Goal: Task Accomplishment & Management: Manage account settings

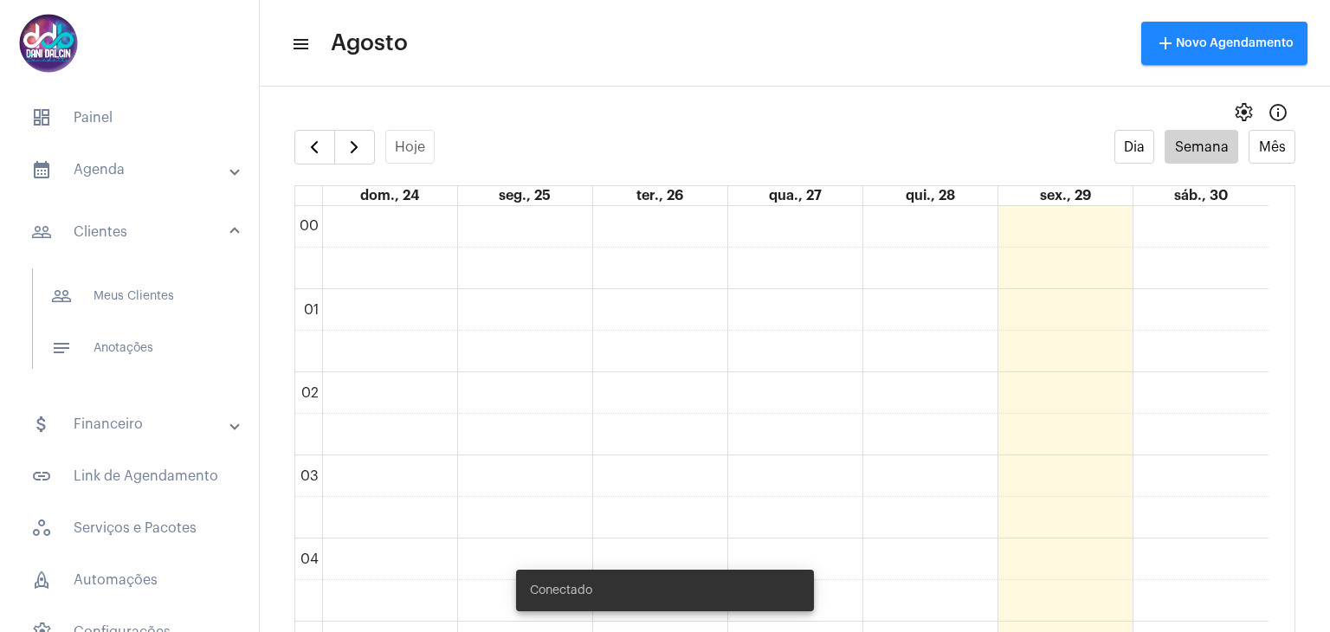
scroll to position [501, 0]
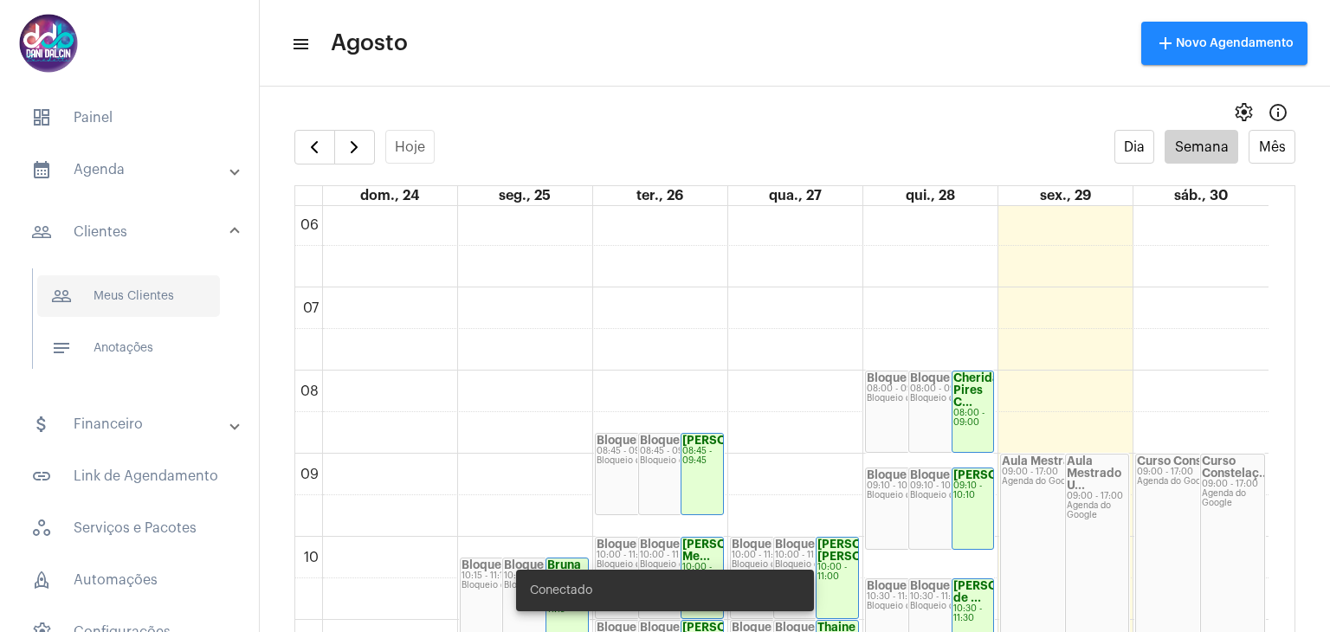
click at [170, 282] on span "people_outline Meus Clientes" at bounding box center [128, 296] width 183 height 42
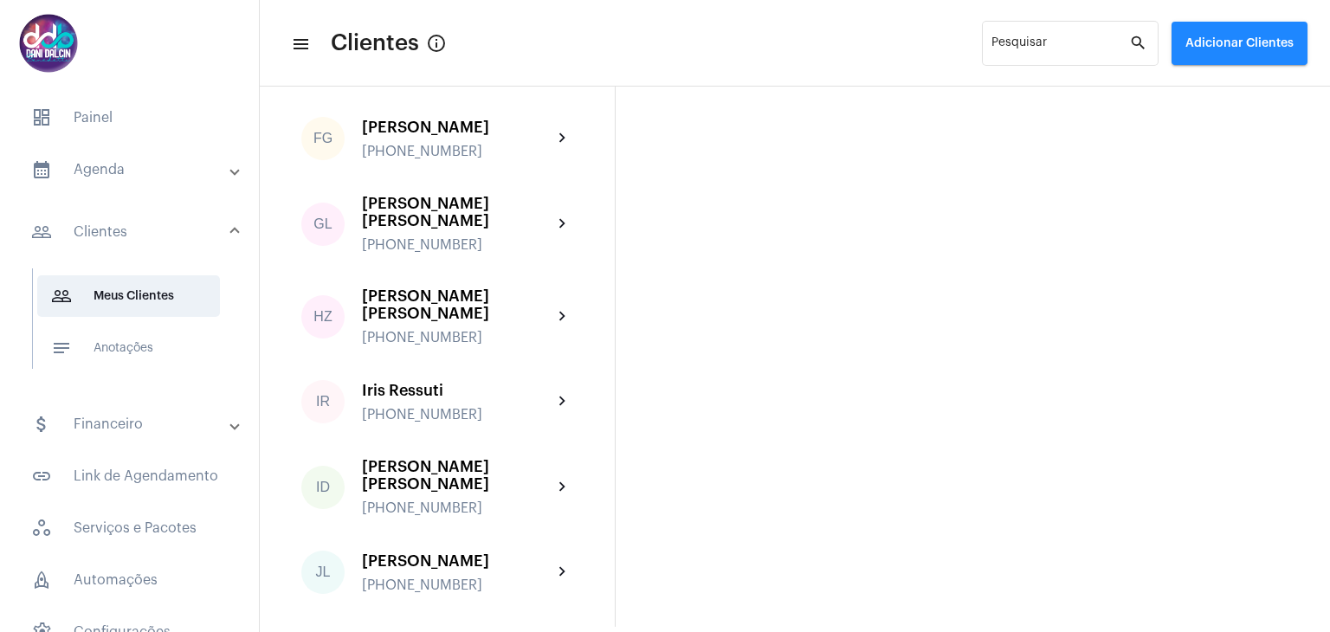
scroll to position [1922, 0]
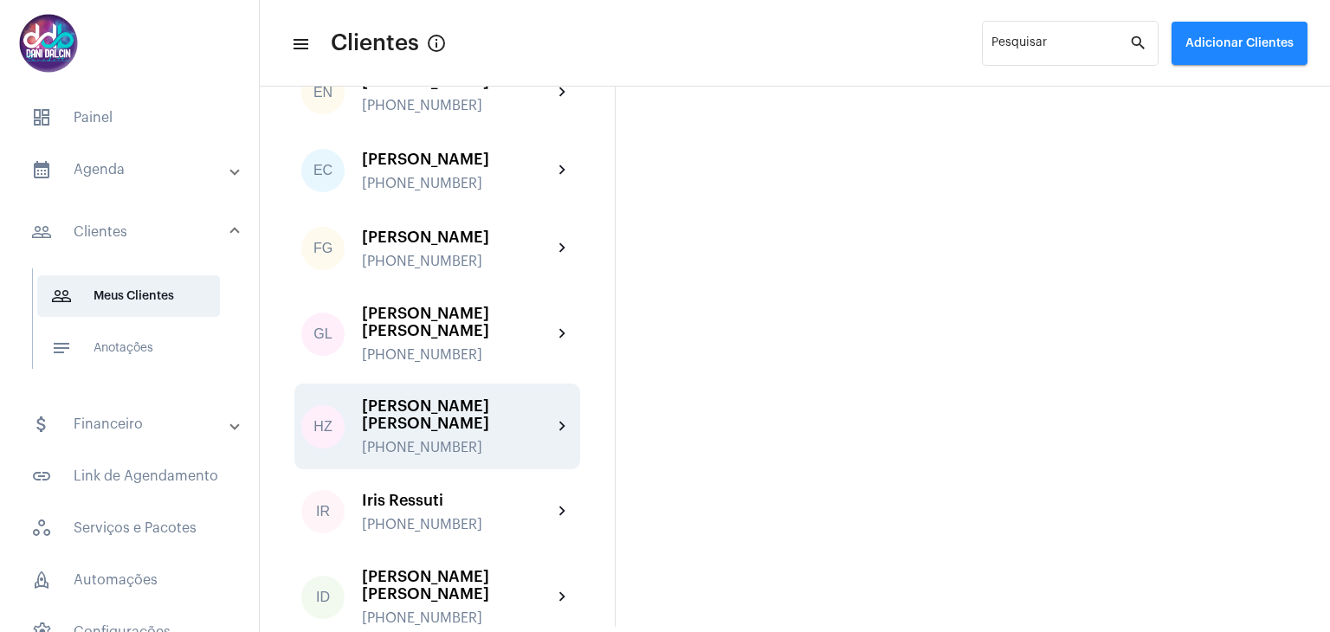
click at [485, 398] on div "Henrique Zago Piagentini" at bounding box center [457, 415] width 191 height 35
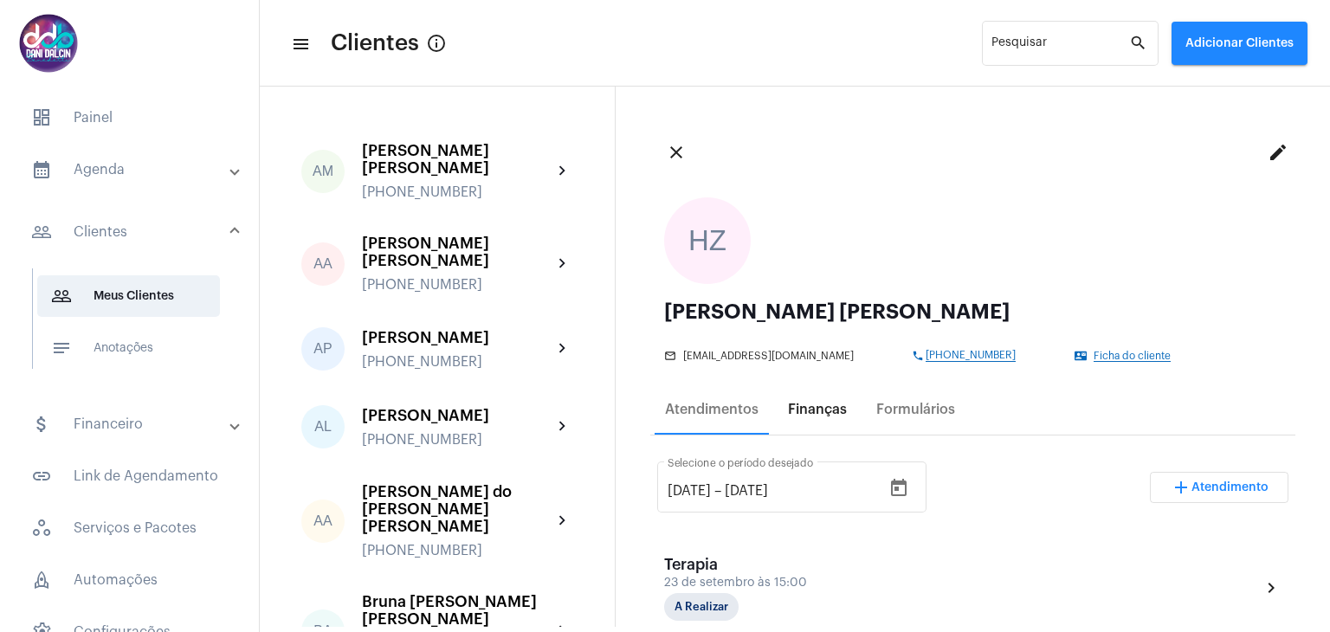
click at [818, 417] on div "Finanças" at bounding box center [817, 410] width 59 height 16
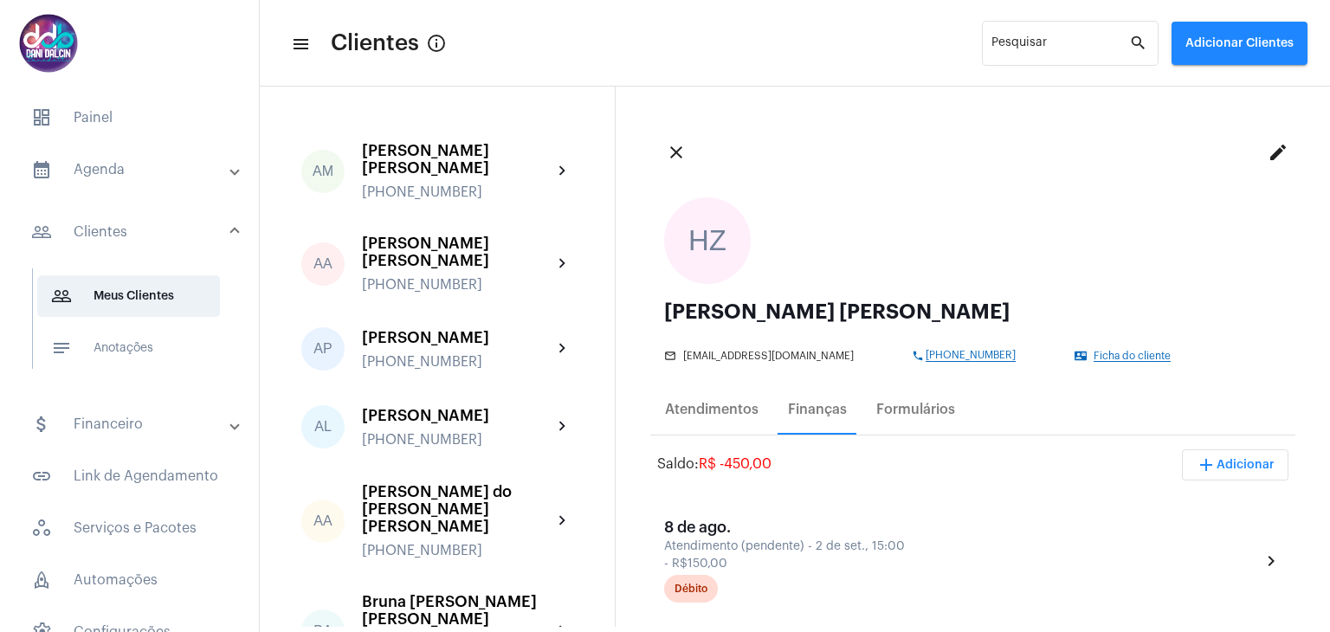
click at [1210, 468] on span "add Adicionar" at bounding box center [1235, 465] width 79 height 12
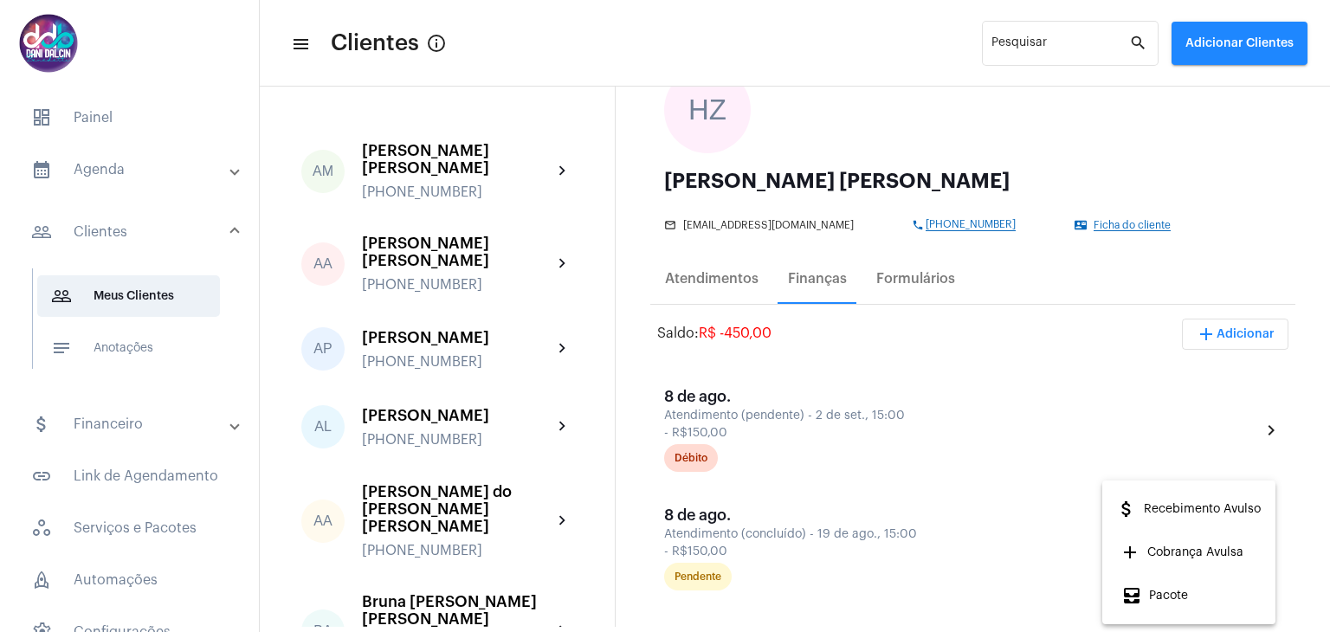
scroll to position [260, 0]
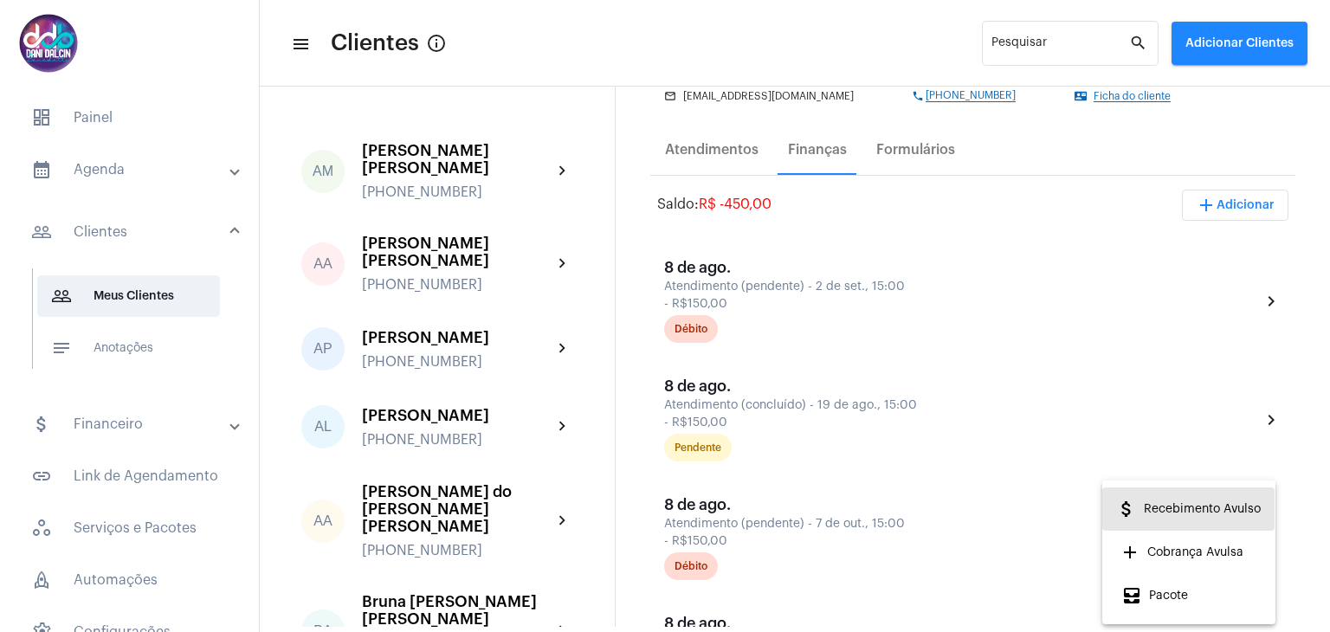
click at [1171, 513] on span "attach_money Recebimento Avulso" at bounding box center [1188, 509] width 145 height 31
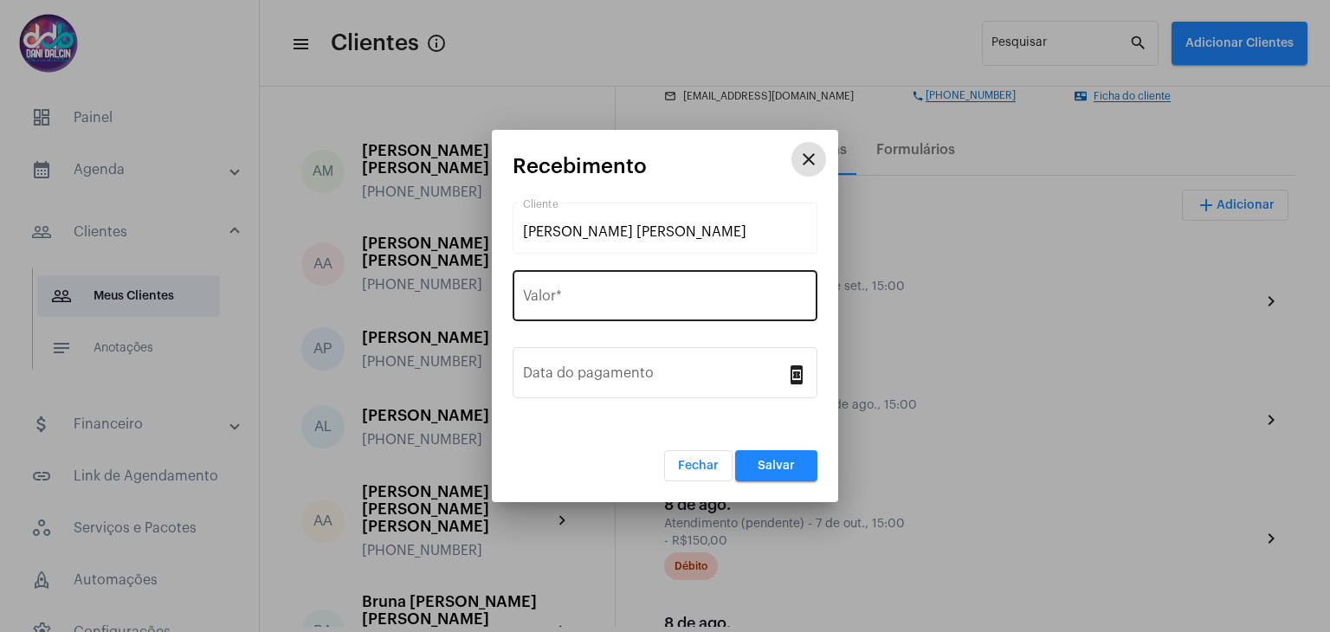
click at [632, 294] on input "Valor *" at bounding box center [665, 300] width 284 height 16
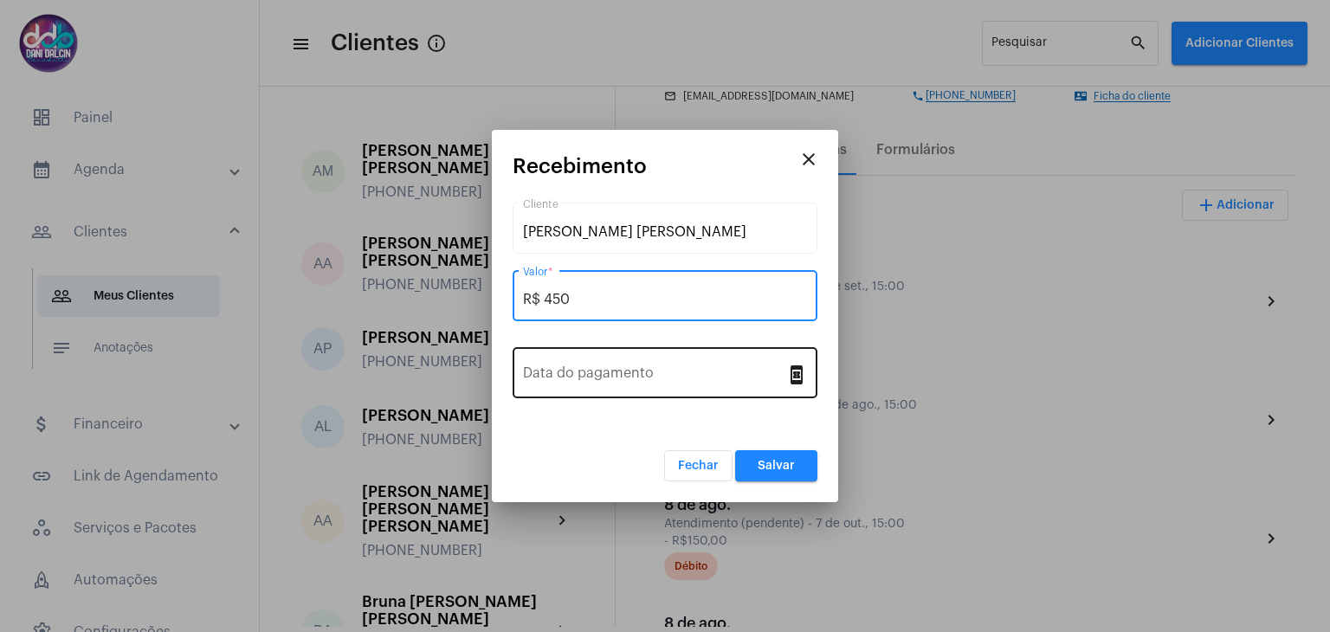
type input "R$ 450"
click at [632, 378] on input "Data do pagamento" at bounding box center [654, 377] width 263 height 16
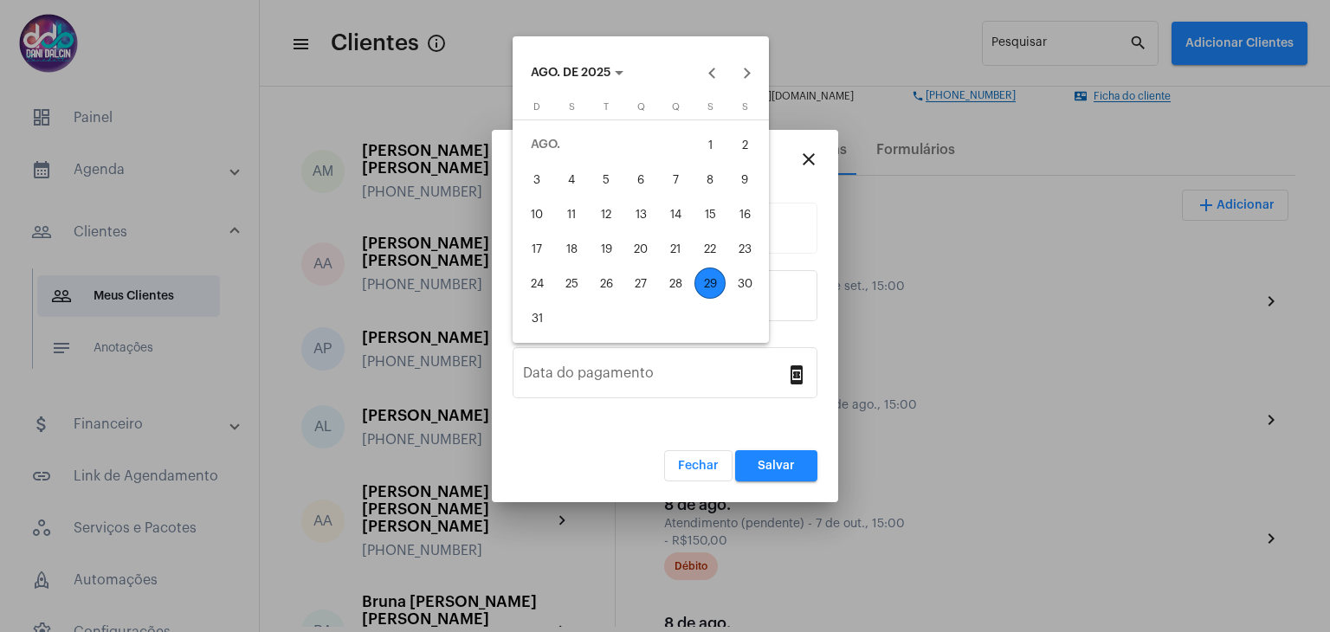
click at [710, 285] on div "29" at bounding box center [710, 283] width 31 height 31
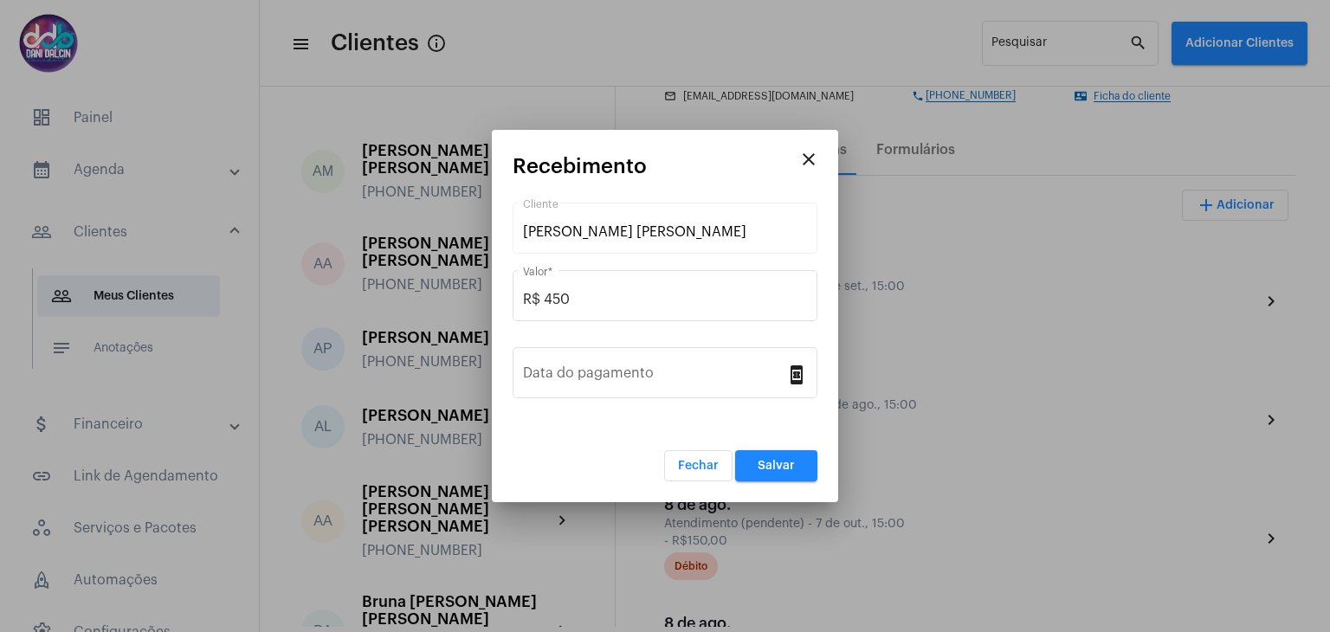
type input "29/08/2025"
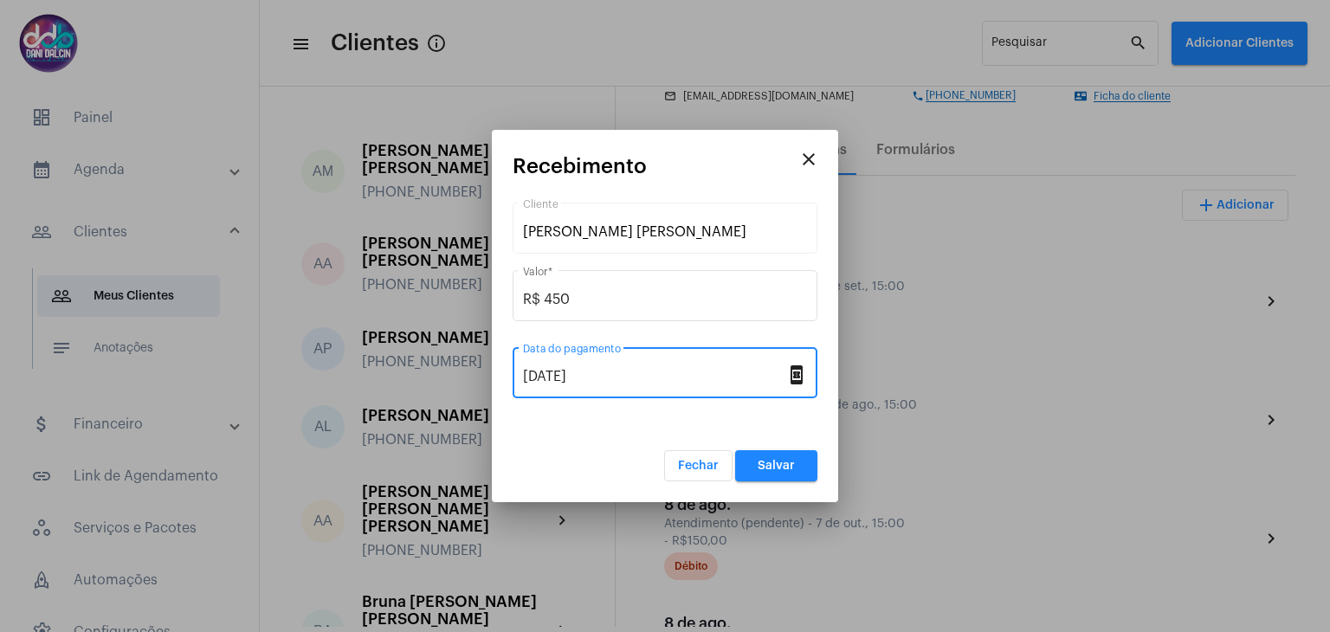
click at [797, 468] on button "Salvar" at bounding box center [776, 465] width 82 height 31
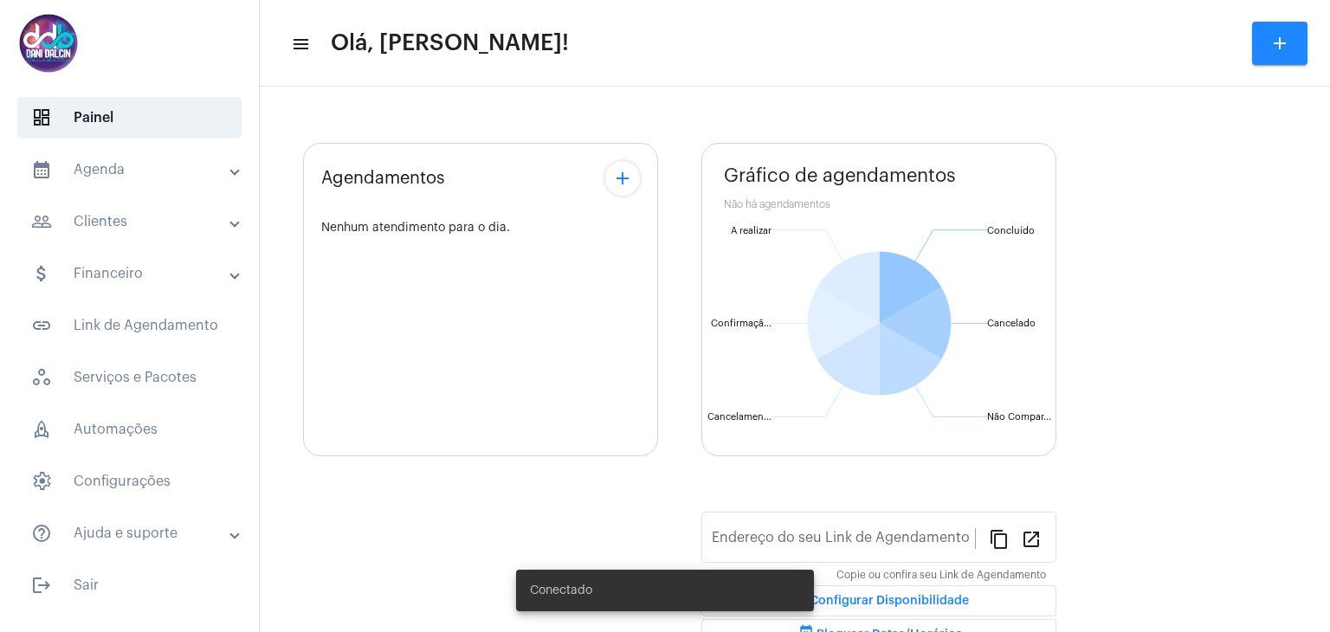
type input "https://neft.com.br/danielle-dalcin-benedetti"
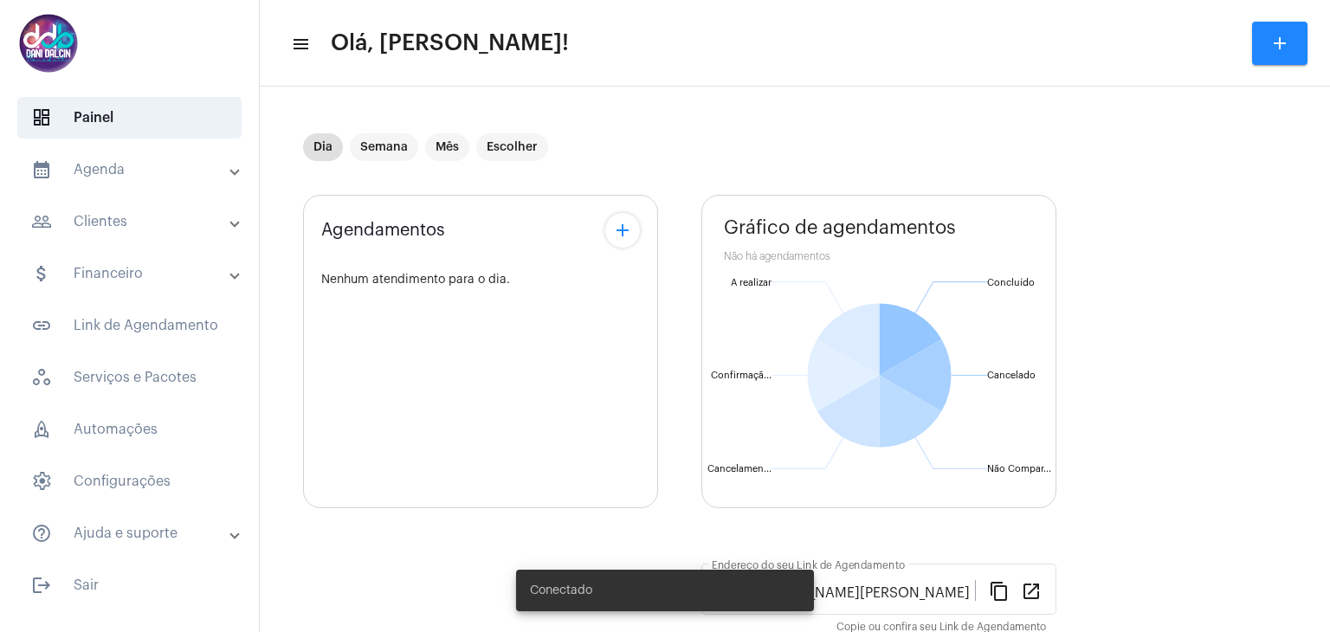
click at [129, 171] on mat-panel-title "calendar_month_outlined Agenda" at bounding box center [131, 169] width 200 height 21
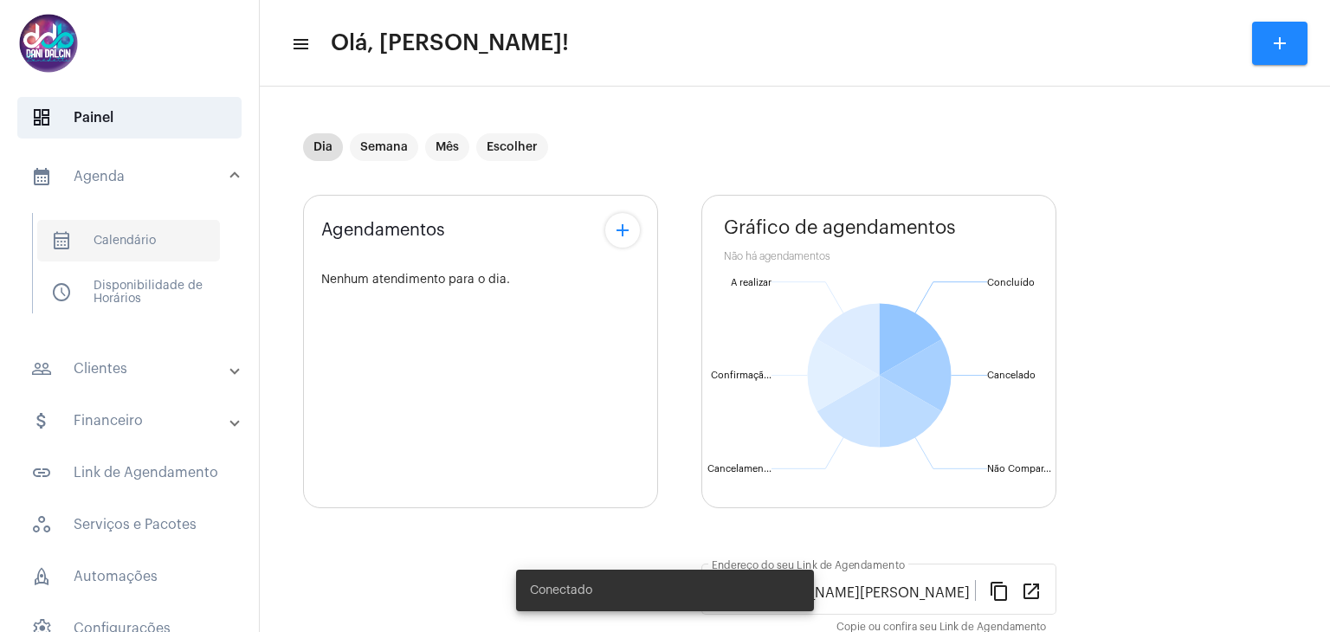
click at [135, 236] on span "calendar_month_outlined Calendário" at bounding box center [128, 241] width 183 height 42
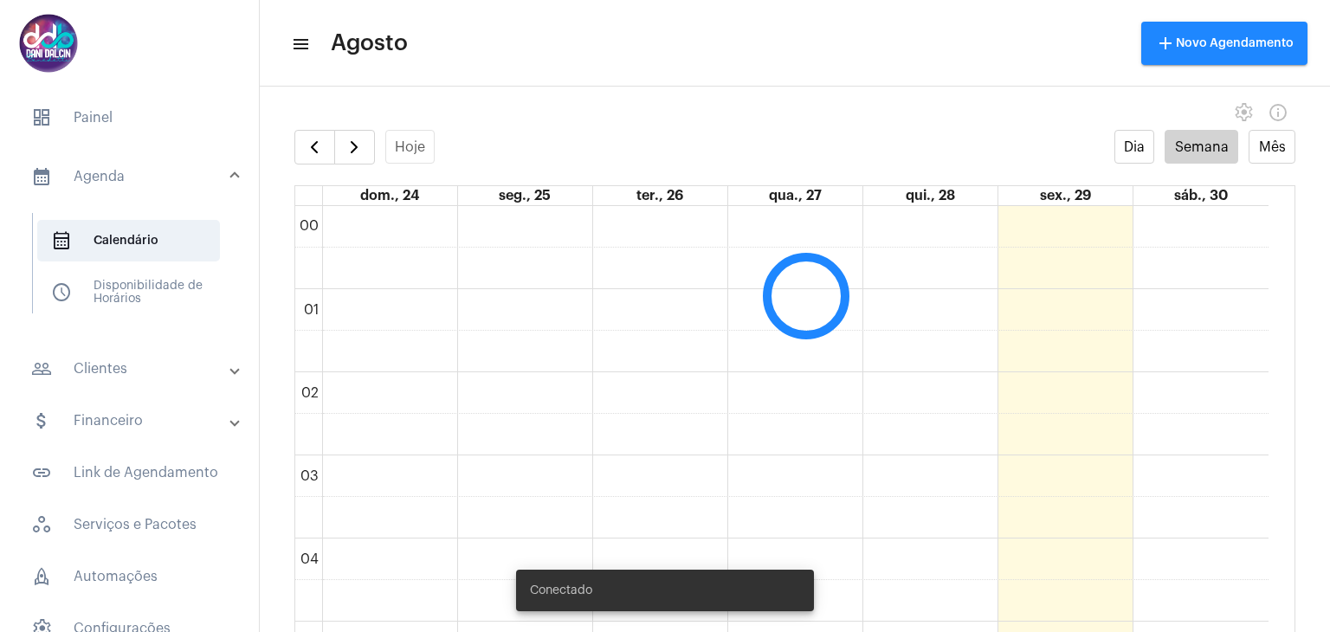
scroll to position [499, 0]
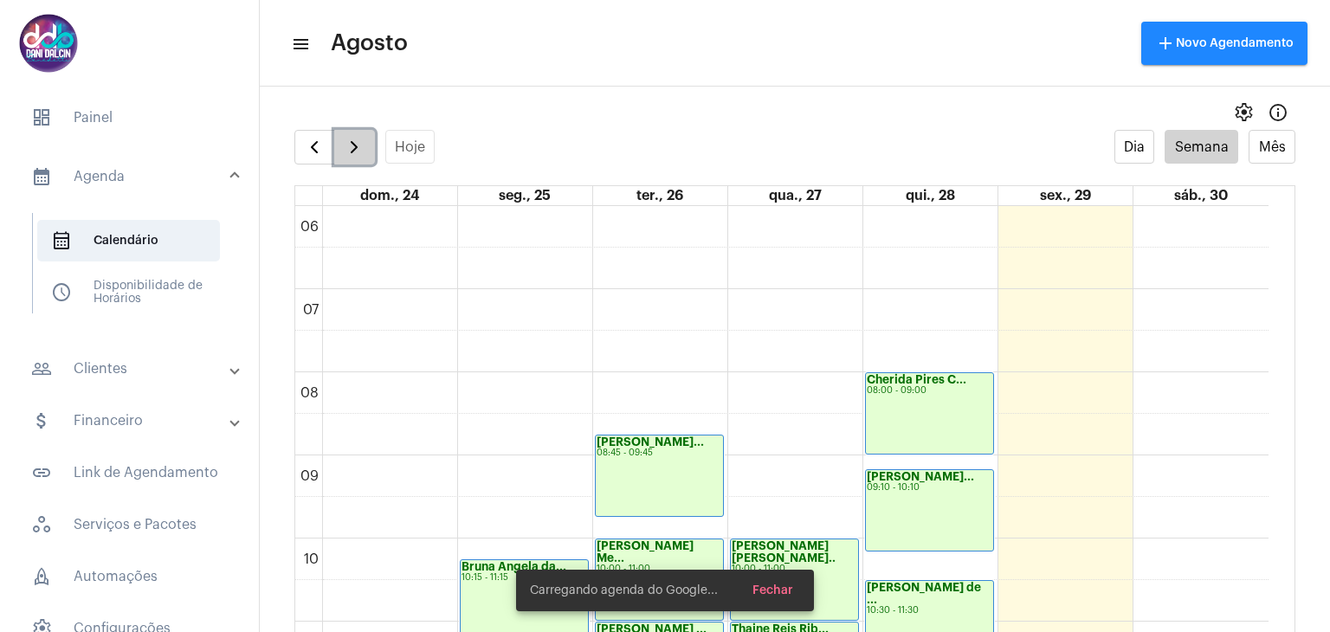
click at [354, 136] on button "button" at bounding box center [354, 147] width 41 height 35
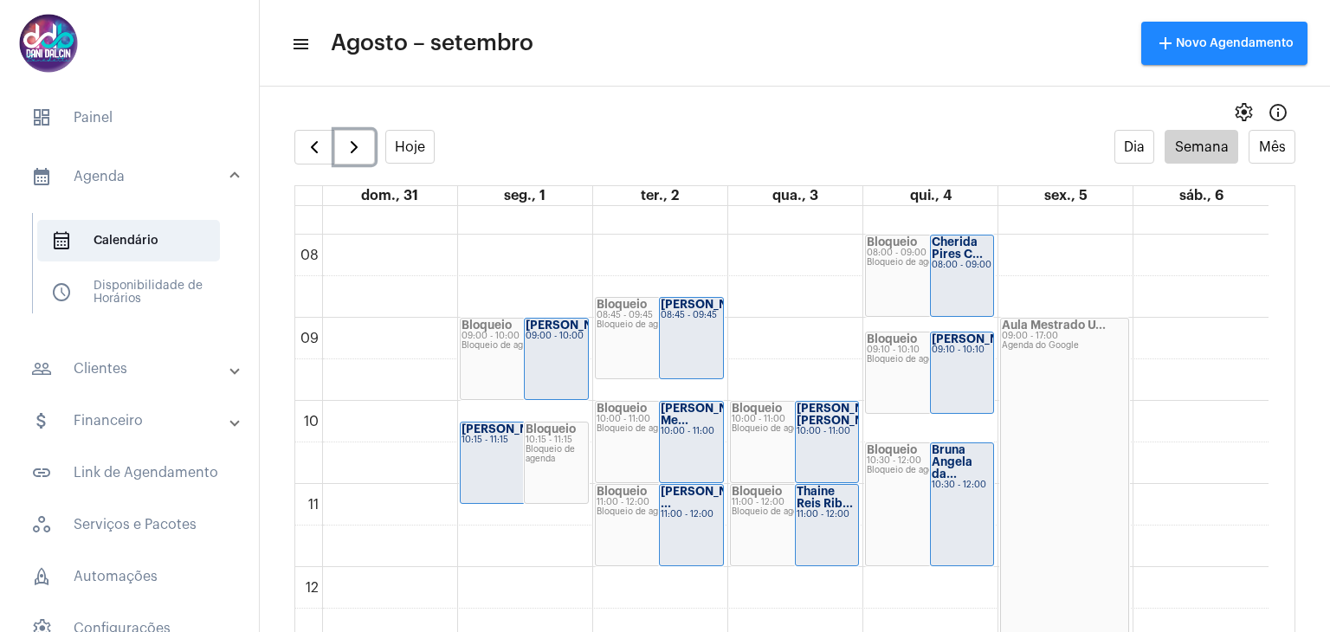
scroll to position [866, 0]
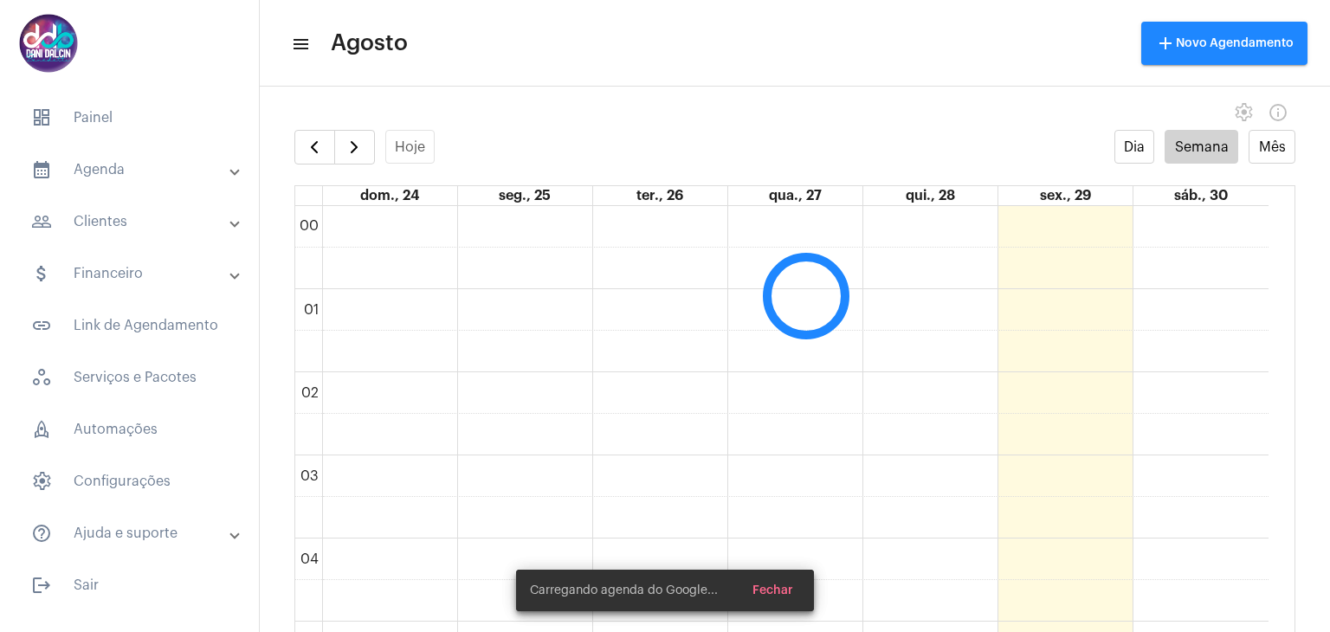
scroll to position [501, 0]
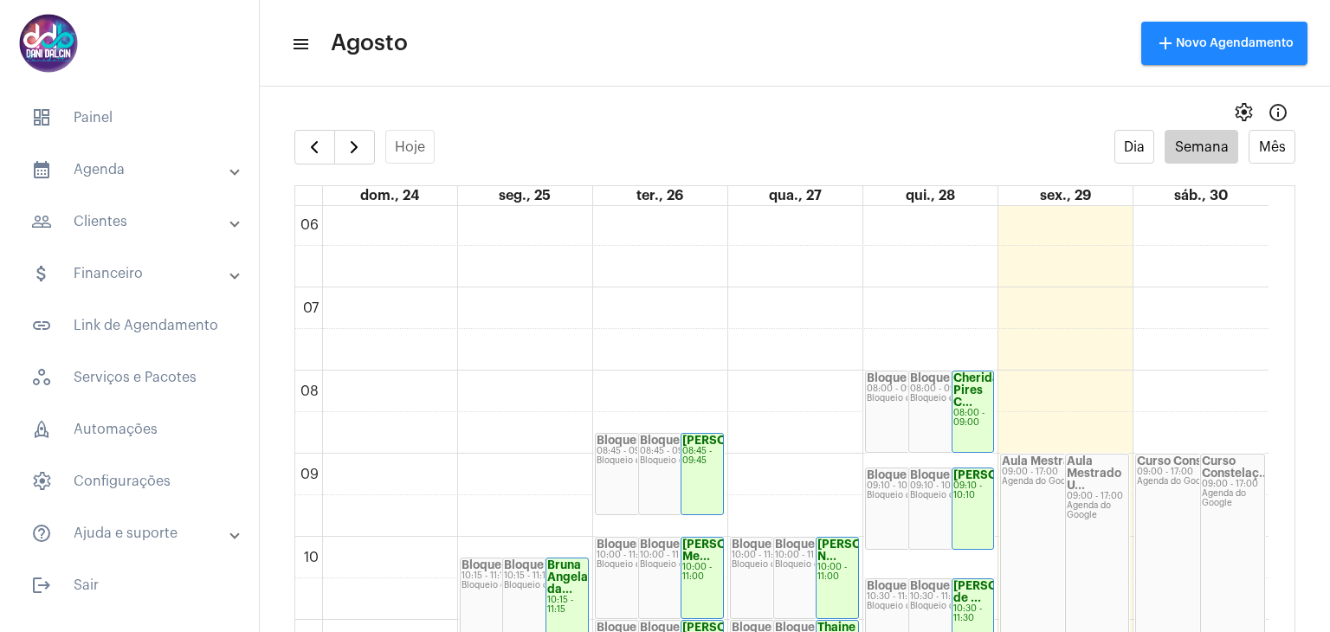
click at [131, 275] on mat-panel-title "attach_money Financeiro" at bounding box center [131, 273] width 200 height 21
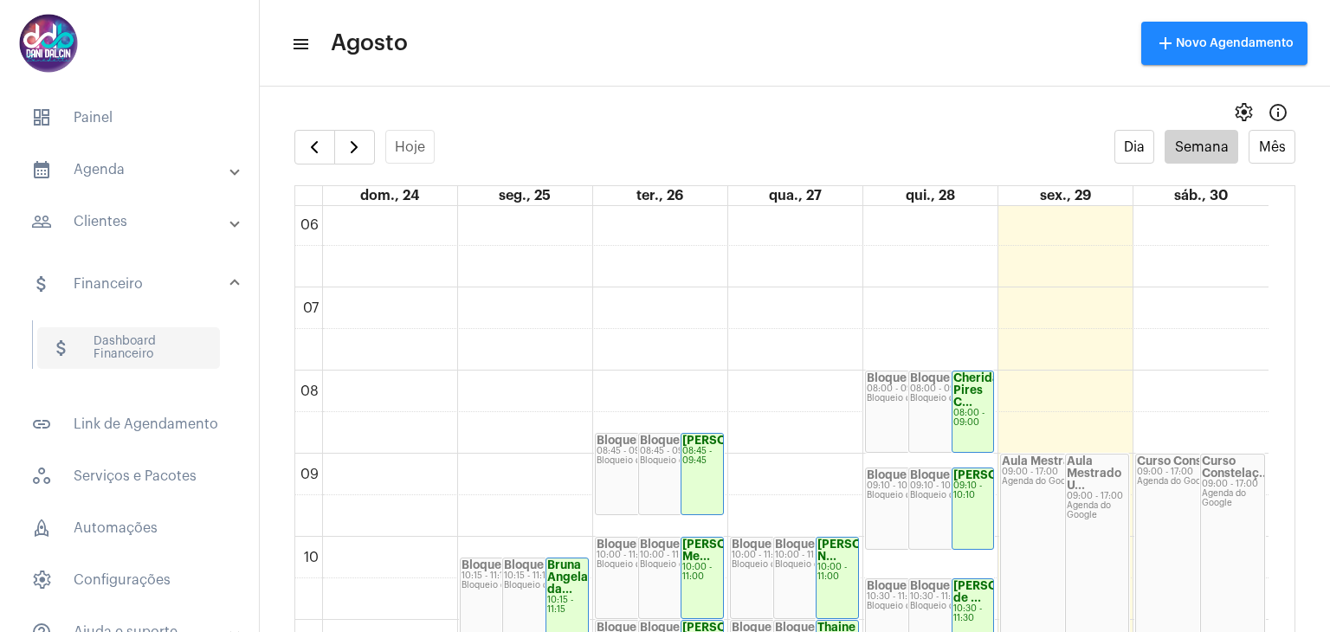
click at [135, 341] on span "attach_money Dashboard Financeiro" at bounding box center [128, 348] width 183 height 42
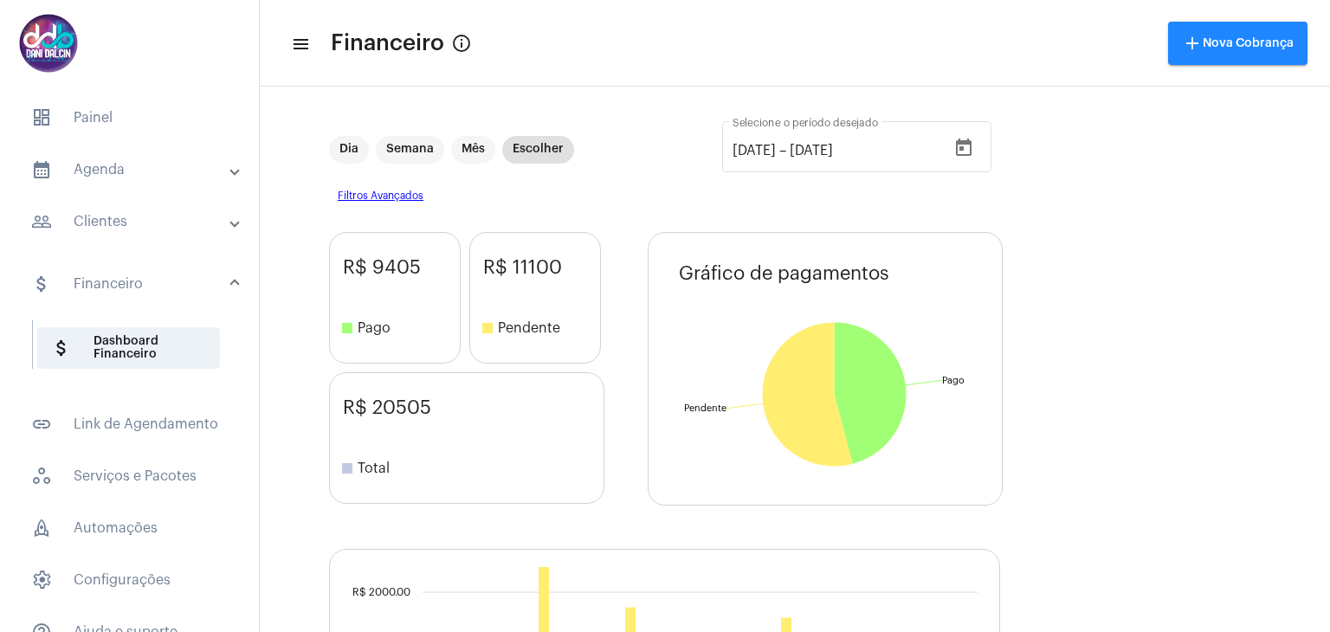
click at [118, 175] on mat-panel-title "calendar_month_outlined Agenda" at bounding box center [131, 169] width 200 height 21
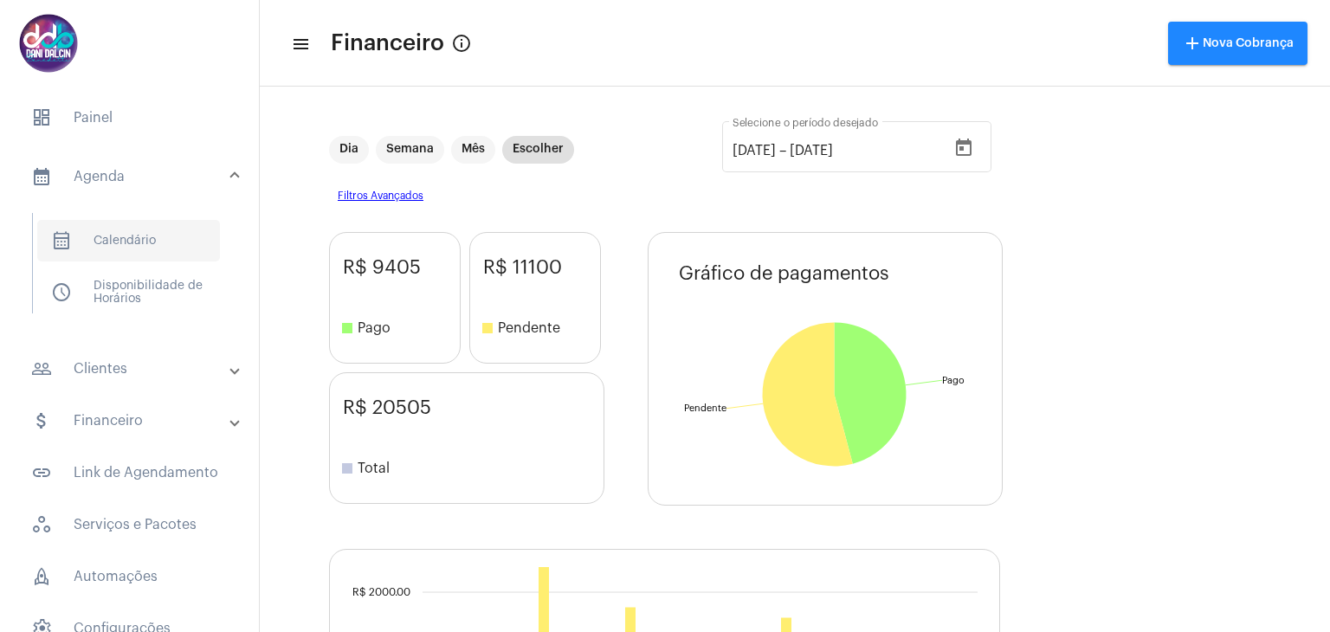
click at [136, 247] on span "calendar_month_outlined Calendário" at bounding box center [128, 241] width 183 height 42
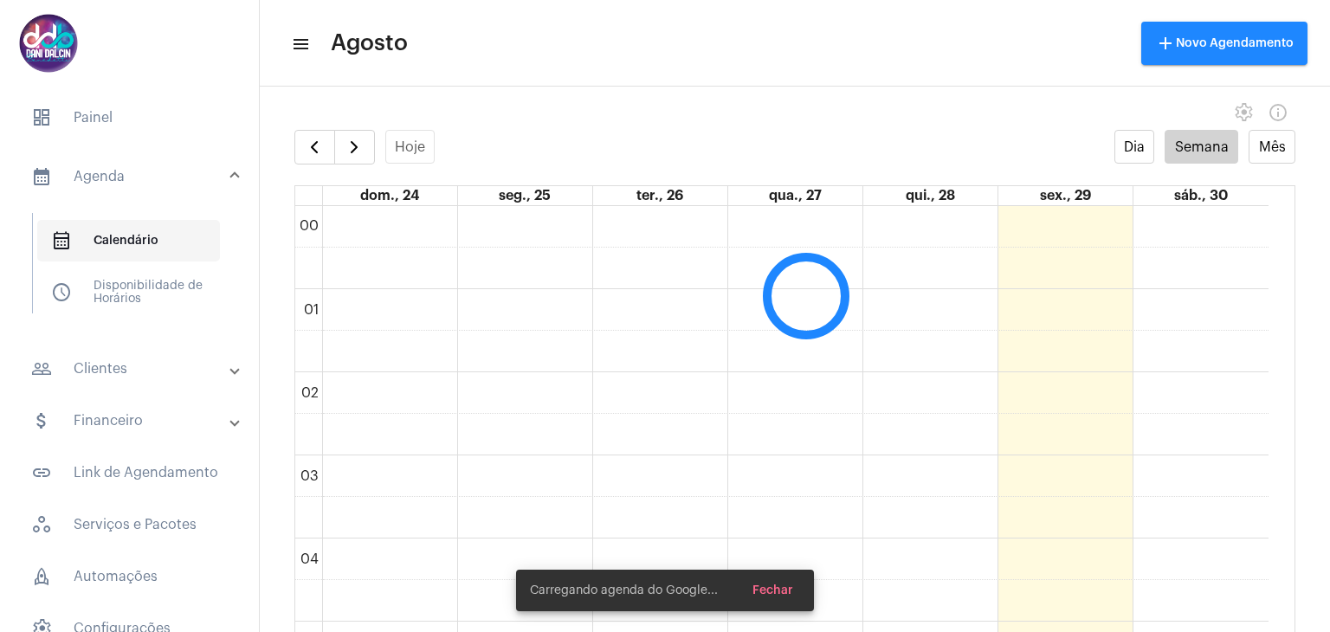
scroll to position [499, 0]
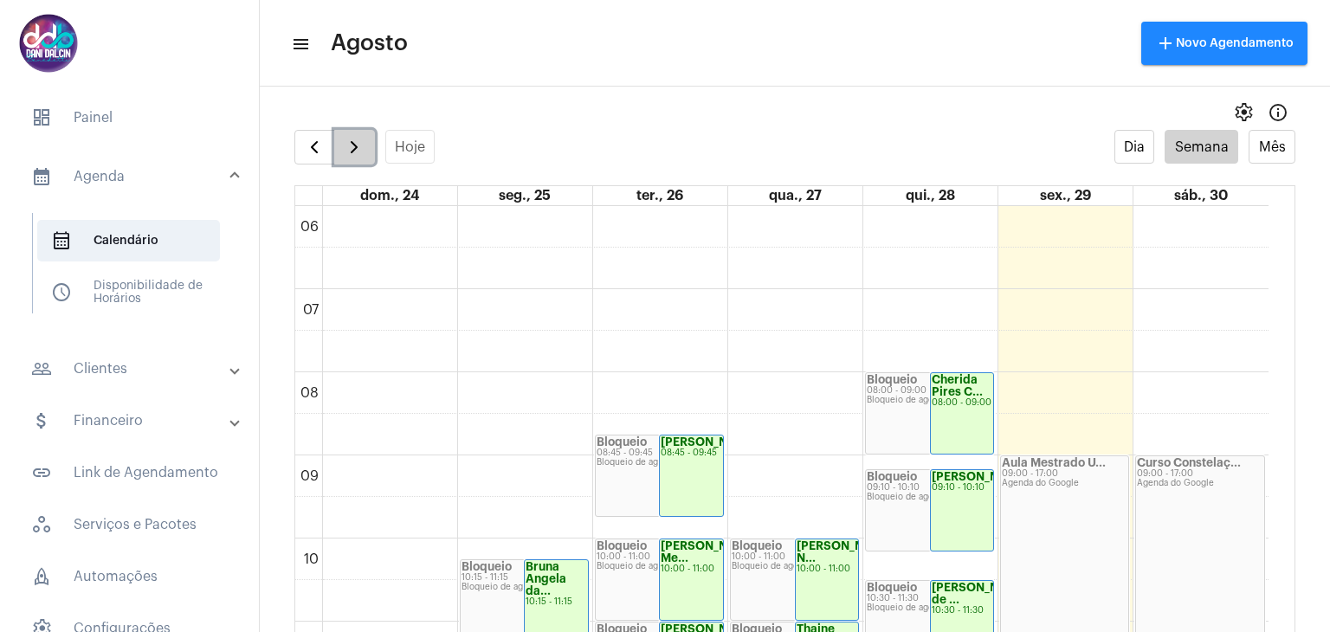
click at [355, 152] on span "button" at bounding box center [354, 147] width 21 height 21
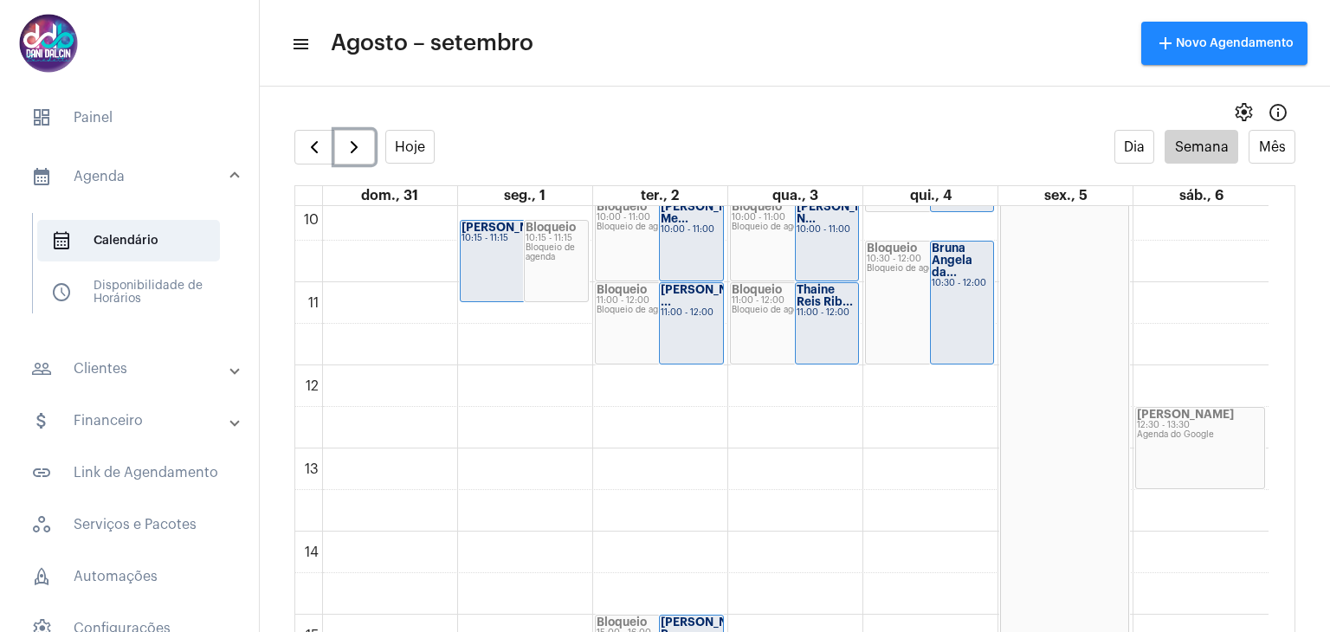
scroll to position [845, 0]
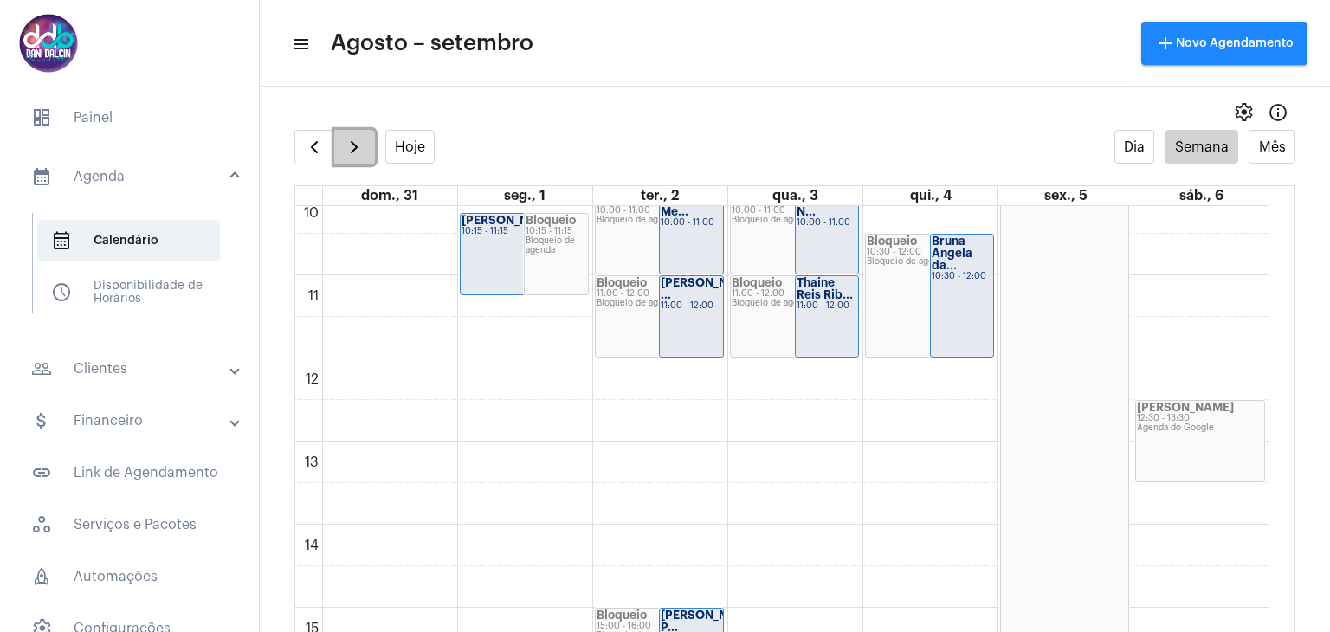
click at [353, 152] on span "button" at bounding box center [354, 147] width 21 height 21
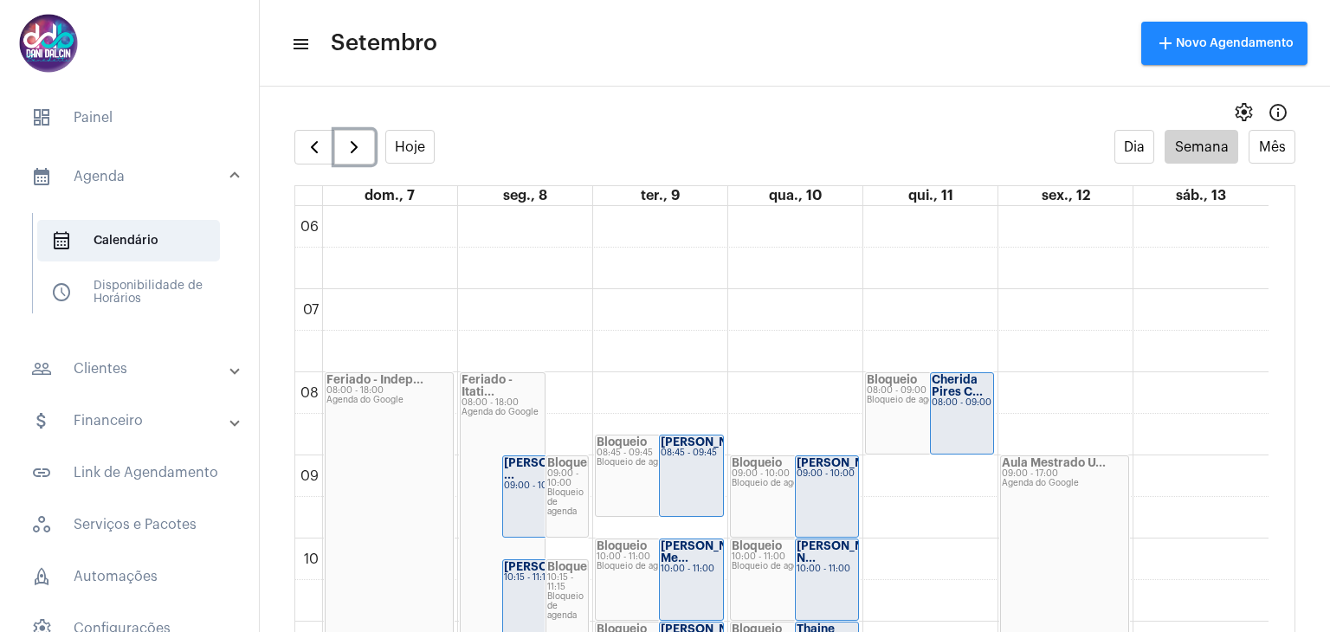
scroll to position [672, 0]
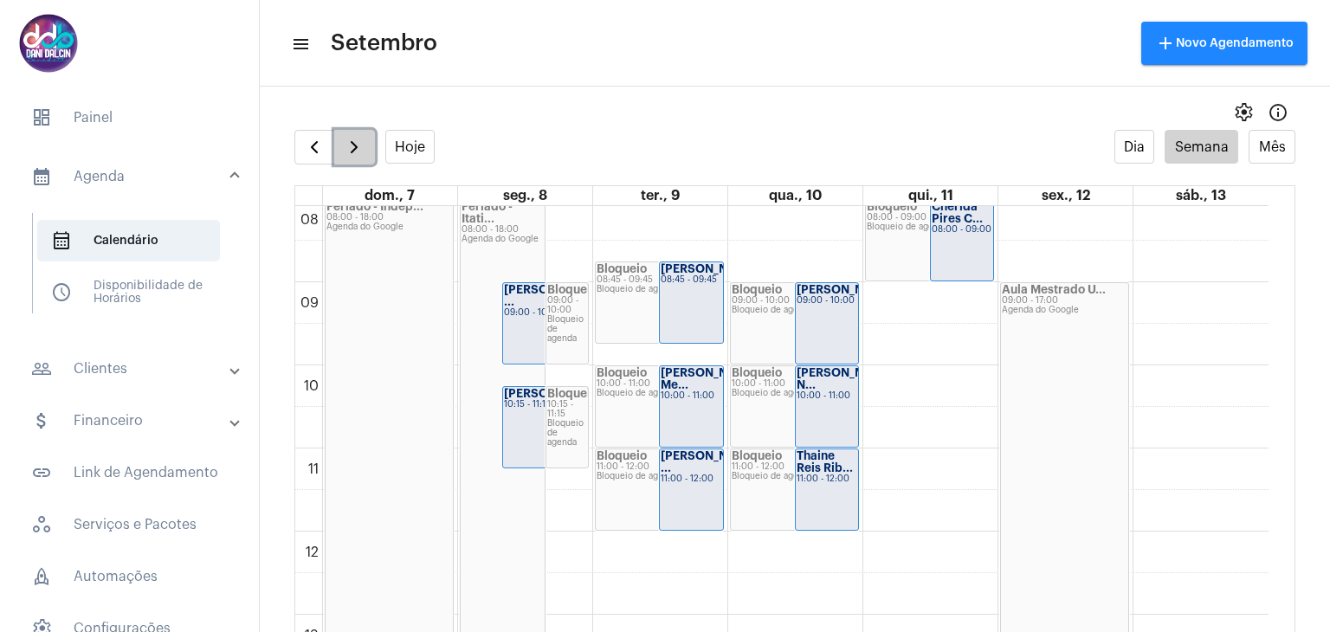
click at [360, 142] on span "button" at bounding box center [354, 147] width 21 height 21
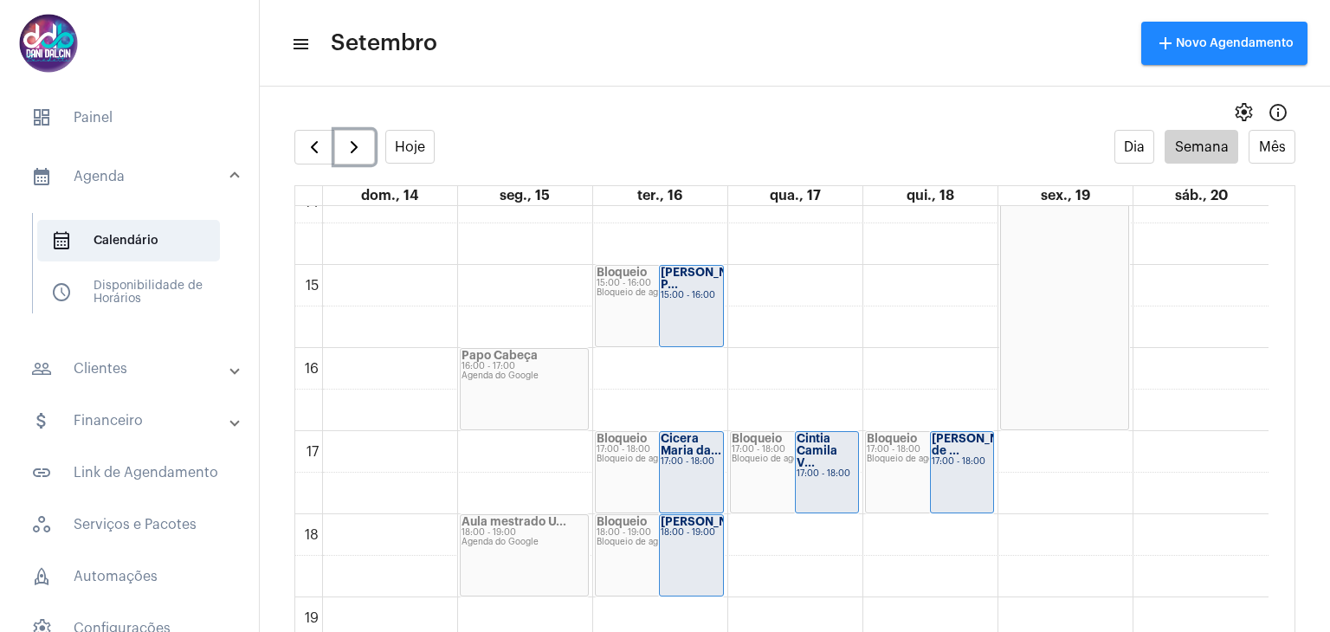
scroll to position [1192, 0]
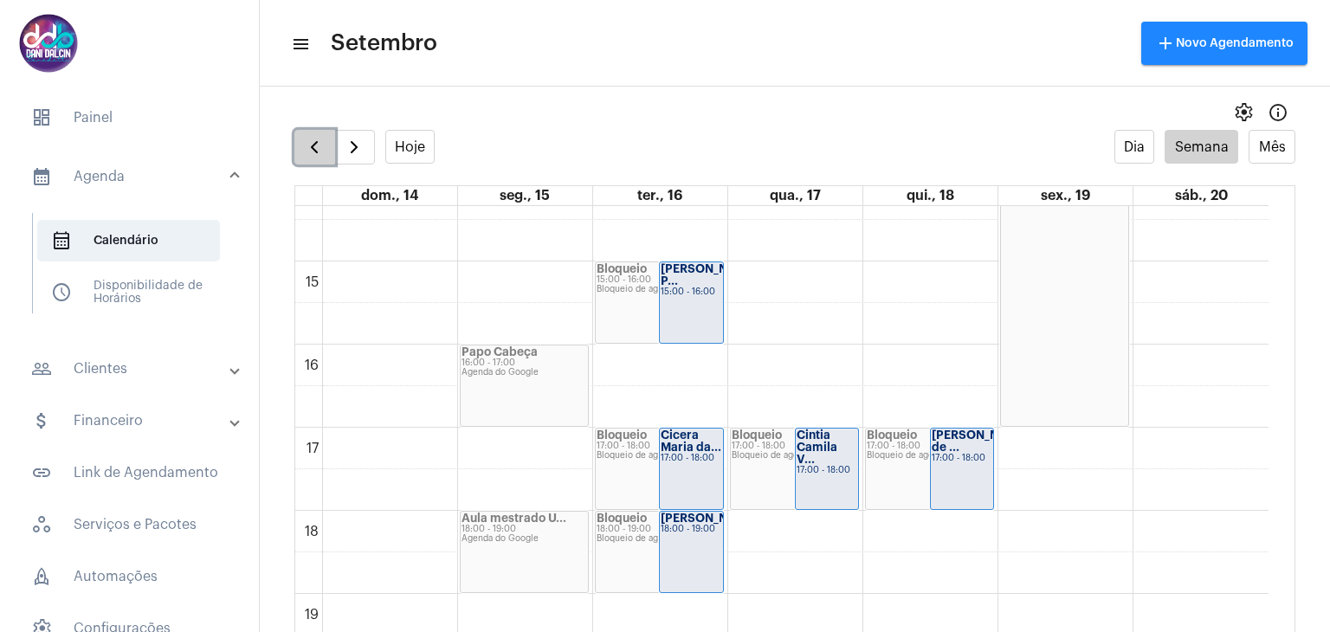
click at [314, 146] on span "button" at bounding box center [314, 147] width 21 height 21
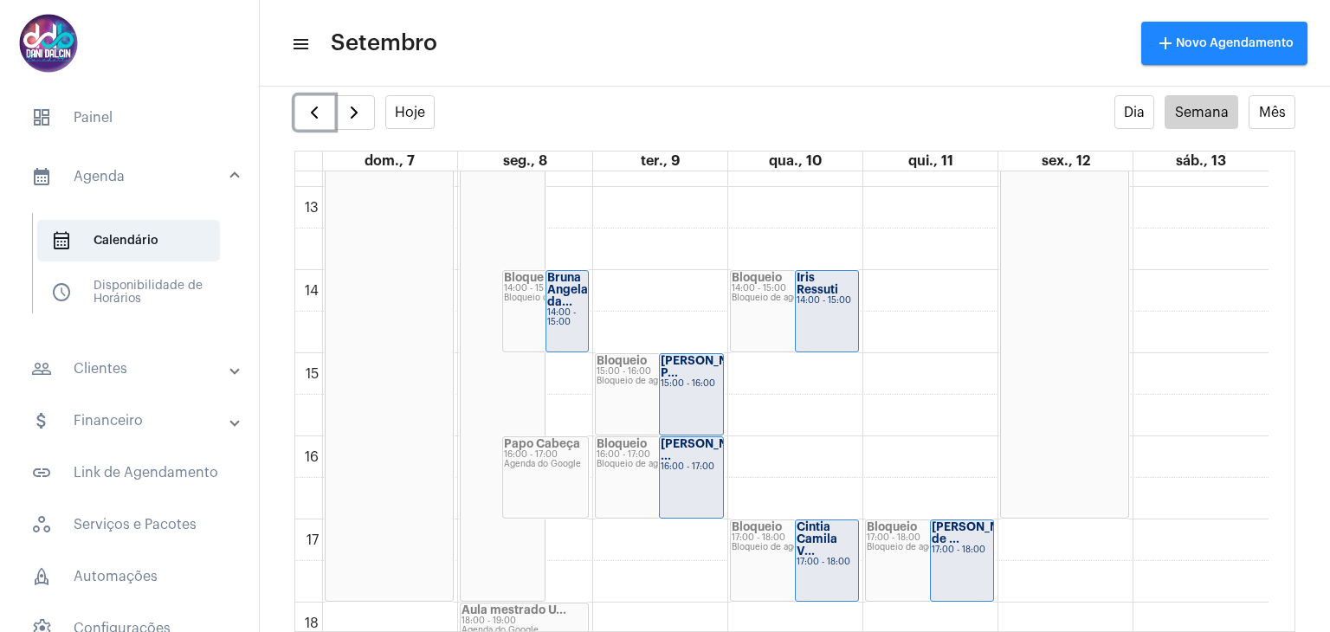
scroll to position [1105, 0]
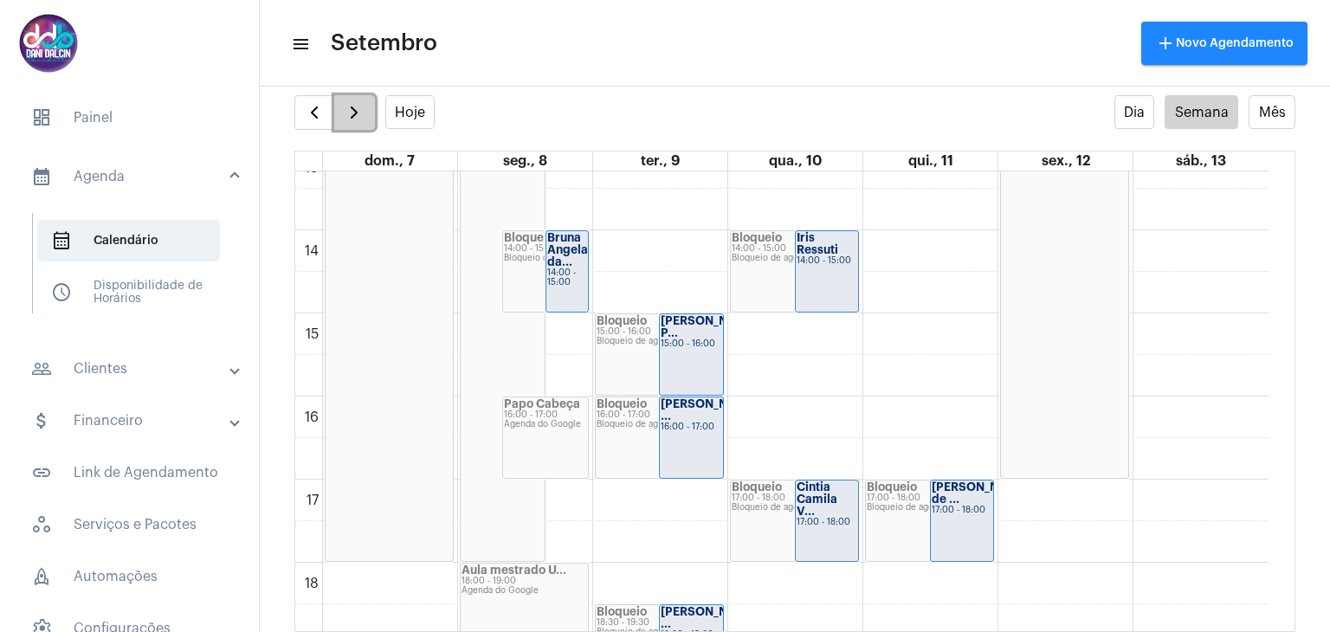
click at [349, 116] on span "button" at bounding box center [354, 112] width 21 height 21
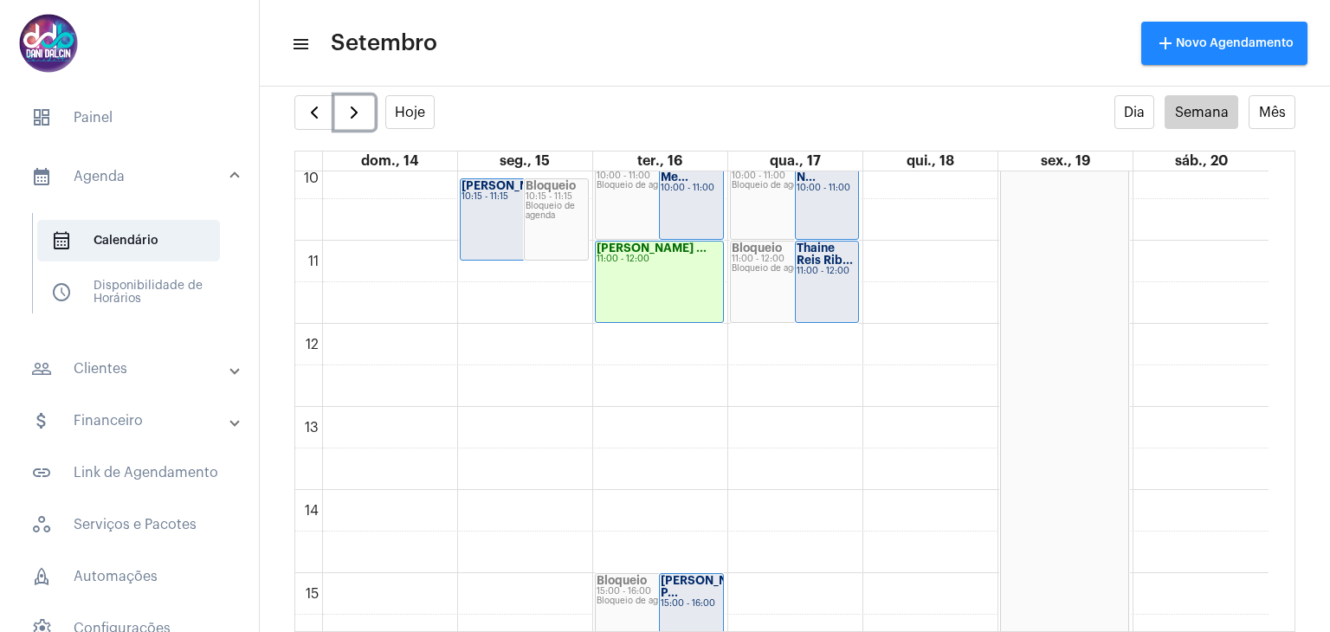
scroll to position [1192, 0]
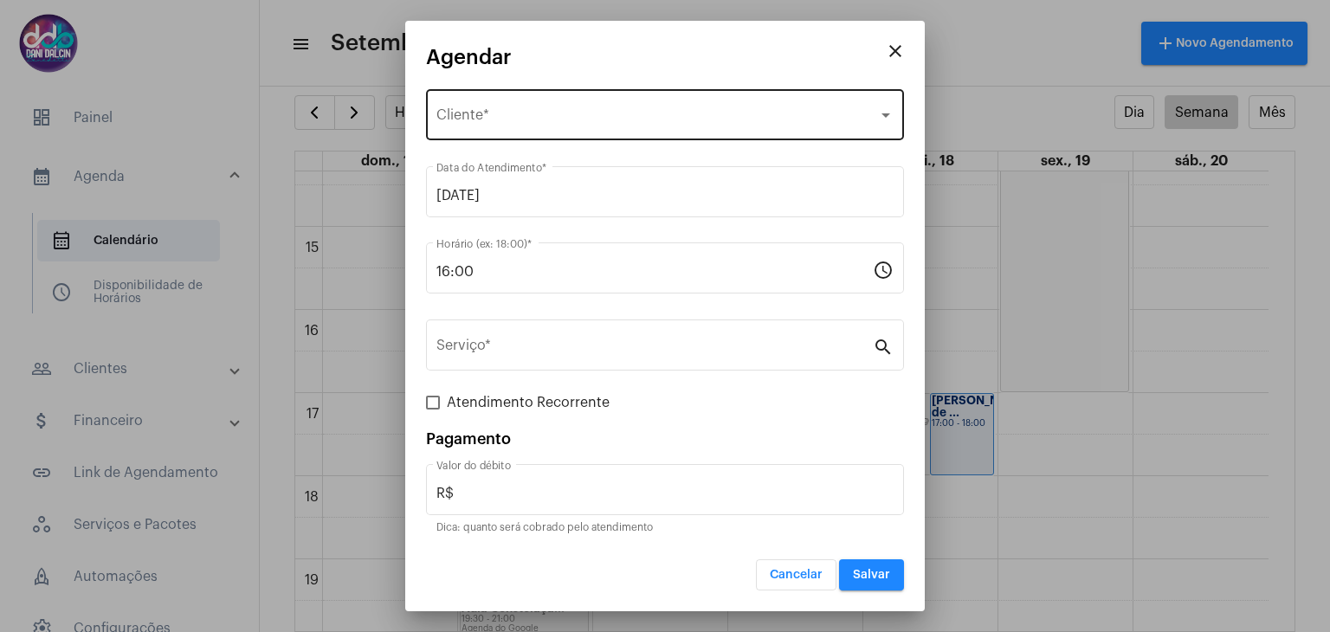
click at [607, 113] on div "Selecione o Cliente" at bounding box center [657, 119] width 442 height 16
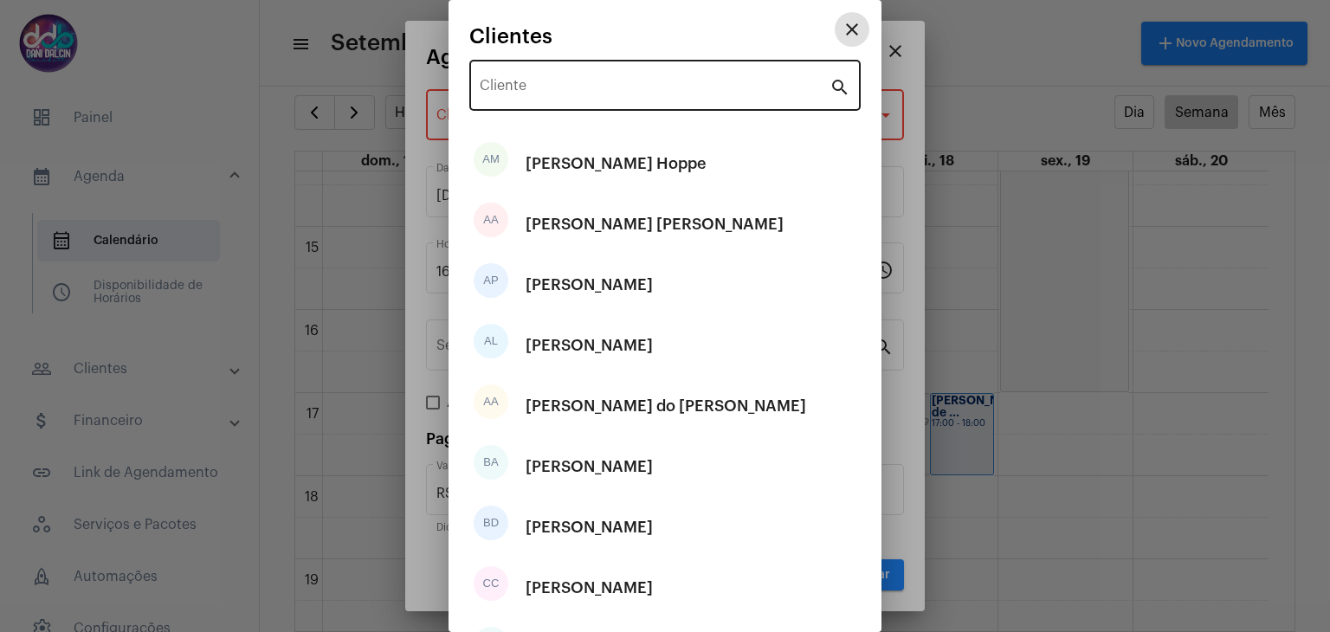
click at [570, 90] on input "Cliente" at bounding box center [655, 89] width 350 height 16
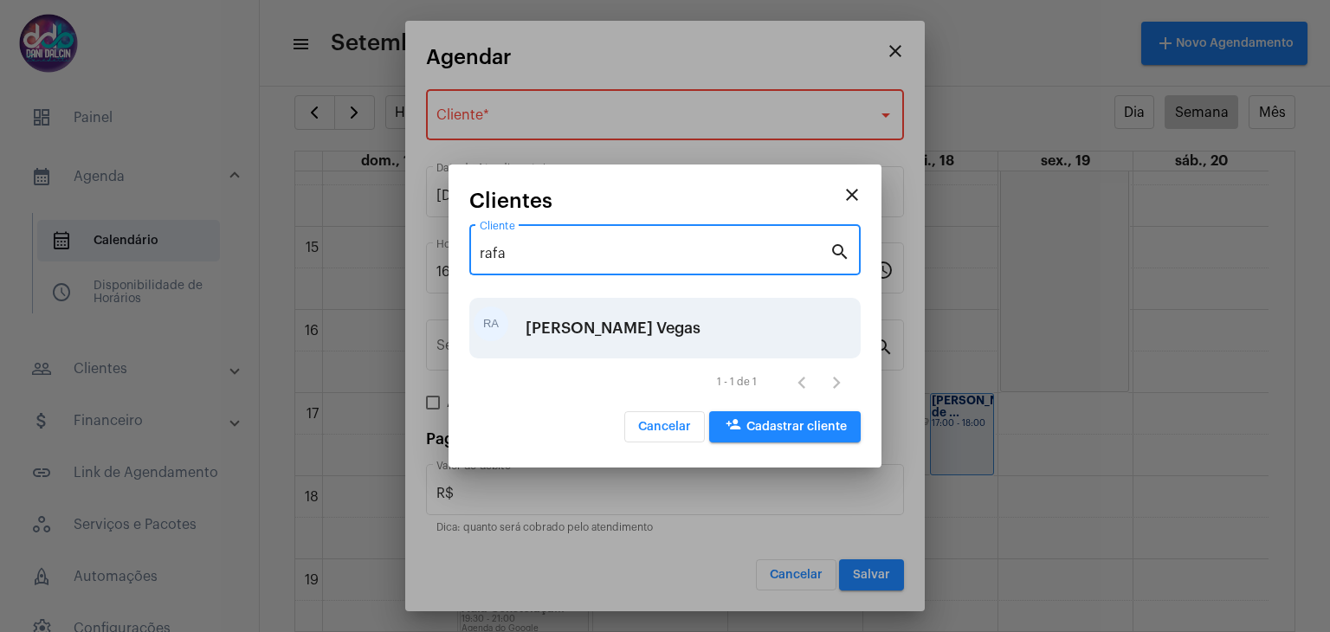
type input "rafa"
click at [627, 324] on div "Rafael Adriano Borstmann Vegas" at bounding box center [613, 328] width 175 height 52
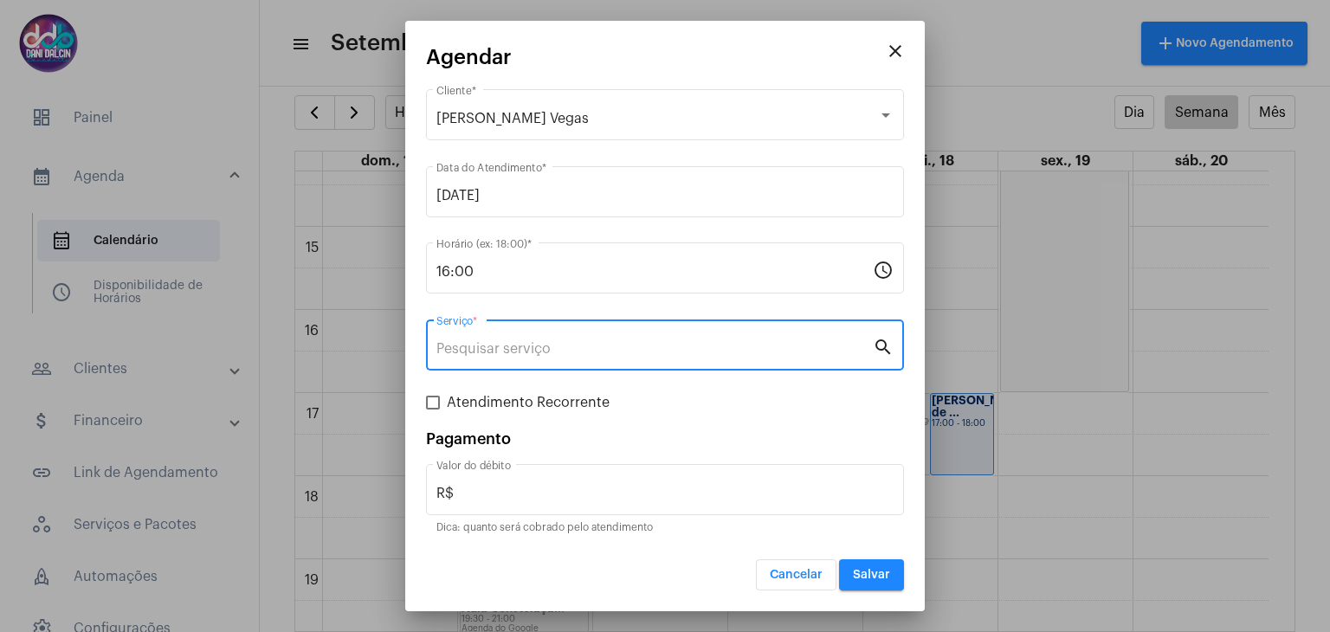
click at [520, 341] on input "Serviço *" at bounding box center [654, 349] width 436 height 16
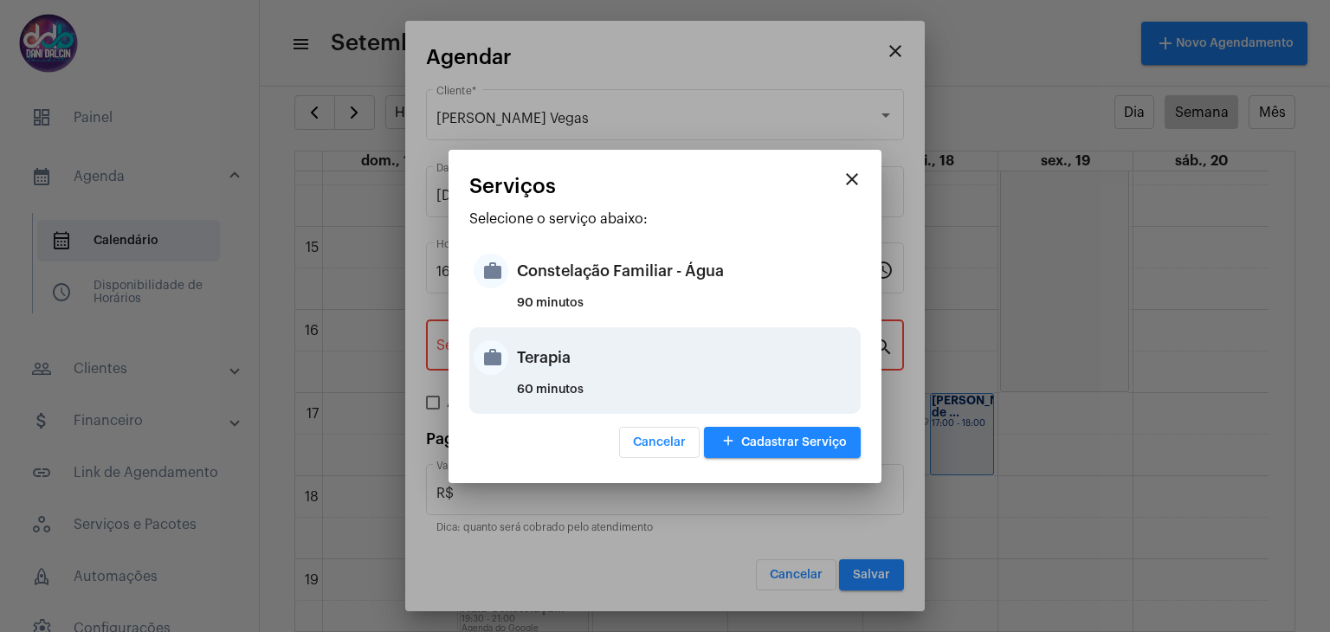
click at [539, 362] on div "Terapia" at bounding box center [686, 358] width 339 height 52
type input "Terapia"
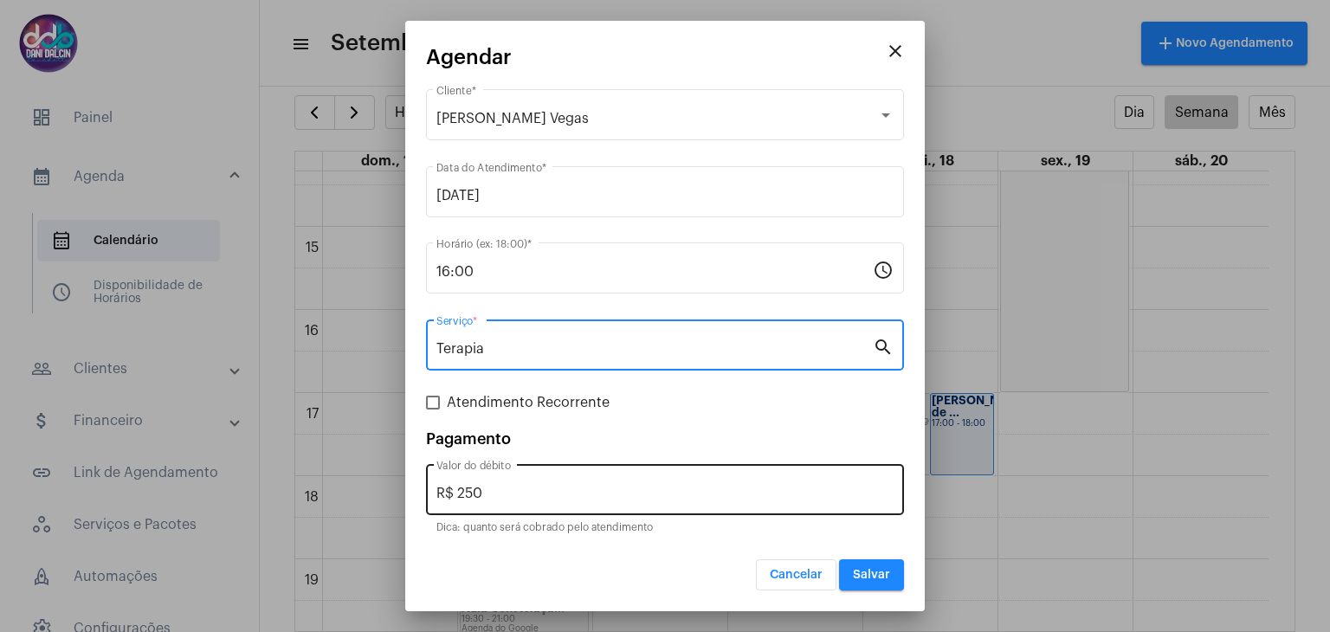
click at [527, 488] on input "R$ 250" at bounding box center [664, 494] width 457 height 16
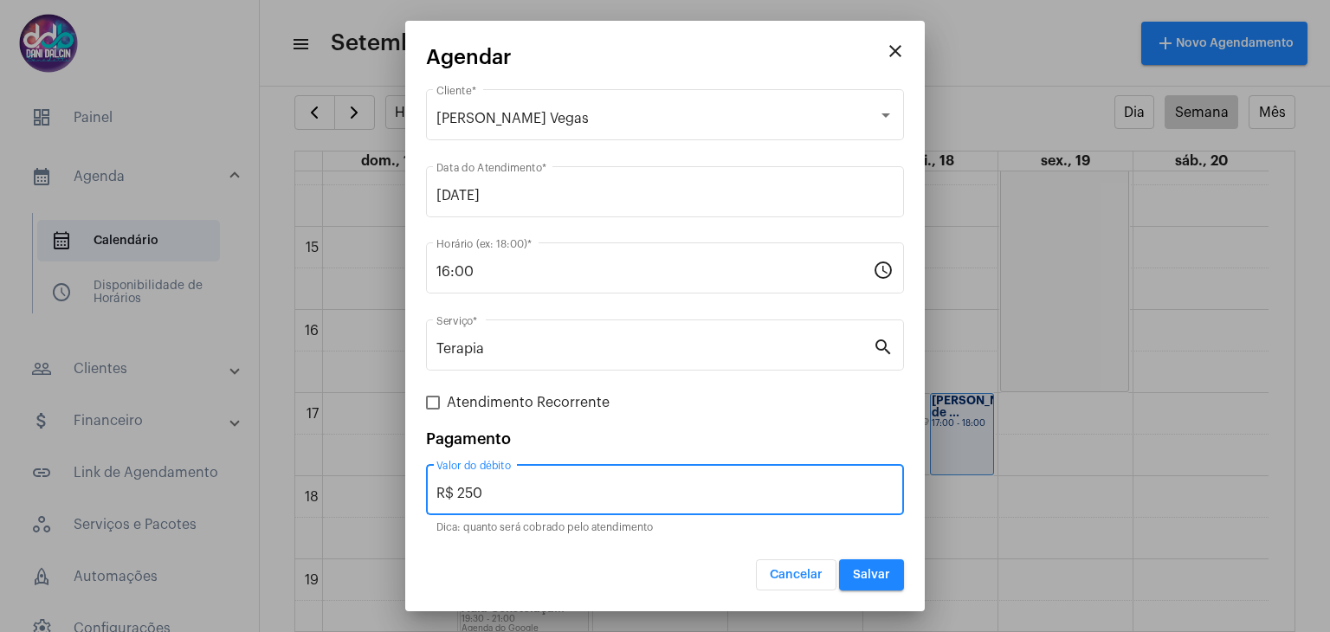
click at [527, 487] on input "R$ 250" at bounding box center [664, 494] width 457 height 16
click at [527, 486] on input "R$ 250" at bounding box center [664, 494] width 457 height 16
type input "R$ 150"
click at [860, 580] on button "Salvar" at bounding box center [871, 574] width 65 height 31
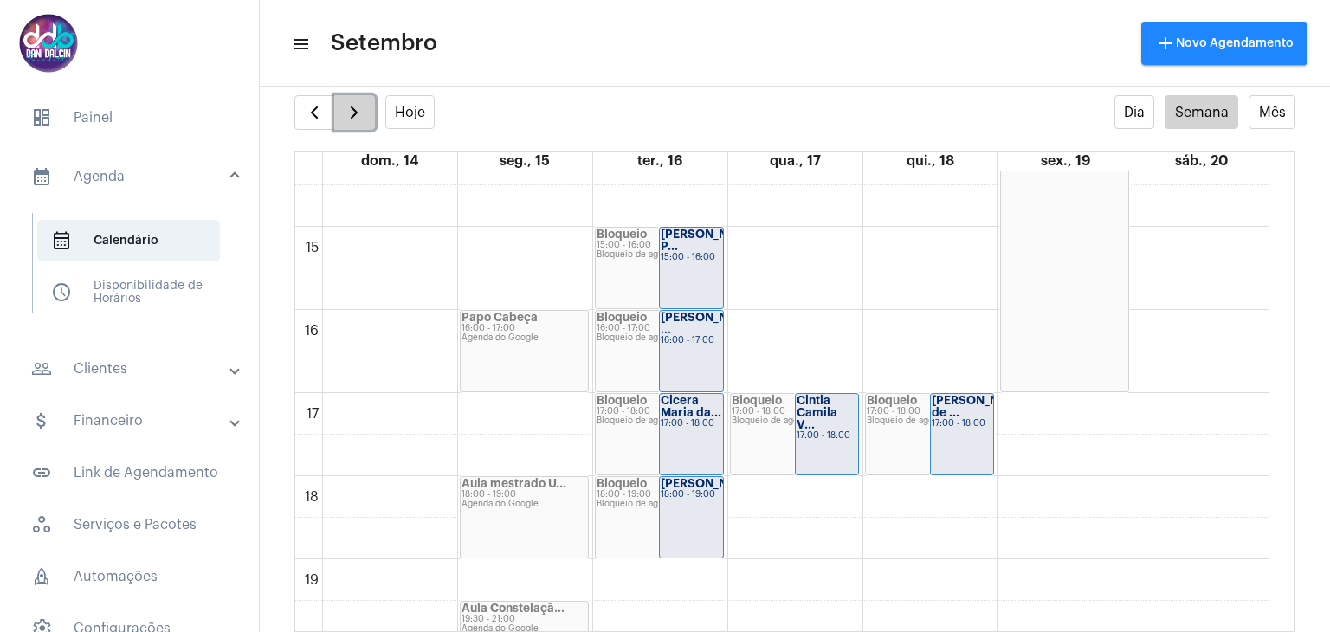
click at [352, 114] on span "button" at bounding box center [354, 112] width 21 height 21
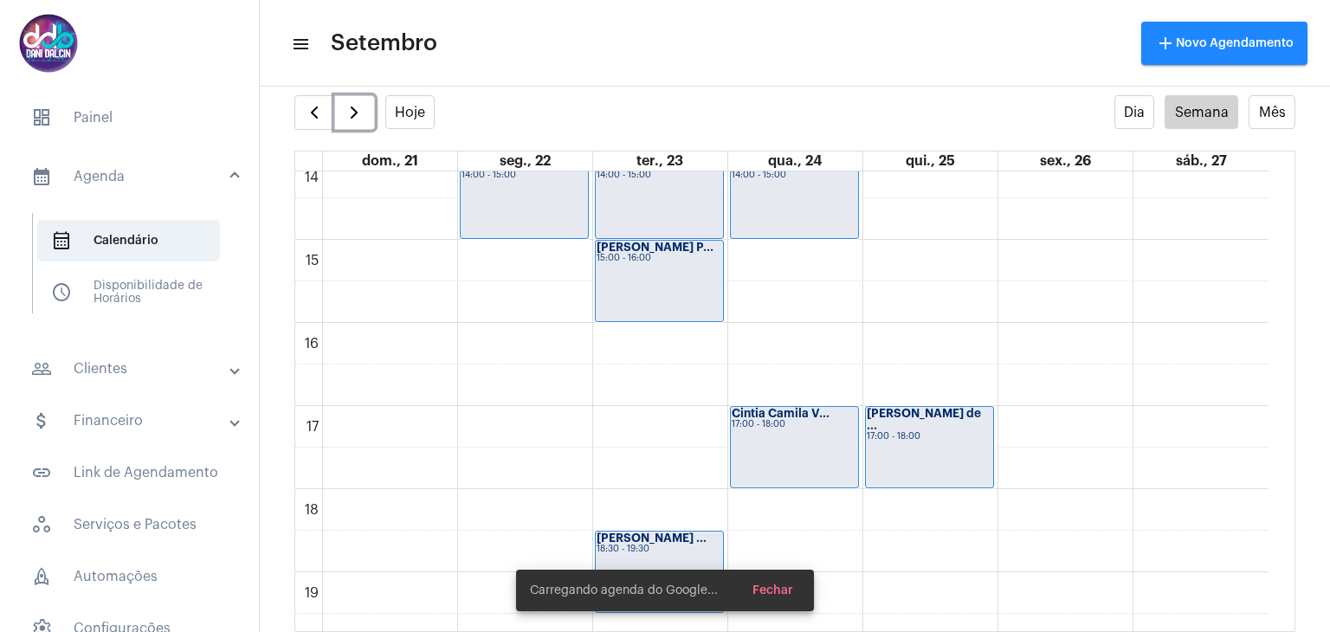
scroll to position [1192, 0]
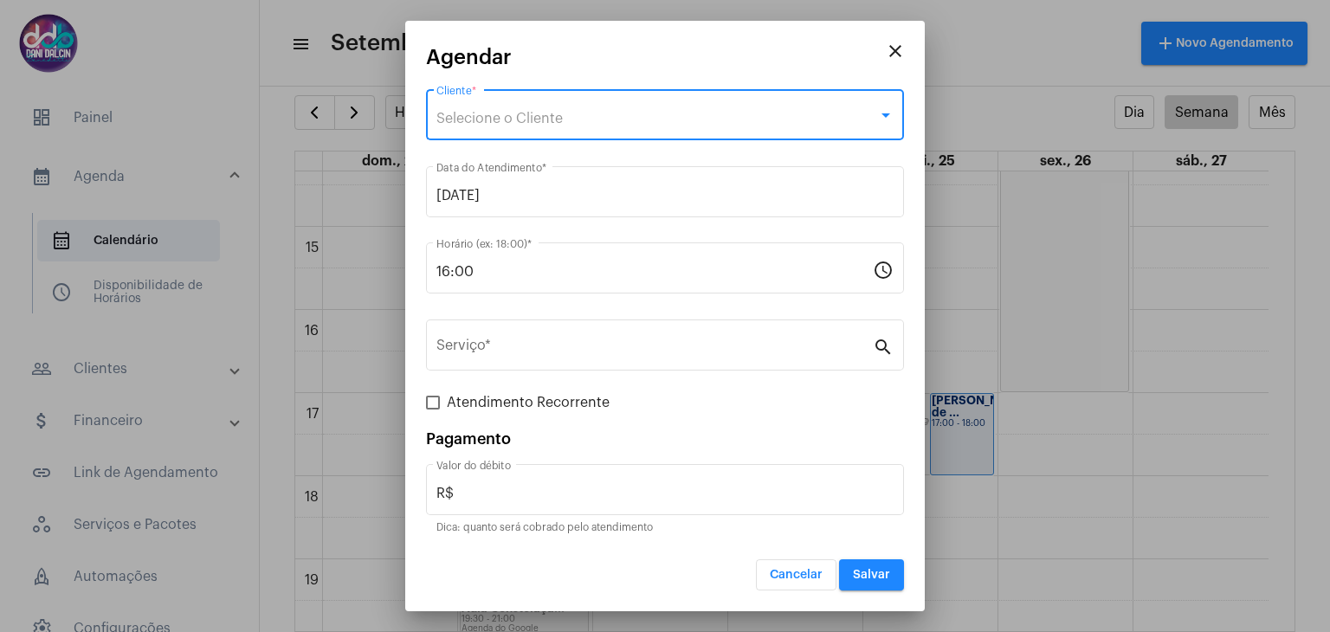
click at [478, 121] on span "Selecione o Cliente" at bounding box center [499, 119] width 126 height 14
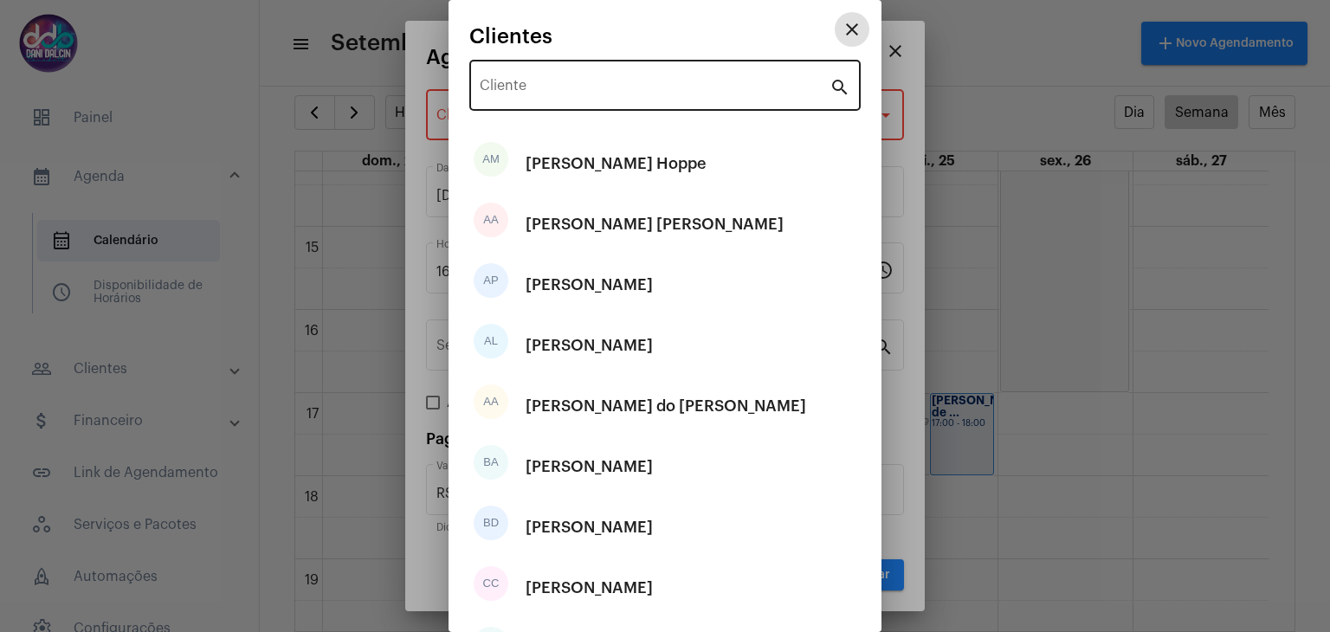
click at [520, 93] on input "Cliente" at bounding box center [655, 89] width 350 height 16
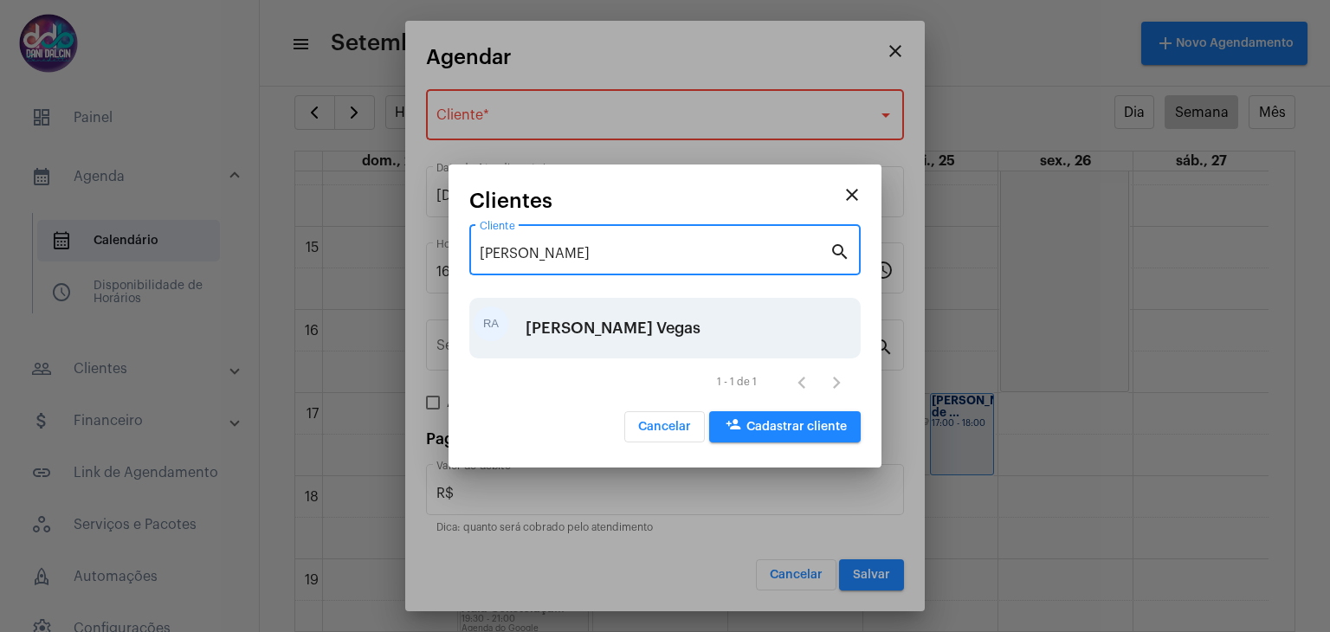
type input "rafael"
click at [563, 322] on div "Rafael Adriano Borstmann Vegas" at bounding box center [613, 328] width 175 height 52
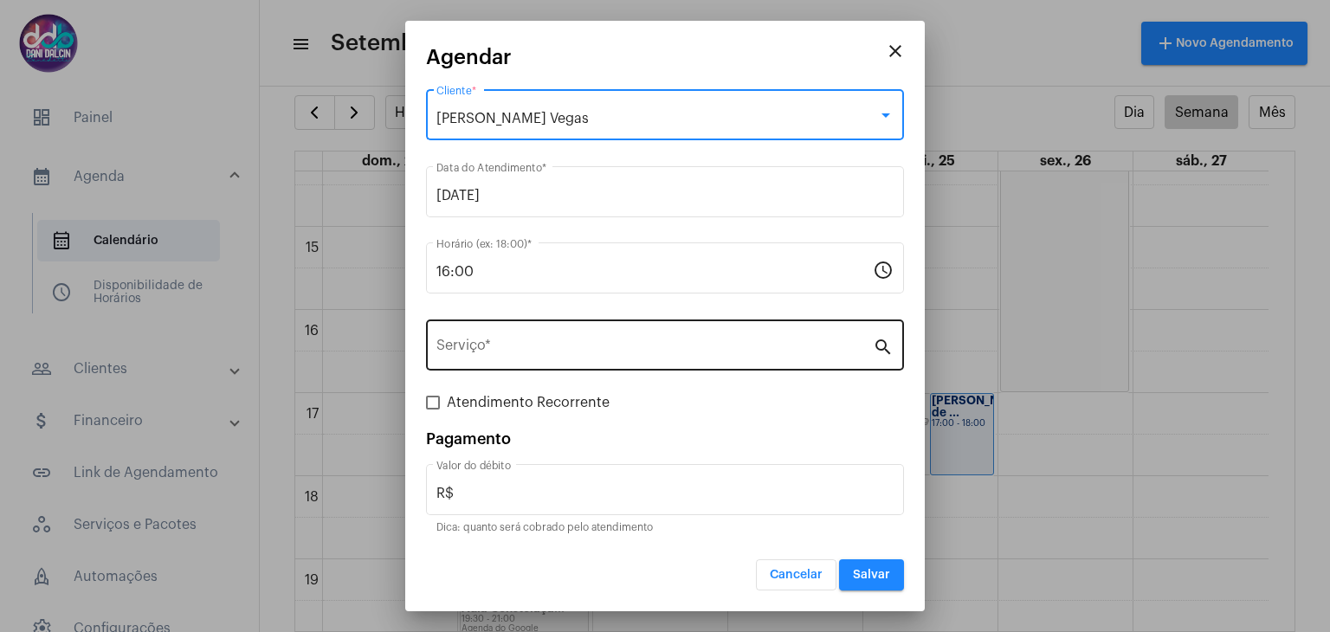
click at [504, 341] on input "Serviço *" at bounding box center [654, 349] width 436 height 16
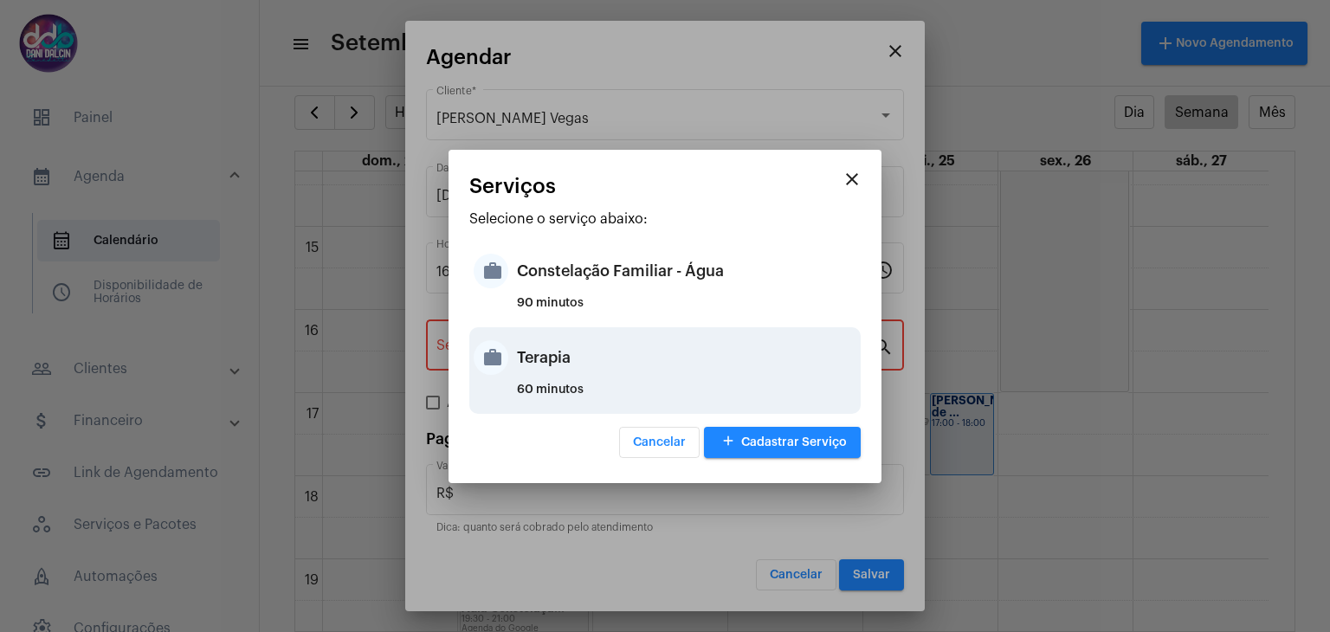
click at [544, 375] on div "Terapia" at bounding box center [686, 358] width 339 height 52
type input "Terapia"
type input "R$ 250"
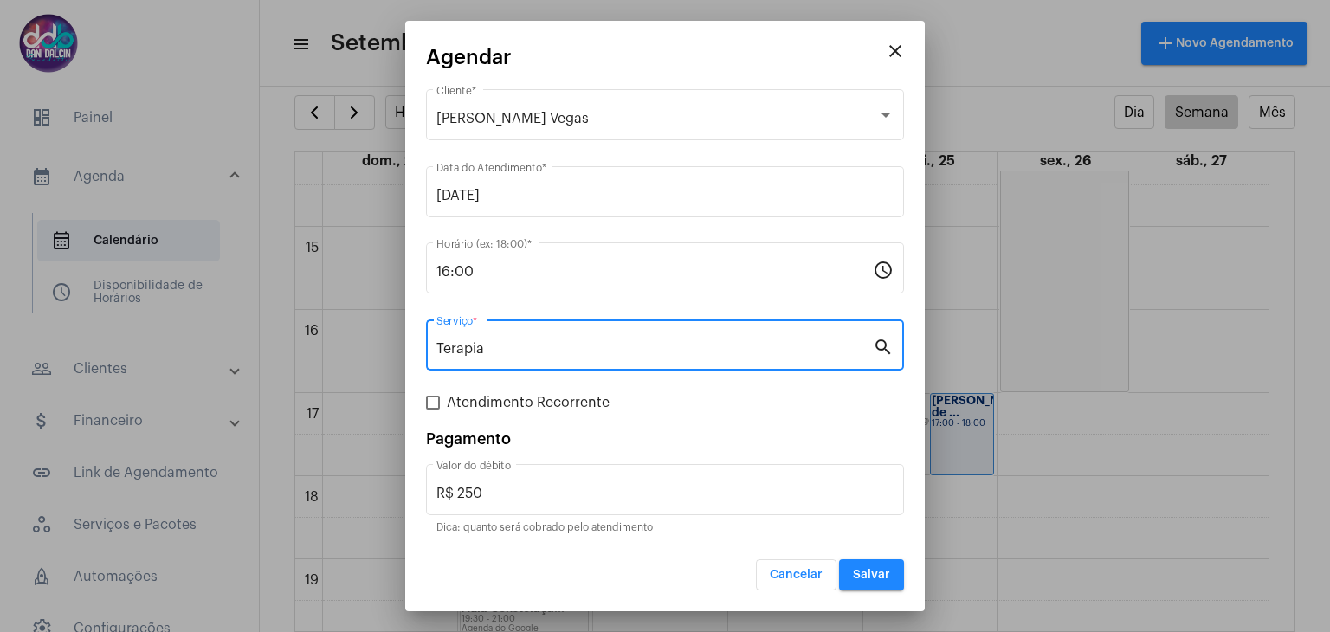
click at [439, 400] on span at bounding box center [433, 403] width 14 height 14
click at [433, 410] on input "Atendimento Recorrente" at bounding box center [432, 410] width 1 height 1
checkbox input "true"
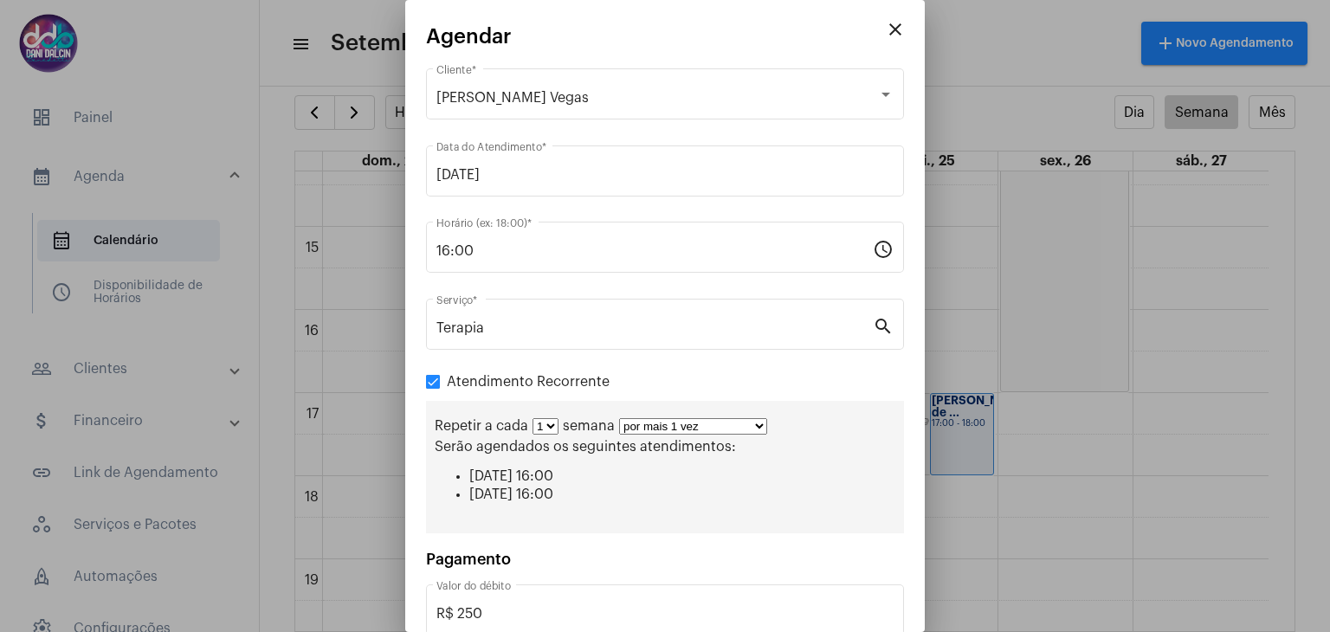
click at [754, 429] on select "por mais 1 vez por mais 2 vezes por mais 3 vezes por mais 4 vezes por mais 5 ve…" at bounding box center [693, 426] width 148 height 16
select select "10: 0"
click at [619, 418] on select "por mais 1 vez por mais 2 vezes por mais 3 vezes por mais 4 vezes por mais 5 ve…" at bounding box center [693, 426] width 148 height 16
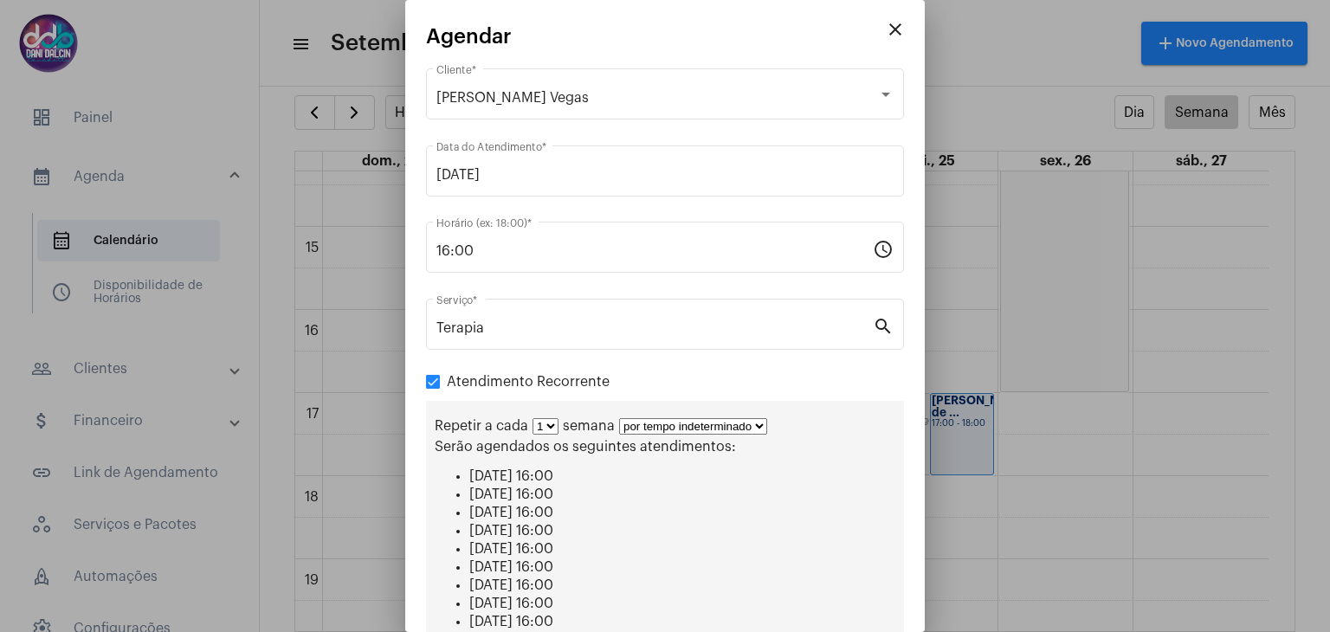
scroll to position [275, 0]
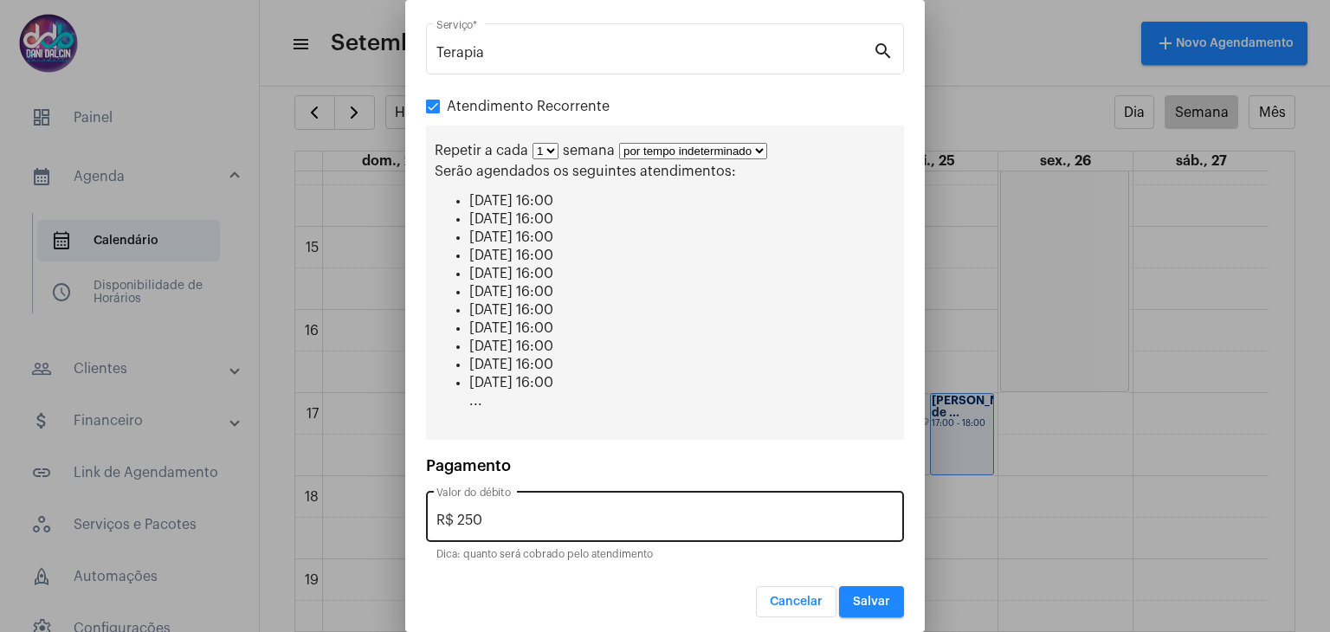
click at [561, 513] on input "R$ 250" at bounding box center [664, 521] width 457 height 16
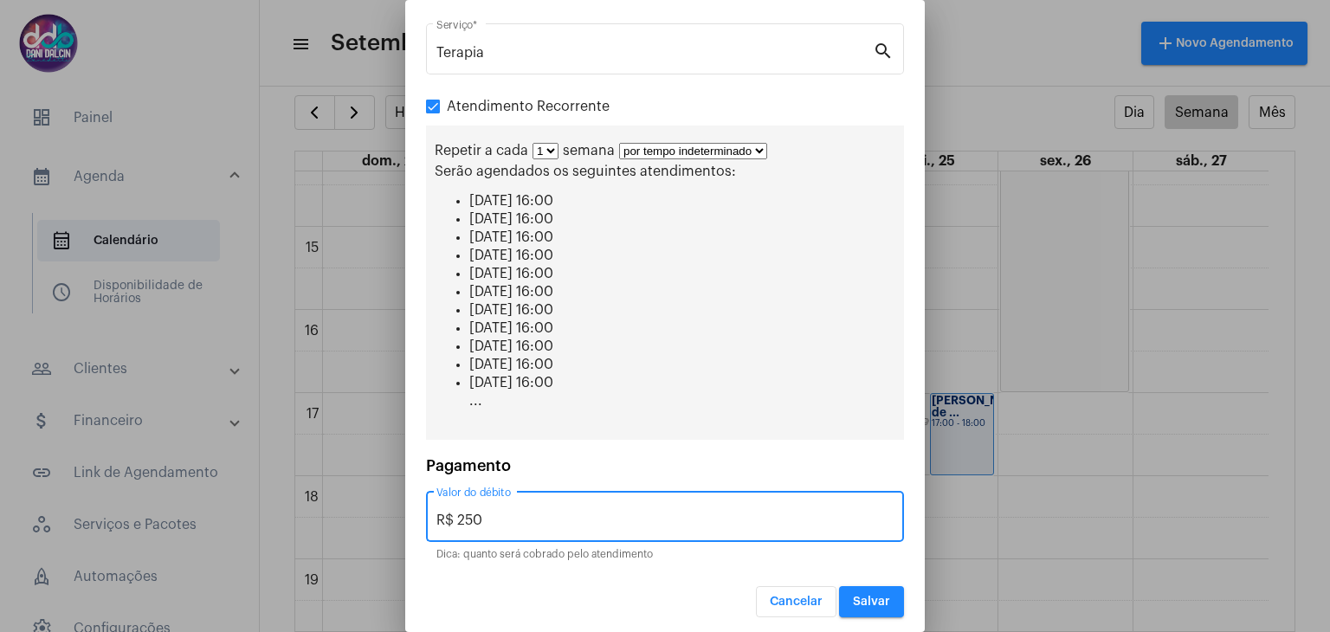
click at [561, 513] on input "R$ 250" at bounding box center [664, 521] width 457 height 16
type input "R$ 150"
click at [861, 596] on span "Salvar" at bounding box center [871, 602] width 37 height 12
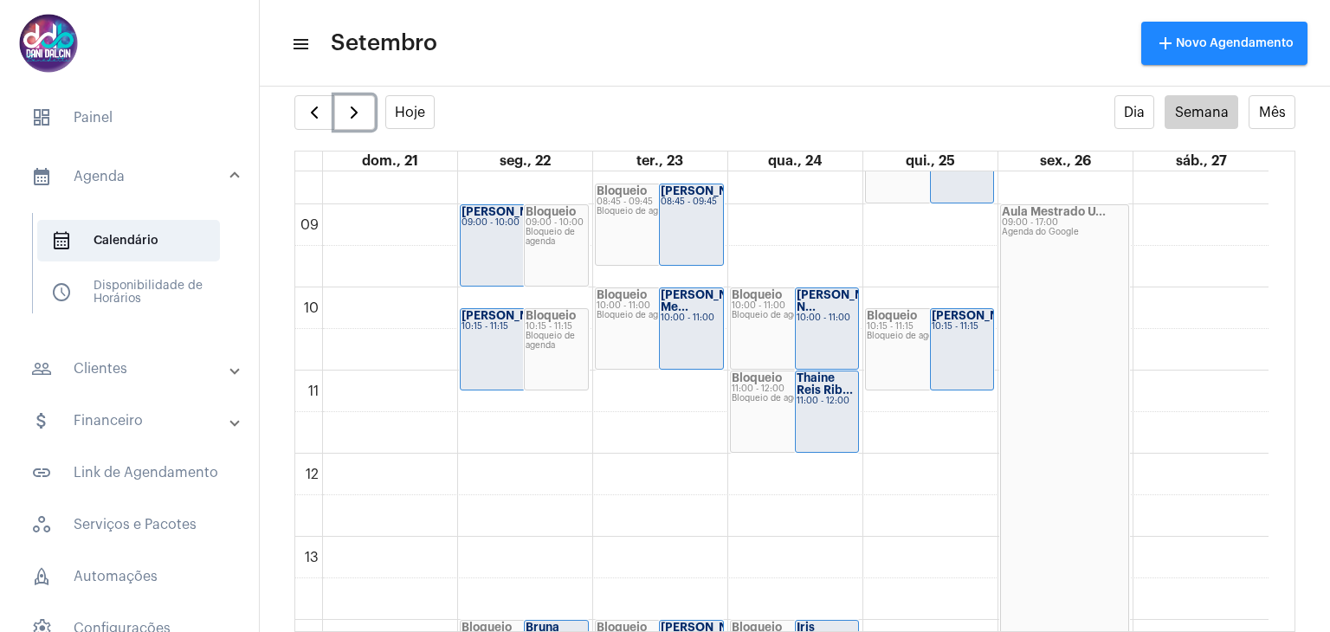
scroll to position [759, 0]
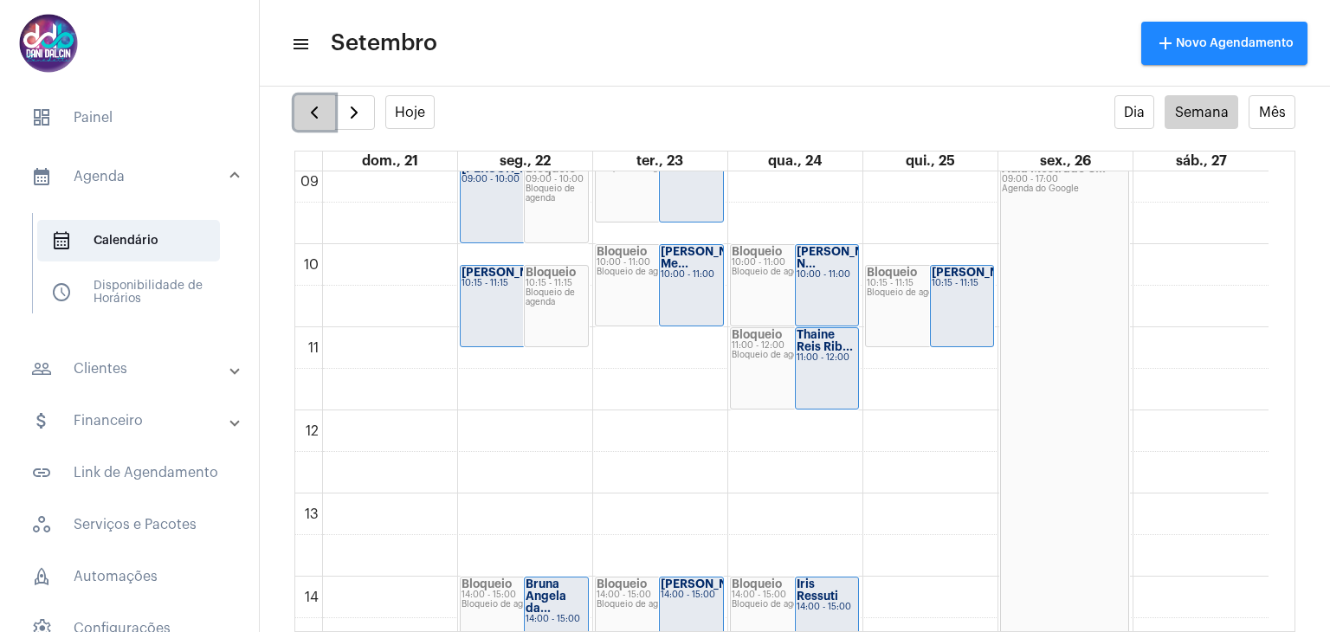
click at [308, 113] on span "button" at bounding box center [314, 112] width 21 height 21
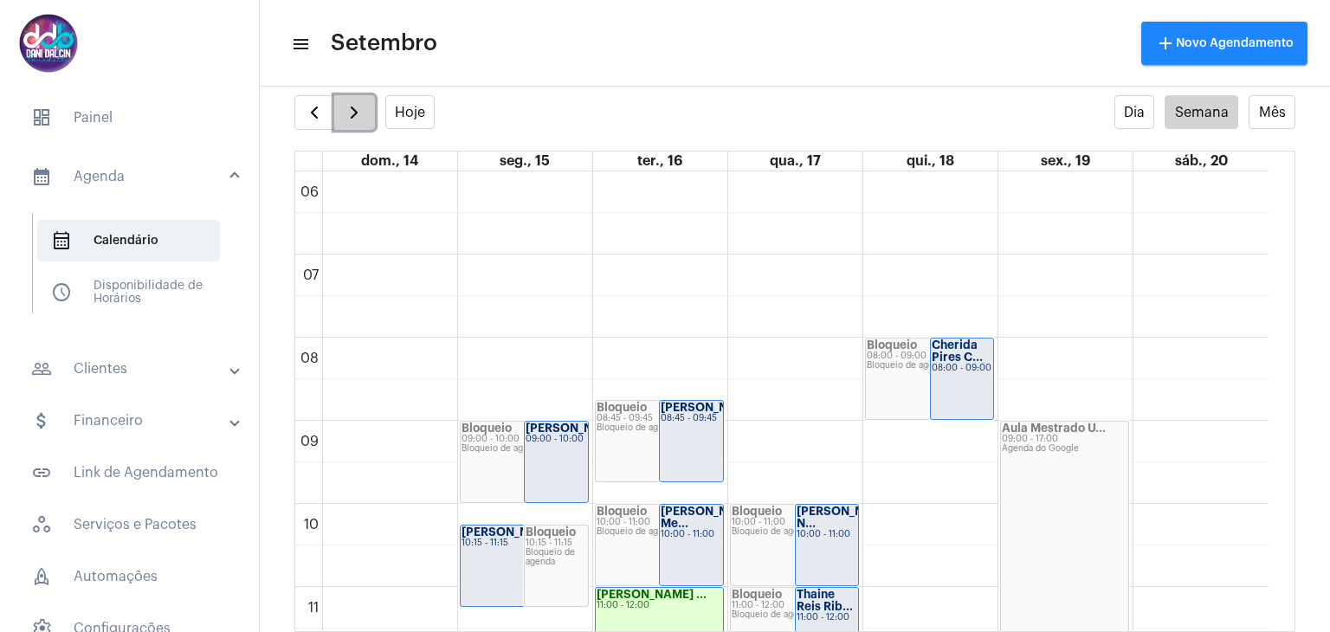
click at [355, 112] on span "button" at bounding box center [354, 112] width 21 height 21
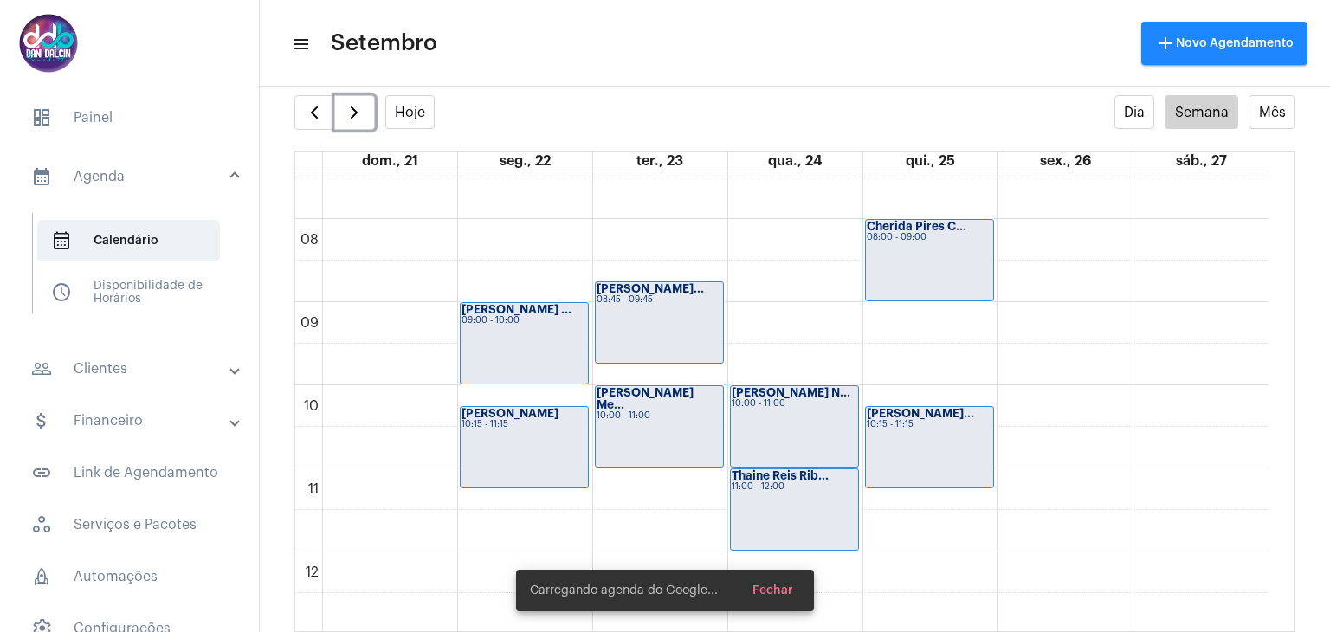
scroll to position [759, 0]
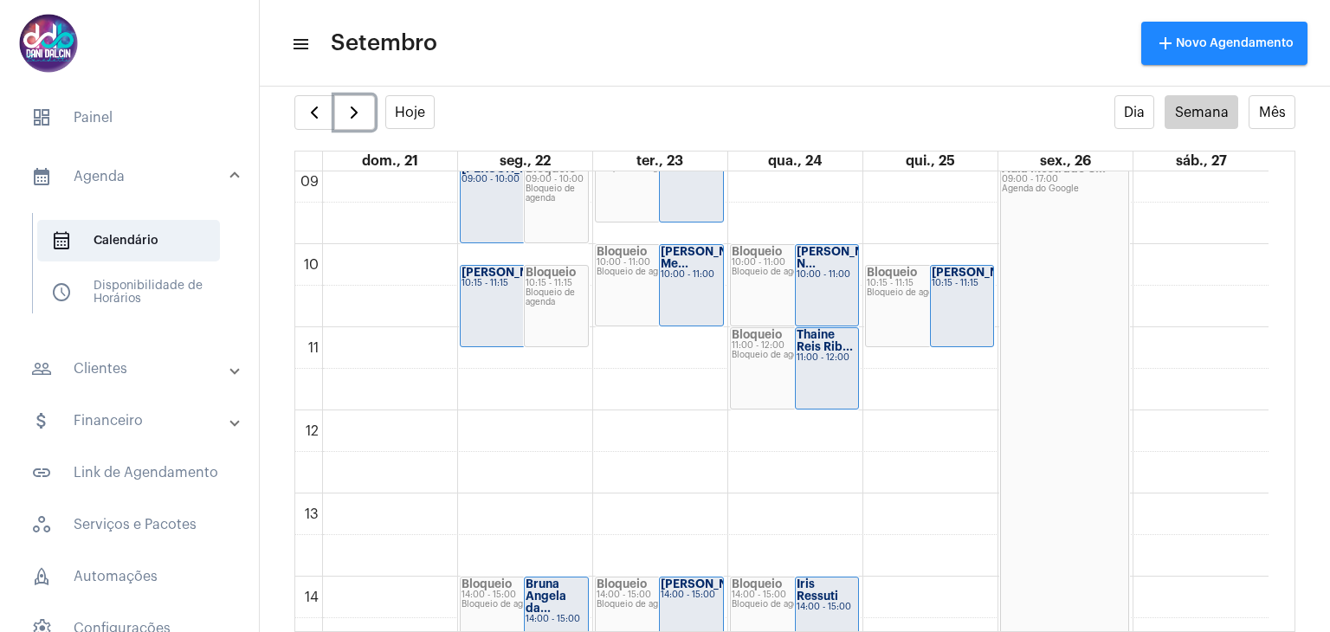
click at [664, 334] on div "00 01 02 03 04 05 06 07 08 09 10 11 12 13 14 15 16 17 18 19 20 21 22 23 Astrid …" at bounding box center [781, 410] width 973 height 1995
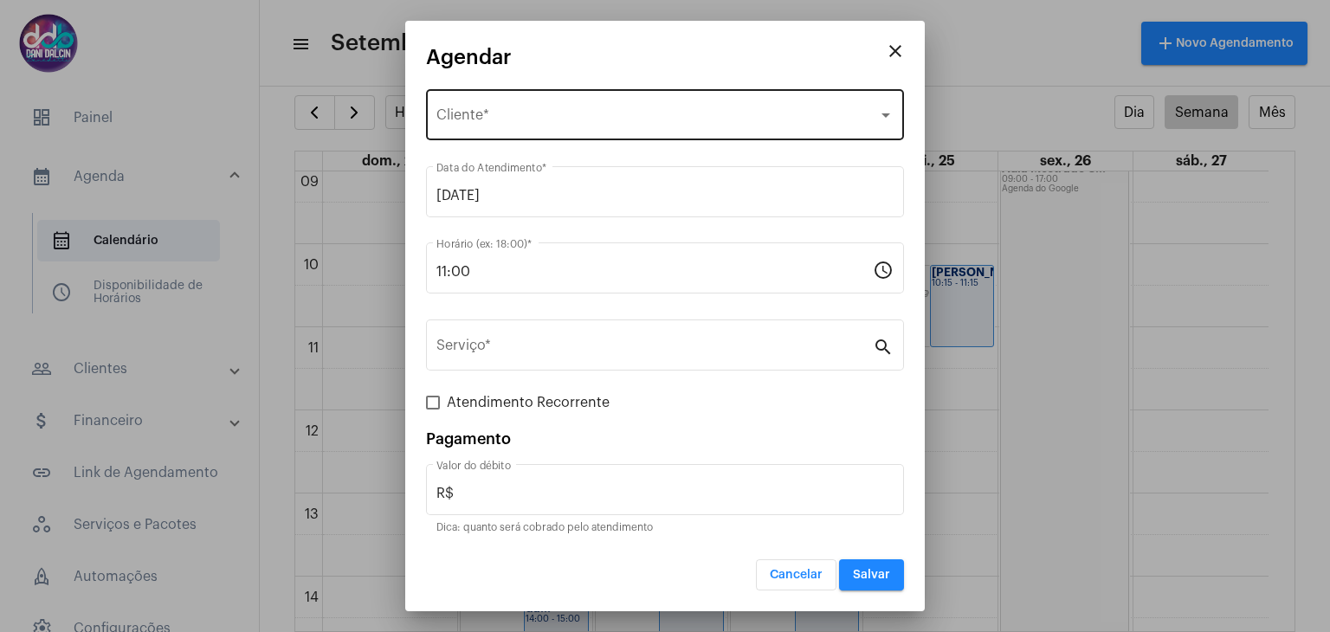
click at [521, 118] on span "Selecione o Cliente" at bounding box center [657, 119] width 442 height 16
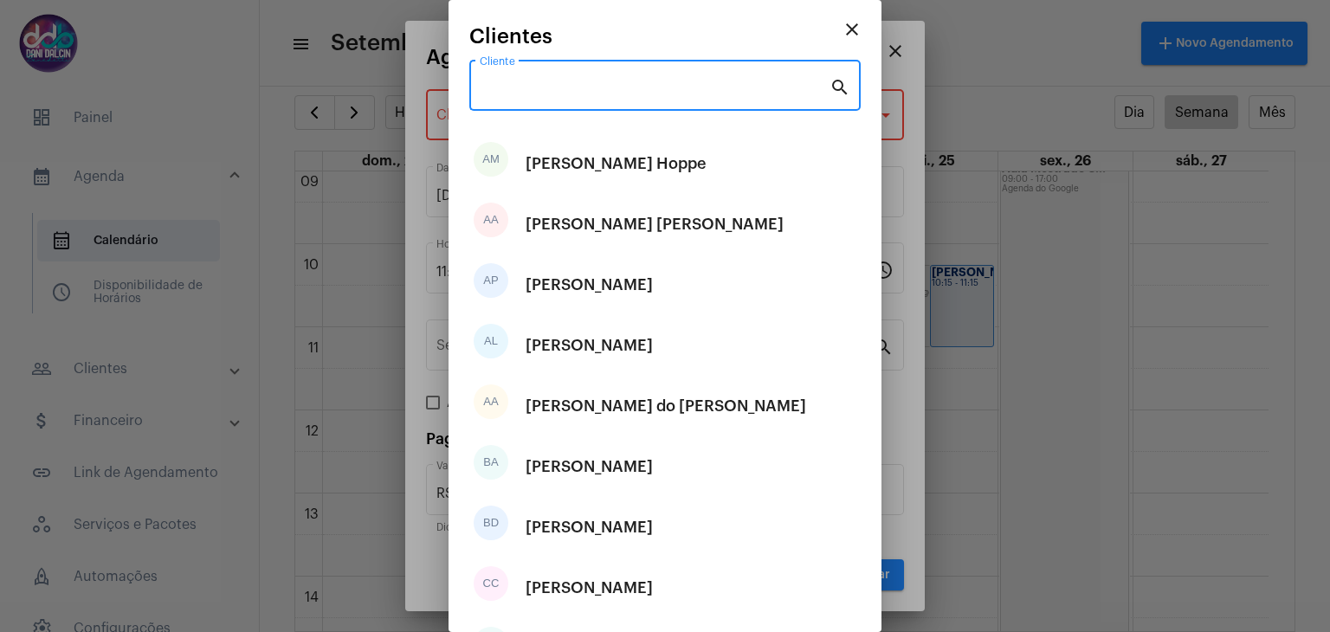
click at [519, 89] on input "Cliente" at bounding box center [655, 89] width 350 height 16
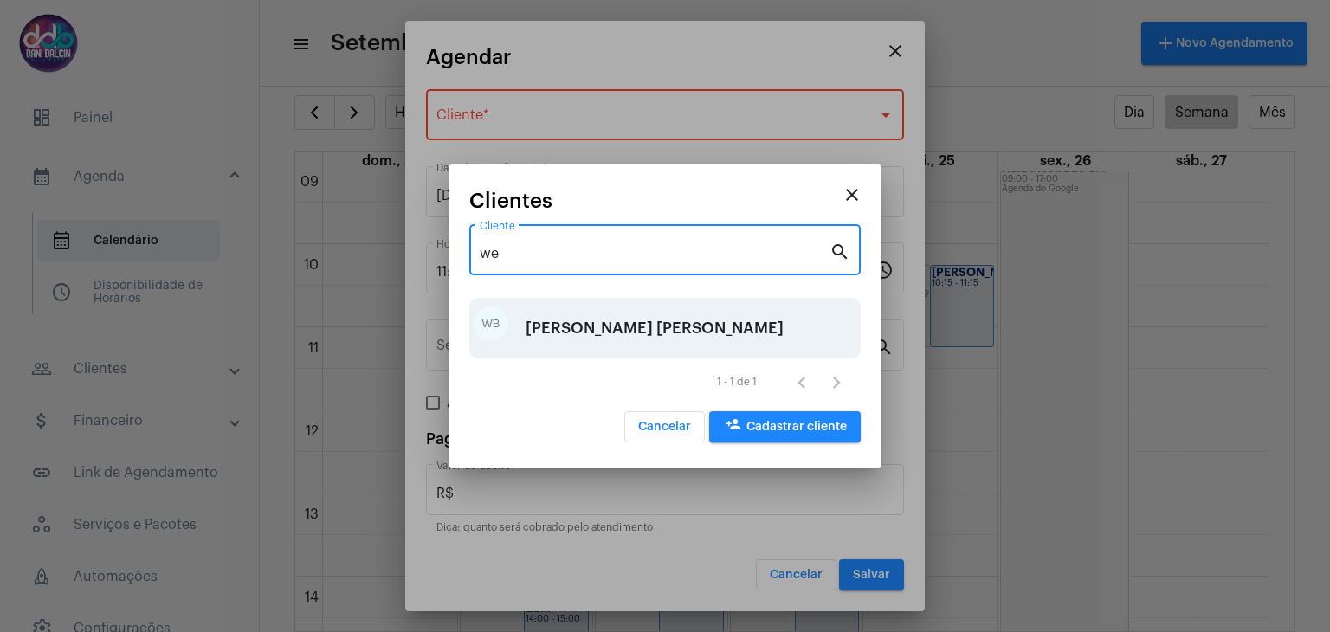
type input "we"
click at [636, 320] on div "Wesley Belgini Athaide Santos" at bounding box center [655, 328] width 258 height 52
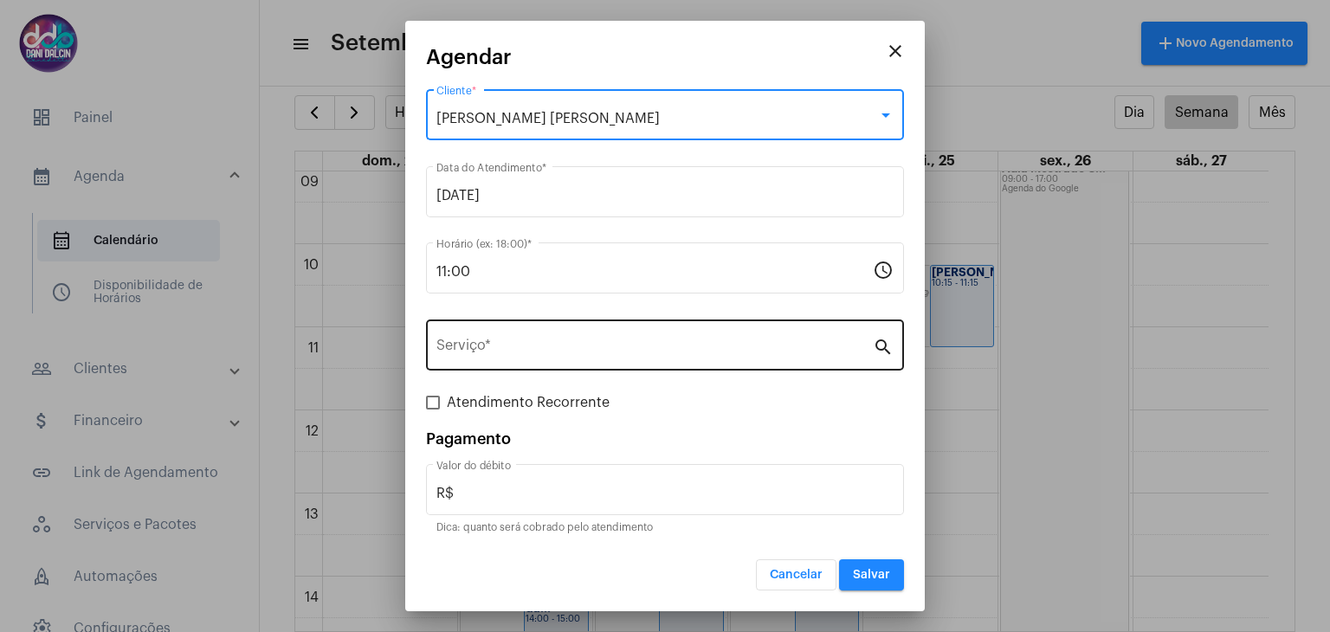
click at [508, 333] on div "Serviço *" at bounding box center [654, 343] width 436 height 55
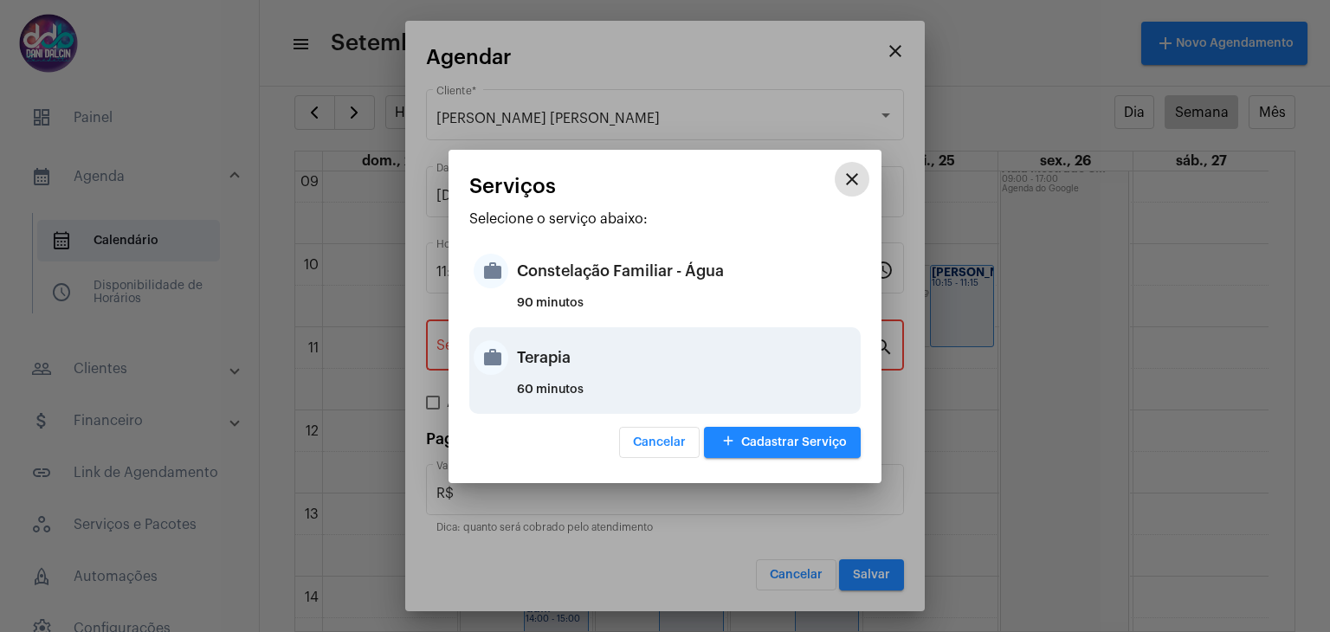
click at [562, 365] on div "Terapia" at bounding box center [686, 358] width 339 height 52
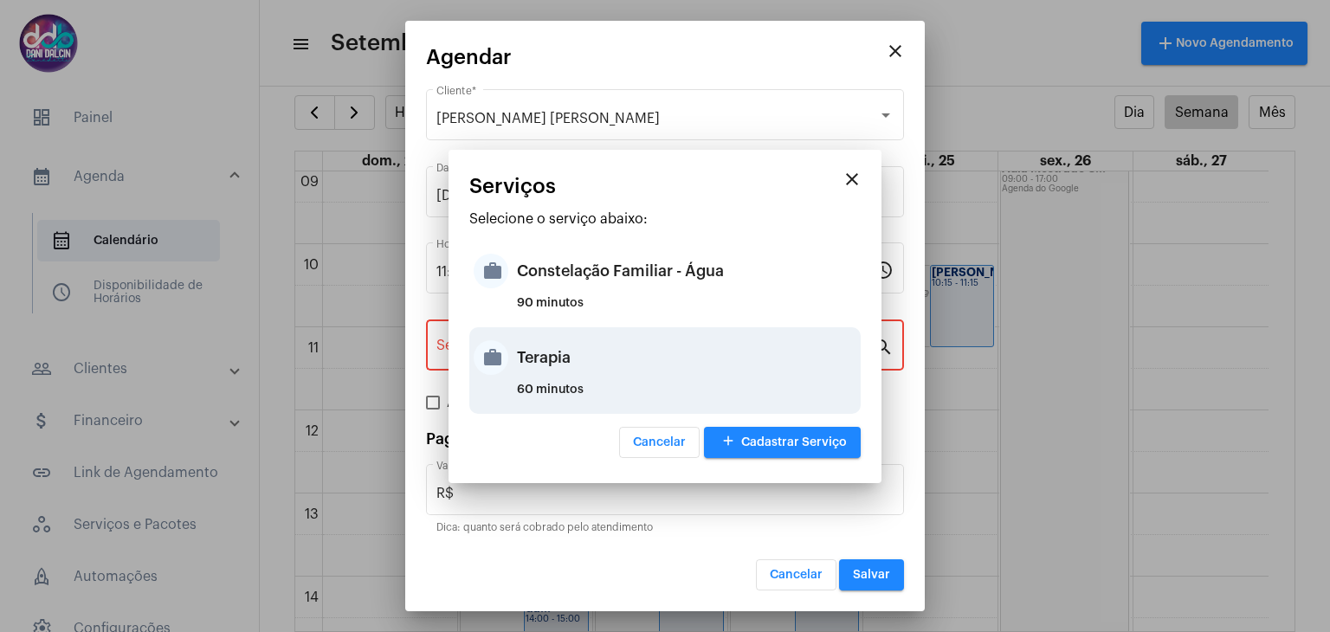
type input "Terapia"
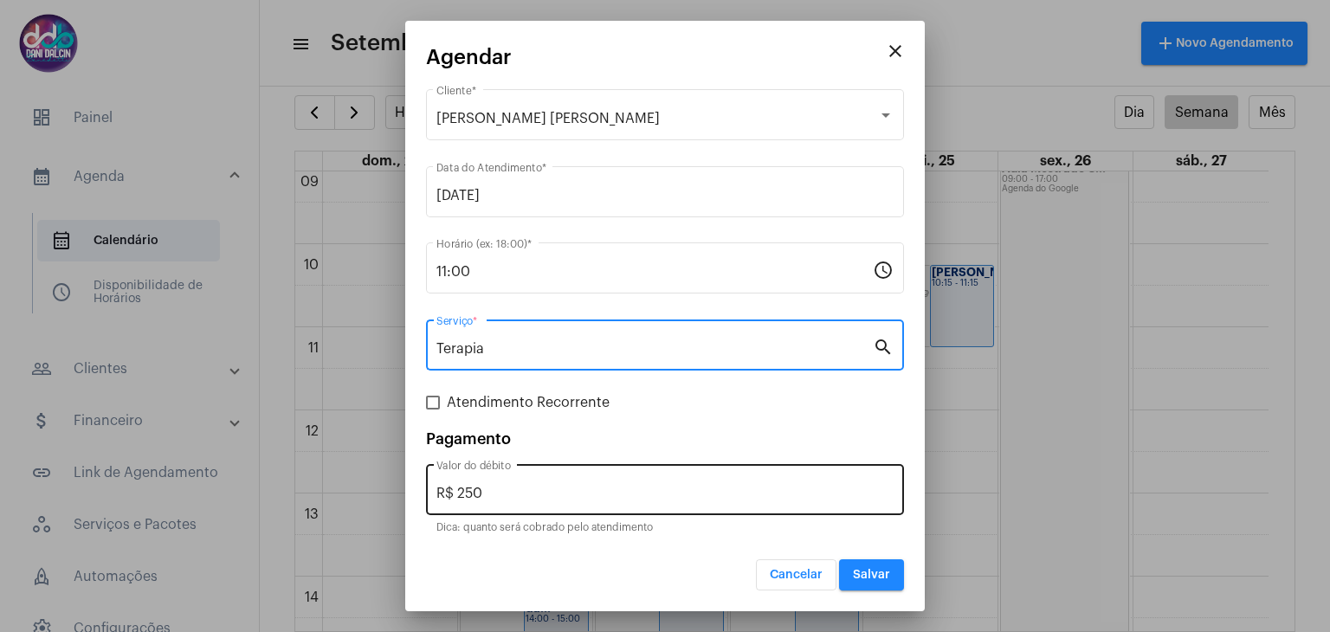
click at [513, 492] on input "R$ 250" at bounding box center [664, 494] width 457 height 16
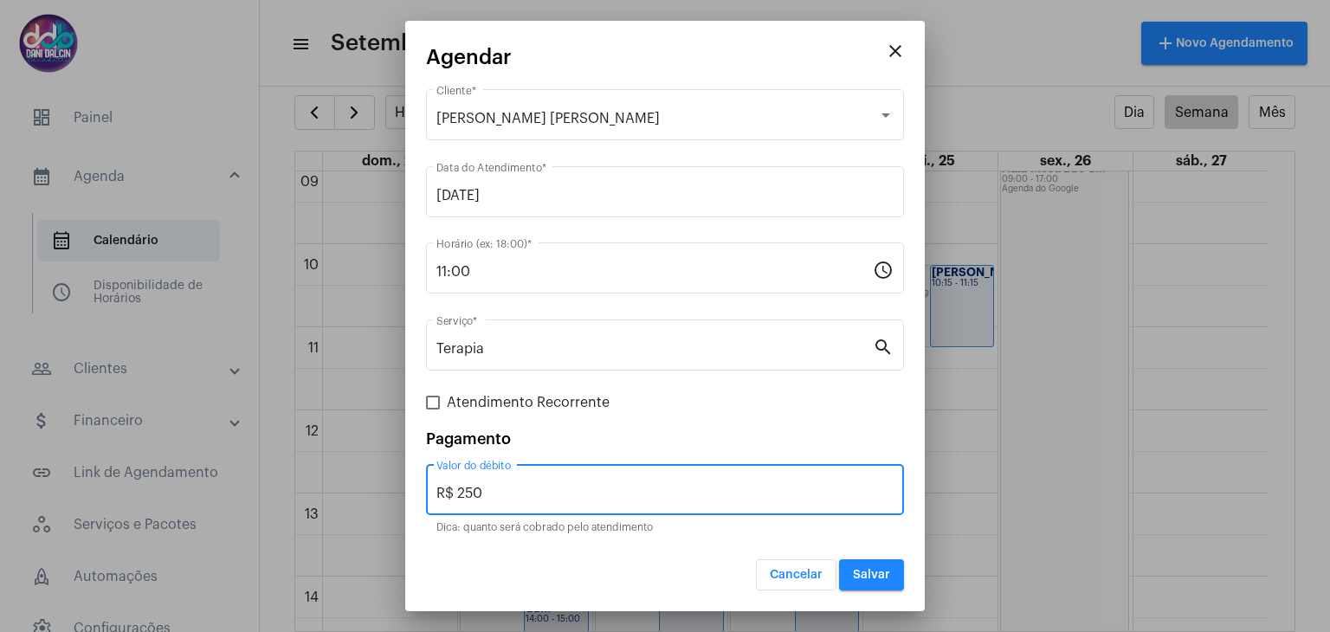
click at [513, 492] on input "R$ 250" at bounding box center [664, 494] width 457 height 16
type input "R$ 0,0"
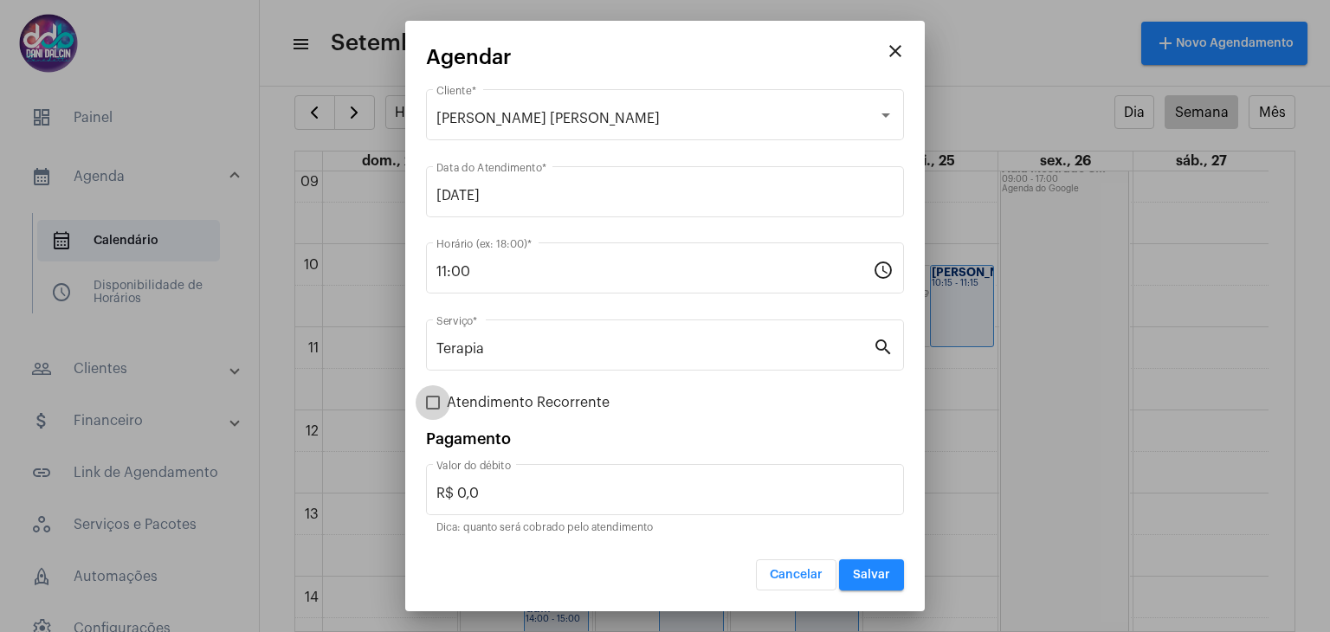
click at [436, 407] on span at bounding box center [433, 403] width 14 height 14
click at [433, 410] on input "Atendimento Recorrente" at bounding box center [432, 410] width 1 height 1
checkbox input "true"
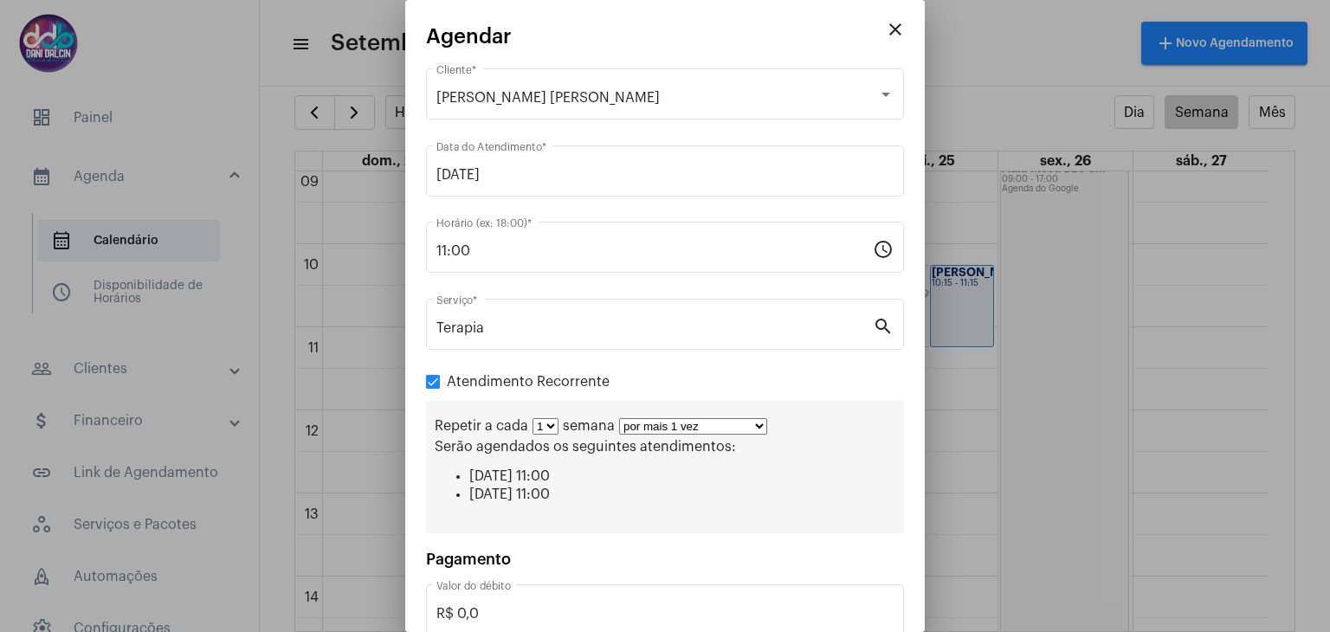
click at [752, 424] on select "por mais 1 vez por mais 2 vezes por mais 3 vezes por mais 4 vezes por mais 5 ve…" at bounding box center [693, 426] width 148 height 16
select select "10: 0"
click at [619, 418] on select "por mais 1 vez por mais 2 vezes por mais 3 vezes por mais 4 vezes por mais 5 ve…" at bounding box center [693, 426] width 148 height 16
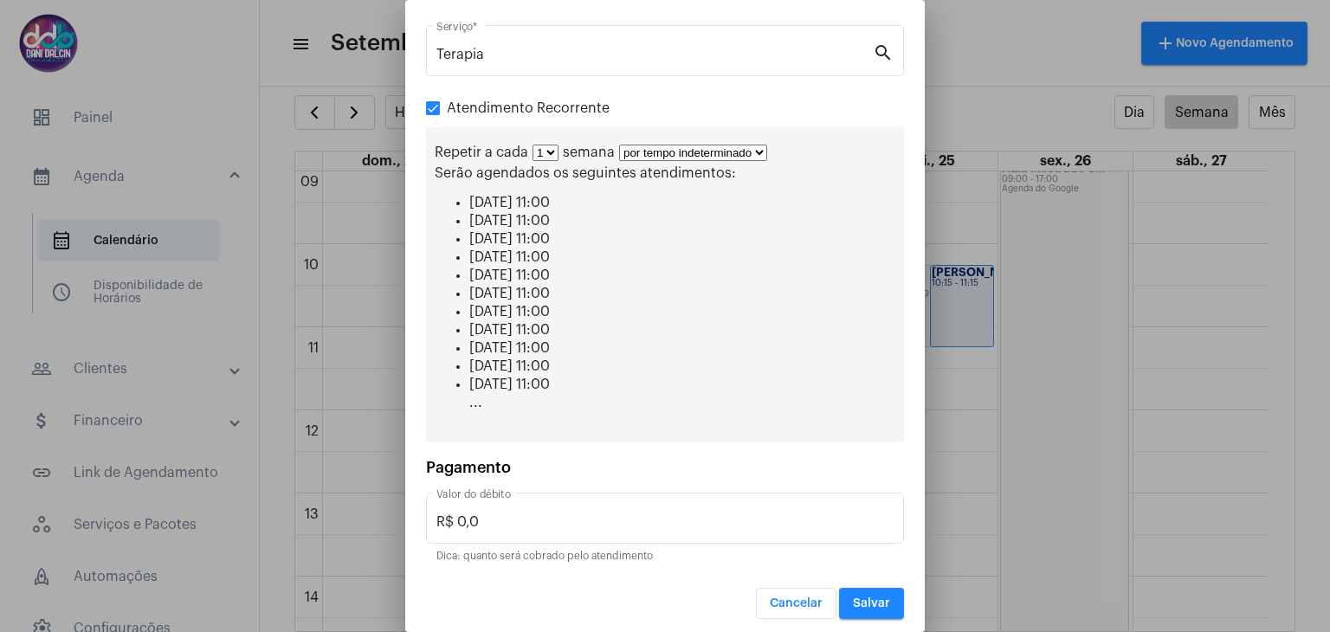
scroll to position [275, 0]
click at [850, 586] on button "Salvar" at bounding box center [871, 601] width 65 height 31
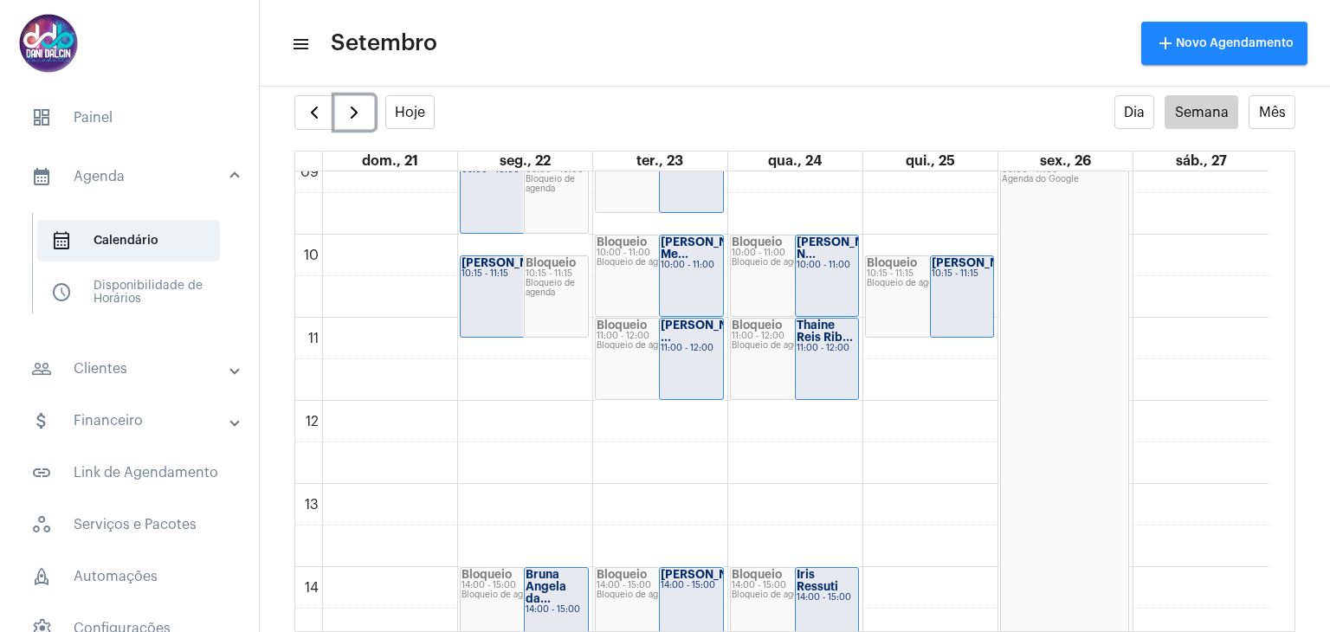
scroll to position [499, 0]
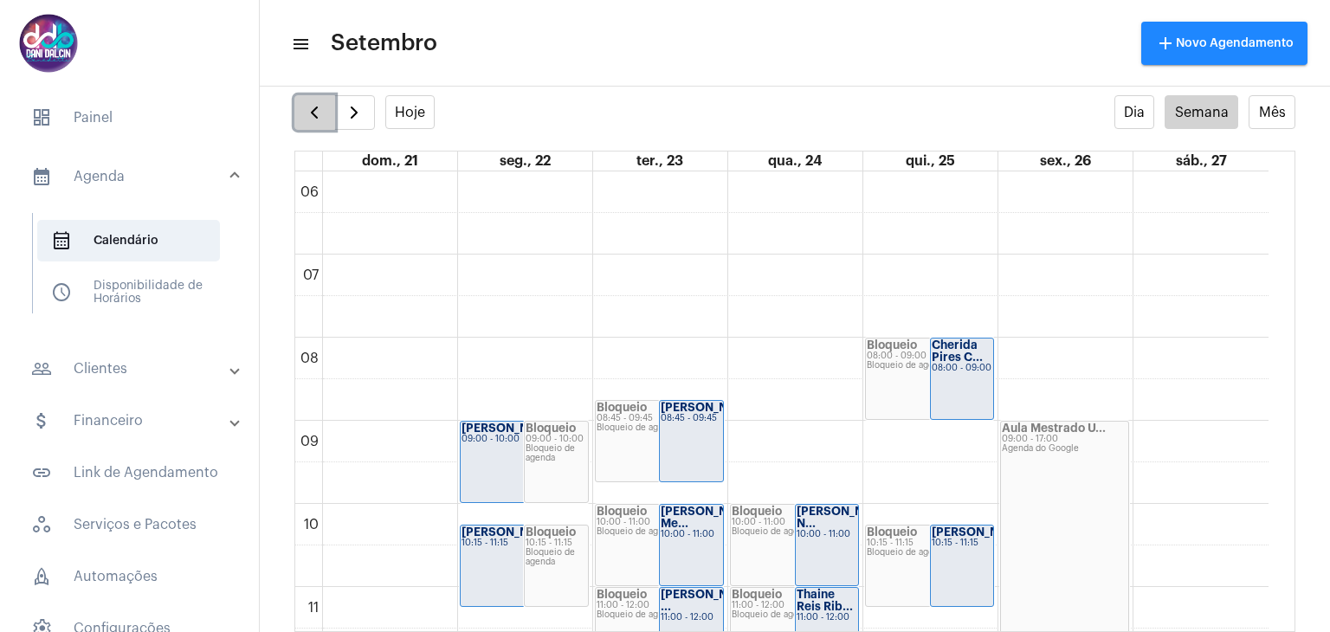
click at [320, 105] on span "button" at bounding box center [314, 112] width 21 height 21
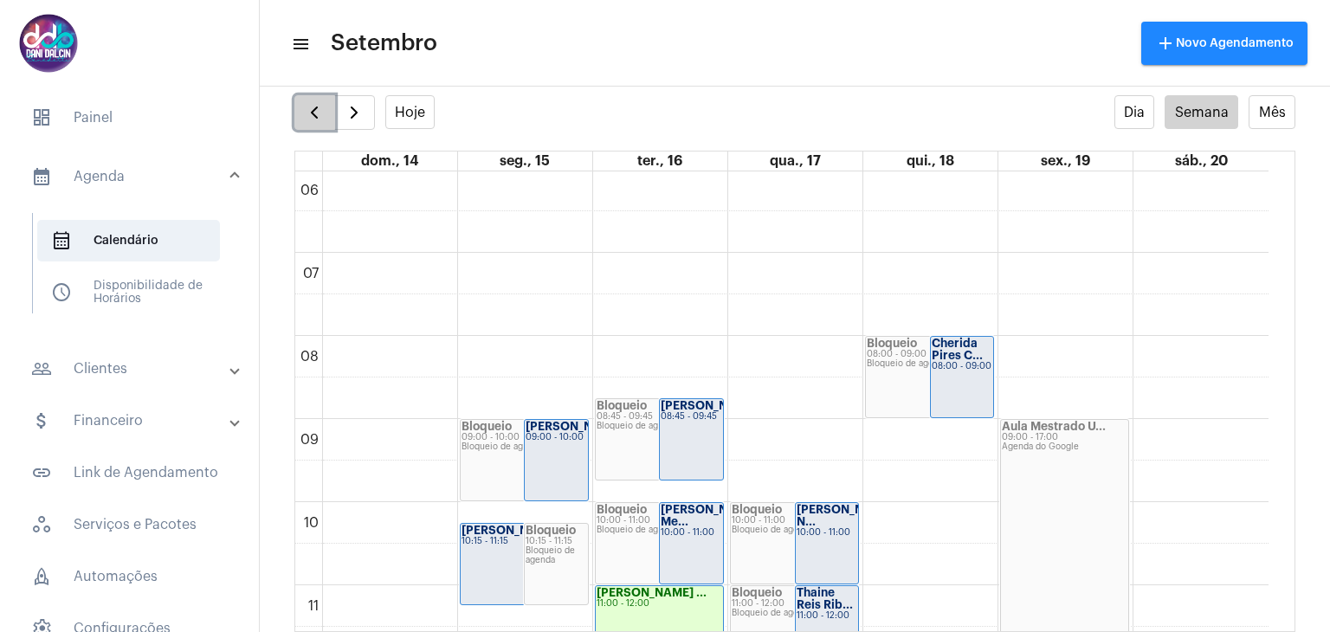
click at [320, 105] on span "button" at bounding box center [314, 112] width 21 height 21
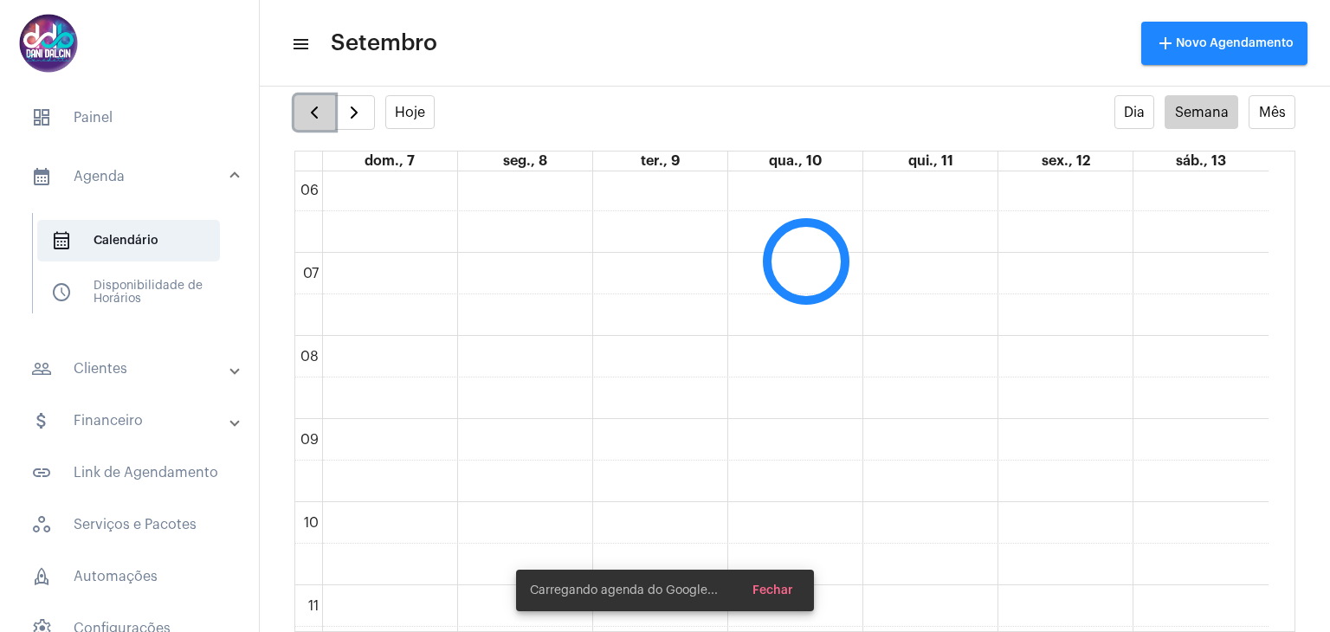
scroll to position [499, 0]
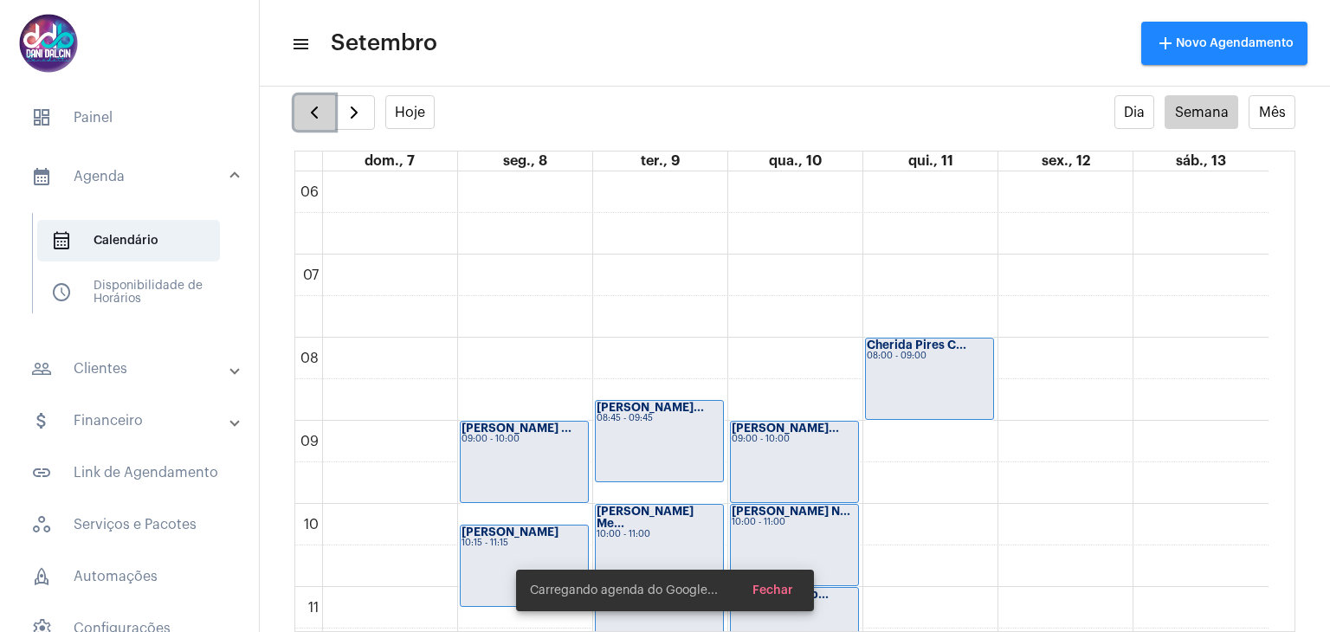
click at [320, 105] on span "button" at bounding box center [314, 112] width 21 height 21
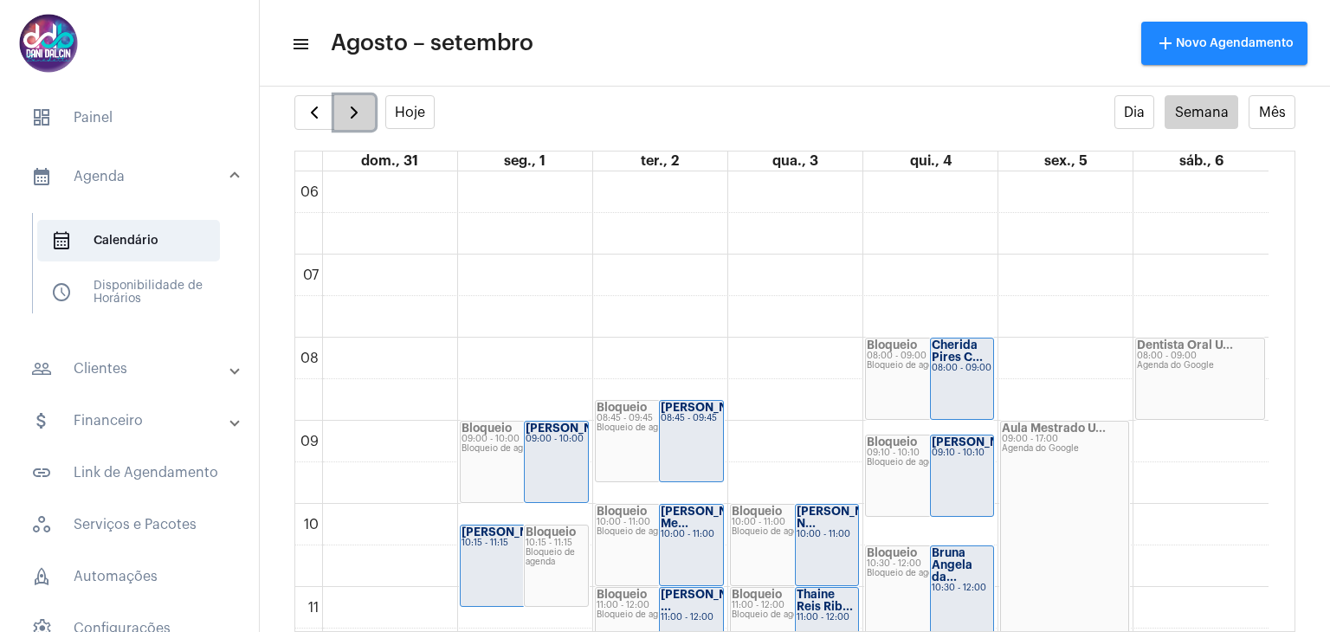
click at [346, 113] on span "button" at bounding box center [354, 112] width 21 height 21
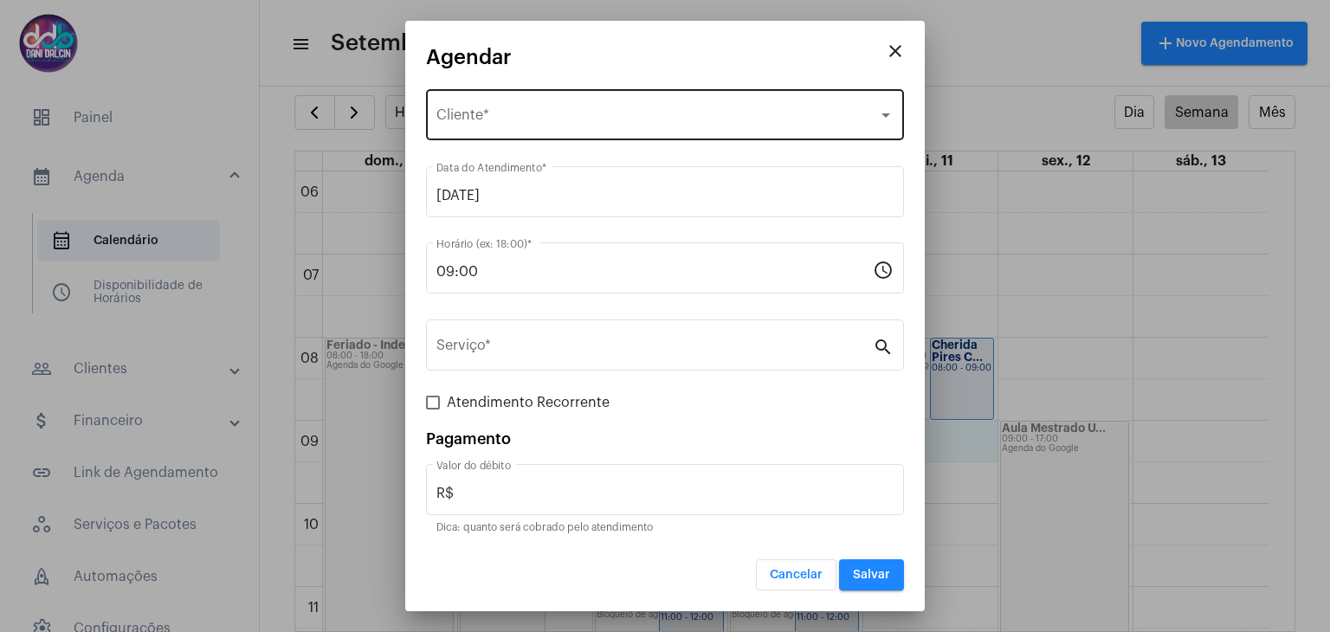
click at [482, 126] on div "Selecione o Cliente" at bounding box center [657, 119] width 442 height 16
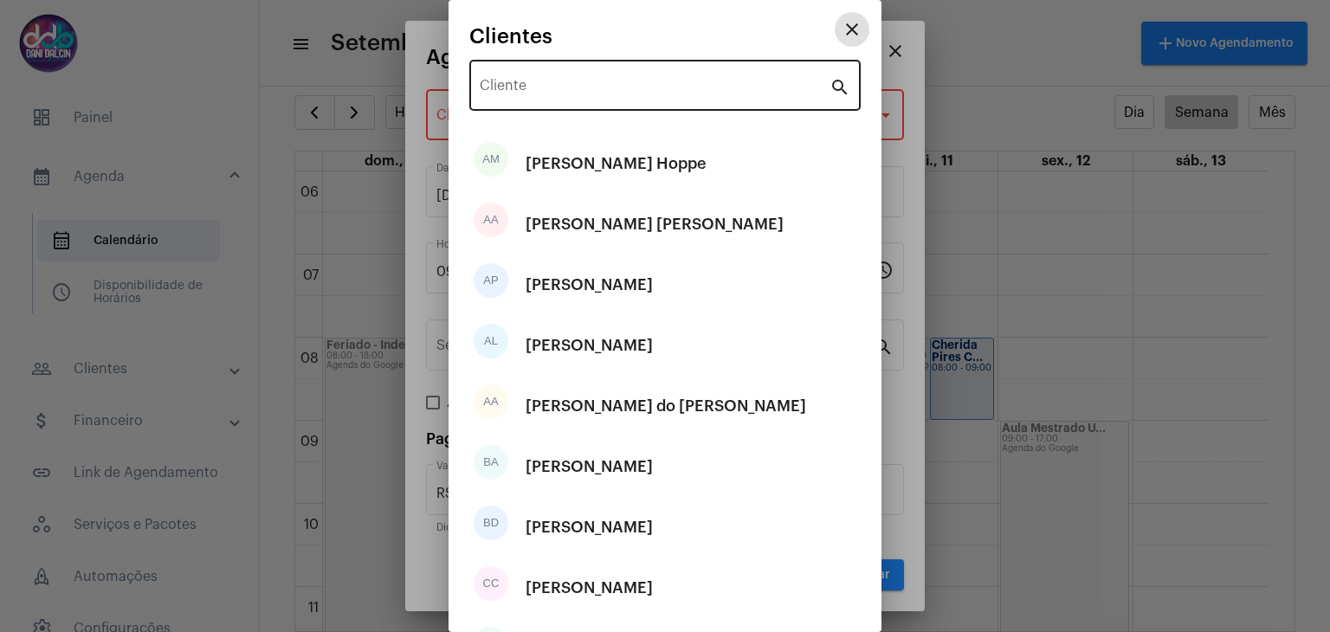
click at [516, 103] on div "Cliente" at bounding box center [655, 83] width 350 height 55
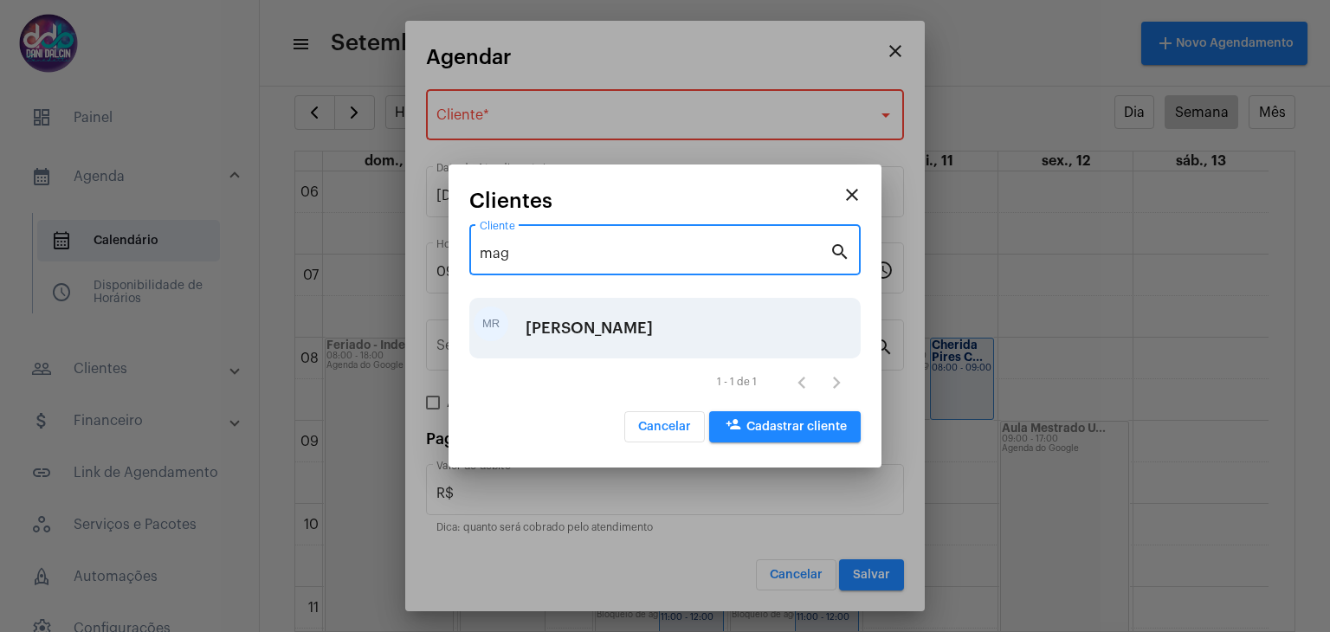
type input "mag"
click at [652, 323] on div "Magda Rodrigues Saravaiva" at bounding box center [589, 328] width 127 height 52
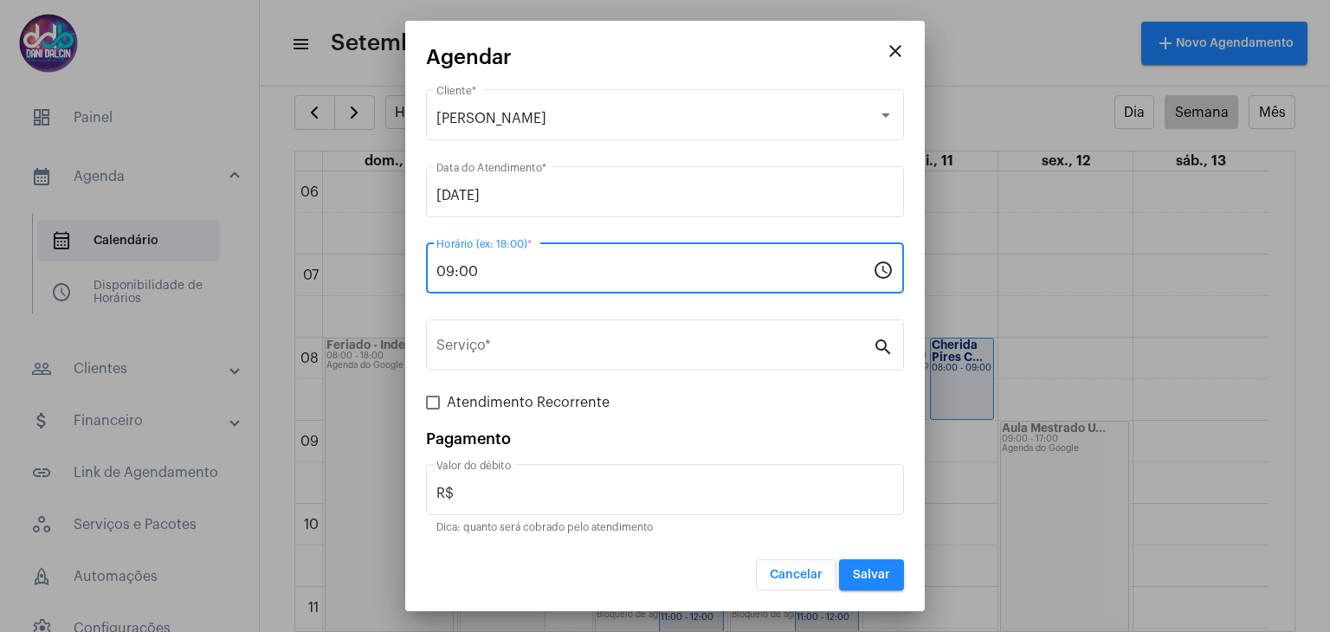
click at [503, 271] on input "09:00" at bounding box center [654, 272] width 436 height 16
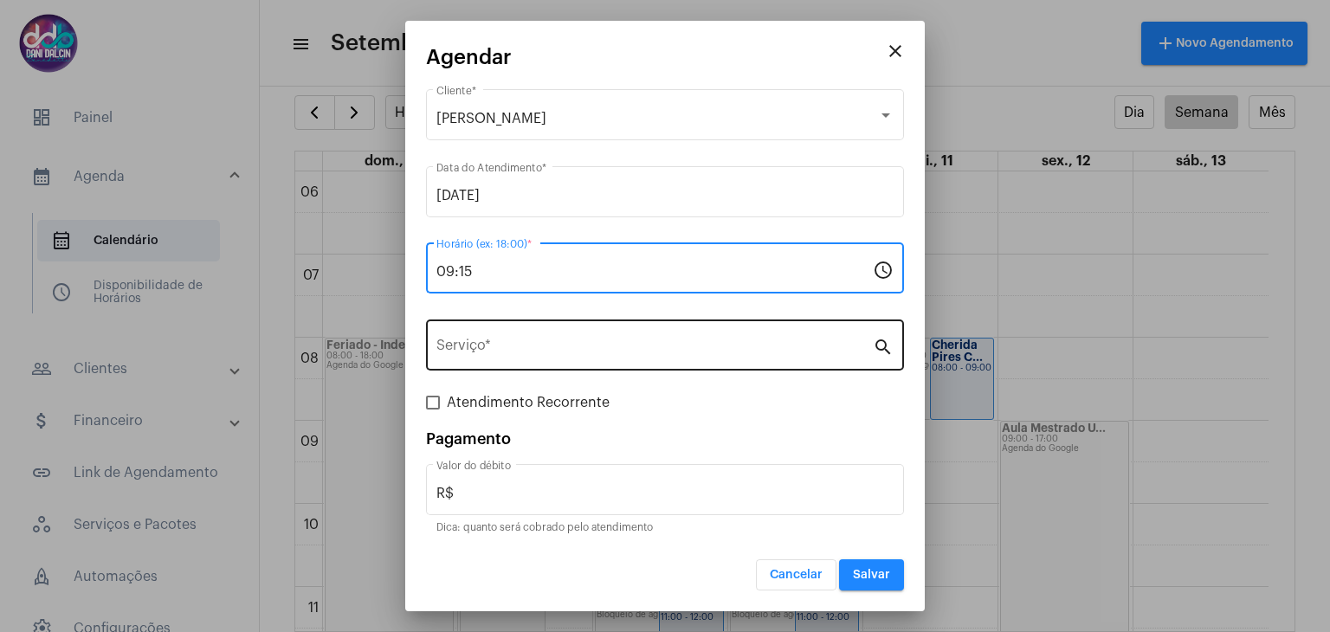
type input "09:15"
click at [525, 339] on div "Serviço *" at bounding box center [654, 343] width 436 height 55
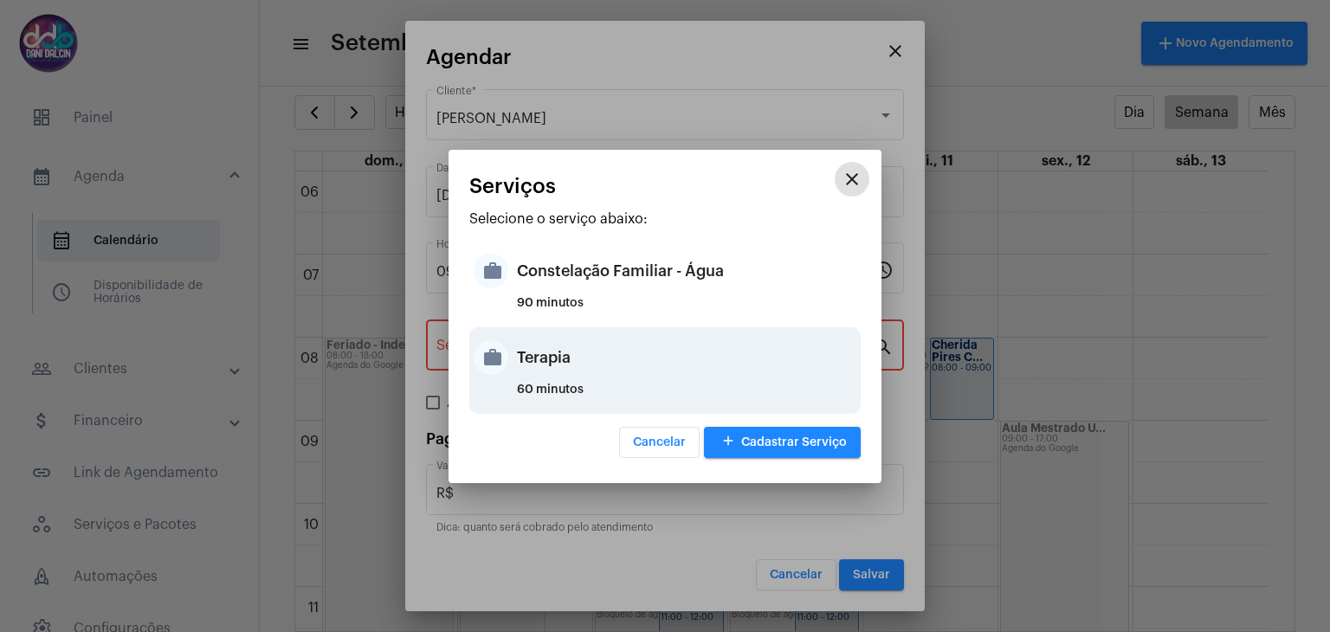
click at [538, 352] on div "Terapia" at bounding box center [686, 358] width 339 height 52
type input "Terapia"
type input "R$ 250"
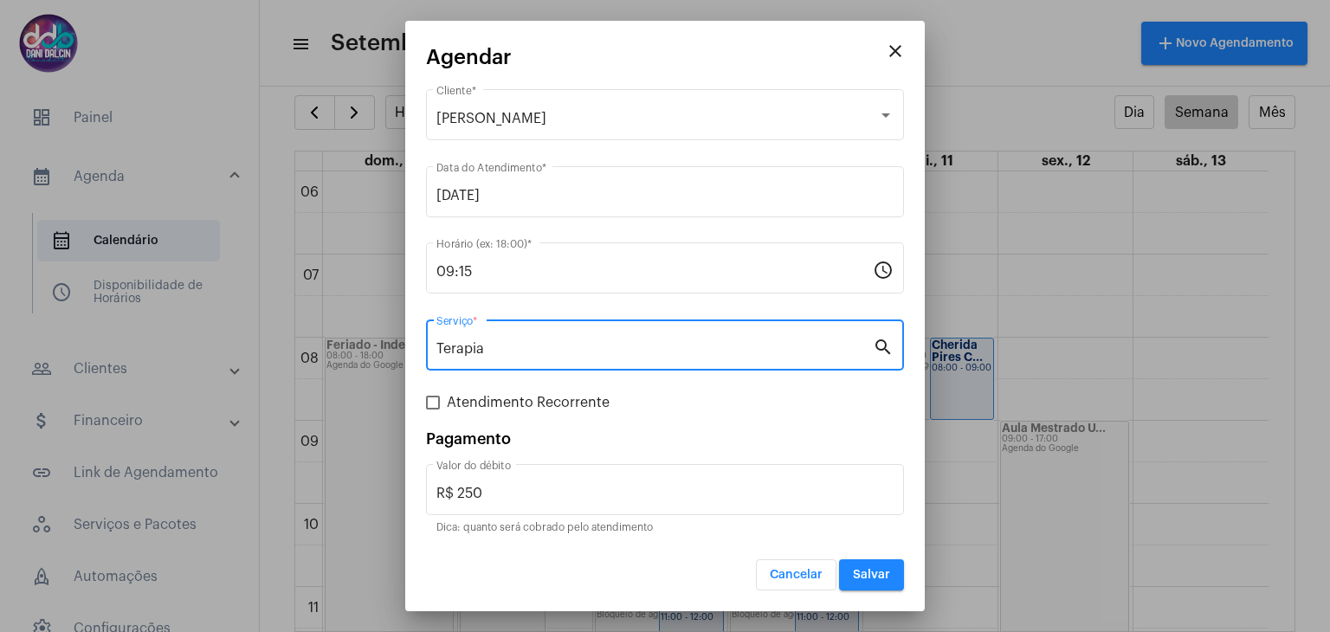
click at [436, 399] on span at bounding box center [433, 403] width 14 height 14
click at [433, 410] on input "Atendimento Recorrente" at bounding box center [432, 410] width 1 height 1
checkbox input "true"
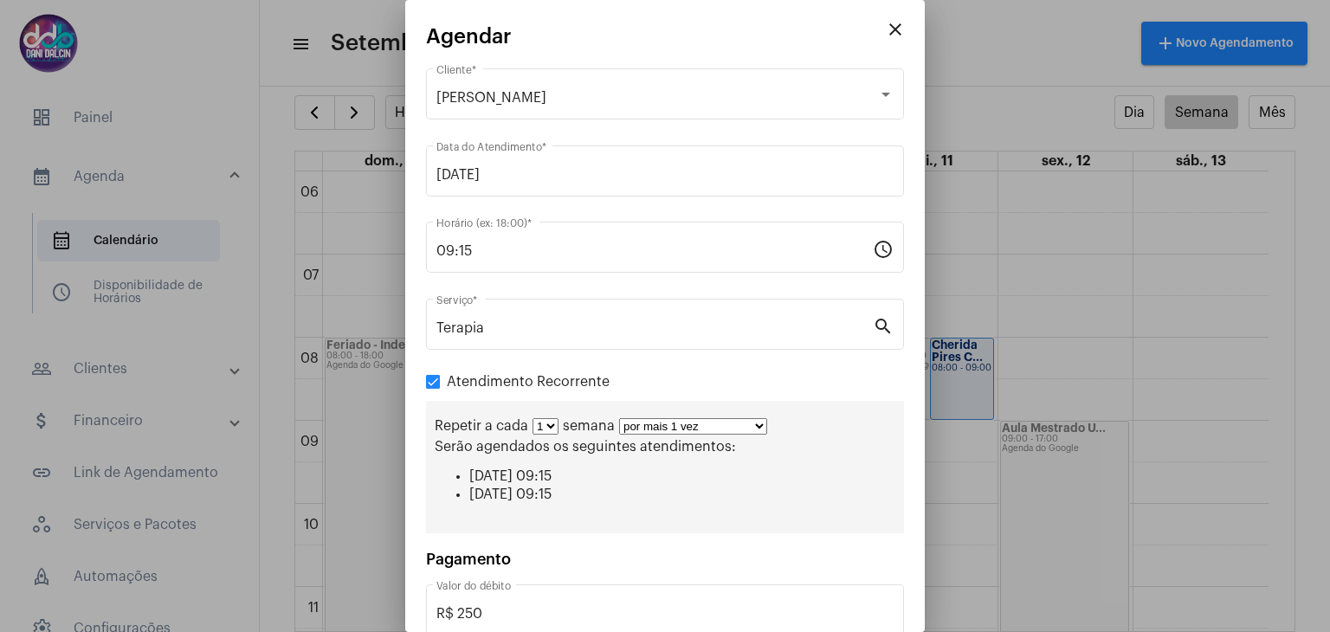
click at [739, 420] on select "por mais 1 vez por mais 2 vezes por mais 3 vezes por mais 4 vezes por mais 5 ve…" at bounding box center [693, 426] width 148 height 16
select select "10: 0"
click at [619, 418] on select "por mais 1 vez por mais 2 vezes por mais 3 vezes por mais 4 vezes por mais 5 ve…" at bounding box center [693, 426] width 148 height 16
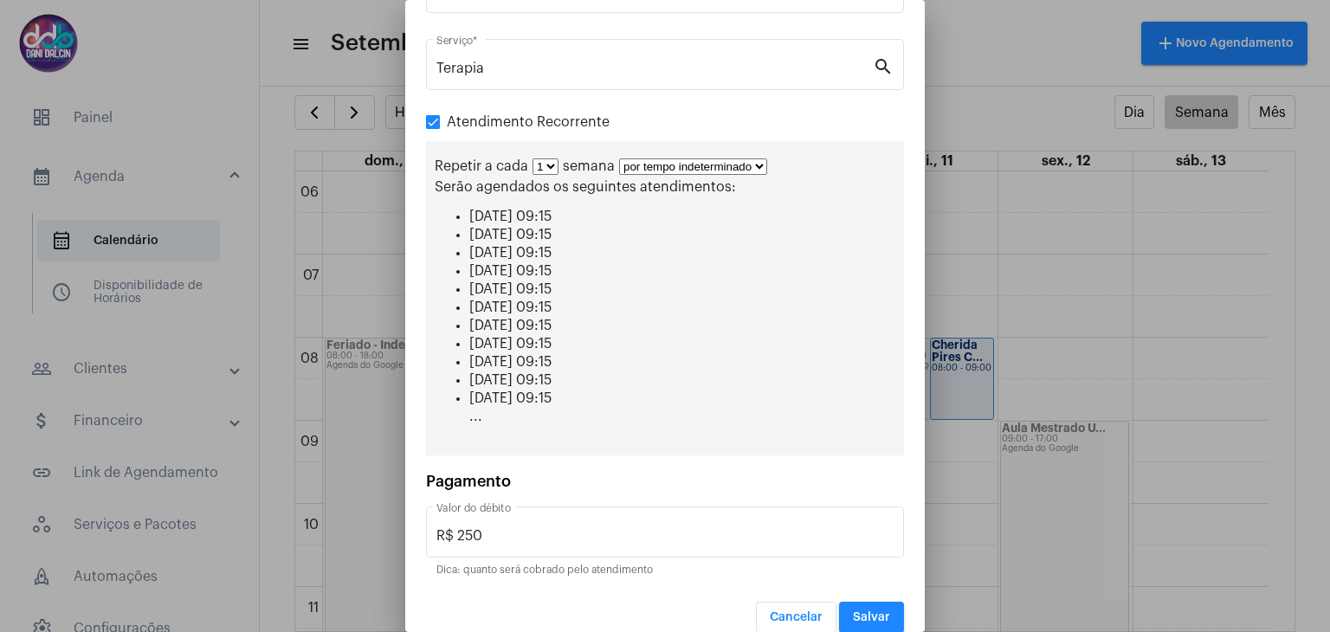
scroll to position [275, 0]
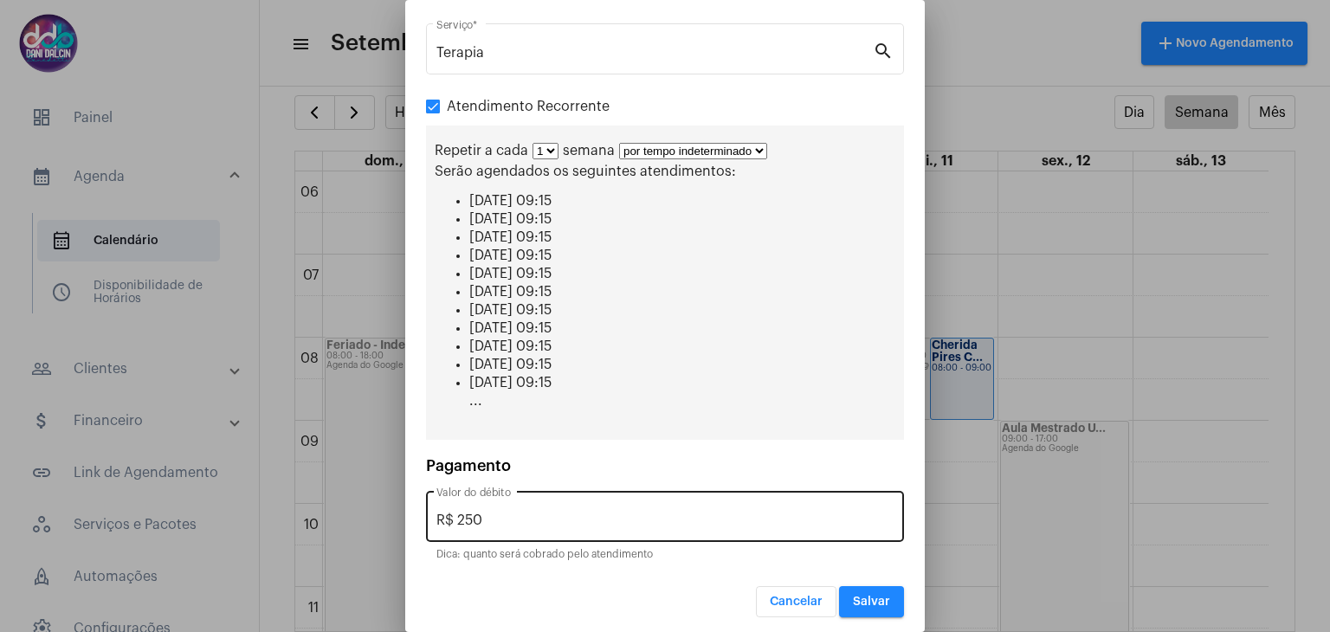
click at [601, 513] on input "R$ 250" at bounding box center [664, 521] width 457 height 16
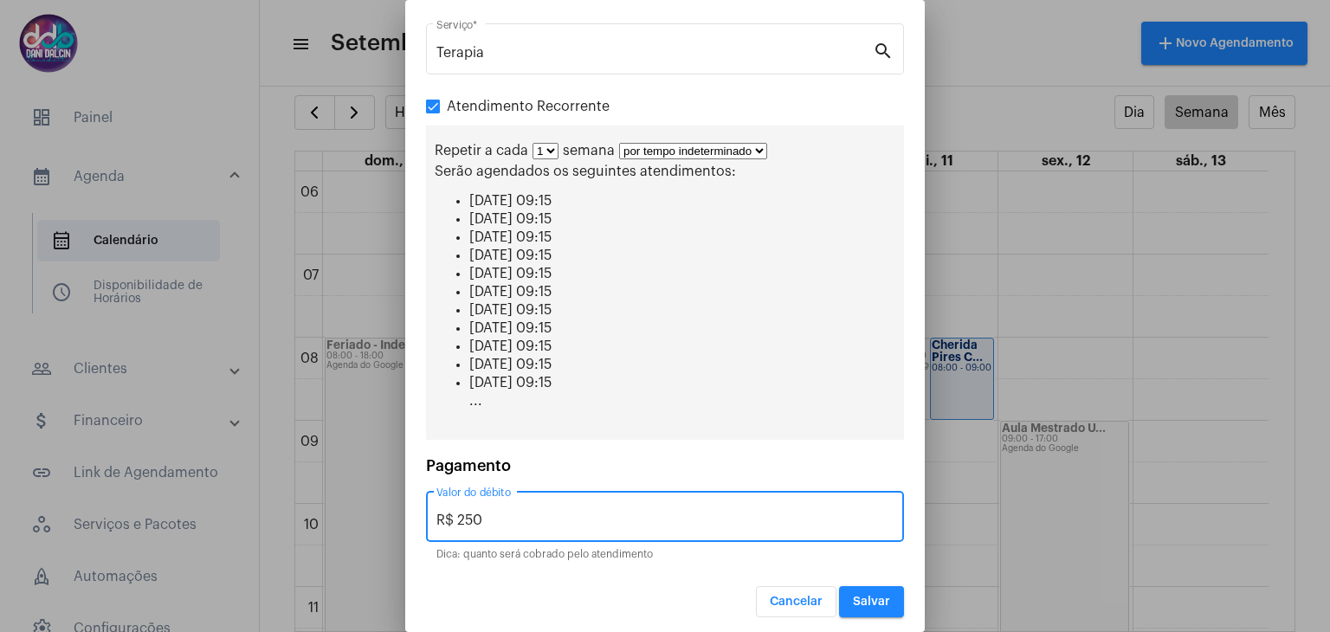
click at [601, 513] on input "R$ 250" at bounding box center [664, 521] width 457 height 16
type input "R$ 150"
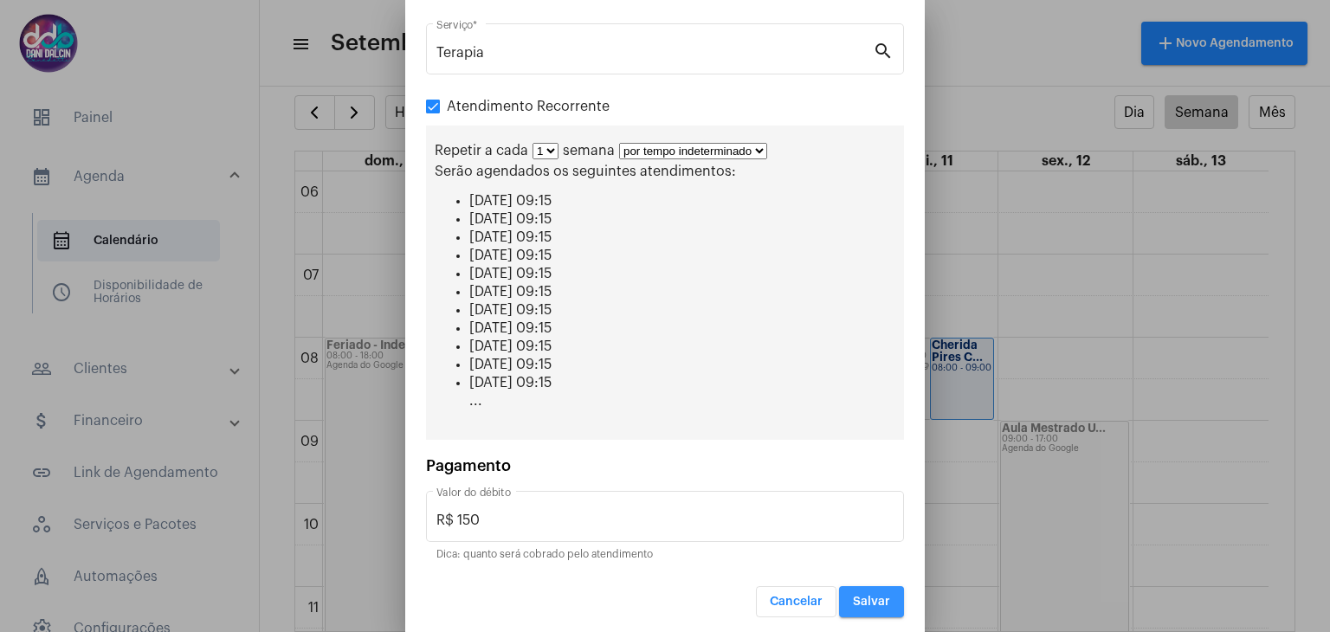
click at [853, 596] on span "Salvar" at bounding box center [871, 602] width 37 height 12
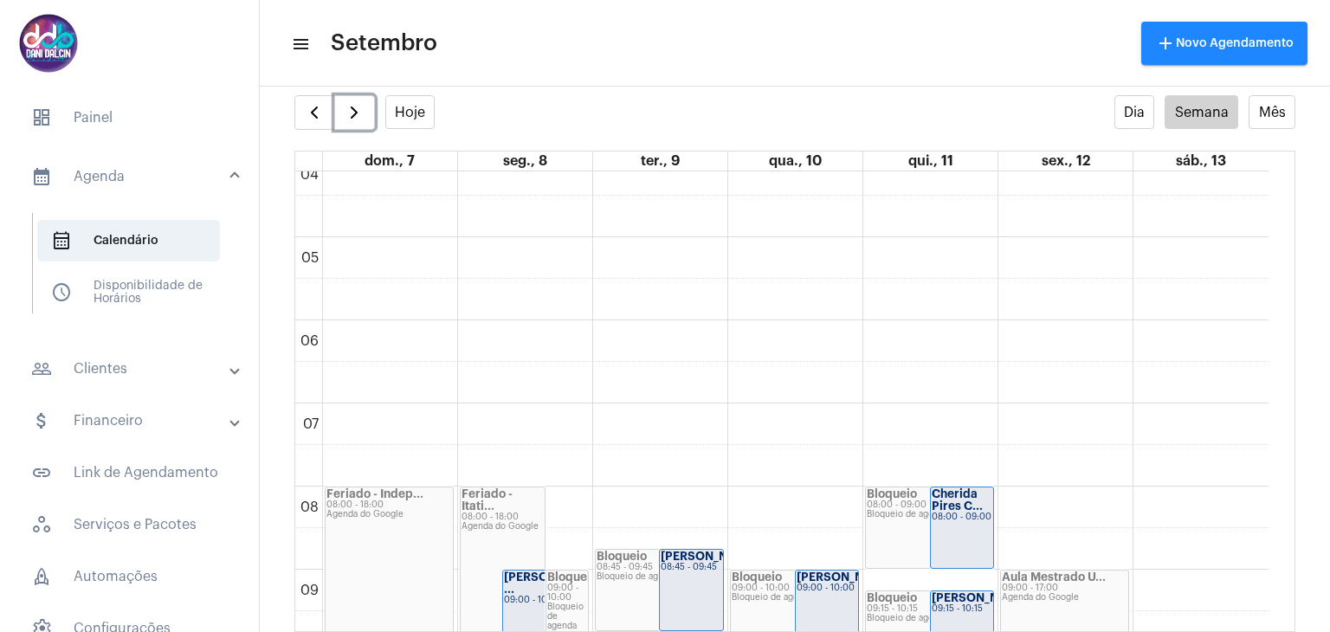
scroll to position [321, 0]
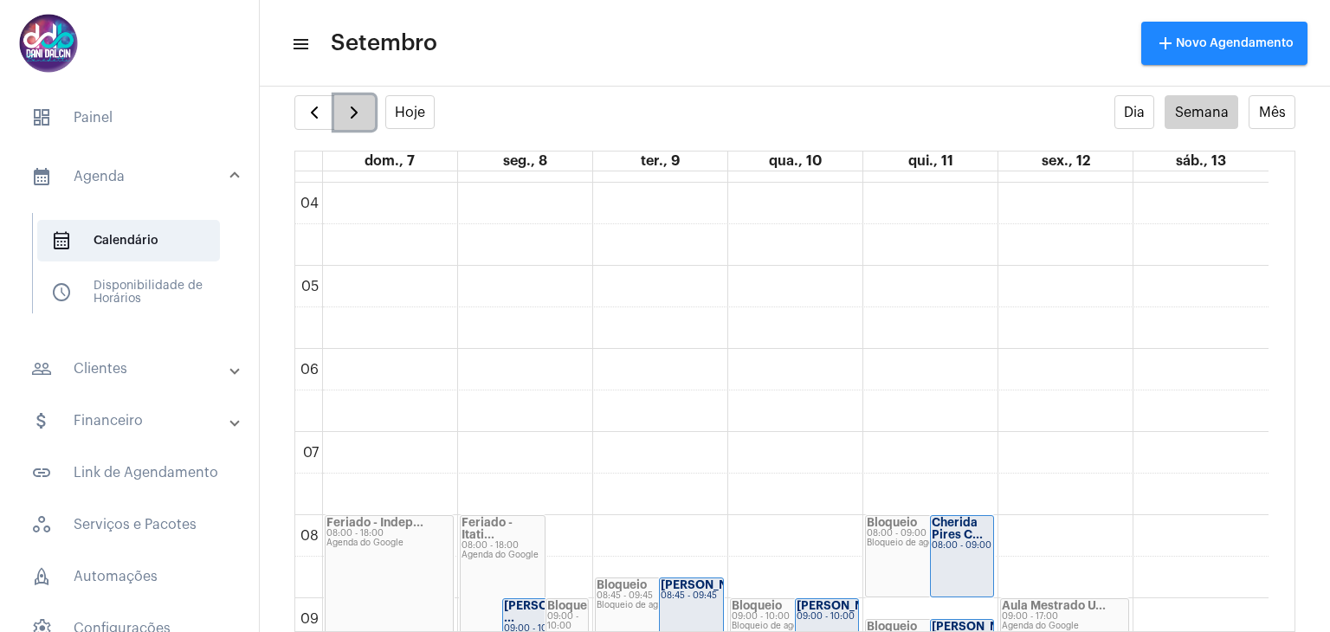
click at [359, 114] on span "button" at bounding box center [354, 112] width 21 height 21
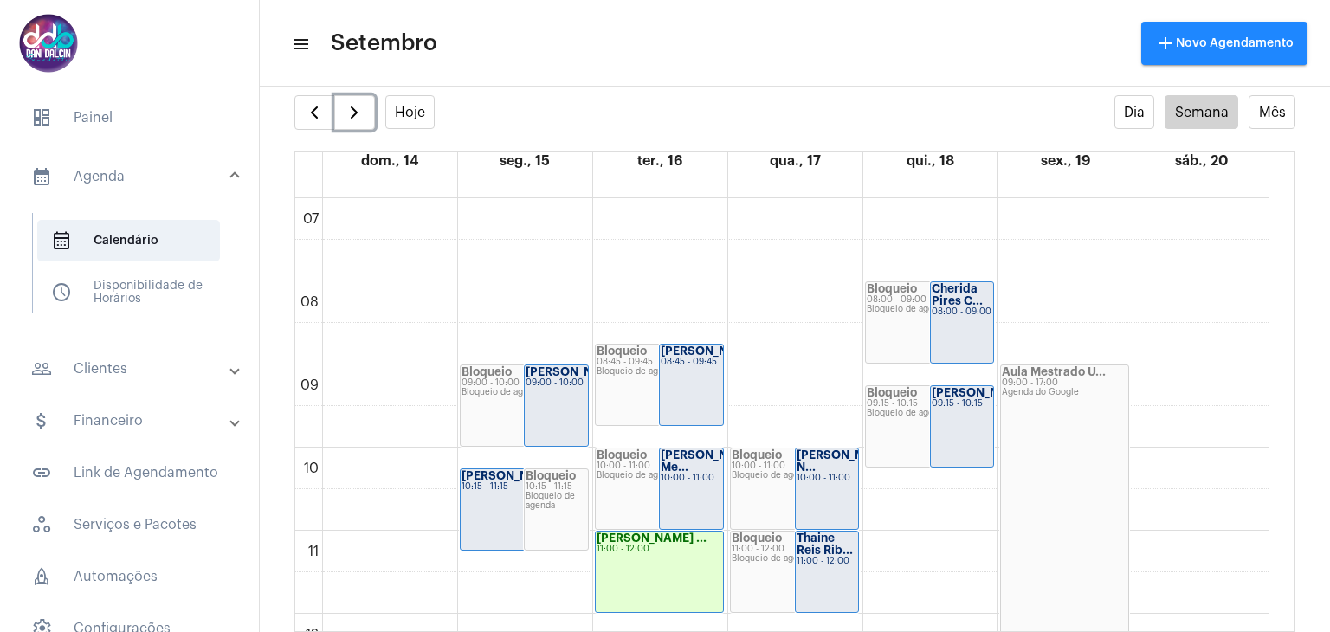
scroll to position [585, 0]
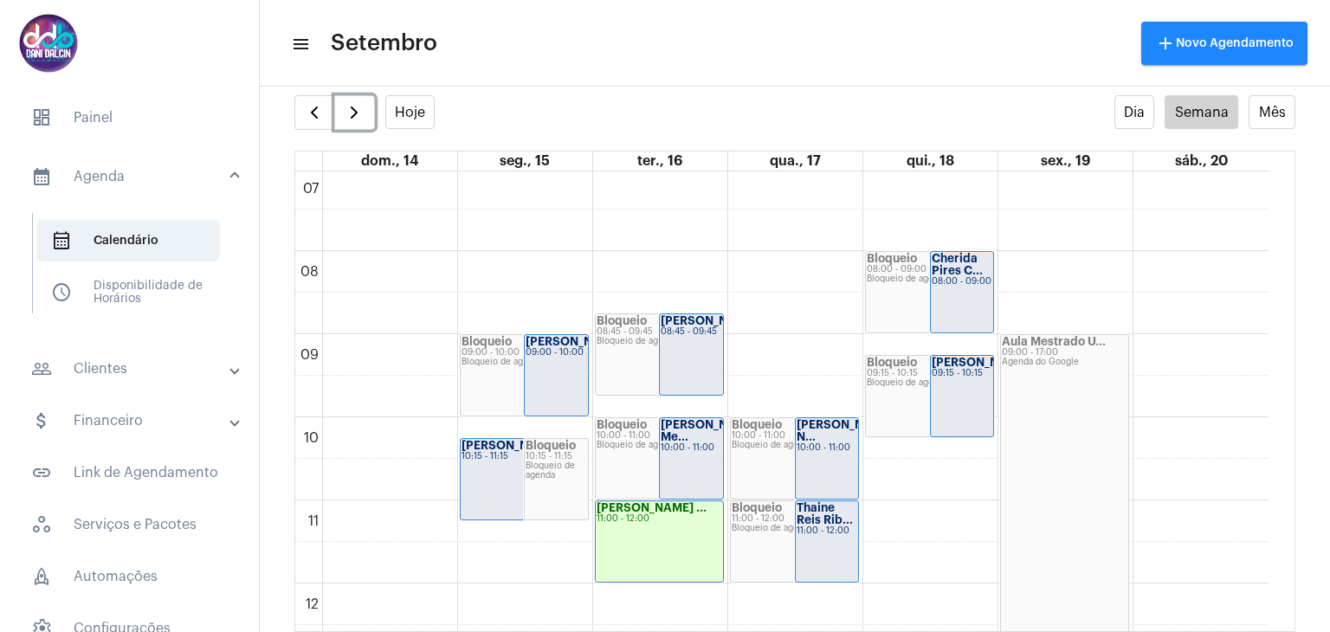
click at [691, 515] on div "11:00 - 12:00" at bounding box center [660, 519] width 126 height 10
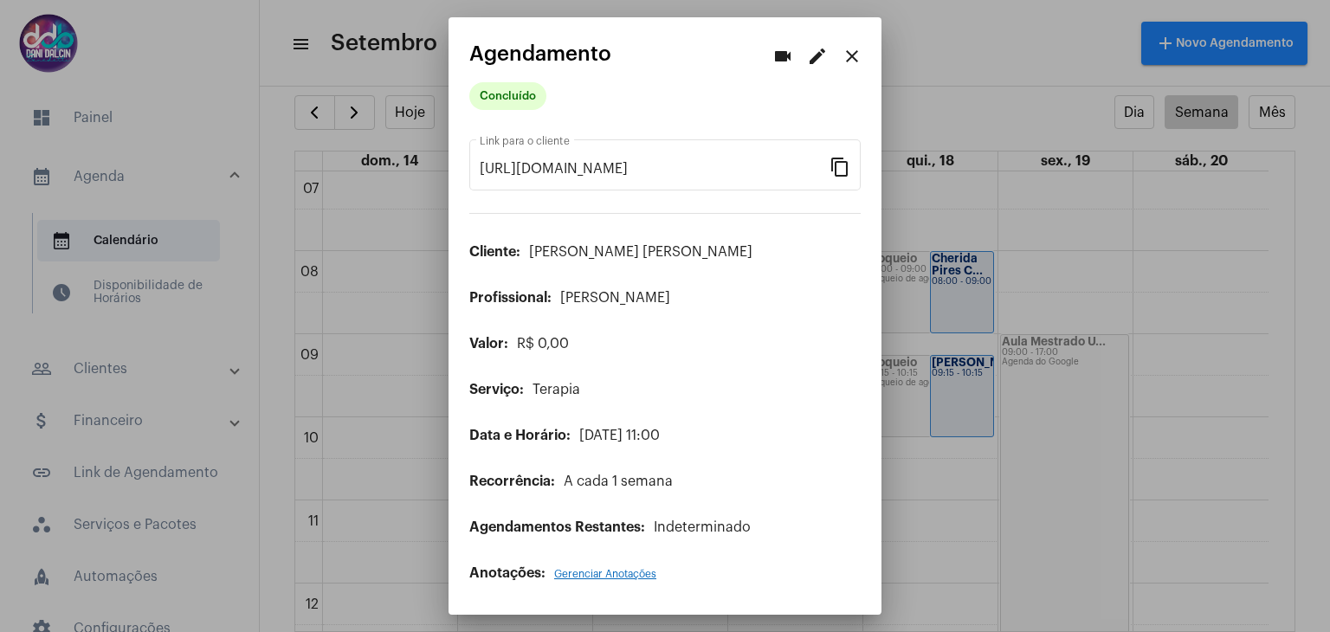
click at [817, 61] on mat-icon "edit" at bounding box center [817, 56] width 21 height 21
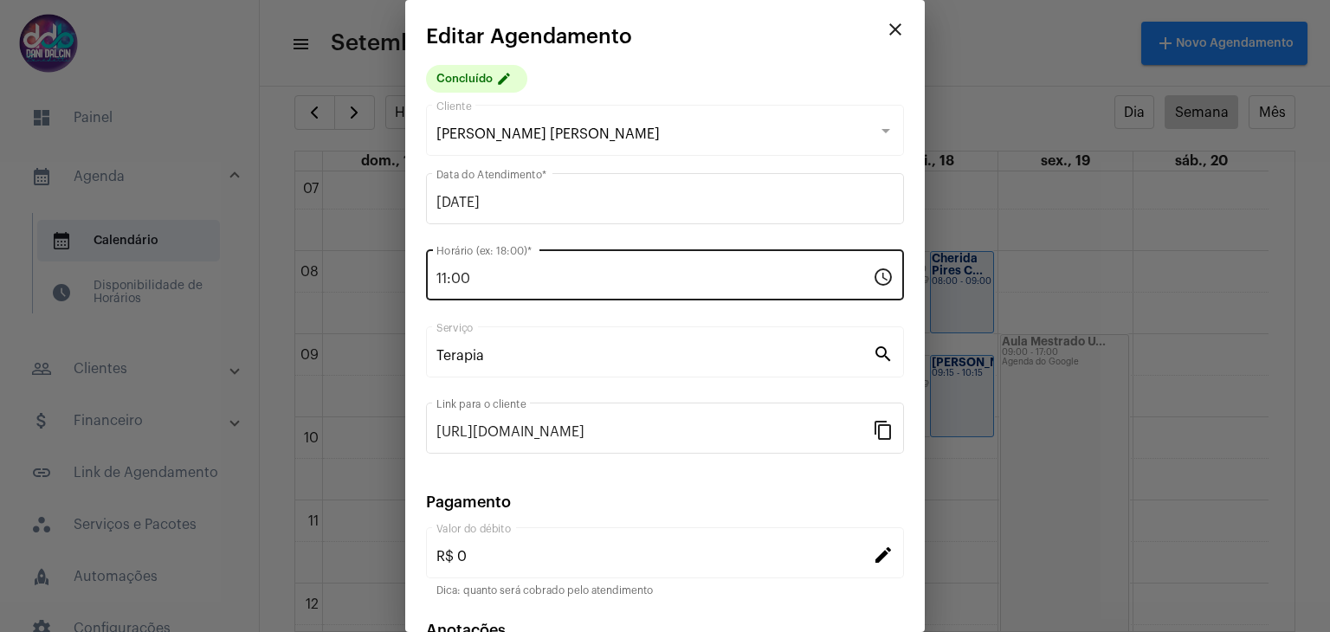
scroll to position [111, 0]
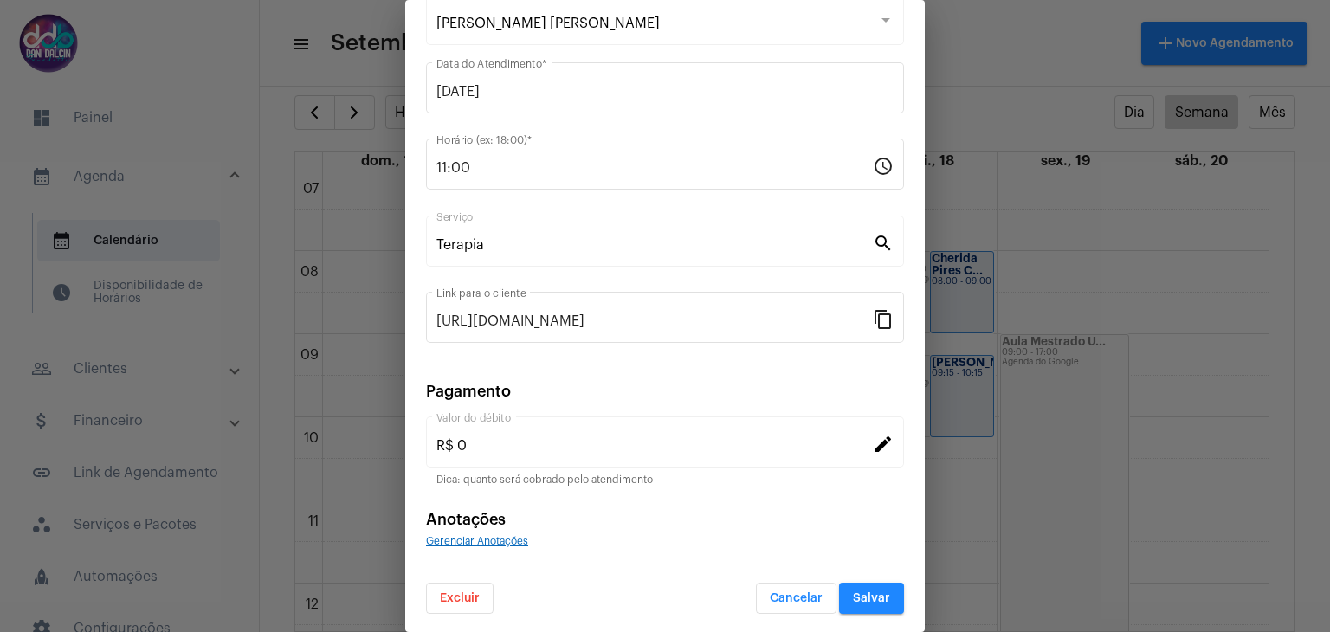
click at [462, 598] on span "Excluir" at bounding box center [460, 598] width 40 height 12
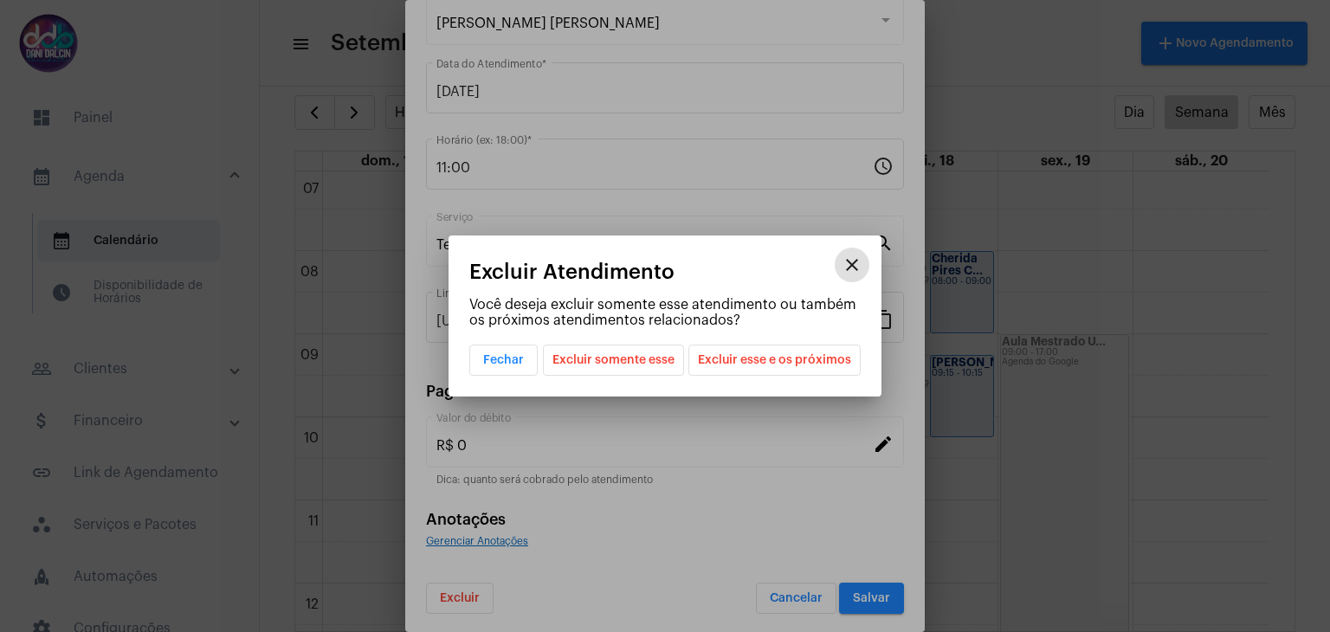
click at [636, 365] on span "Excluir somente esse" at bounding box center [614, 360] width 122 height 29
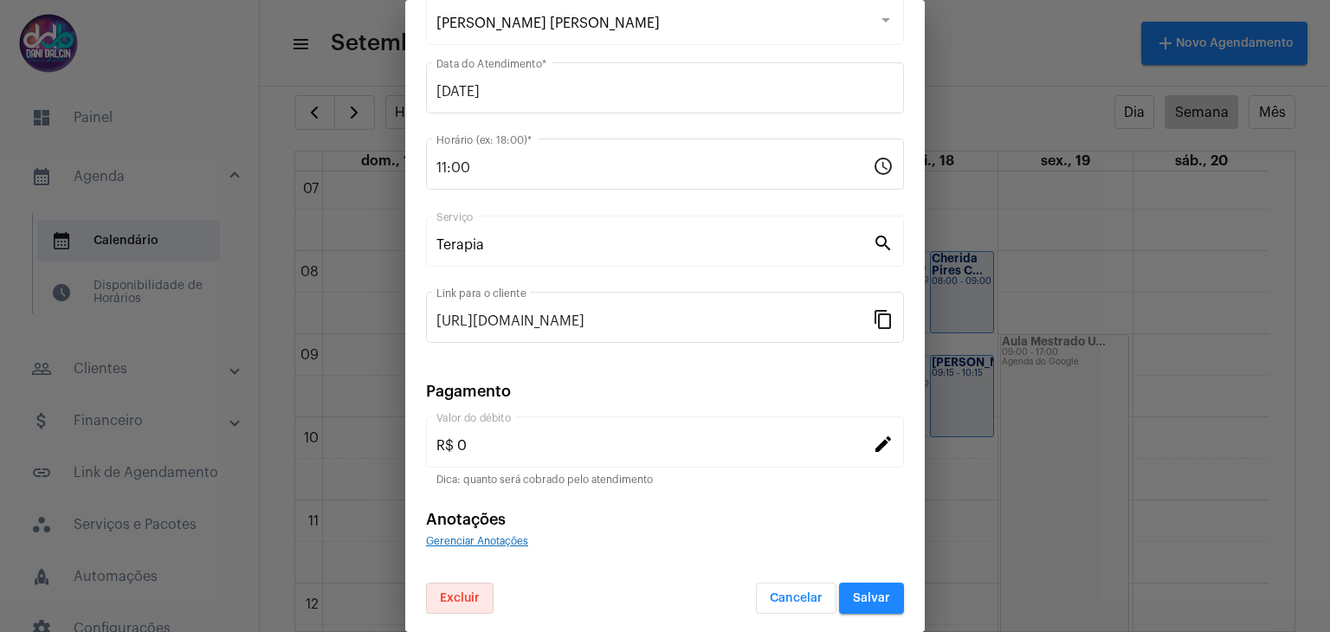
click at [870, 600] on span "Salvar" at bounding box center [871, 598] width 37 height 12
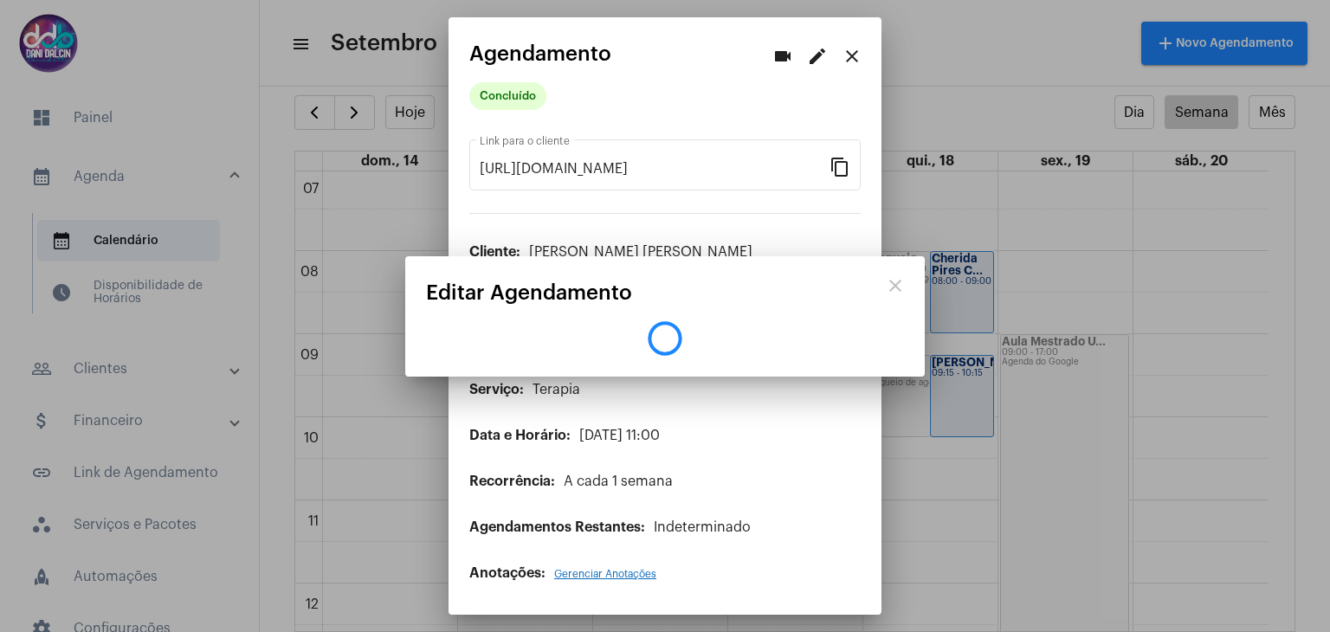
scroll to position [0, 0]
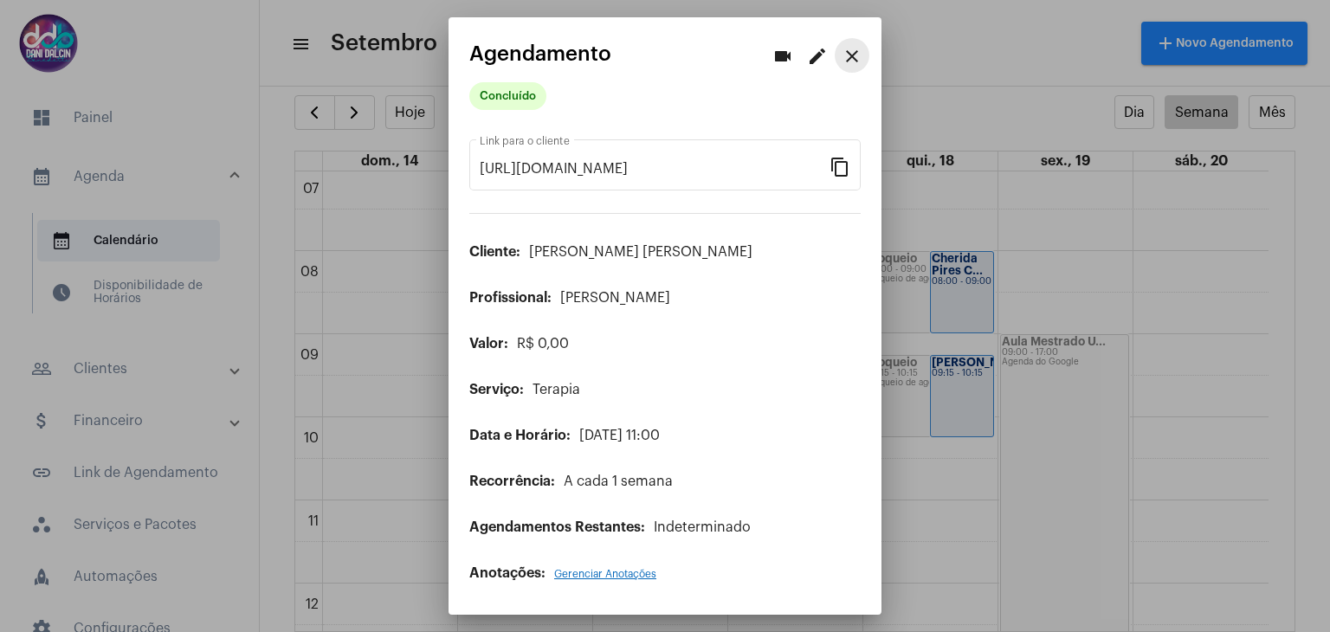
click at [853, 46] on button "close" at bounding box center [852, 55] width 35 height 35
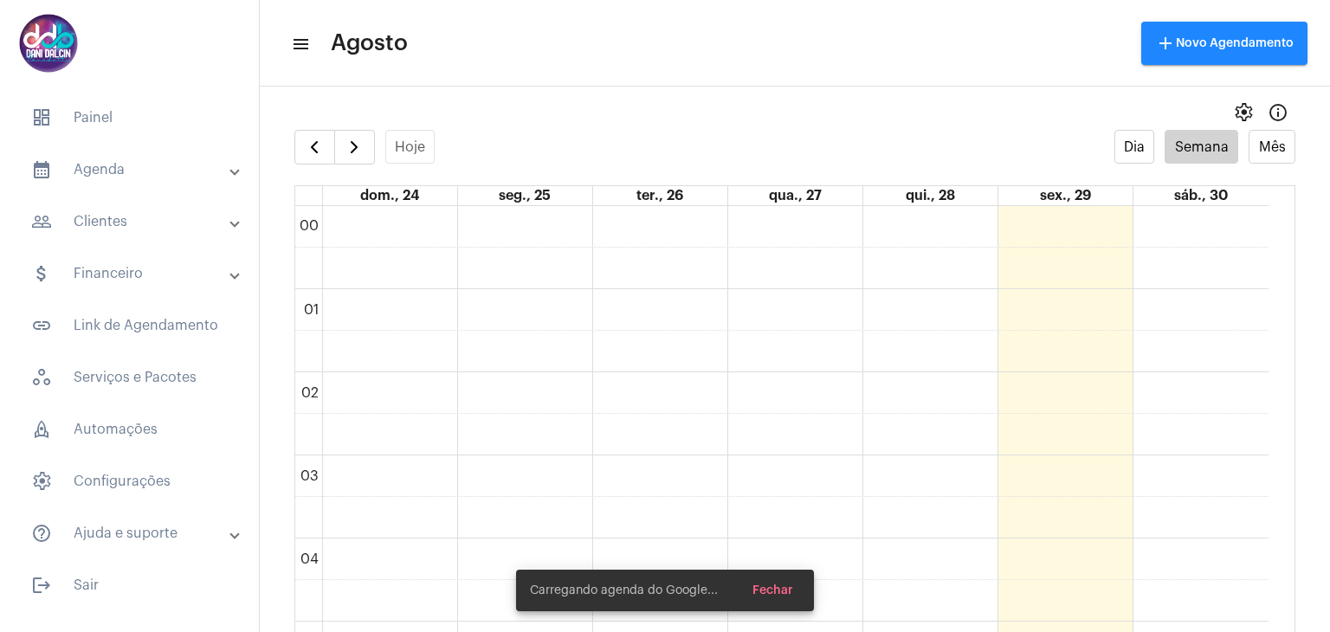
scroll to position [501, 0]
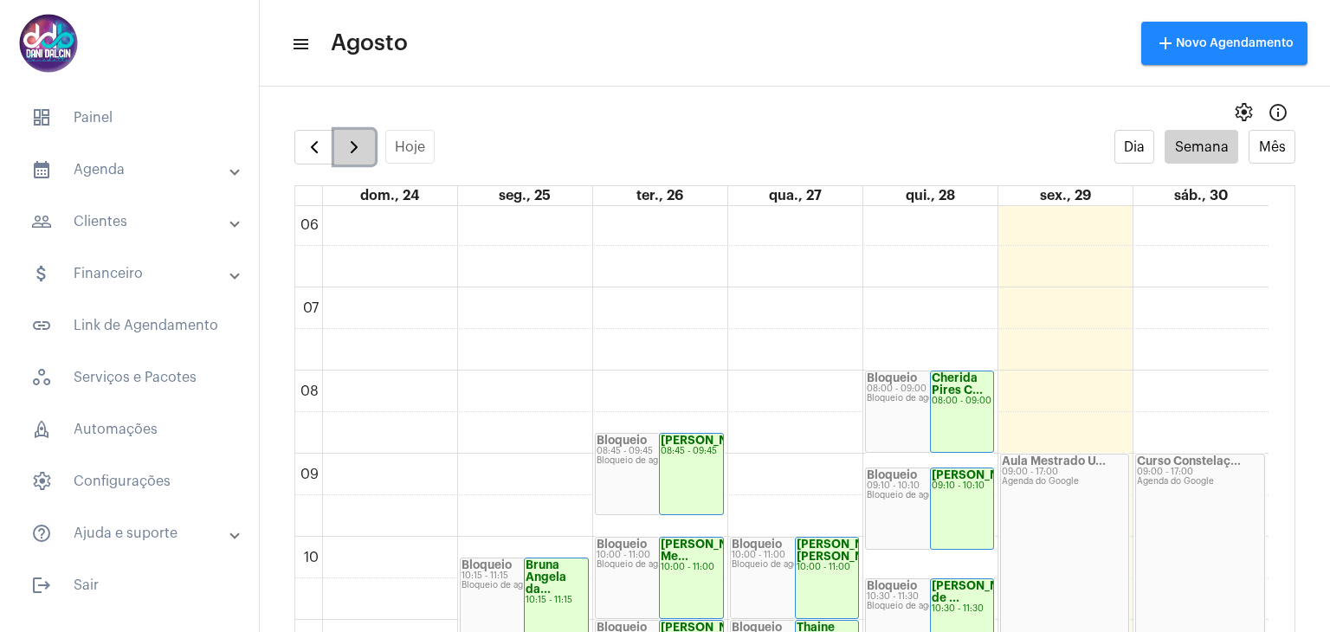
click at [360, 148] on span "button" at bounding box center [354, 147] width 21 height 21
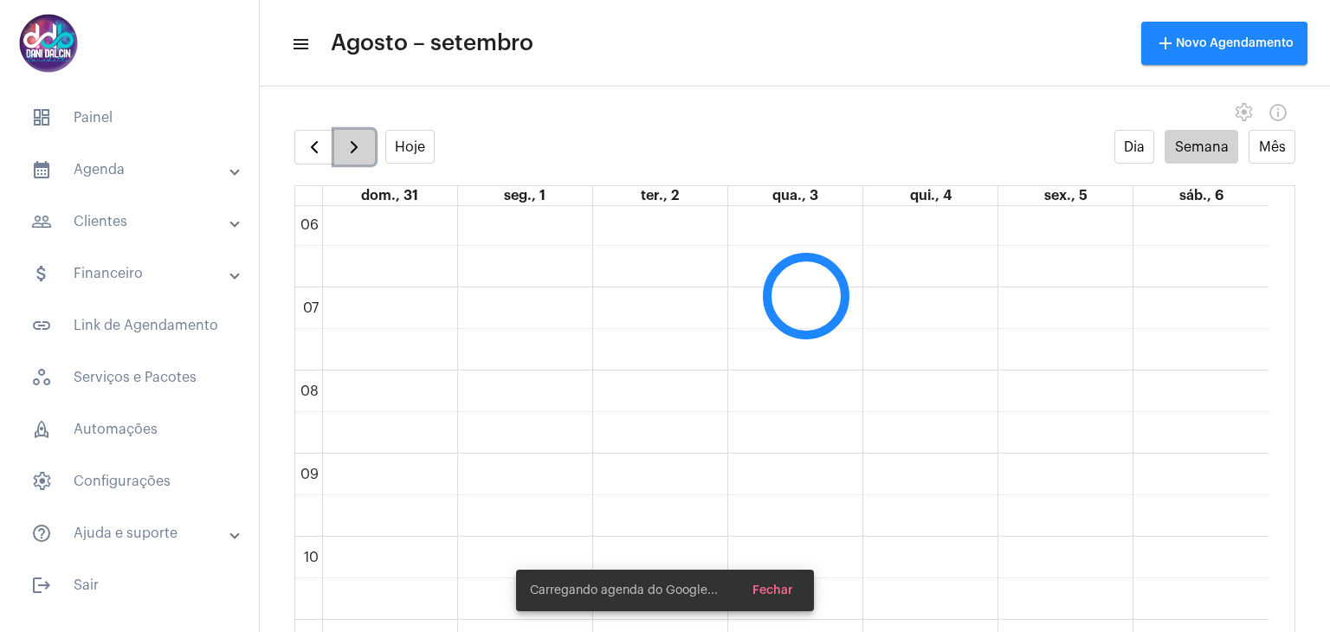
scroll to position [499, 0]
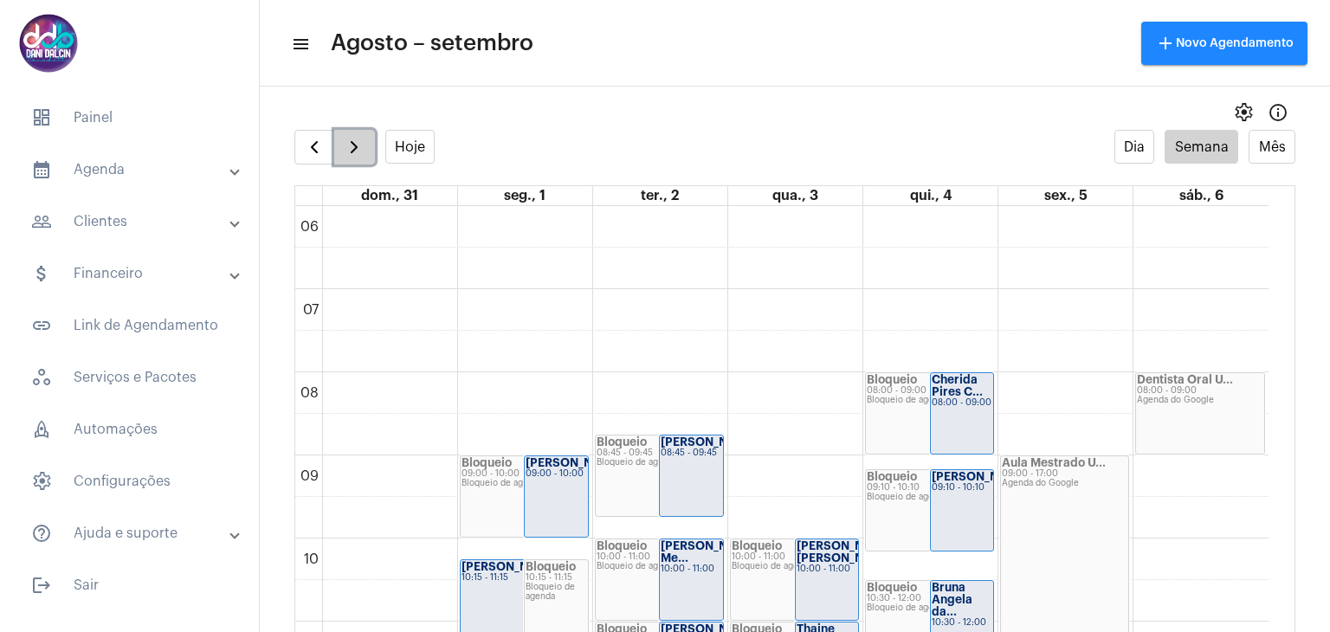
click at [360, 148] on span "button" at bounding box center [354, 147] width 21 height 21
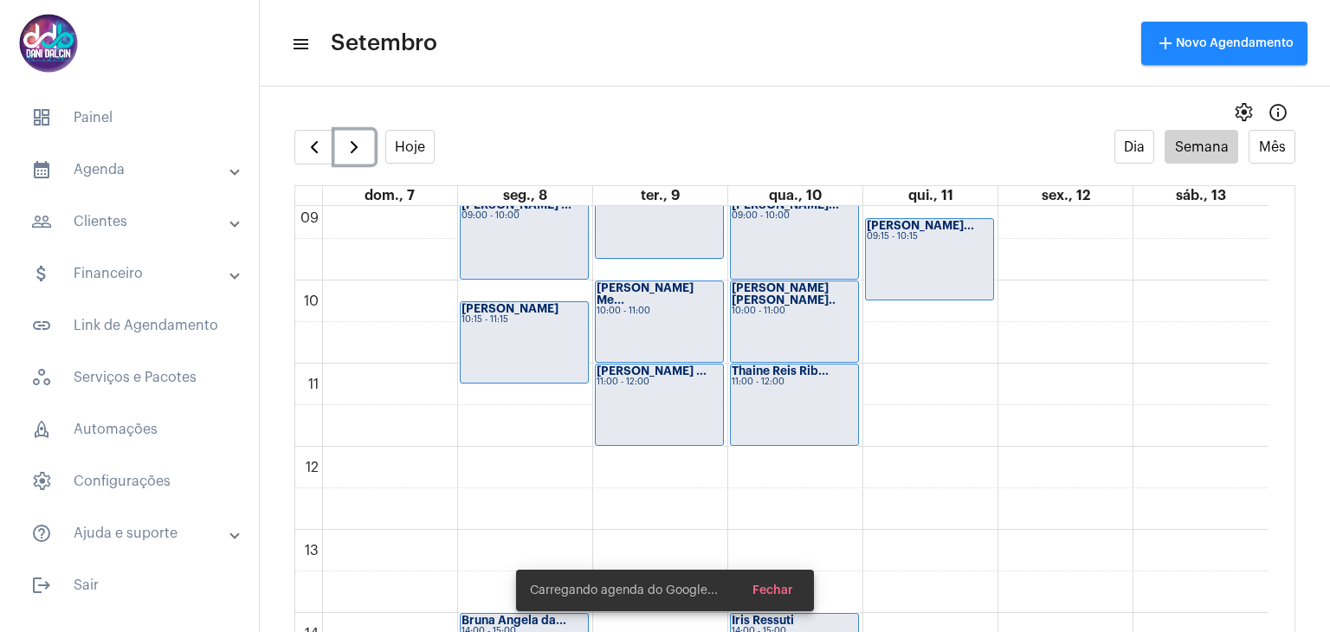
scroll to position [759, 0]
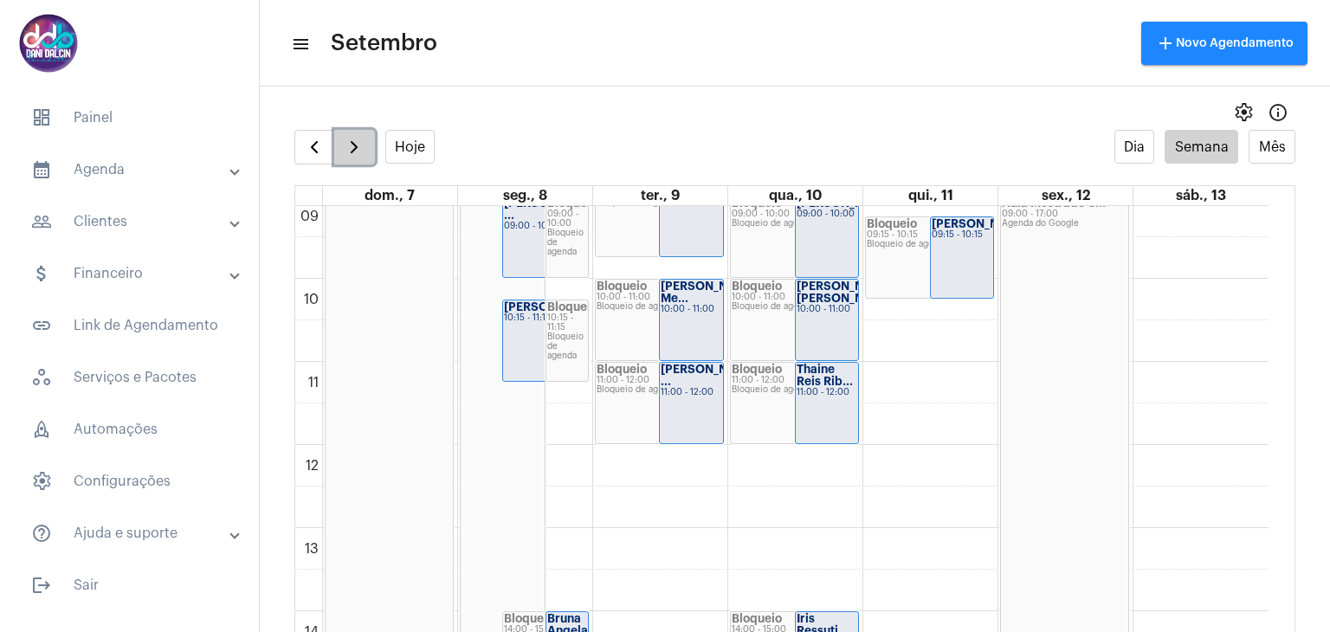
click at [346, 137] on span "button" at bounding box center [354, 147] width 21 height 21
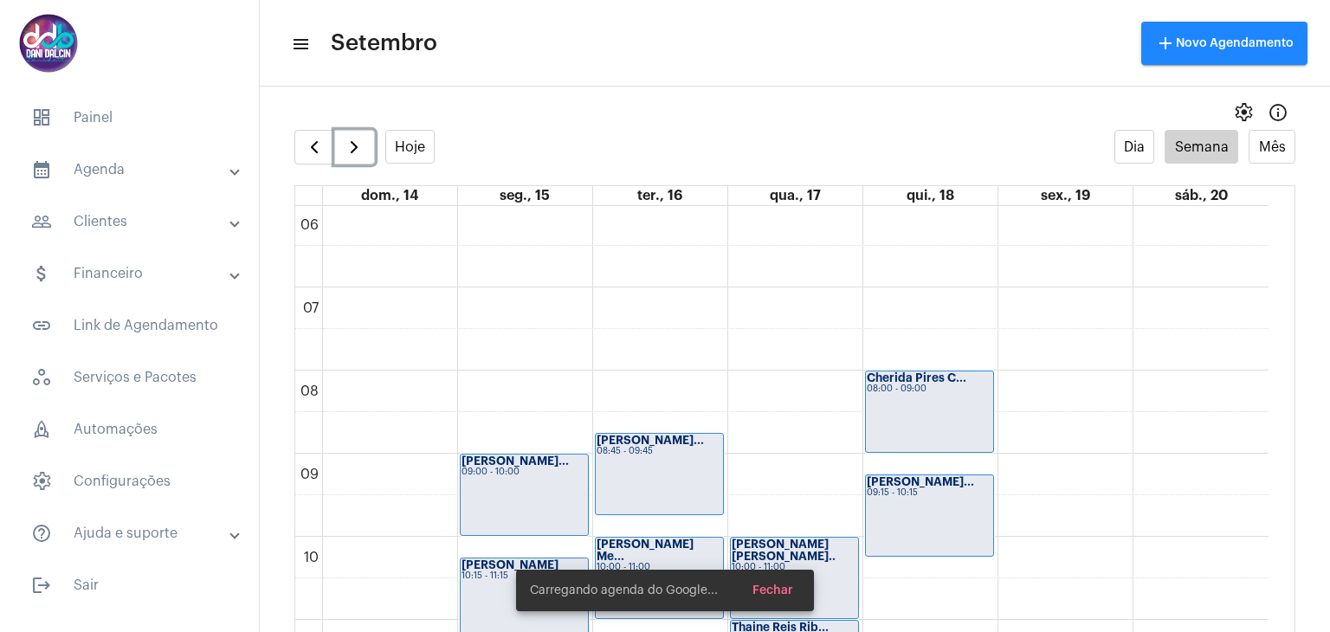
scroll to position [847, 0]
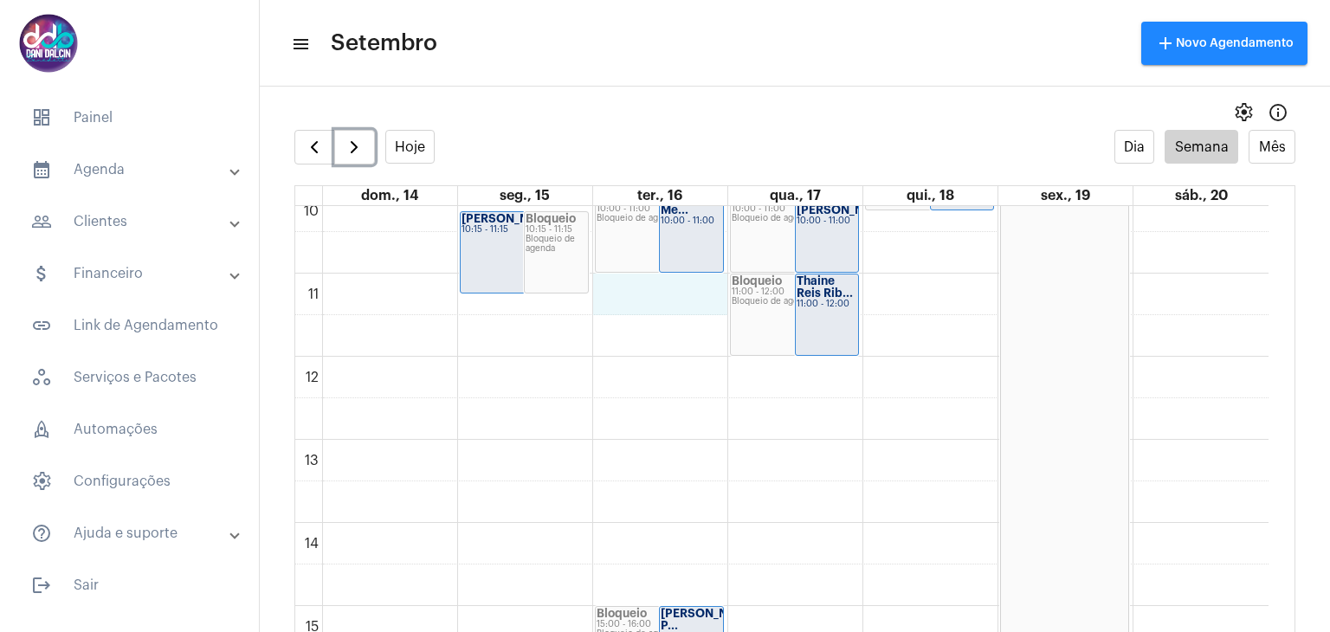
click at [626, 279] on div "00 01 02 03 04 05 06 07 08 09 10 11 12 13 14 15 16 17 18 19 20 21 22 23 Bloquei…" at bounding box center [781, 356] width 973 height 1995
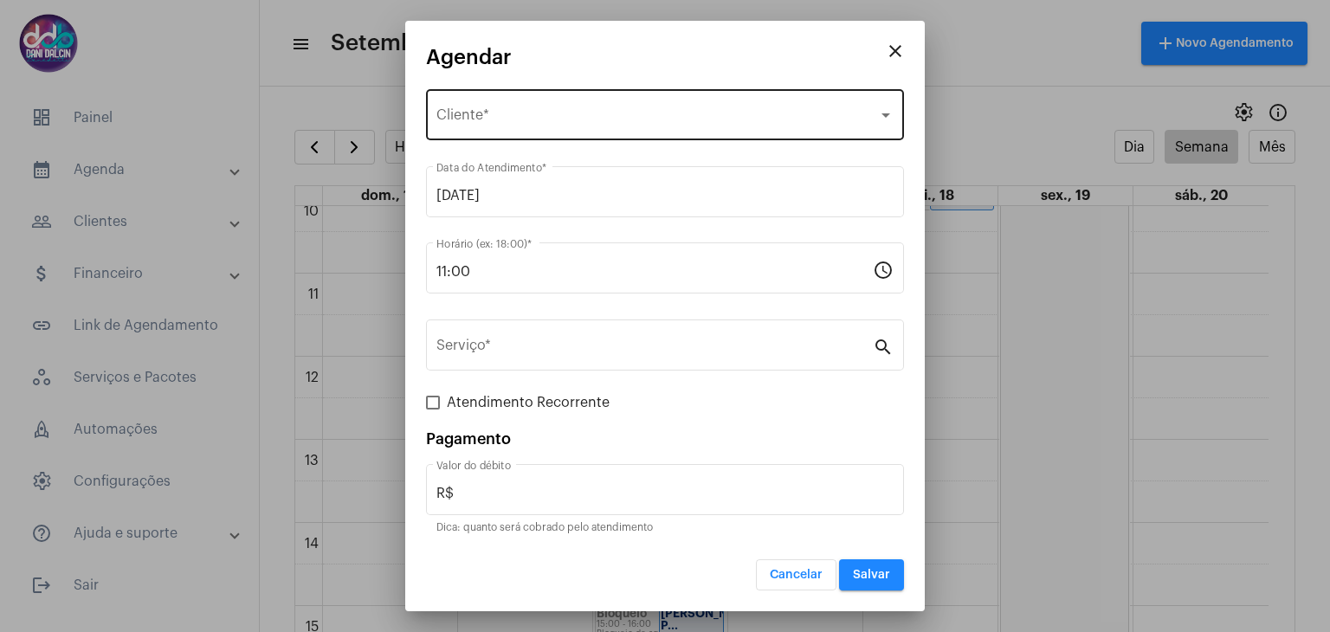
click at [478, 120] on span "Selecione o Cliente" at bounding box center [657, 119] width 442 height 16
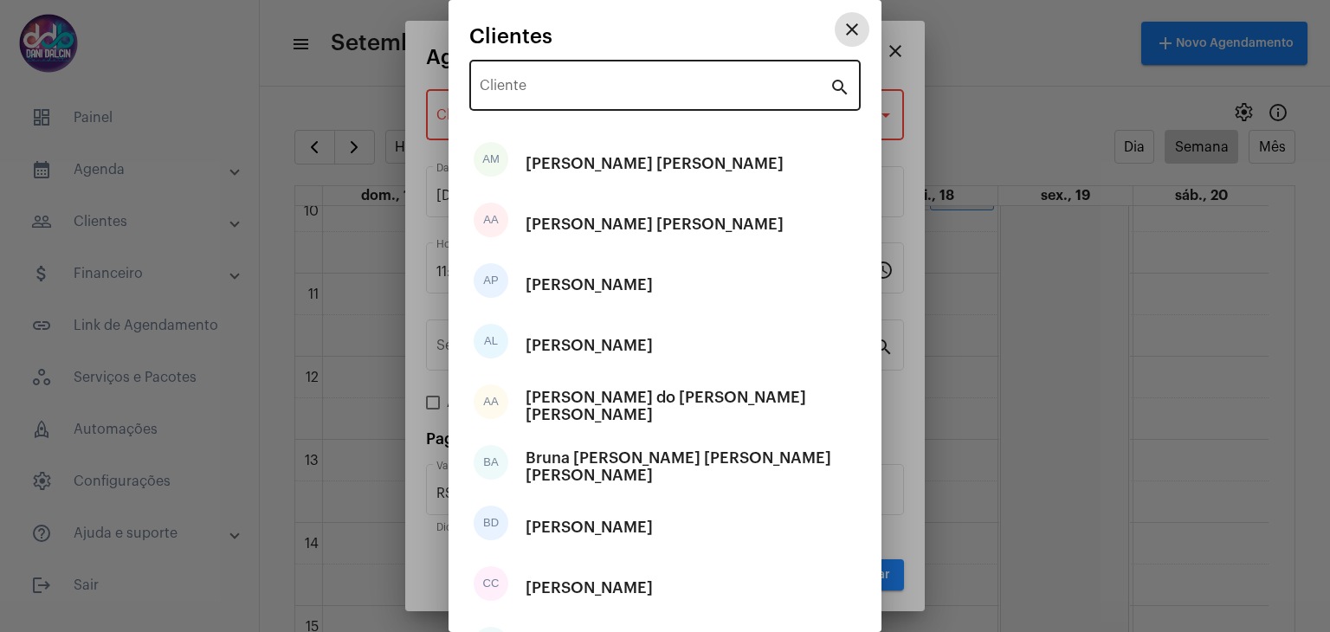
click at [520, 75] on div "Cliente" at bounding box center [655, 83] width 350 height 55
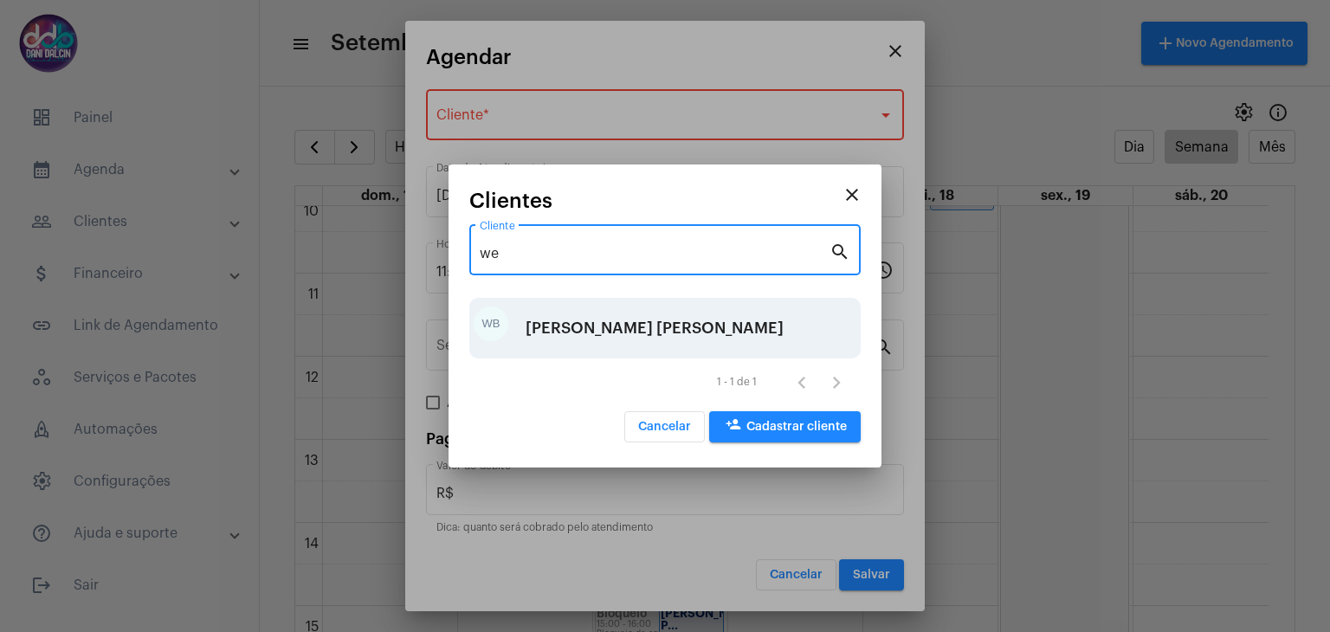
type input "we"
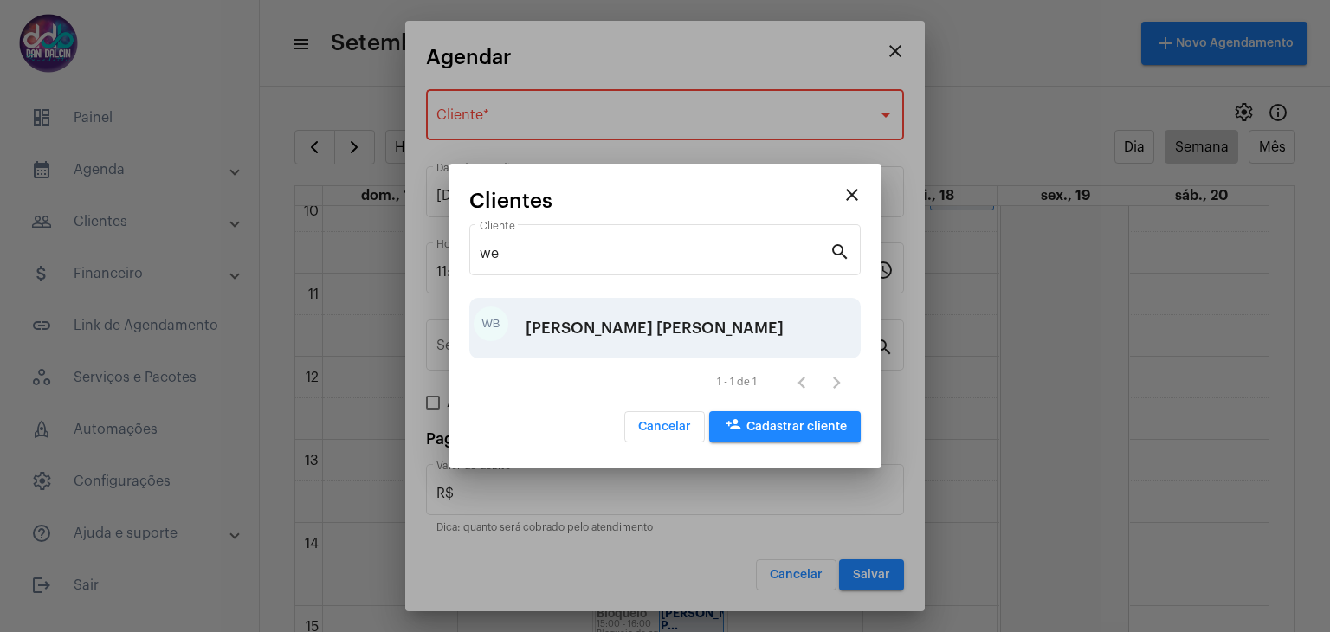
click at [606, 320] on div "Wesley Belgini Athaide Santos" at bounding box center [655, 328] width 258 height 52
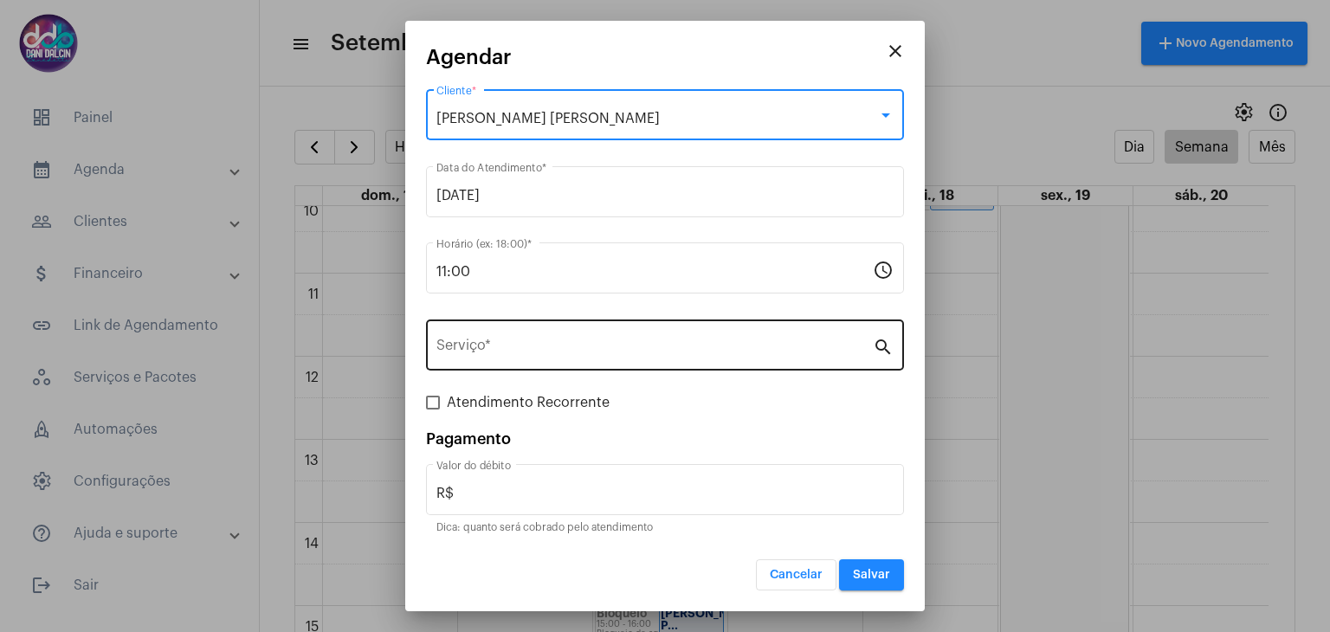
click at [531, 339] on div "Serviço *" at bounding box center [654, 343] width 436 height 55
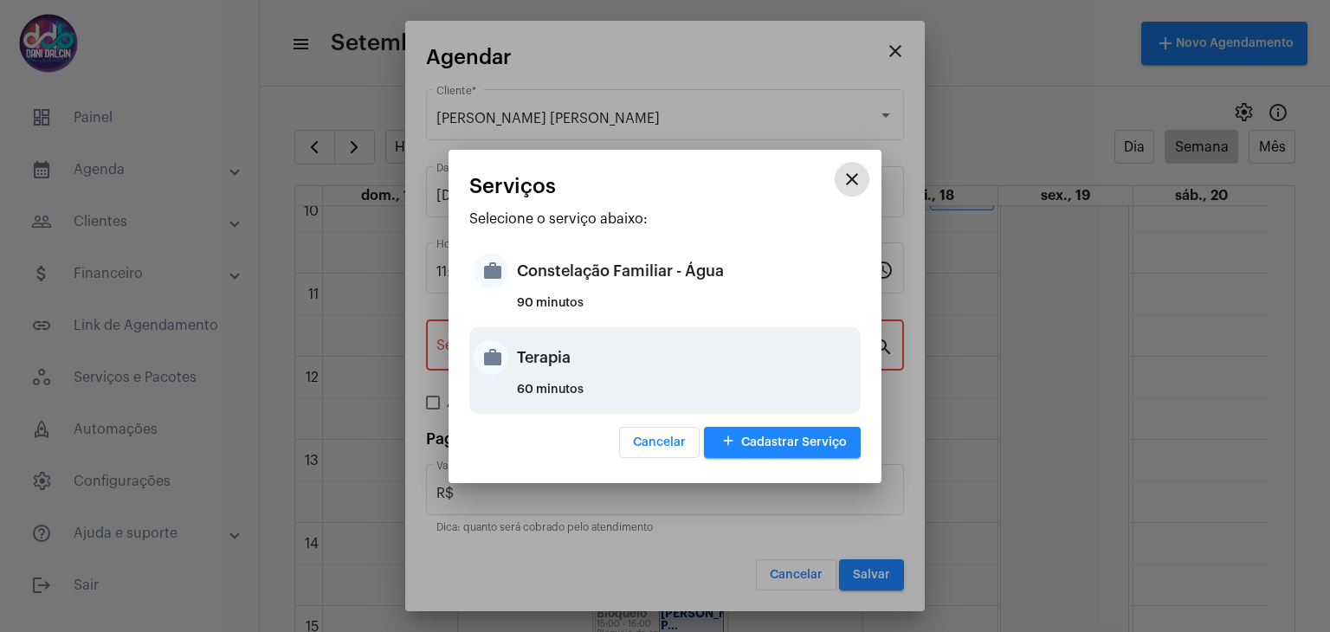
click at [553, 359] on div "Terapia" at bounding box center [686, 358] width 339 height 52
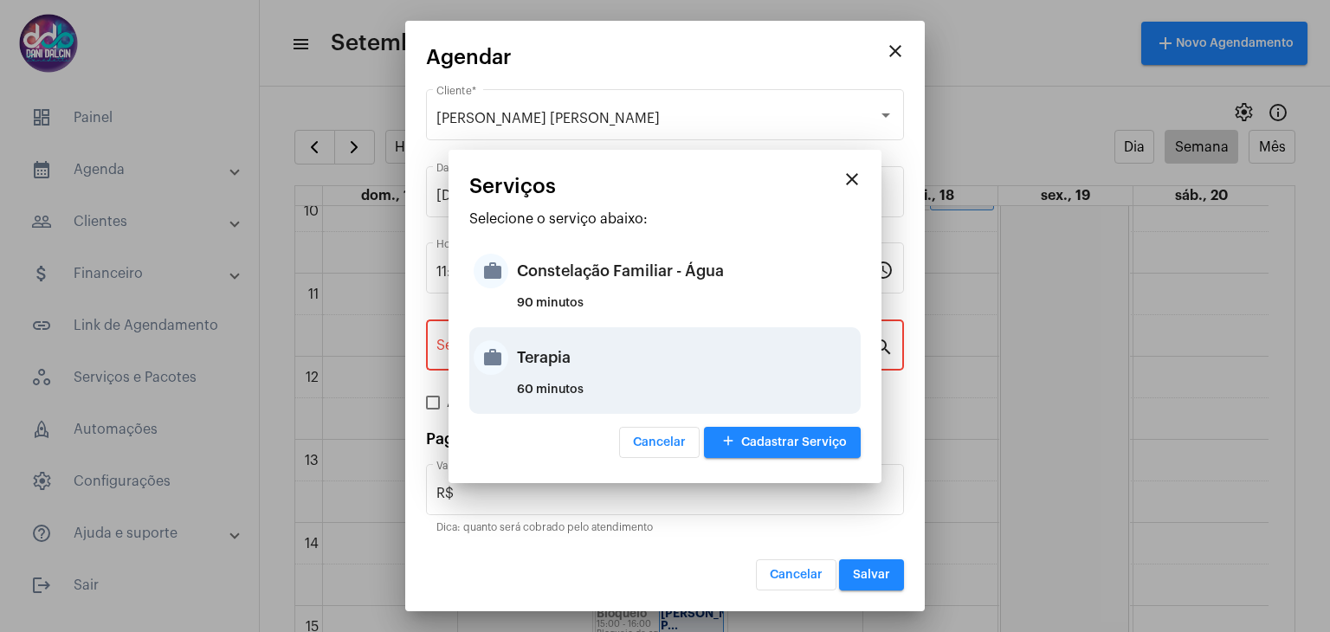
type input "Terapia"
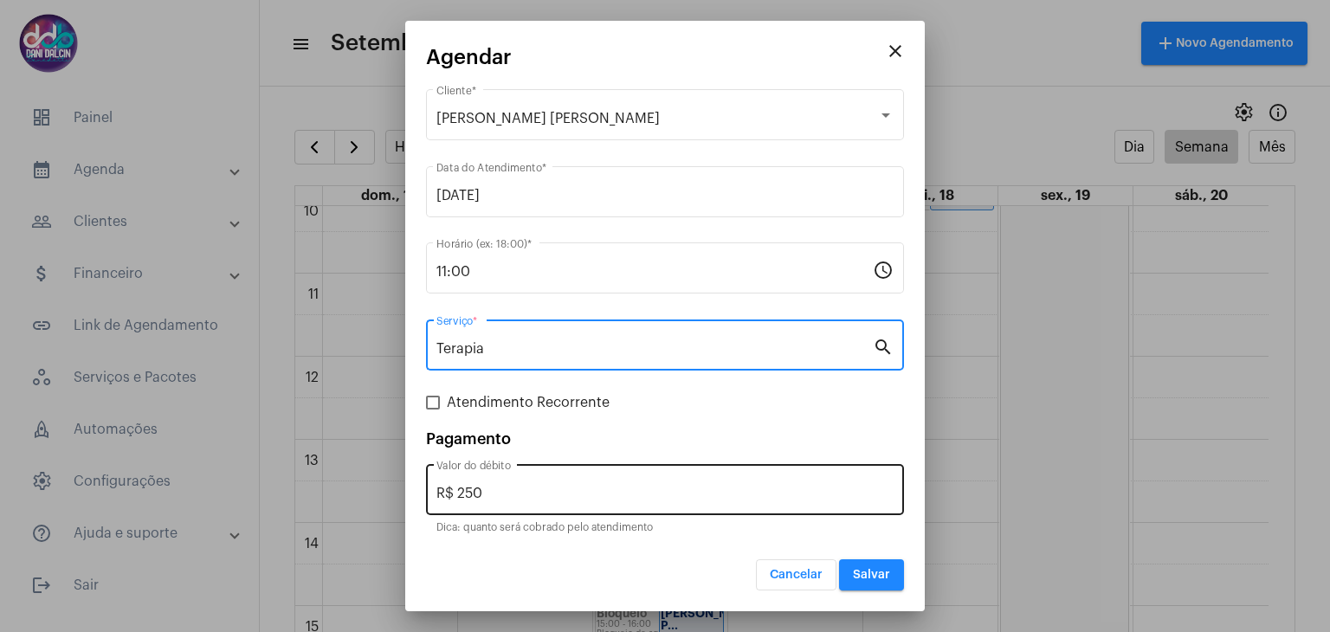
click at [540, 500] on input "R$ 250" at bounding box center [664, 494] width 457 height 16
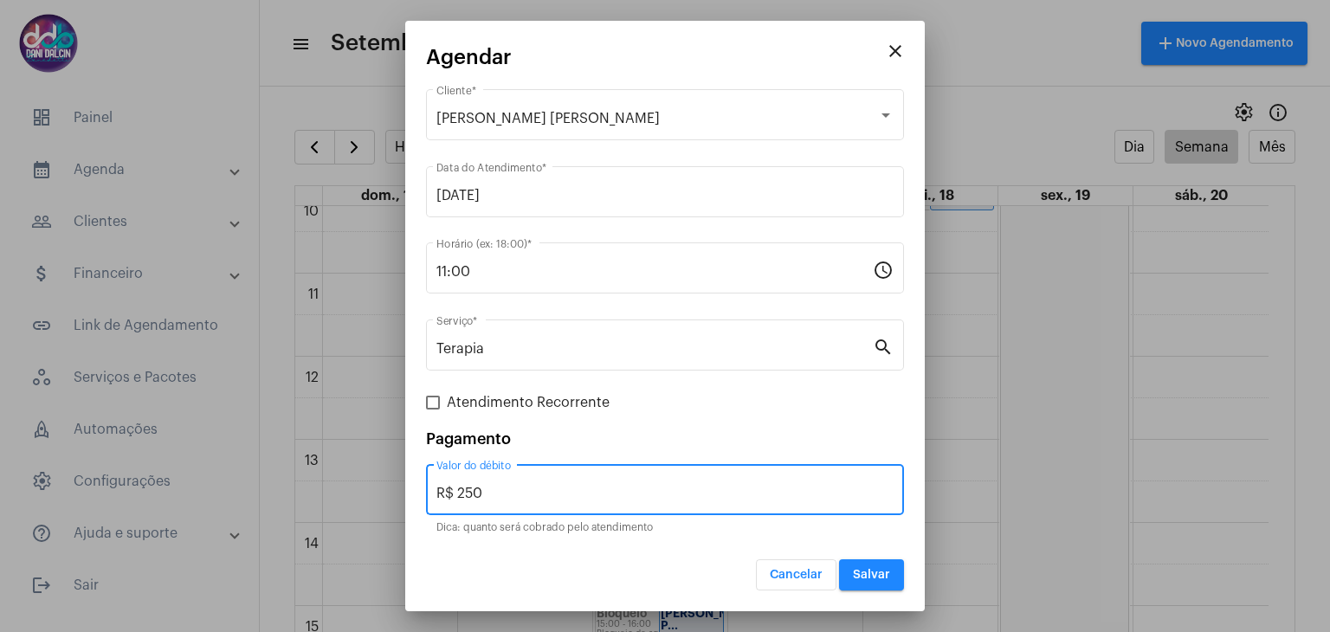
click at [540, 500] on input "R$ 250" at bounding box center [664, 494] width 457 height 16
type input "R$ 0,0"
click at [861, 574] on span "Salvar" at bounding box center [871, 575] width 37 height 12
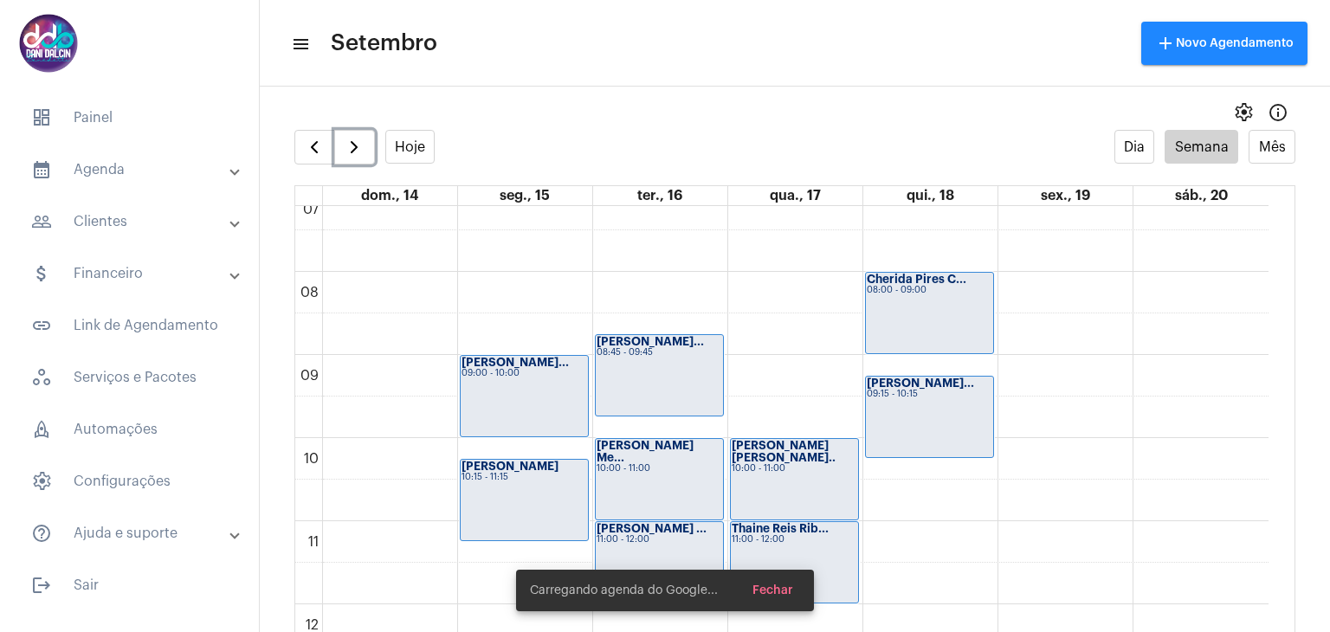
scroll to position [587, 0]
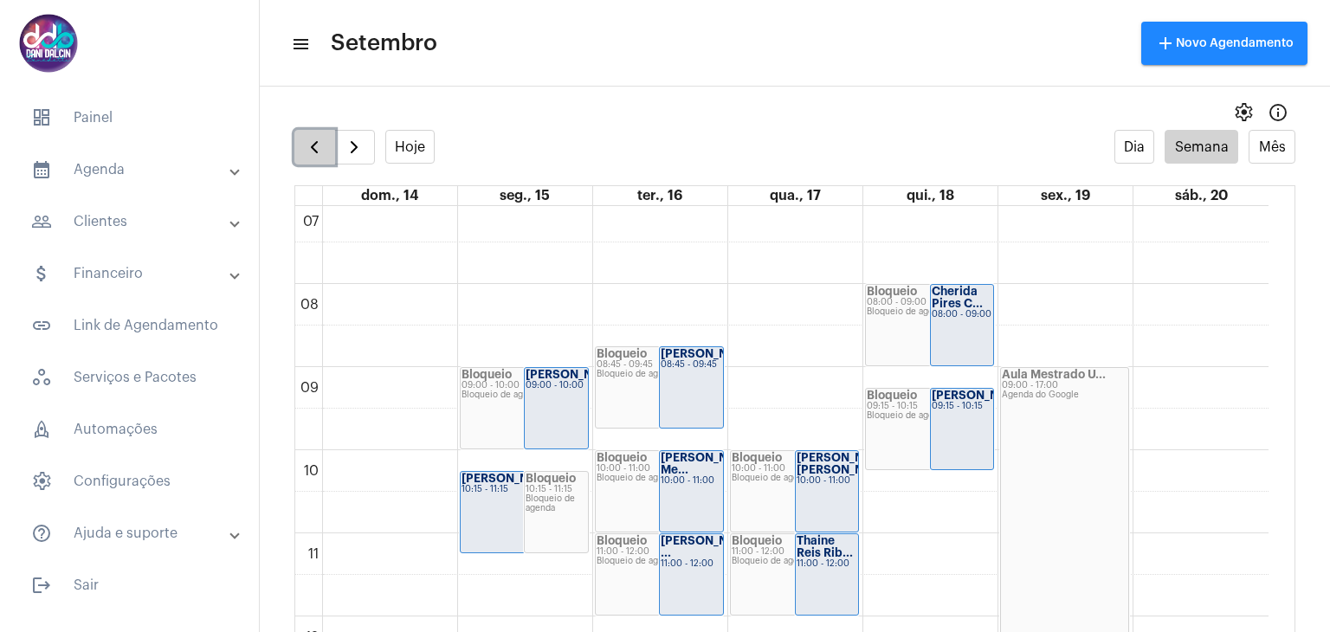
click at [309, 152] on span "button" at bounding box center [314, 147] width 21 height 21
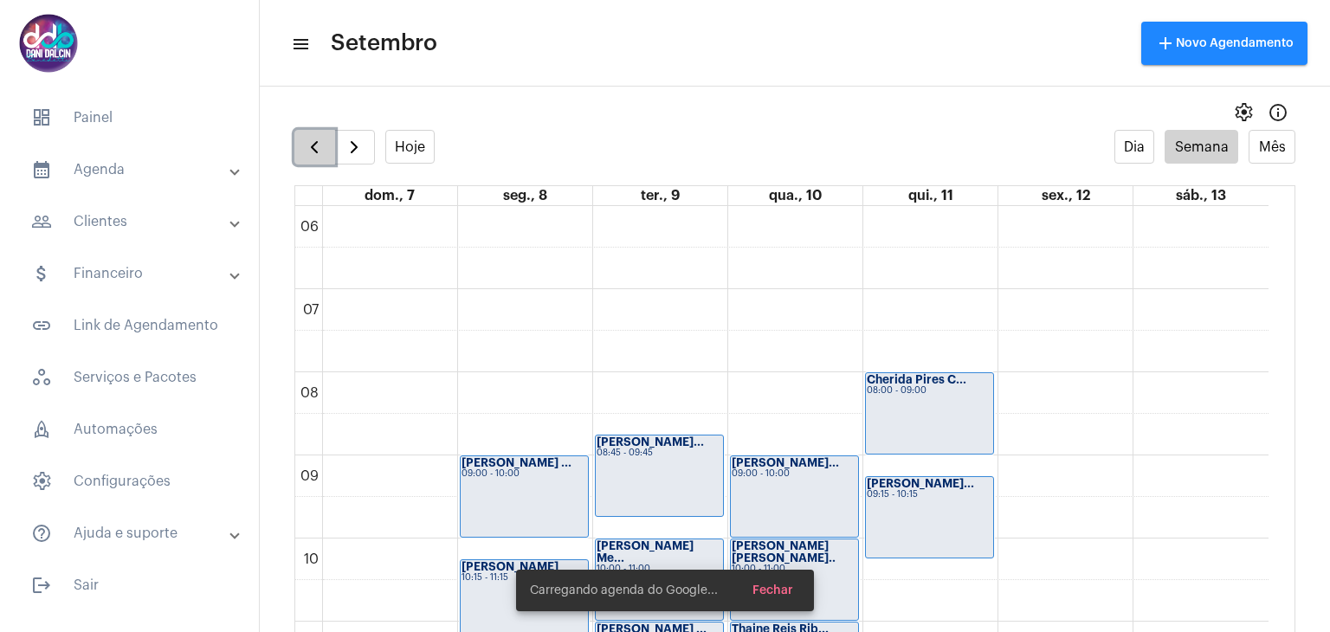
click at [309, 152] on span "button" at bounding box center [314, 147] width 21 height 21
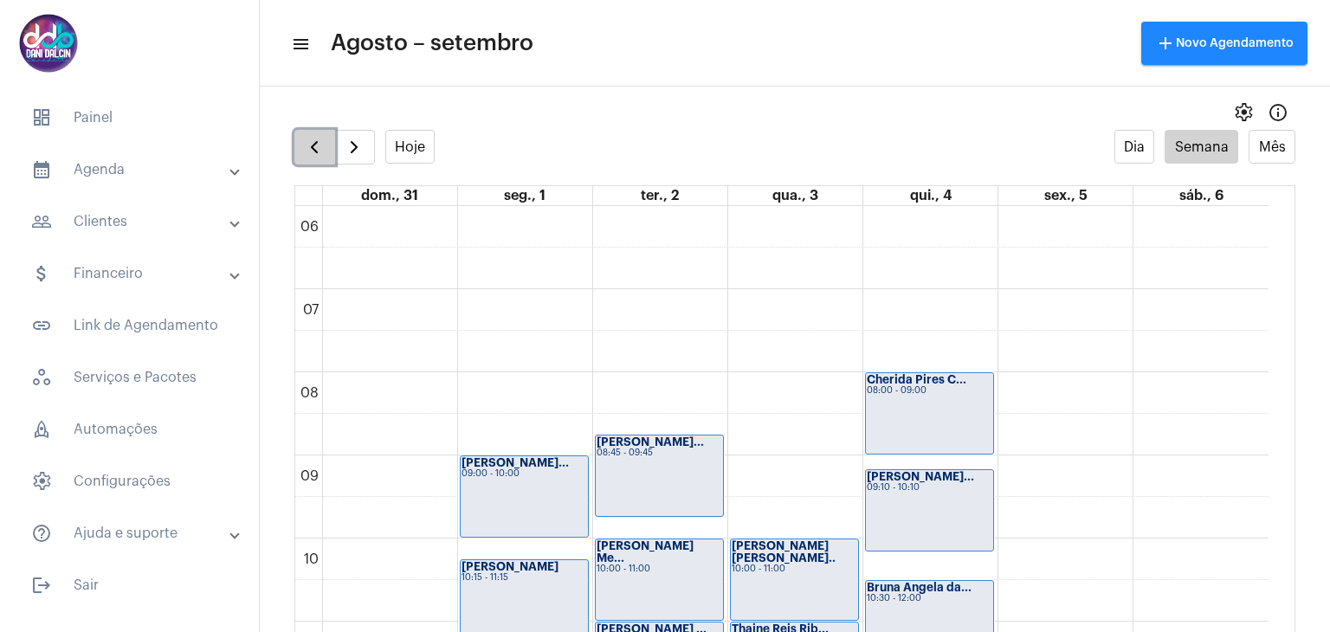
click at [309, 152] on span "button" at bounding box center [314, 147] width 21 height 21
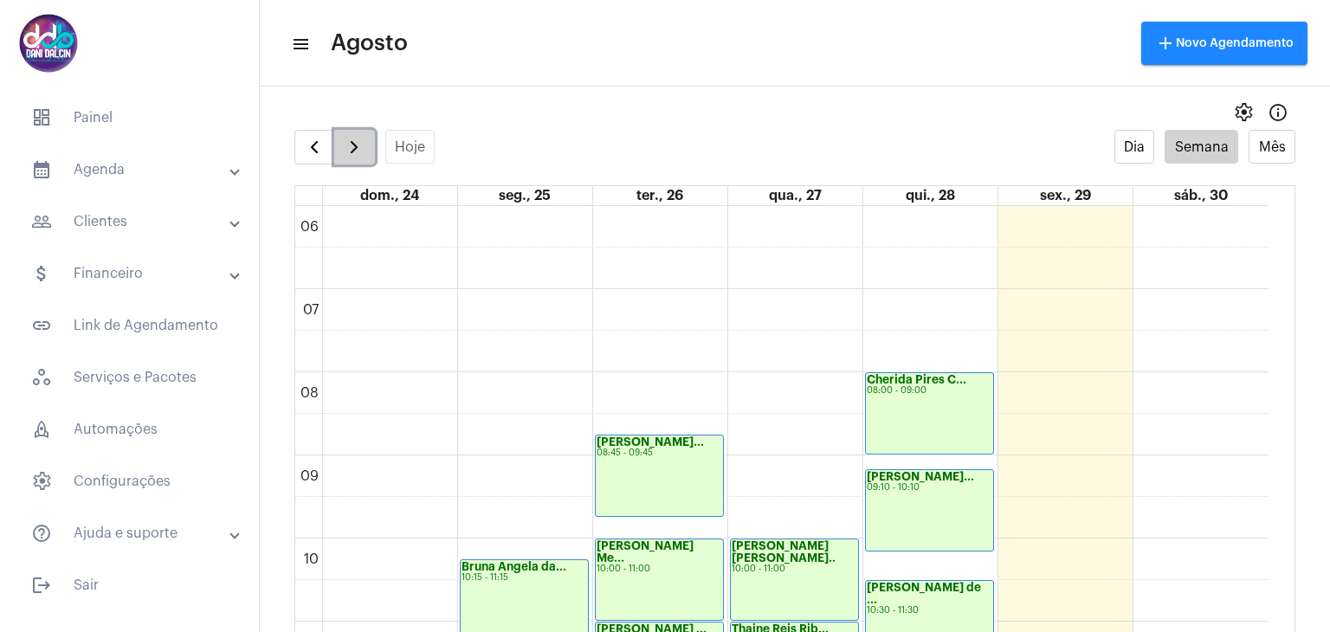
click at [348, 146] on span "button" at bounding box center [354, 147] width 21 height 21
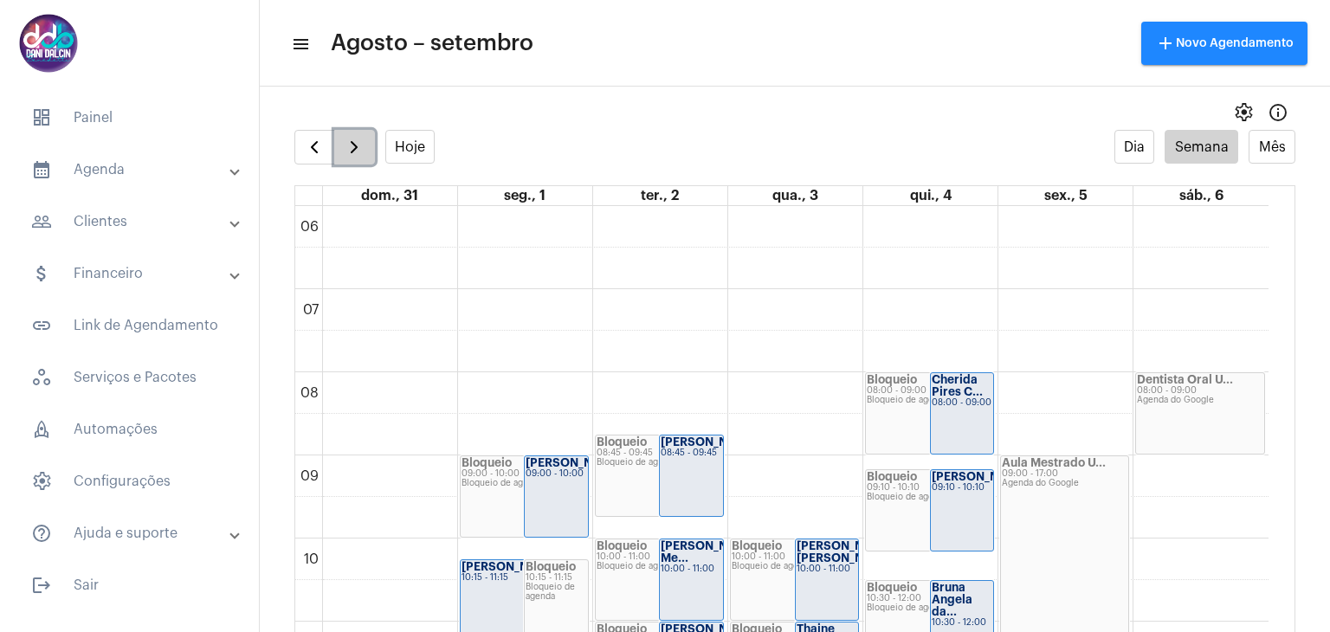
click at [348, 146] on span "button" at bounding box center [354, 147] width 21 height 21
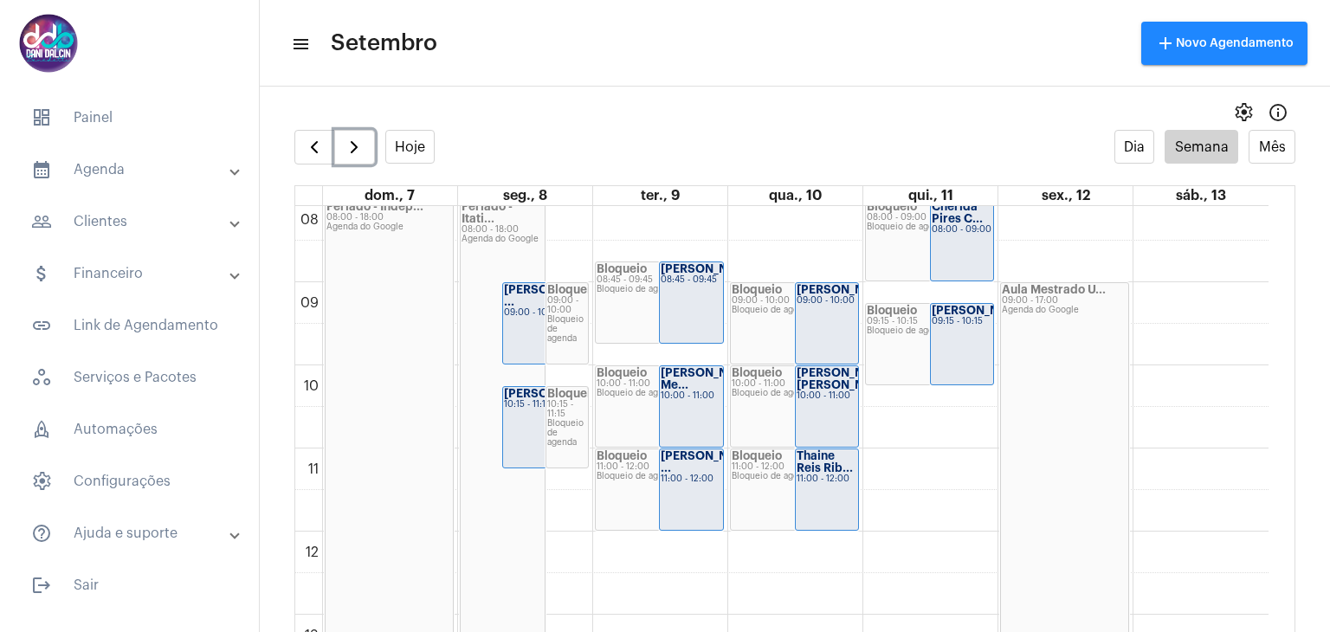
scroll to position [759, 0]
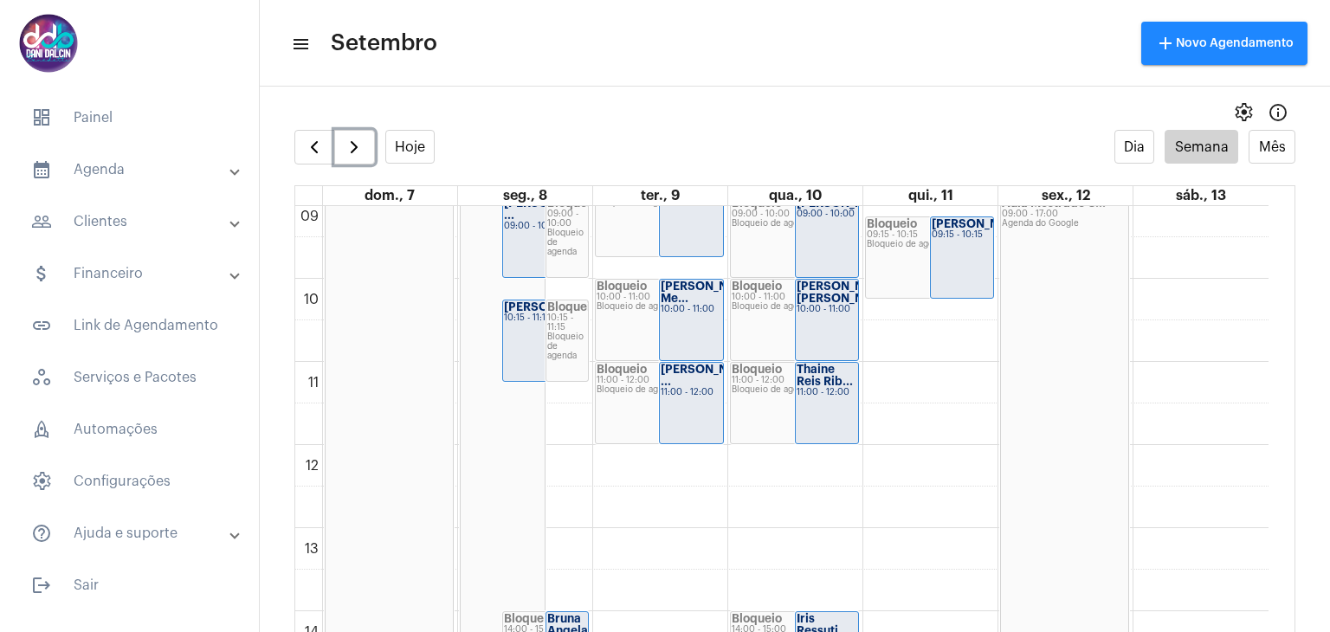
click at [505, 392] on div "Feriado - Itati... 08:00 - 18:00 Agenda do Google" at bounding box center [503, 527] width 85 height 829
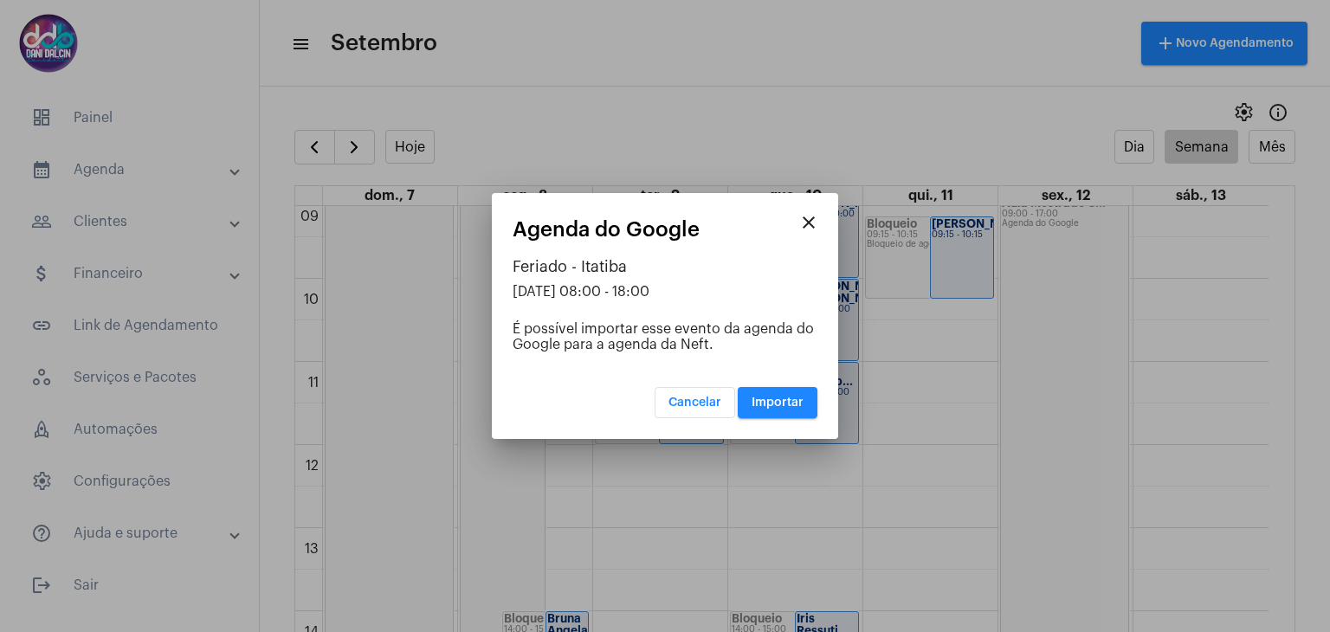
click at [811, 219] on mat-icon "close" at bounding box center [809, 222] width 21 height 21
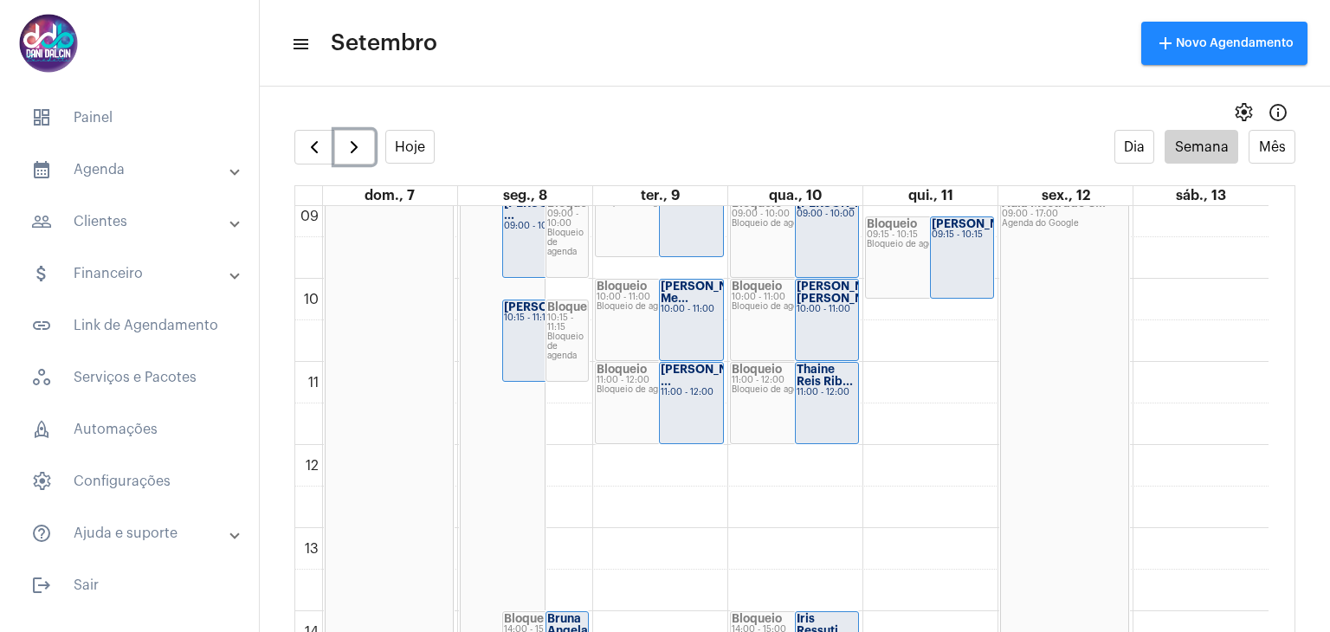
click at [527, 404] on div "Feriado - Itati... 08:00 - 18:00 Agenda do Google" at bounding box center [503, 527] width 85 height 829
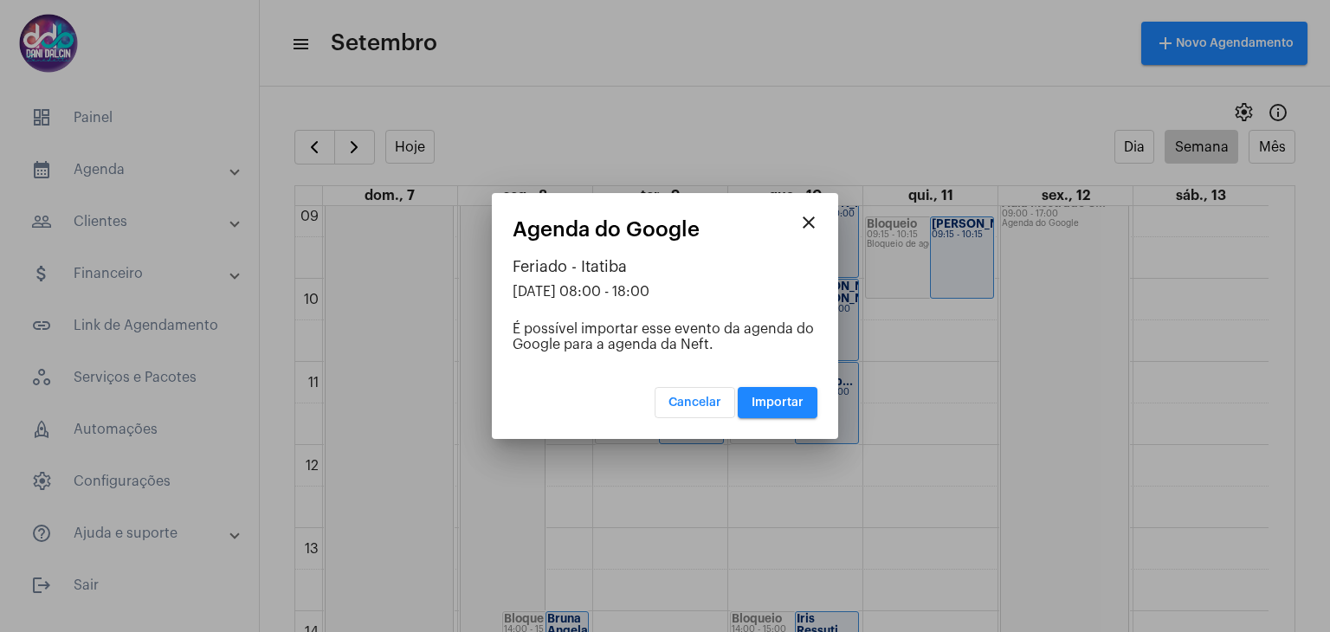
click at [807, 229] on mat-icon "close" at bounding box center [809, 222] width 21 height 21
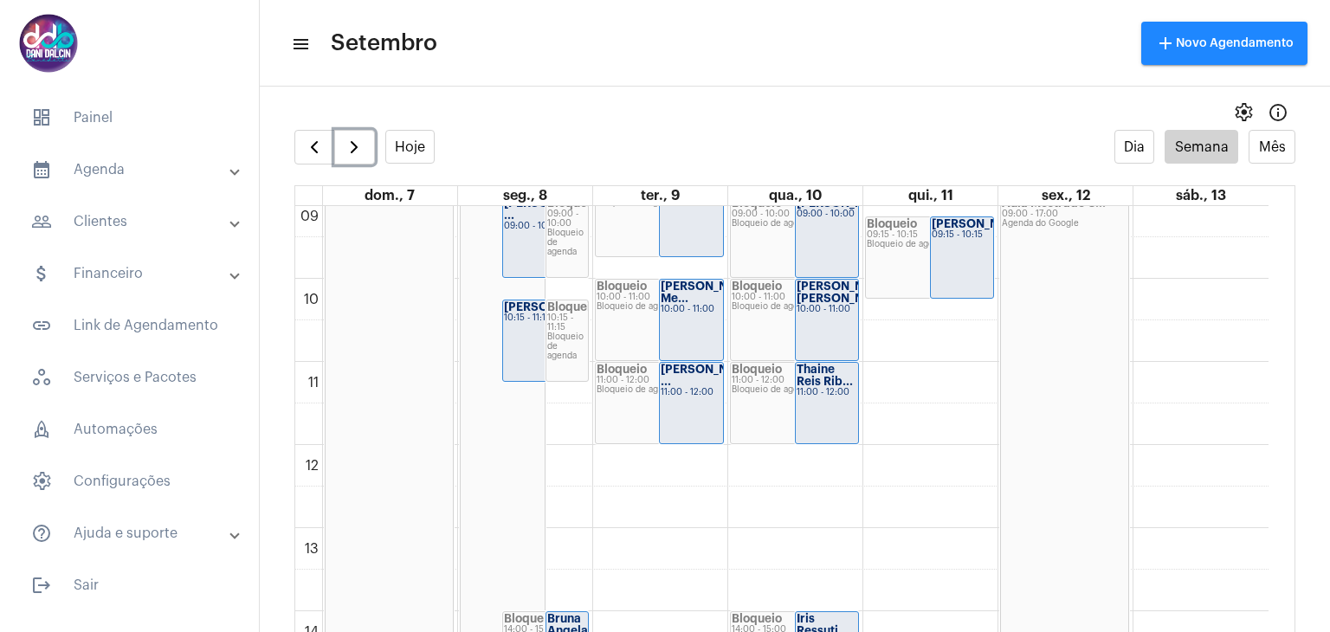
click at [567, 410] on div "00 01 02 03 04 05 06 07 08 09 10 11 12 13 14 15 16 17 18 19 20 21 22 23 Feriado…" at bounding box center [781, 444] width 973 height 1995
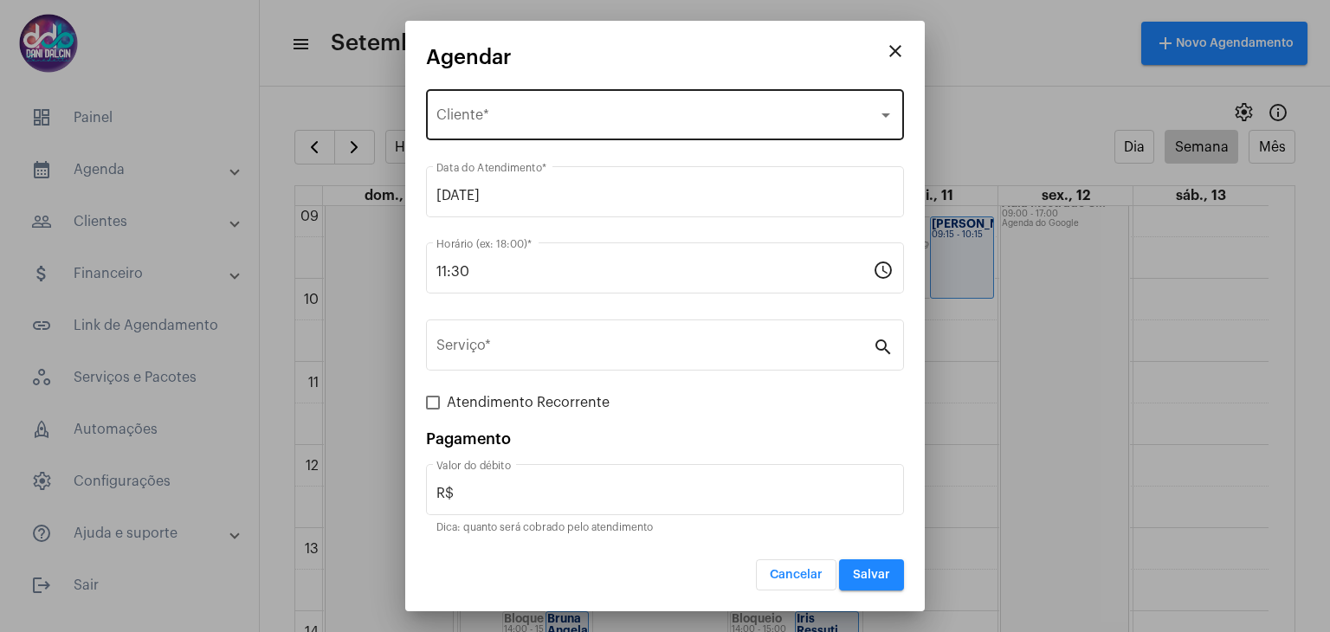
click at [527, 127] on div "Selecione o Cliente Cliente *" at bounding box center [664, 113] width 457 height 55
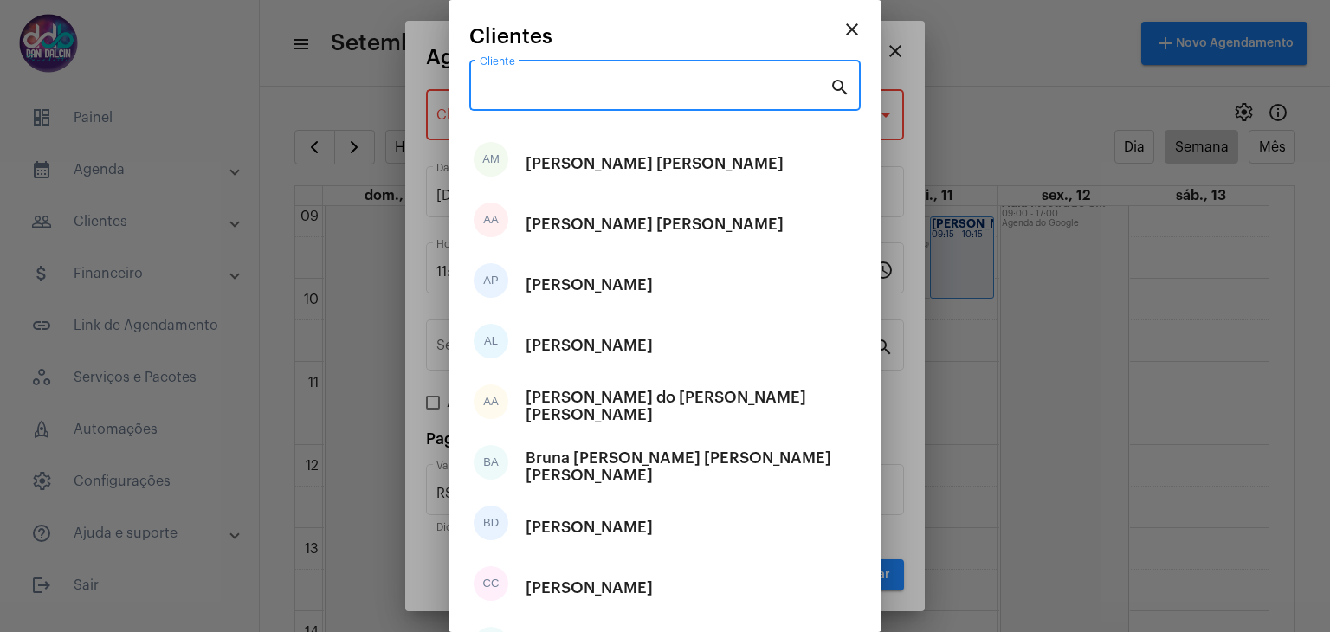
click at [561, 83] on input "Cliente" at bounding box center [655, 89] width 350 height 16
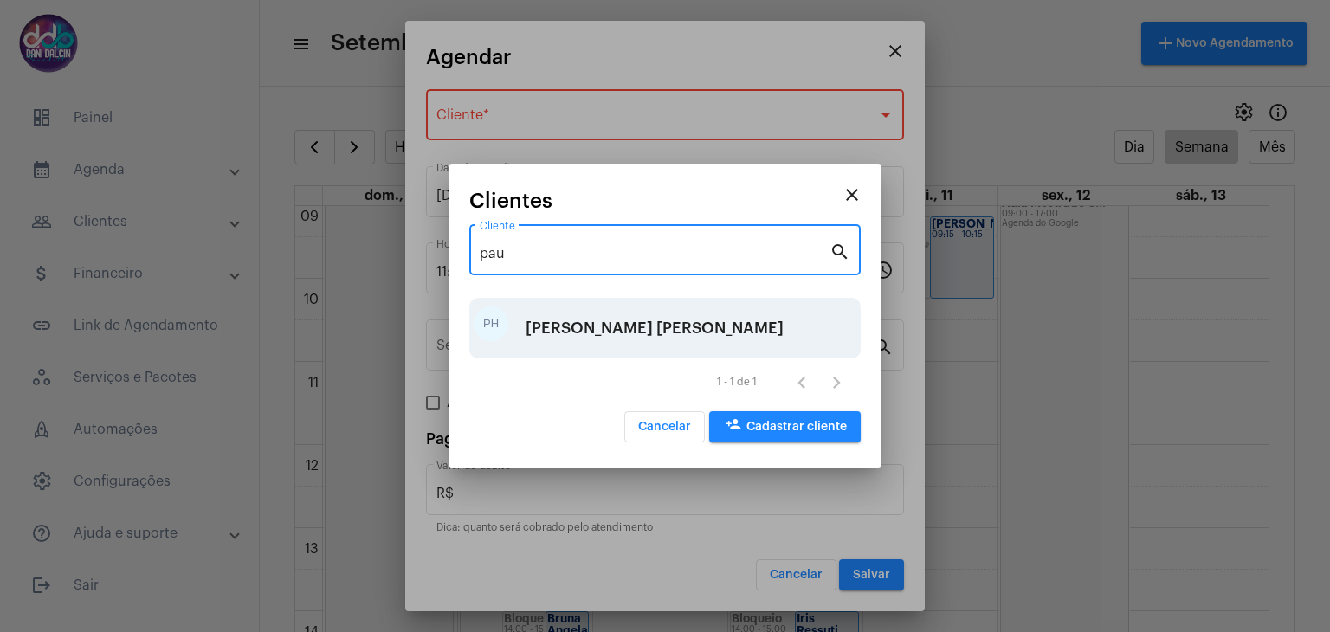
type input "pau"
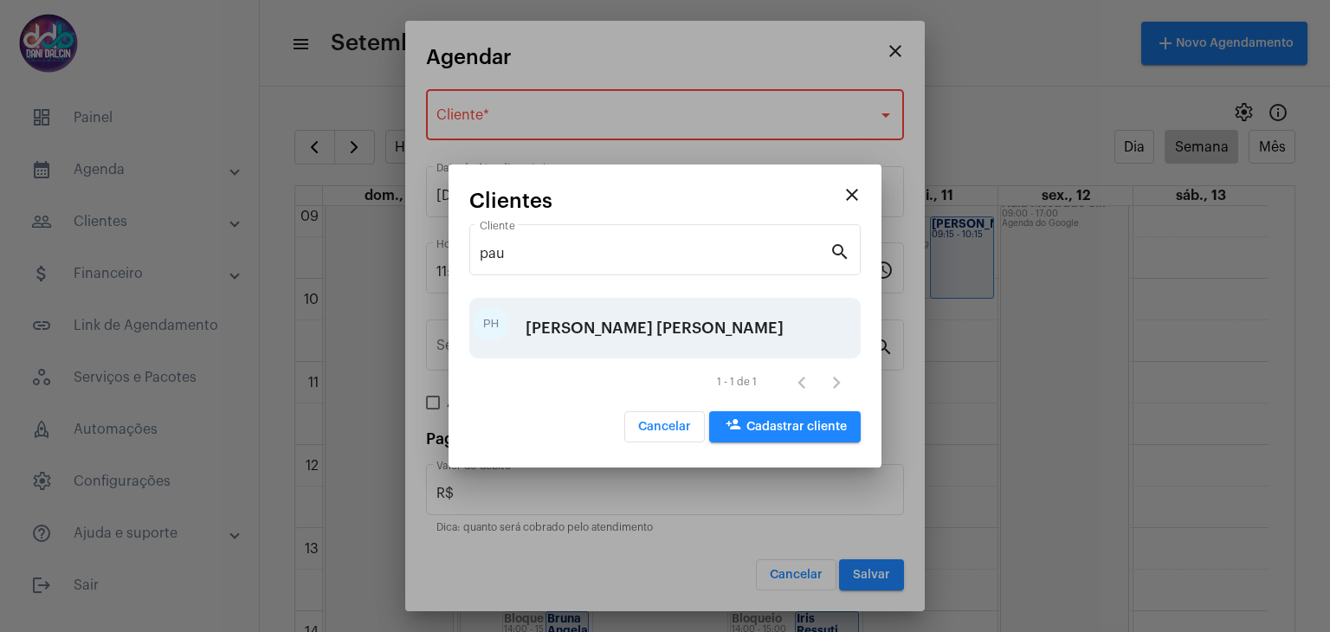
click at [610, 328] on div "Paulo Henrique Sousa Silva" at bounding box center [655, 328] width 258 height 52
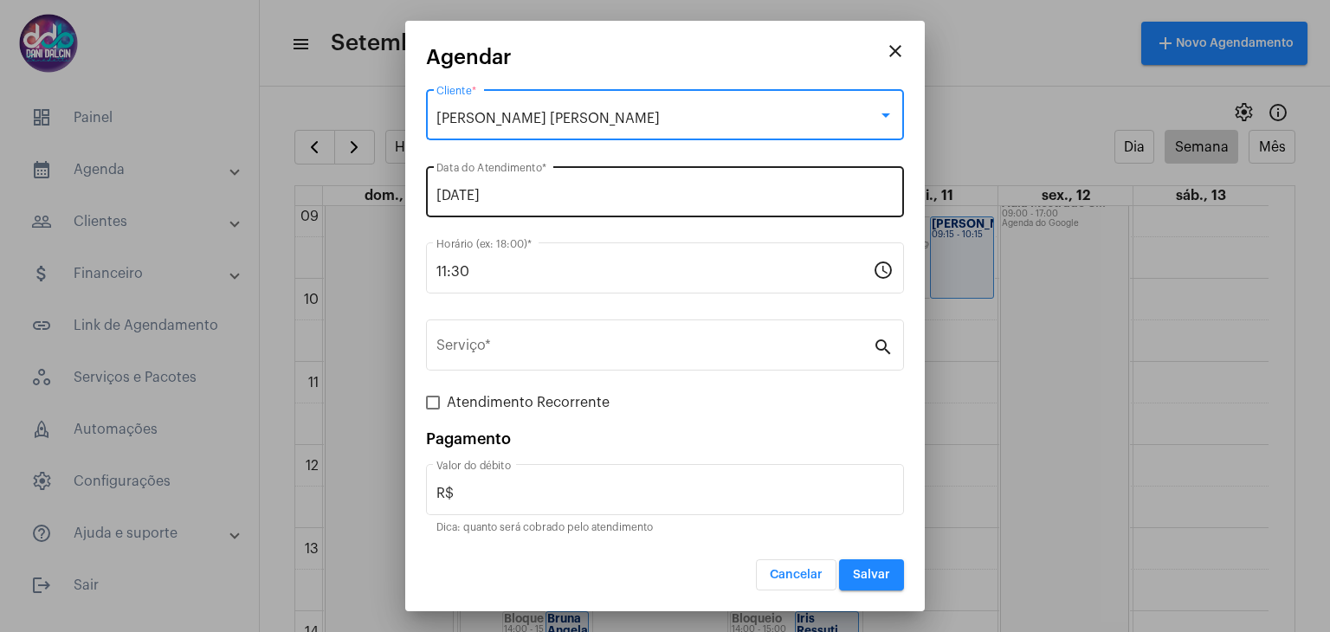
click at [502, 196] on input "08/09/2025" at bounding box center [664, 196] width 457 height 16
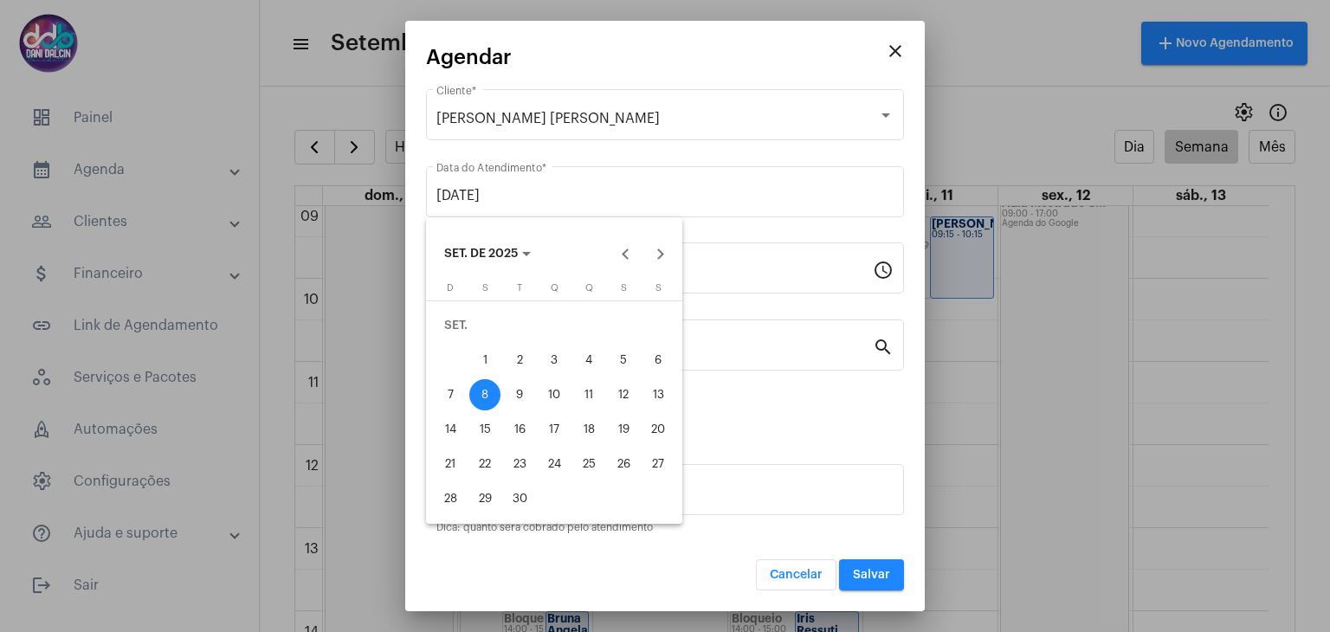
click at [482, 396] on div "8" at bounding box center [484, 394] width 31 height 31
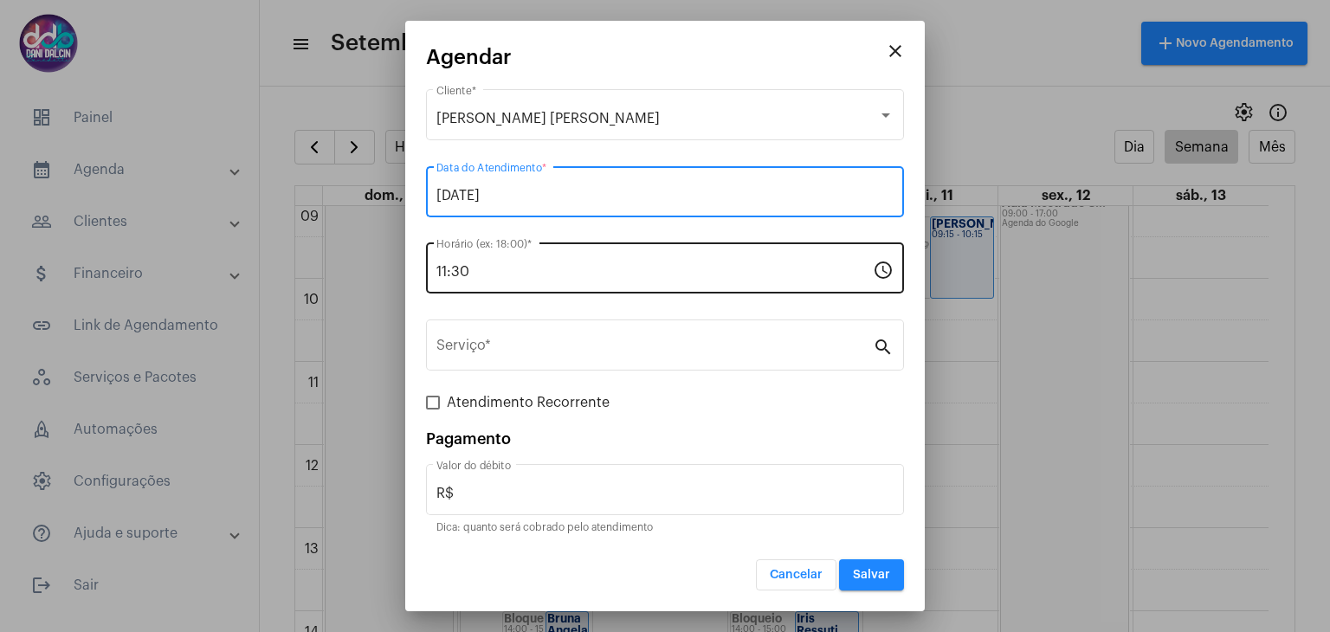
click at [479, 272] on input "11:30" at bounding box center [654, 272] width 436 height 16
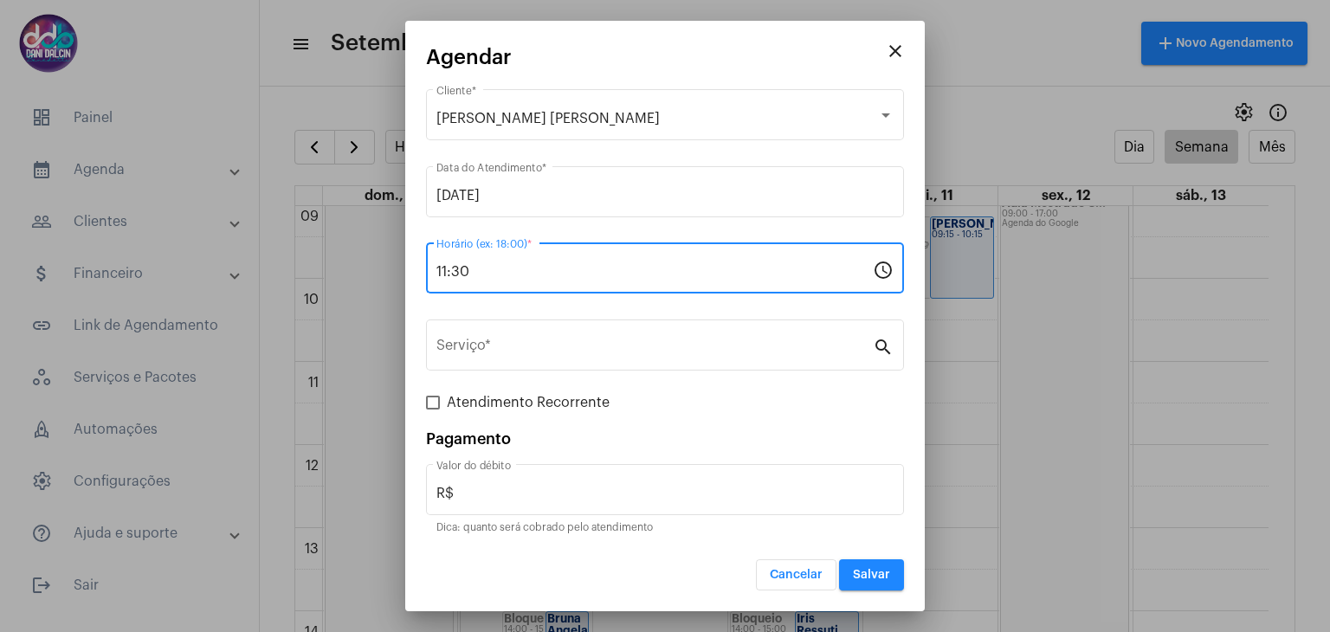
click at [479, 272] on input "11:30" at bounding box center [654, 272] width 436 height 16
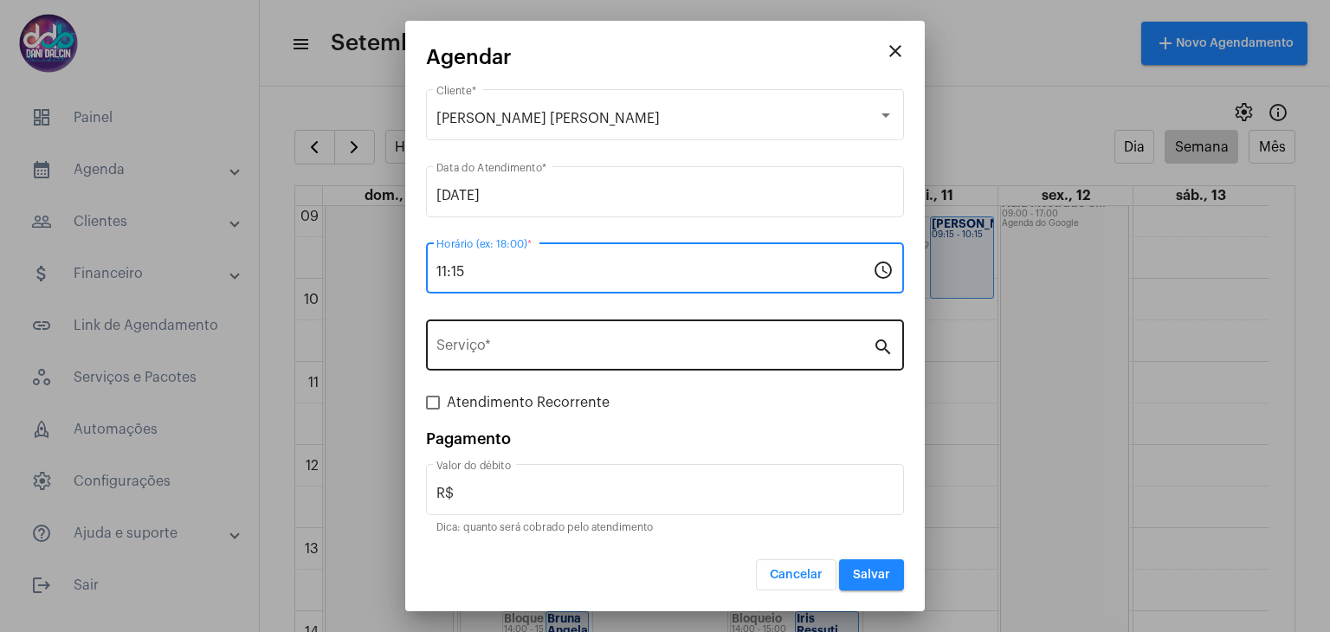
type input "11:15"
click at [492, 337] on div "Serviço *" at bounding box center [654, 343] width 436 height 55
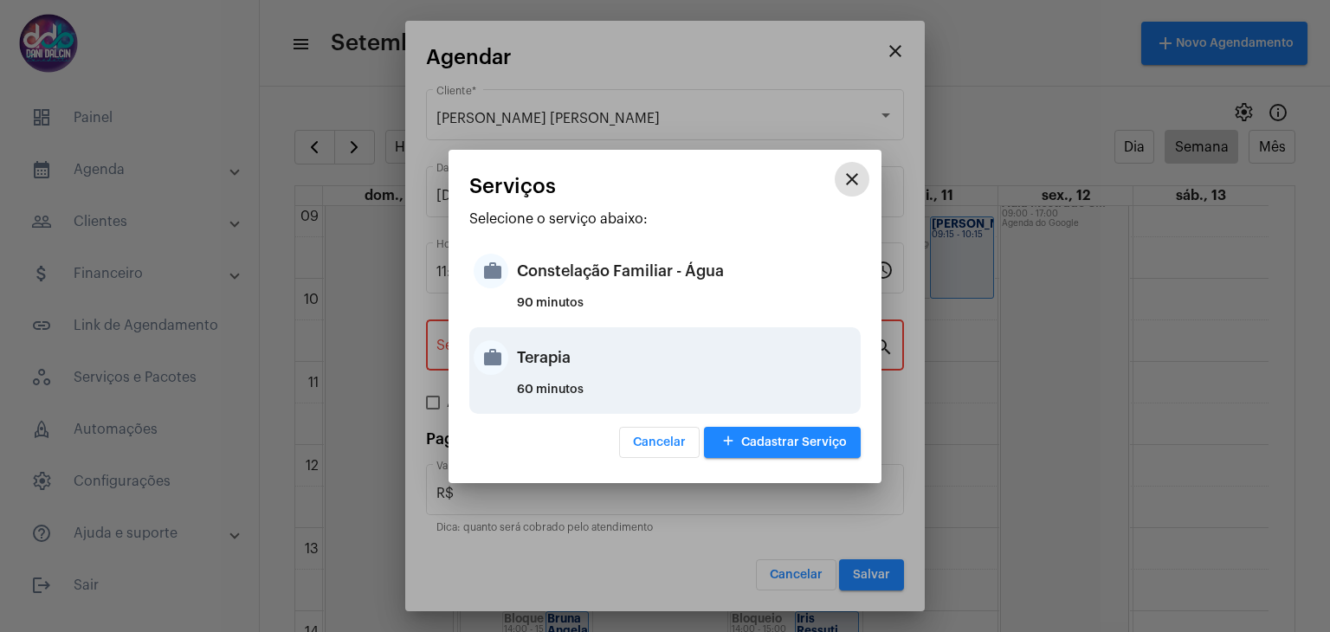
click at [544, 347] on div "Terapia" at bounding box center [686, 358] width 339 height 52
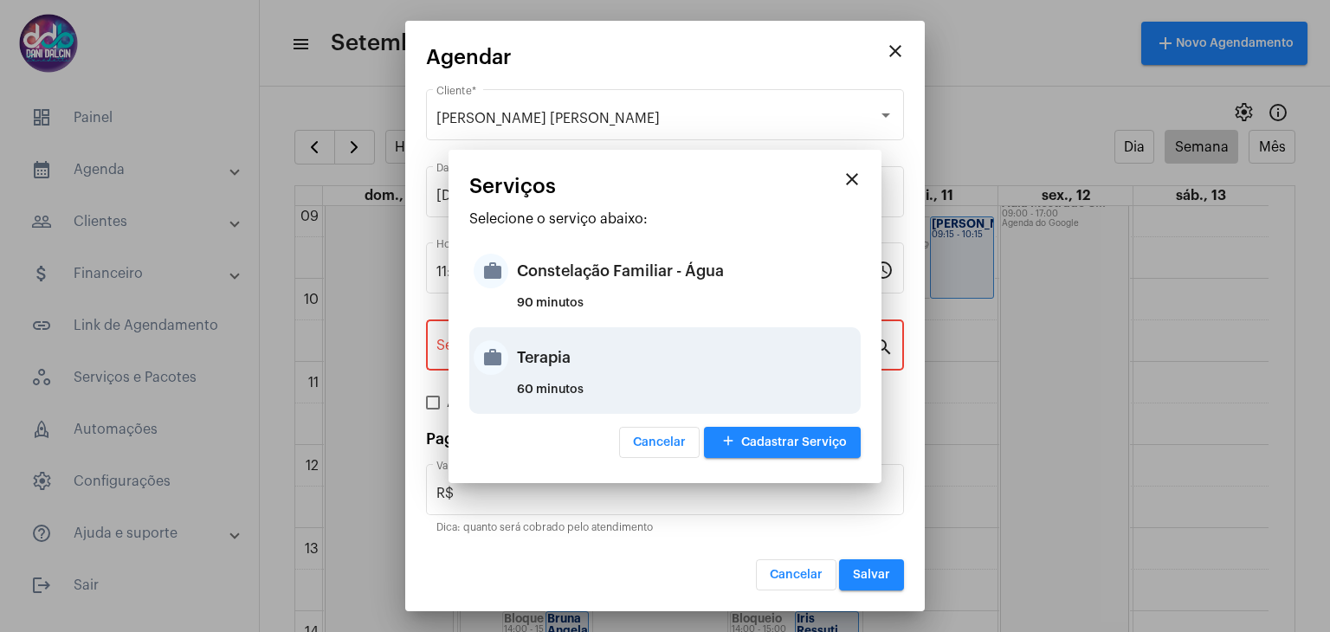
type input "Terapia"
type input "R$ 250"
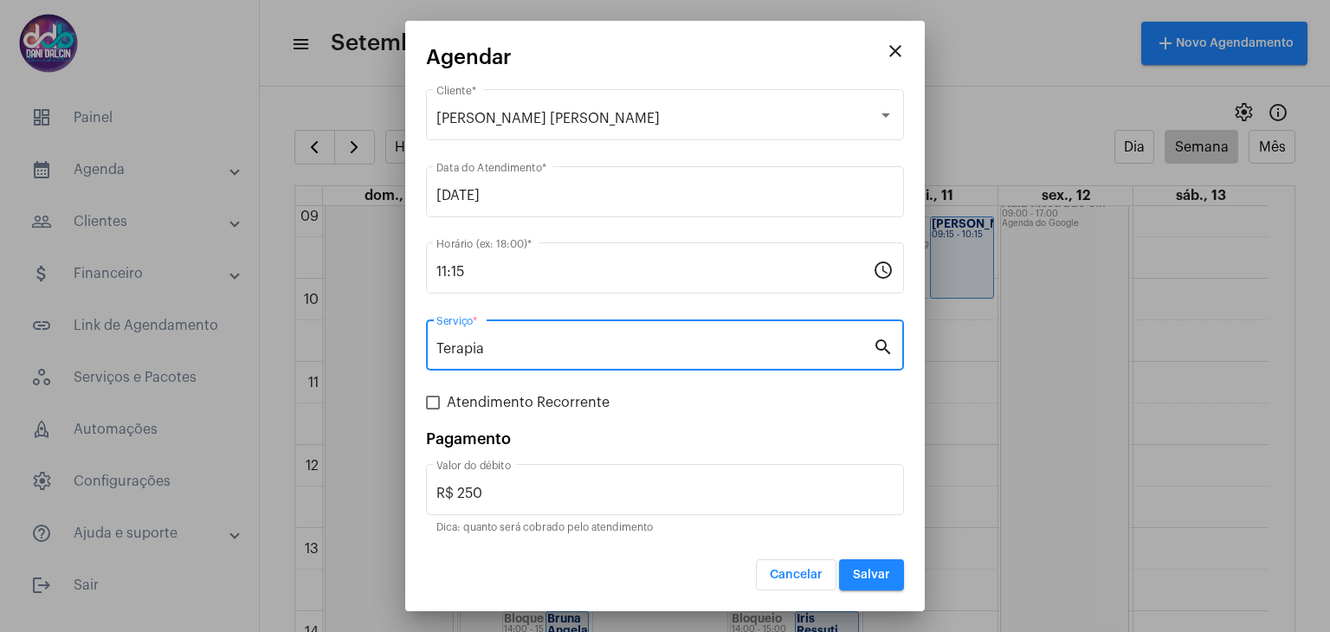
click at [431, 407] on span at bounding box center [433, 403] width 14 height 14
click at [432, 410] on input "Atendimento Recorrente" at bounding box center [432, 410] width 1 height 1
checkbox input "true"
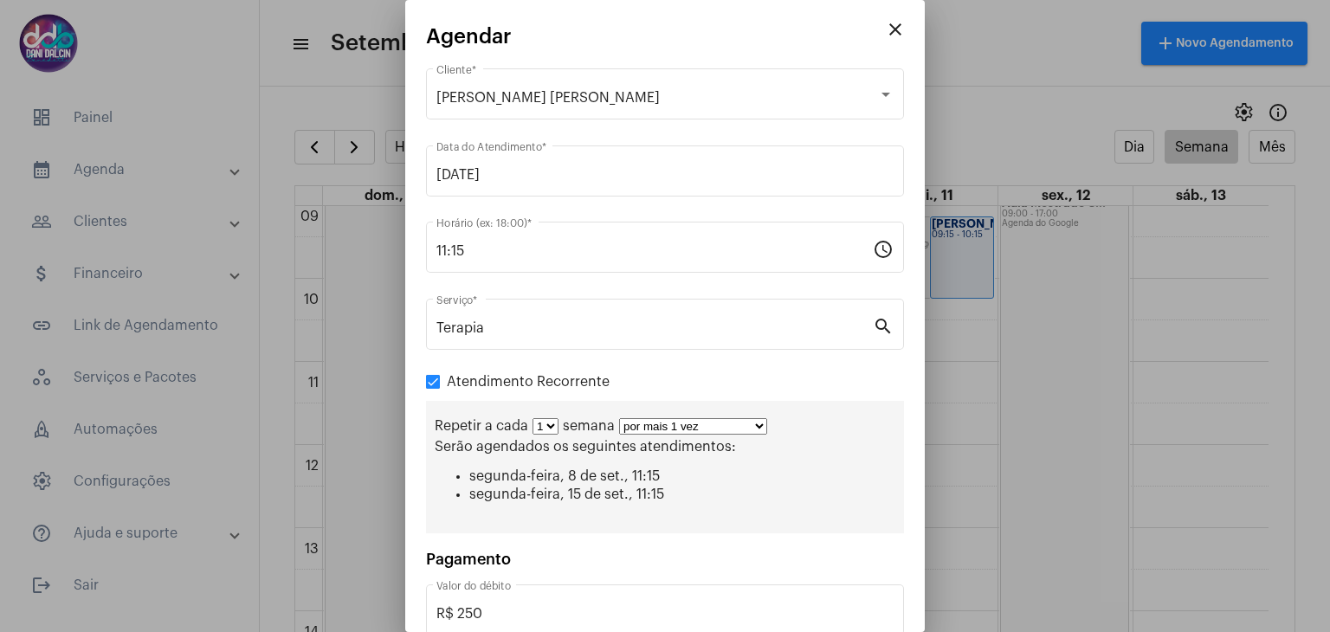
click at [755, 428] on select "por mais 1 vez por mais 2 vezes por mais 3 vezes por mais 4 vezes por mais 5 ve…" at bounding box center [693, 426] width 148 height 16
select select "10: 0"
click at [619, 418] on select "por mais 1 vez por mais 2 vezes por mais 3 vezes por mais 4 vezes por mais 5 ve…" at bounding box center [693, 426] width 148 height 16
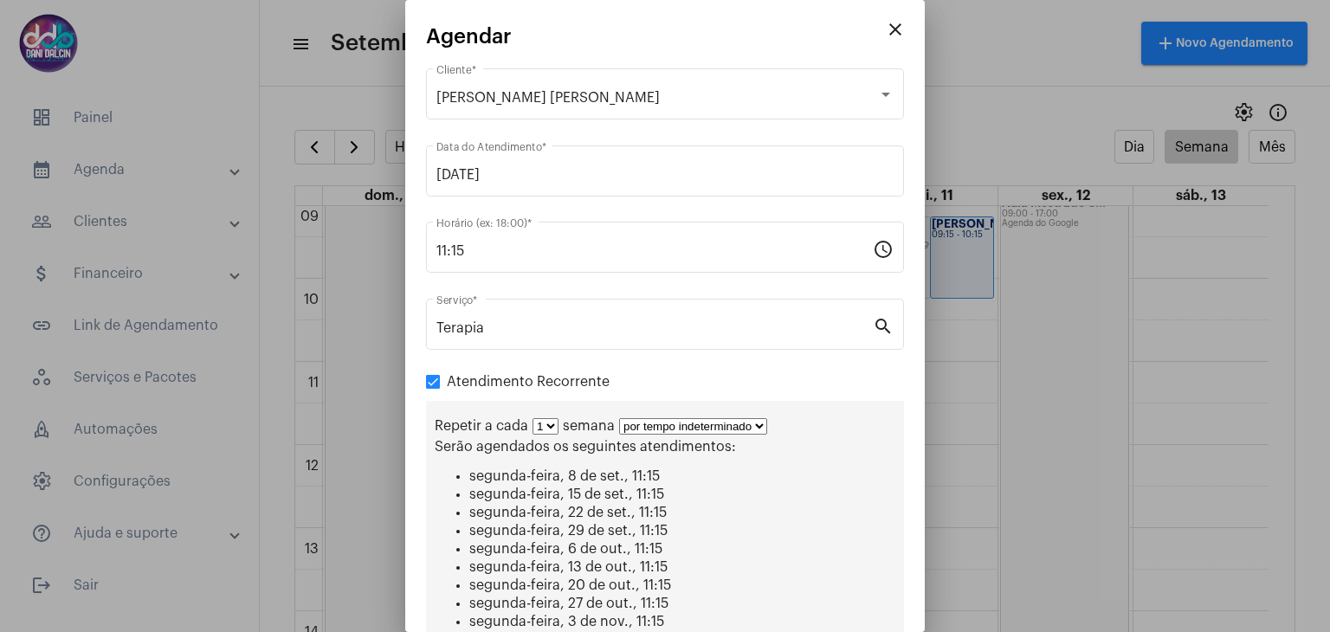
click at [554, 428] on select "1 2 3 4 5 6 7 8" at bounding box center [546, 426] width 26 height 16
select select "1: 2"
click at [533, 418] on select "1 2 3 4 5 6 7 8" at bounding box center [546, 426] width 26 height 16
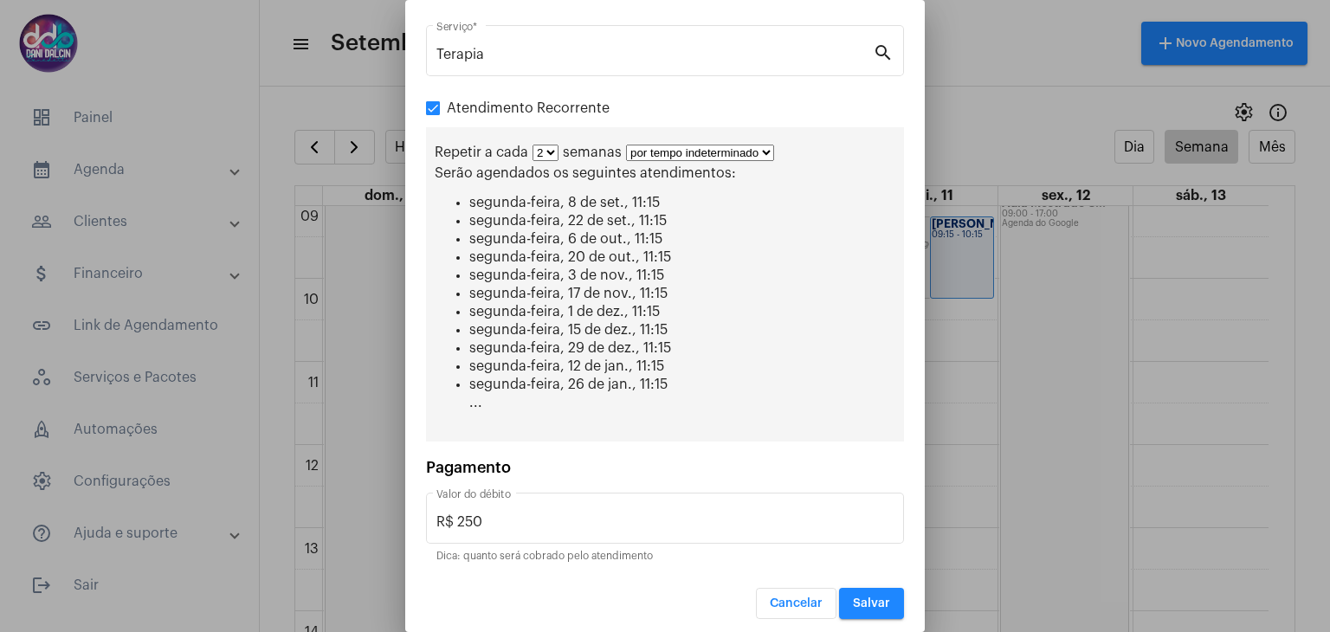
scroll to position [275, 0]
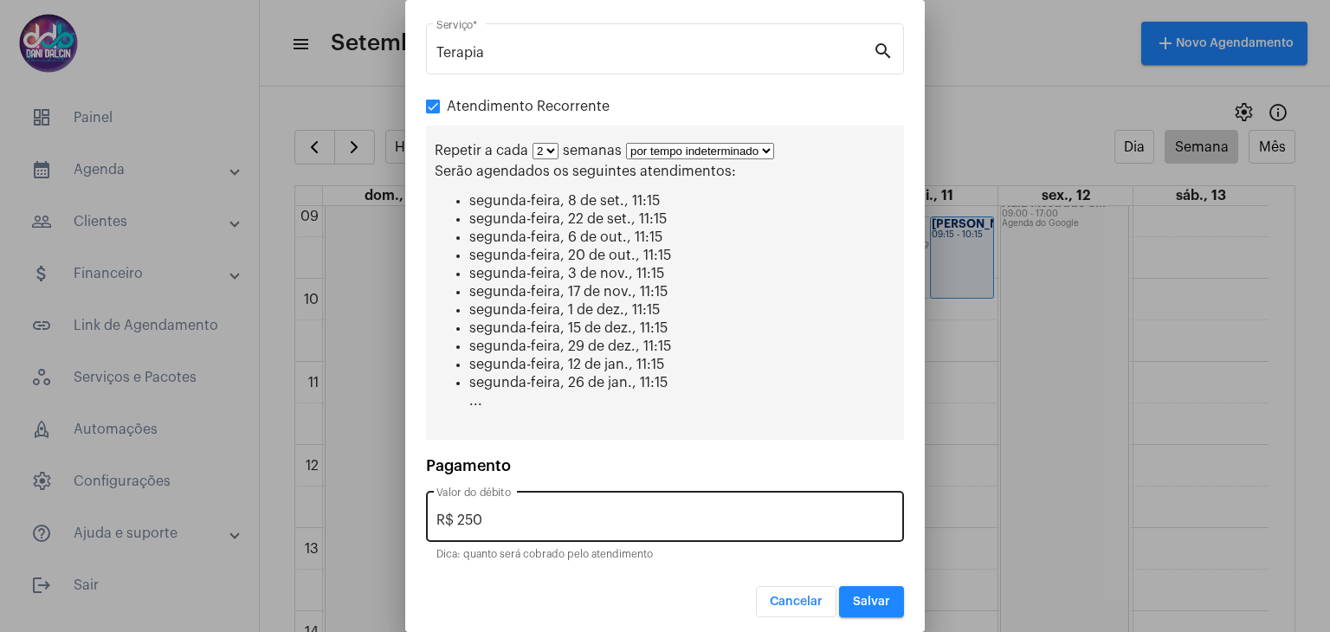
click at [527, 513] on input "R$ 250" at bounding box center [664, 521] width 457 height 16
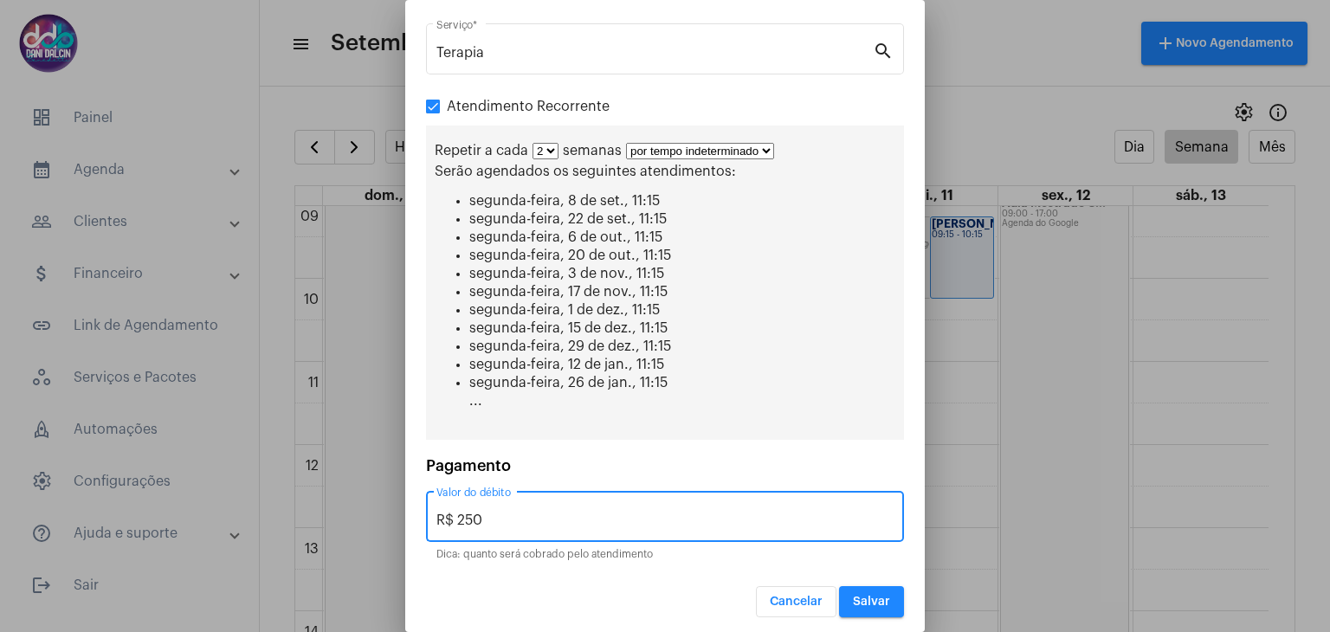
click at [527, 513] on input "R$ 250" at bounding box center [664, 521] width 457 height 16
type input "R$ 150"
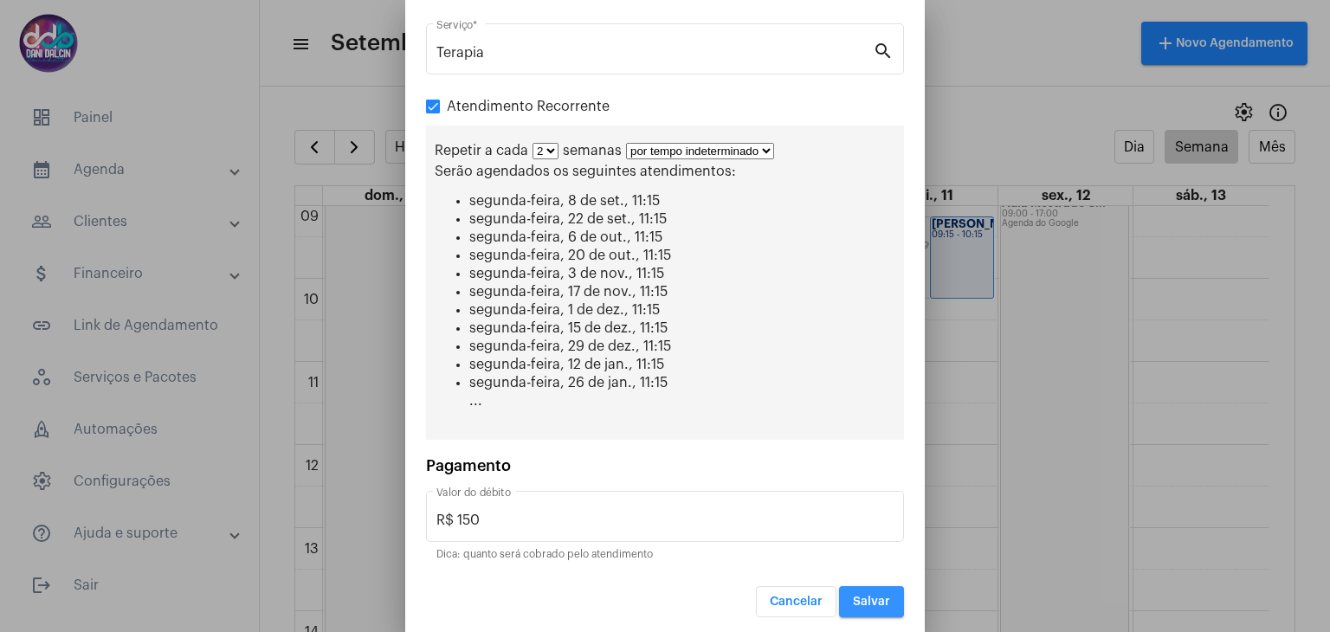
click at [853, 596] on span "Salvar" at bounding box center [871, 602] width 37 height 12
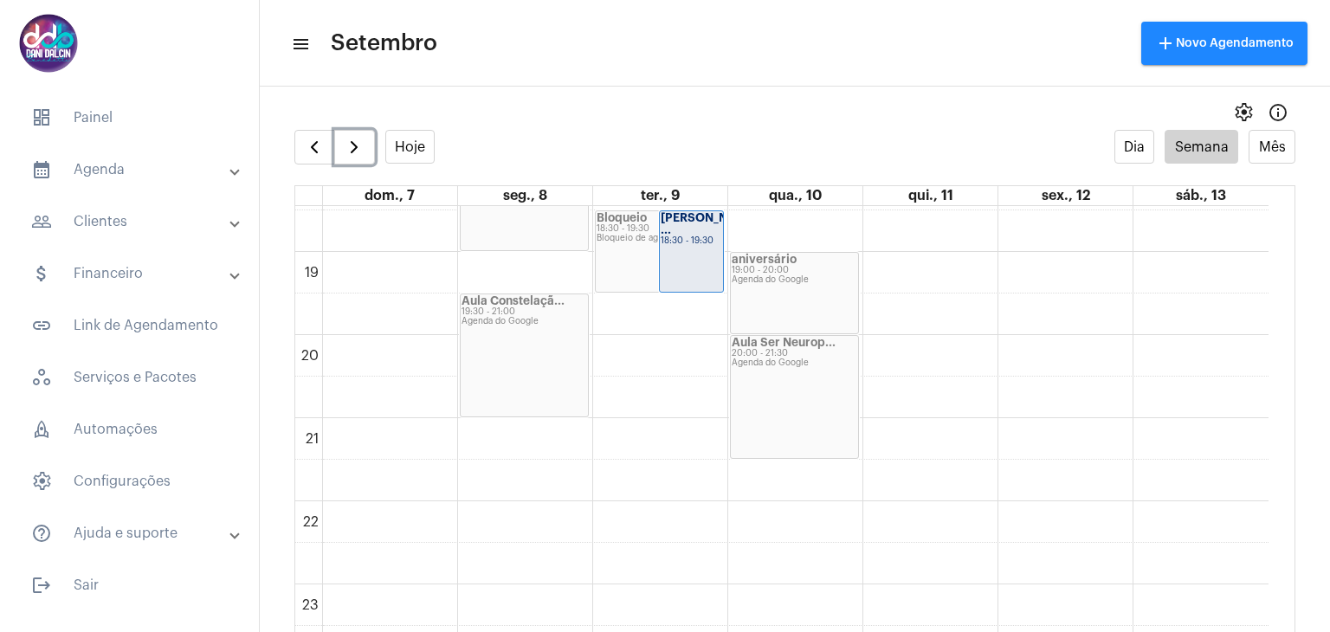
scroll to position [1361, 0]
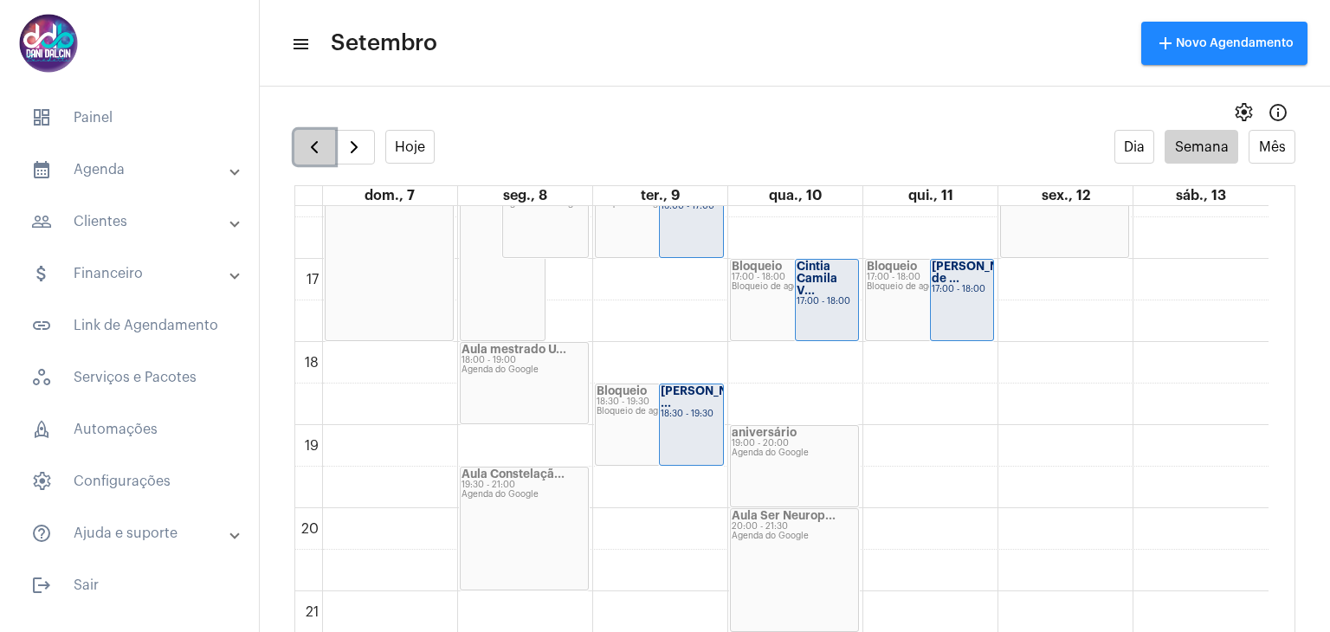
click at [318, 155] on span "button" at bounding box center [314, 147] width 21 height 21
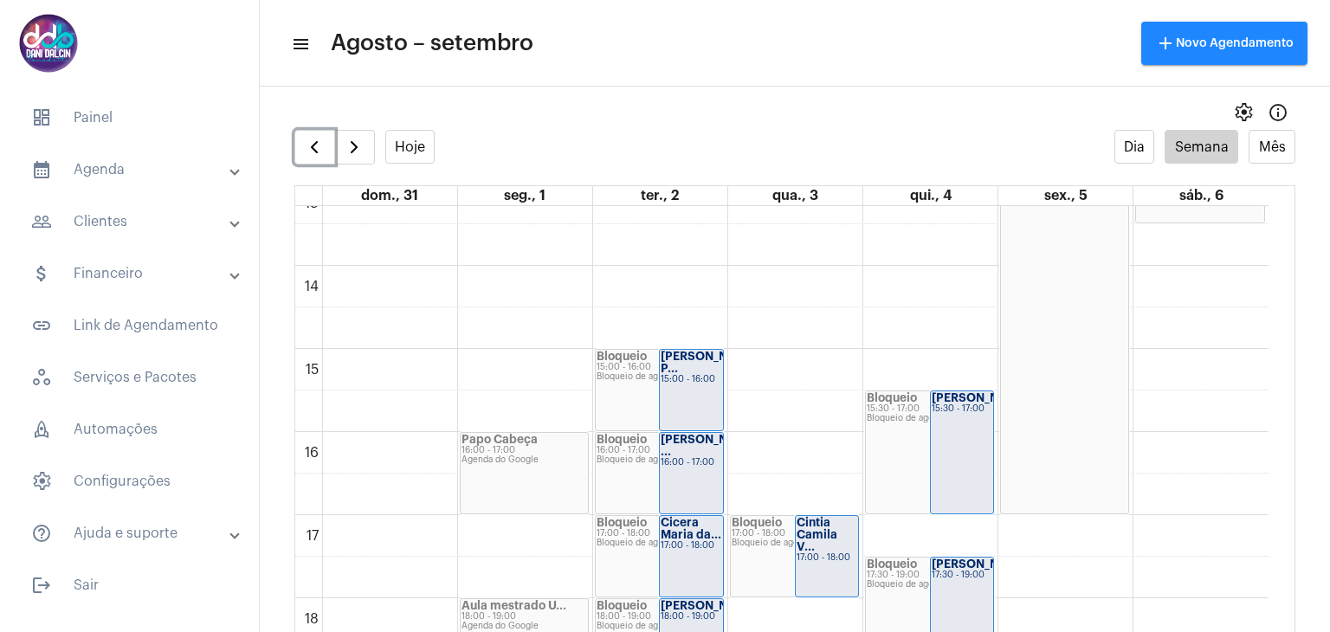
scroll to position [1193, 0]
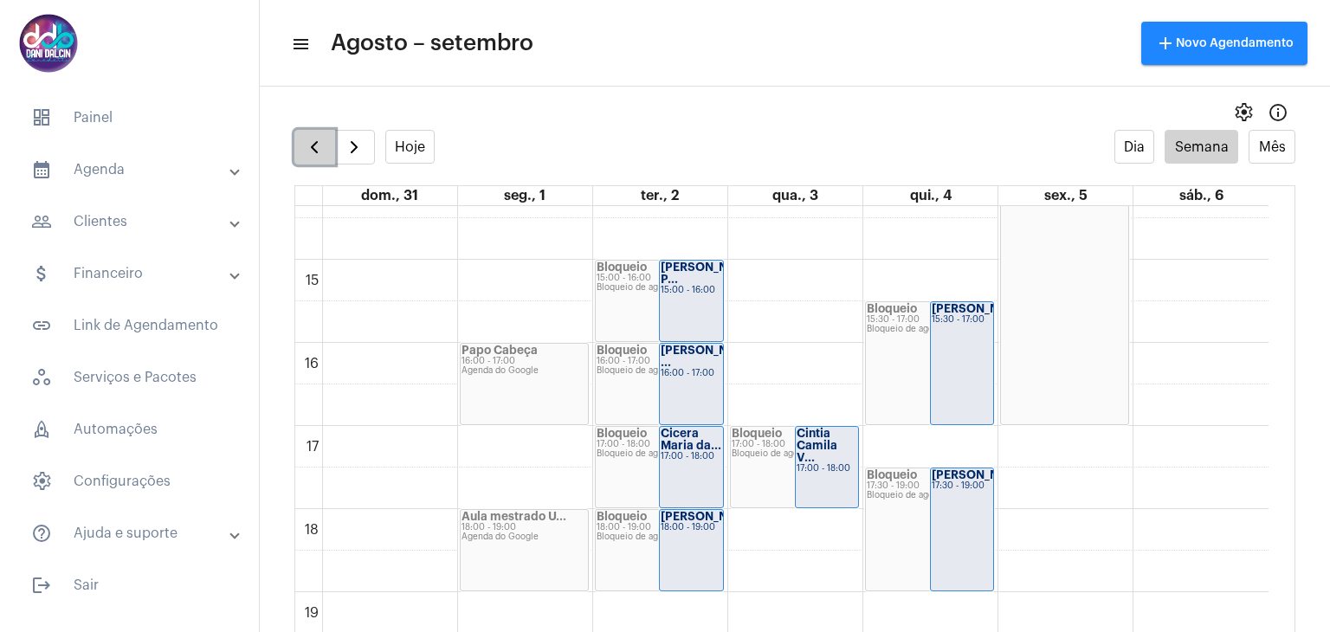
click at [301, 147] on button "button" at bounding box center [314, 147] width 41 height 35
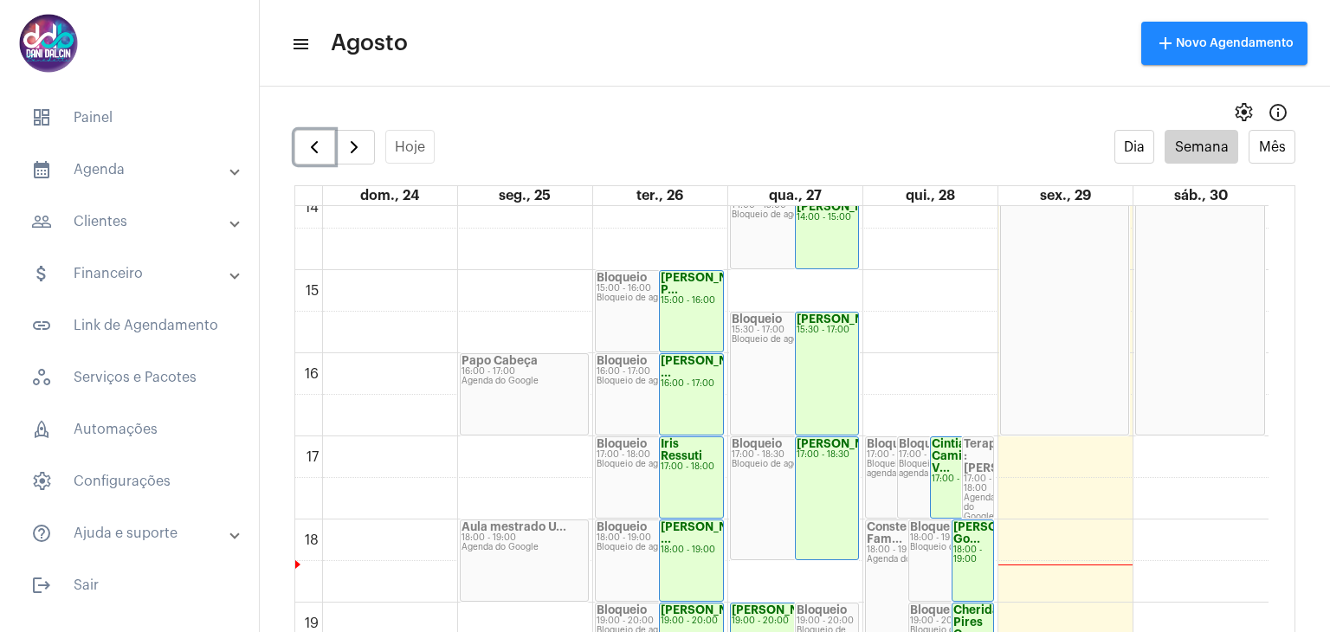
scroll to position [1192, 0]
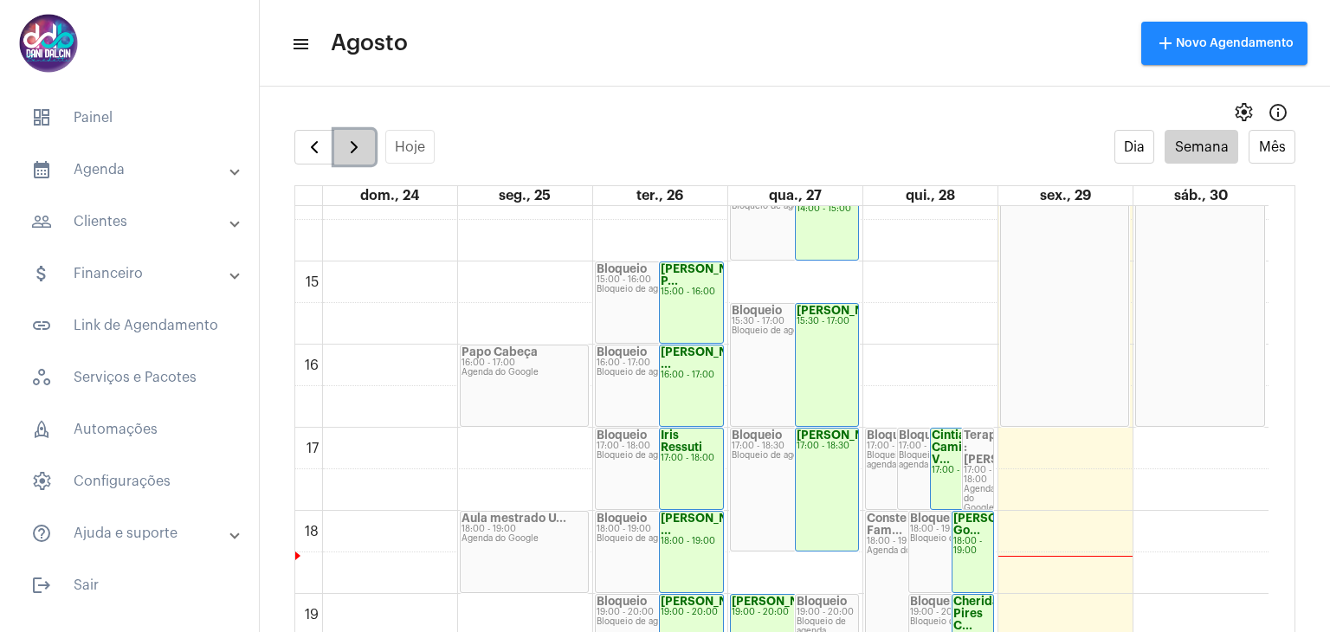
click at [359, 153] on span "button" at bounding box center [354, 147] width 21 height 21
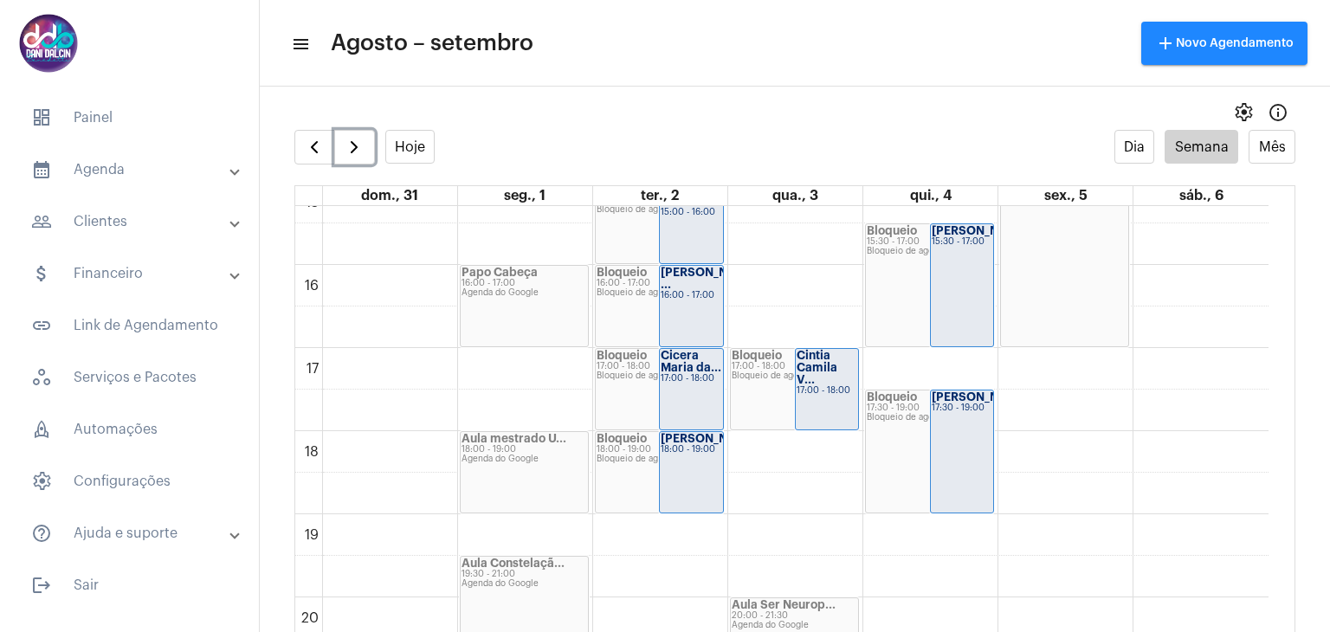
scroll to position [1280, 0]
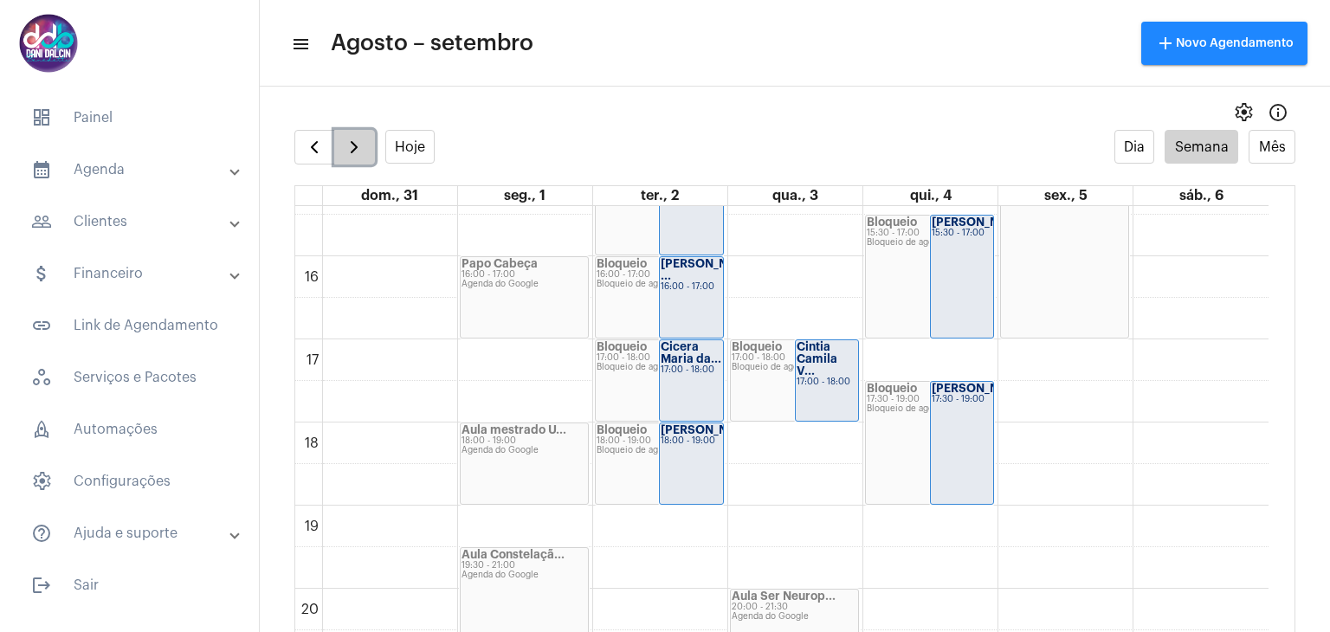
click at [360, 151] on span "button" at bounding box center [354, 147] width 21 height 21
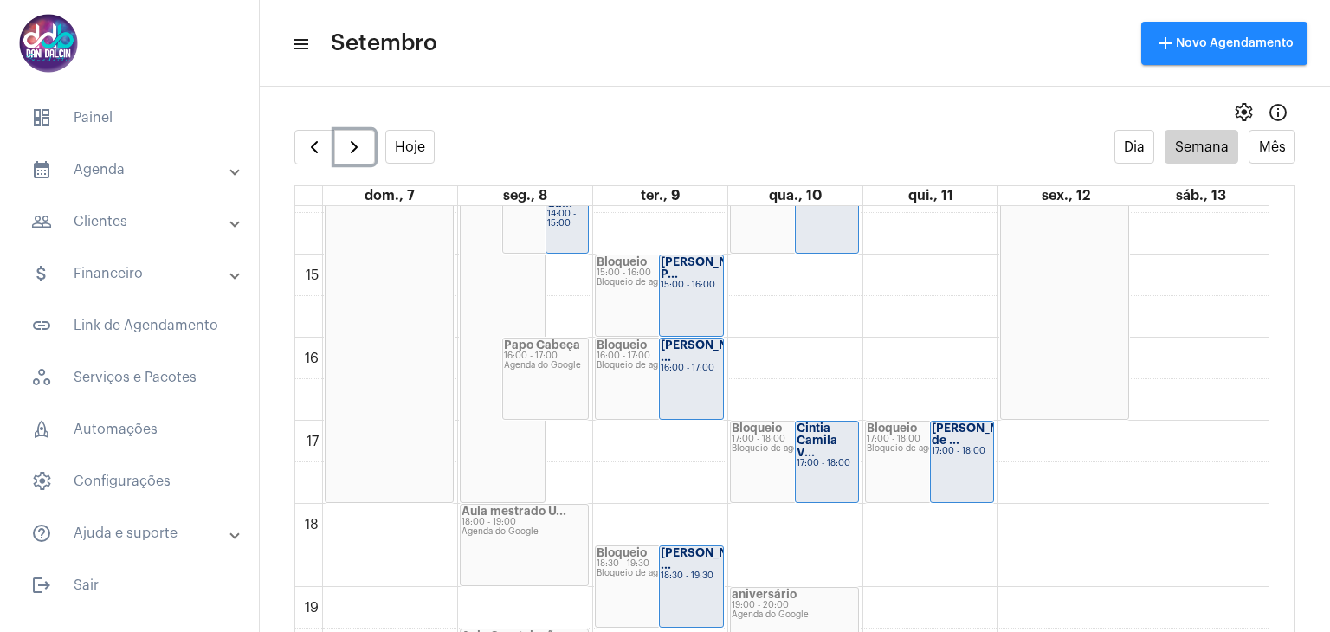
scroll to position [1453, 0]
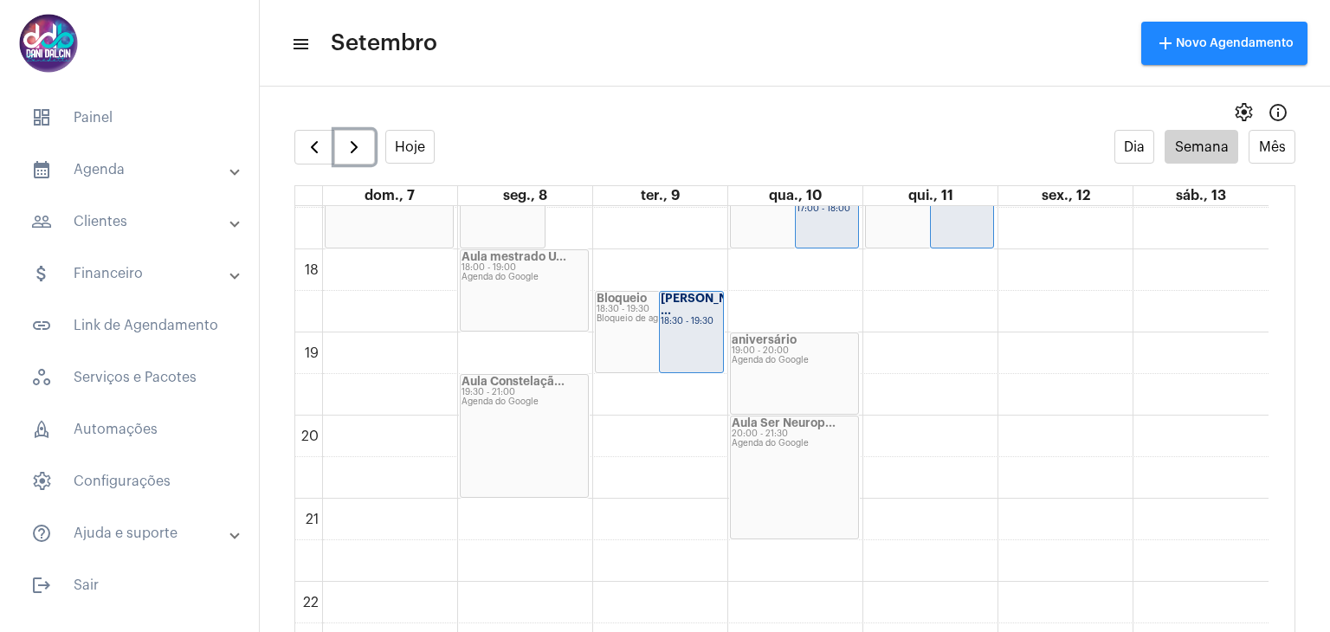
click at [685, 307] on strong "[PERSON_NAME] ..." at bounding box center [709, 304] width 97 height 23
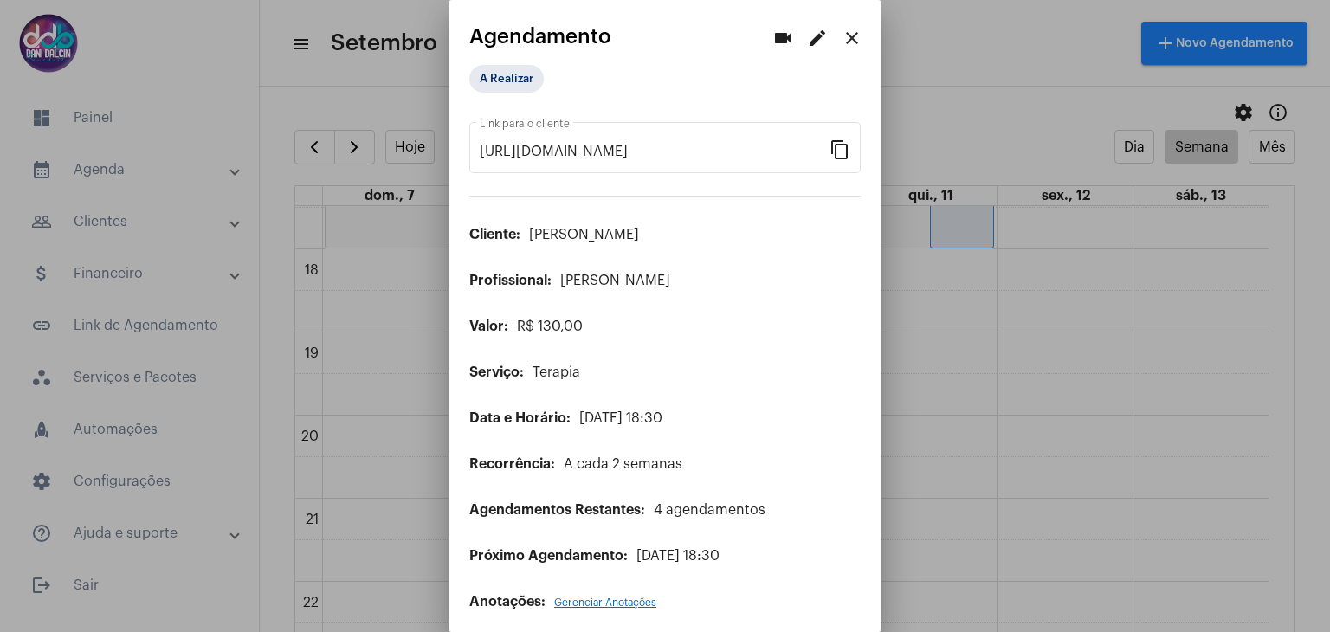
click at [807, 42] on mat-icon "edit" at bounding box center [817, 38] width 21 height 21
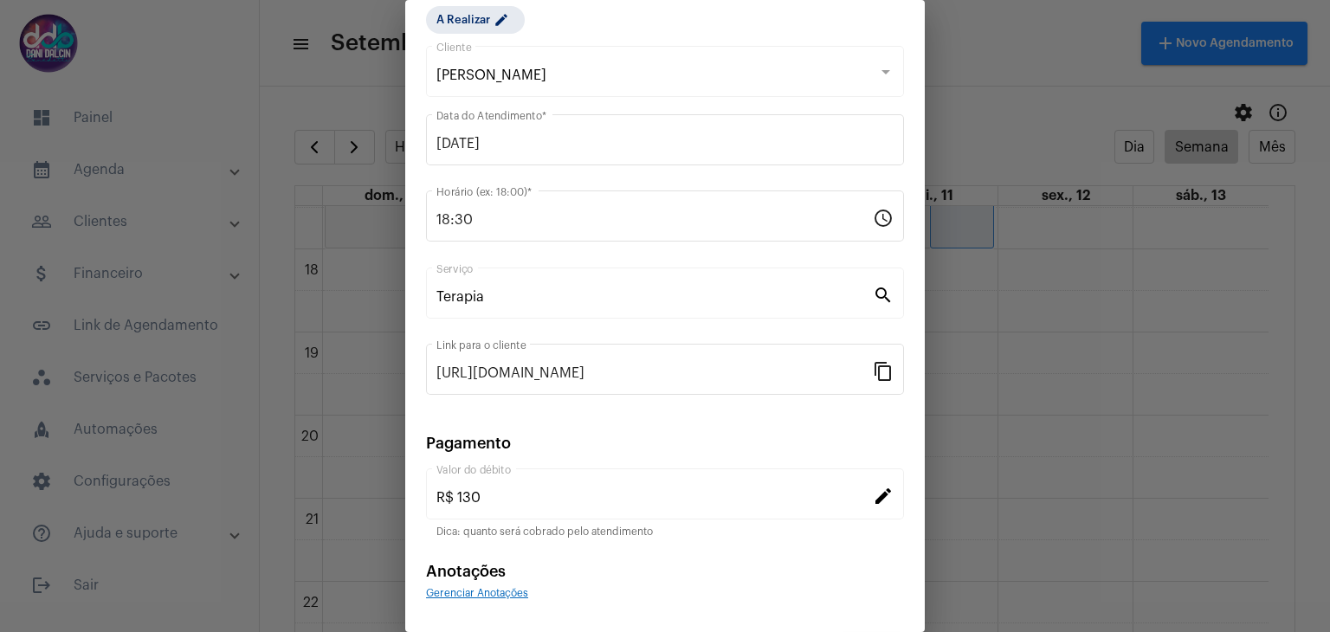
scroll to position [111, 0]
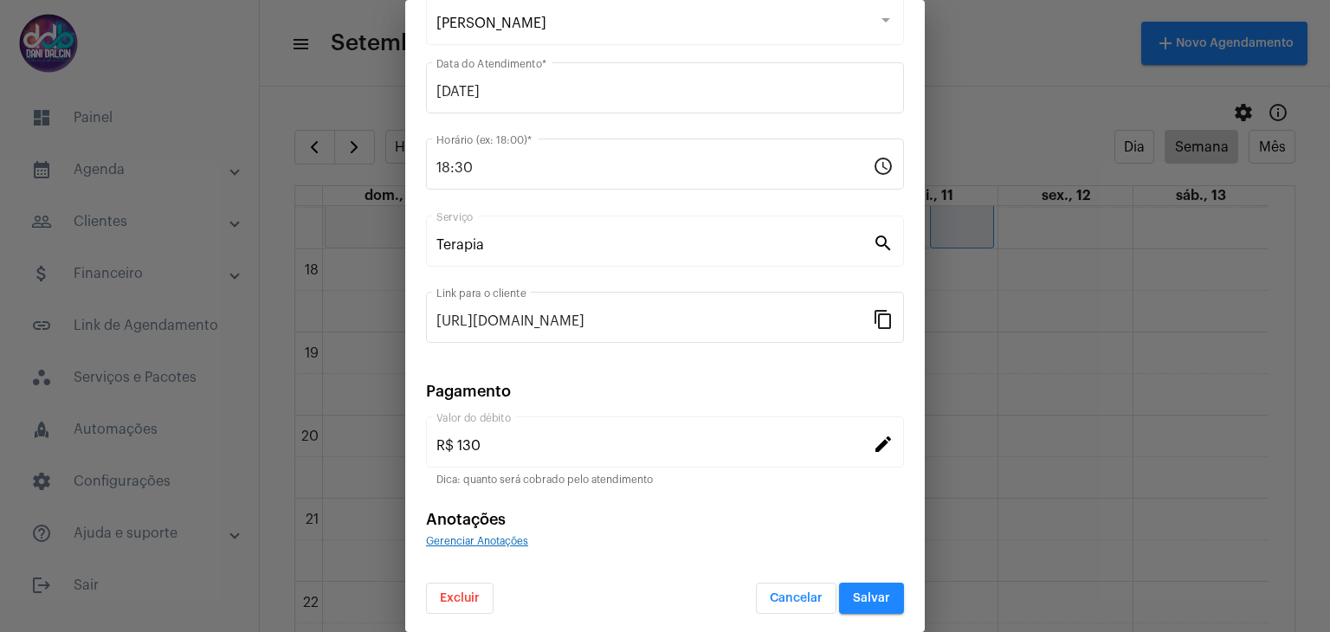
click at [474, 592] on span "Excluir" at bounding box center [460, 598] width 40 height 12
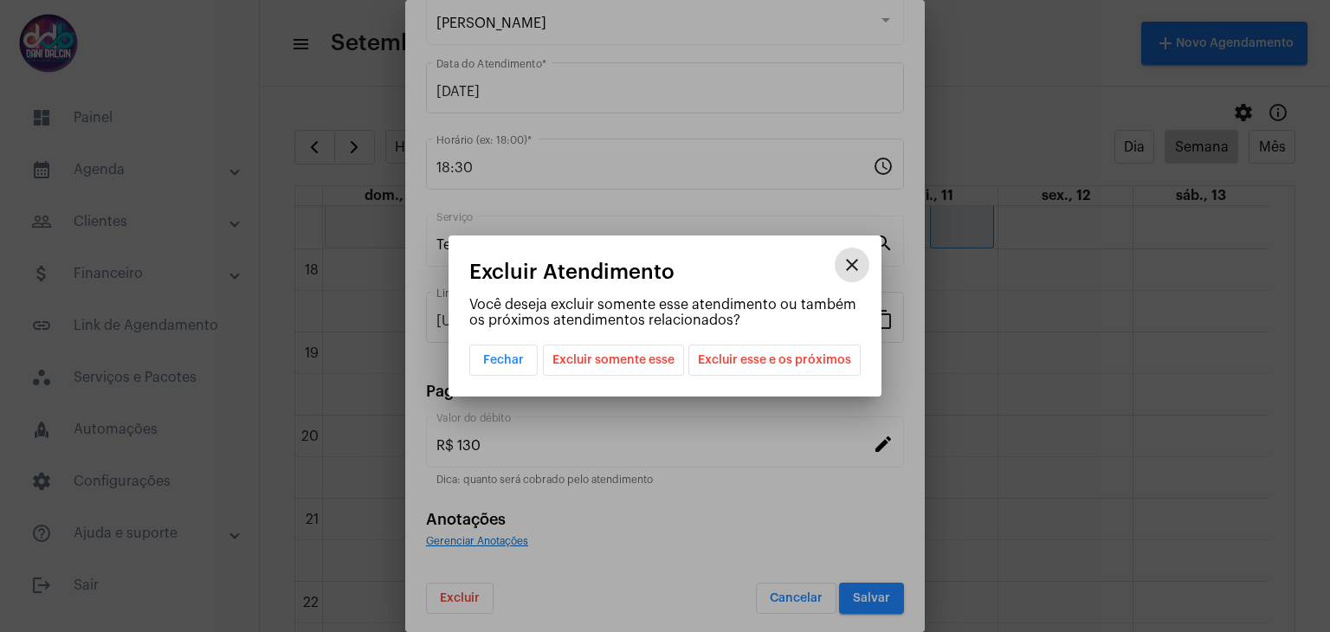
click at [757, 357] on span "Excluir esse e os próximos" at bounding box center [774, 360] width 153 height 29
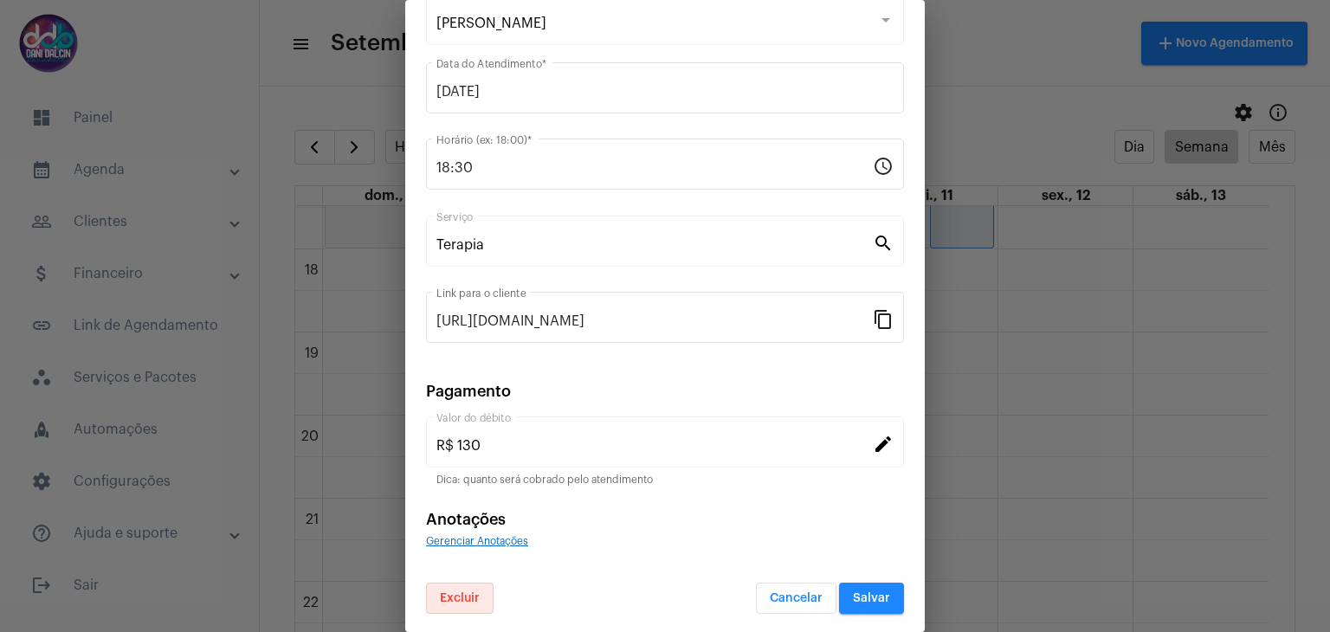
click at [869, 596] on span "Salvar" at bounding box center [871, 598] width 37 height 12
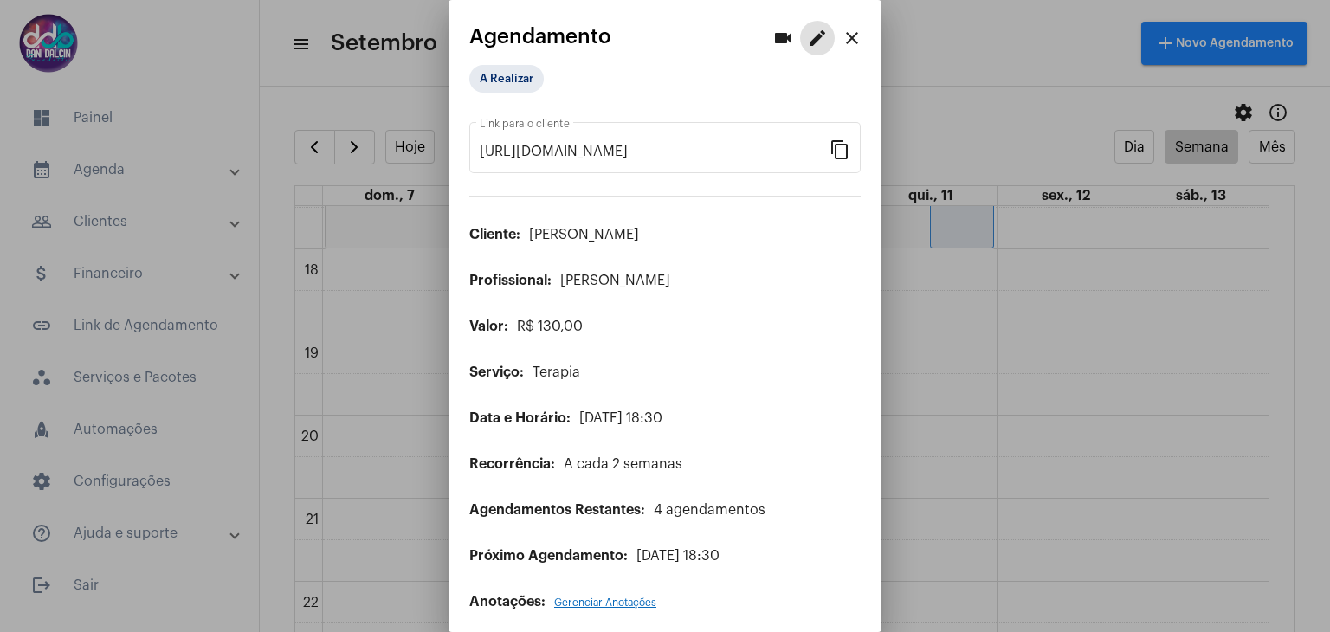
scroll to position [8, 0]
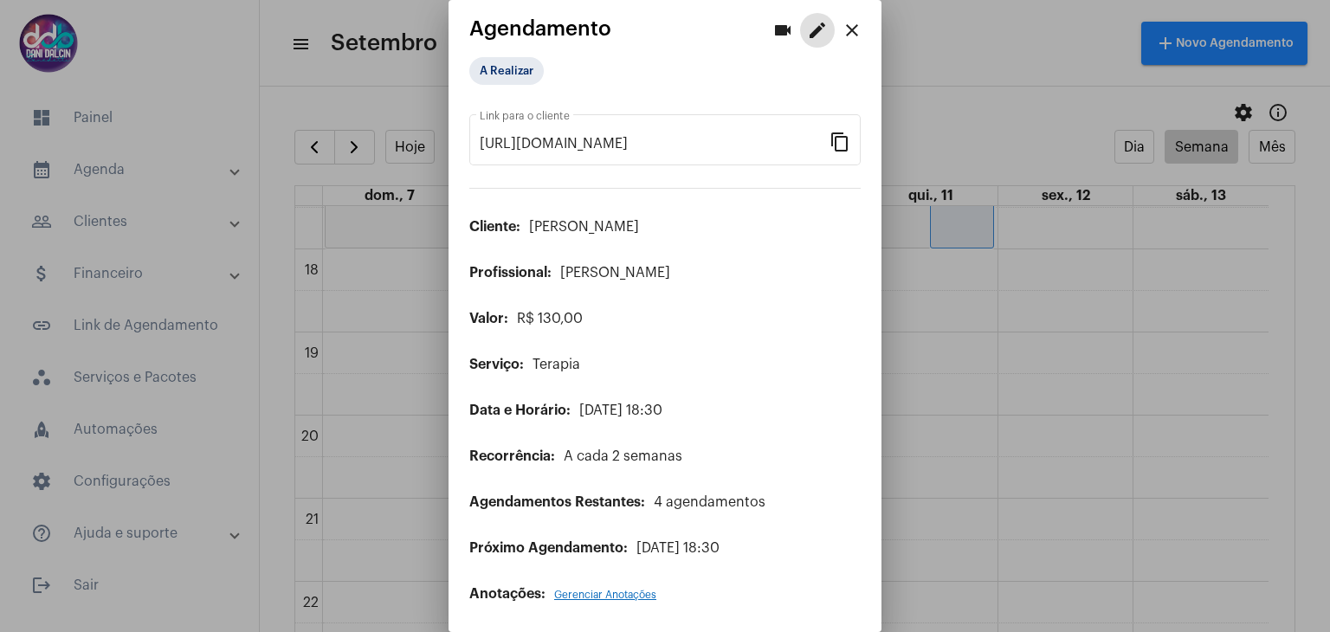
click at [842, 32] on mat-icon "close" at bounding box center [852, 30] width 21 height 21
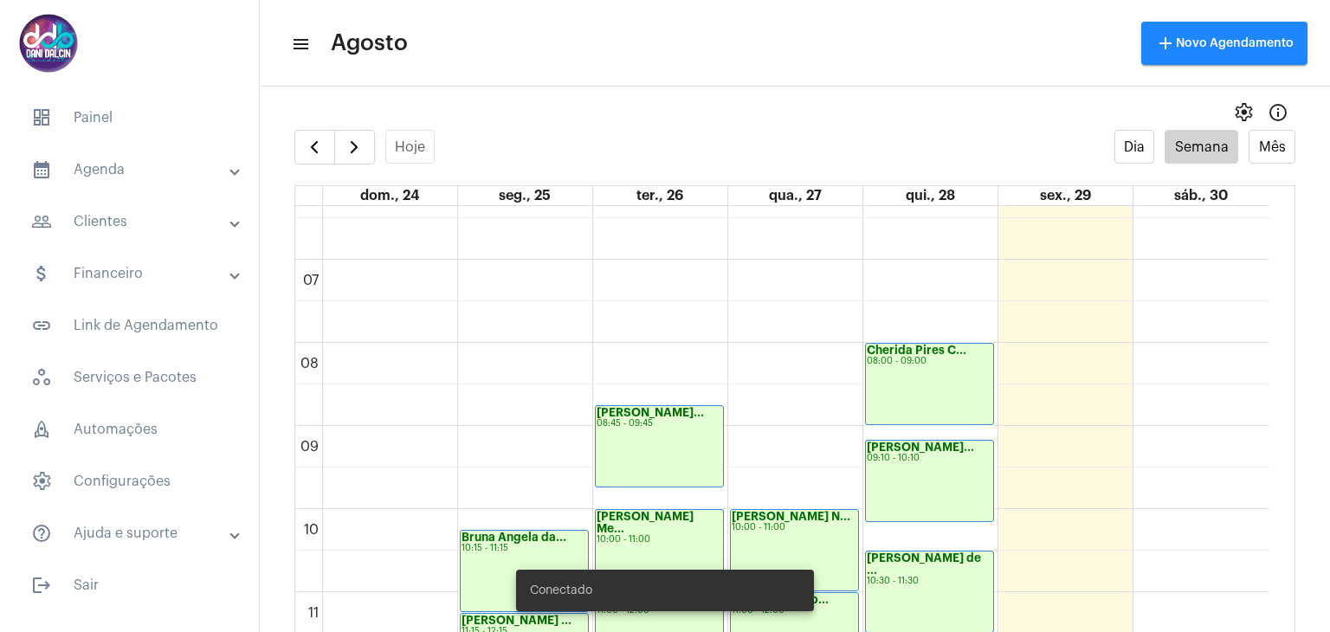
scroll to position [934, 0]
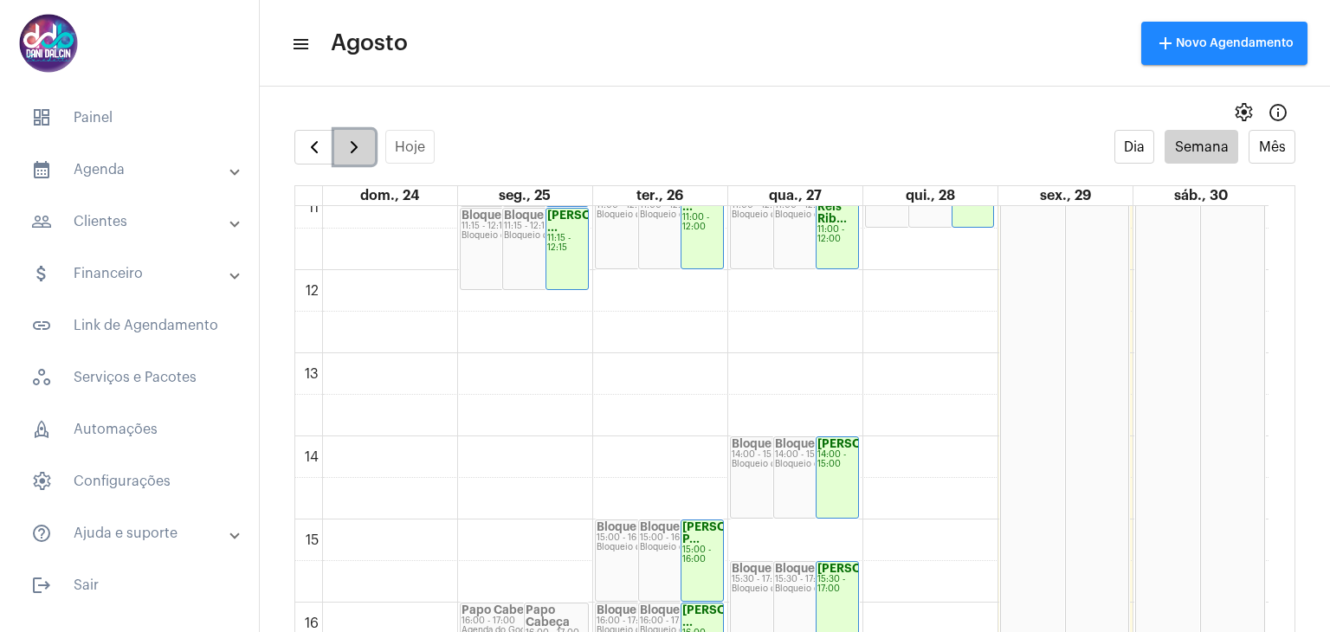
click at [359, 144] on span "button" at bounding box center [354, 147] width 21 height 21
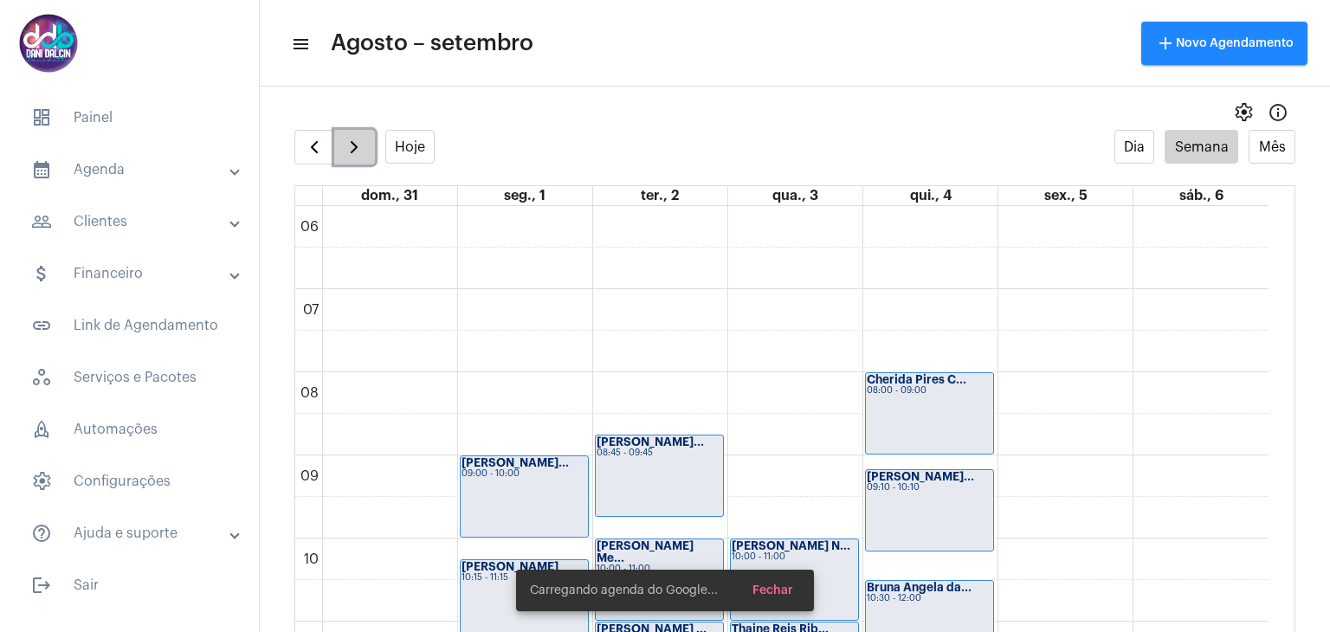
click at [359, 144] on span "button" at bounding box center [354, 147] width 21 height 21
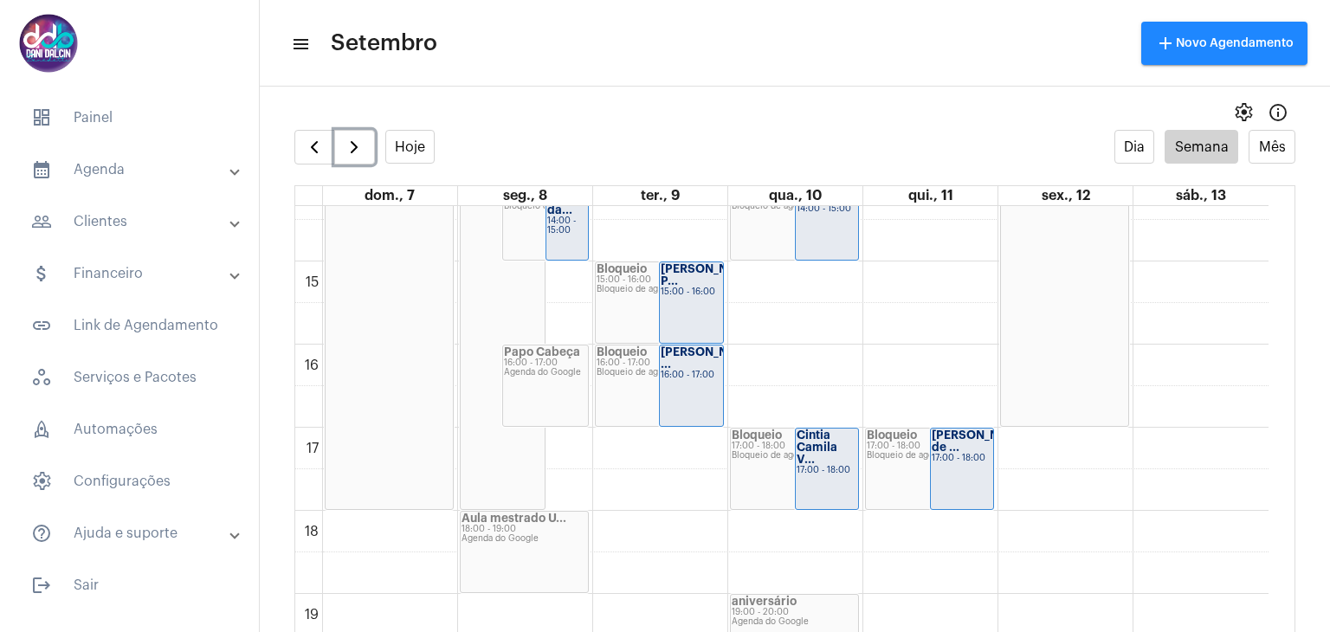
scroll to position [1278, 0]
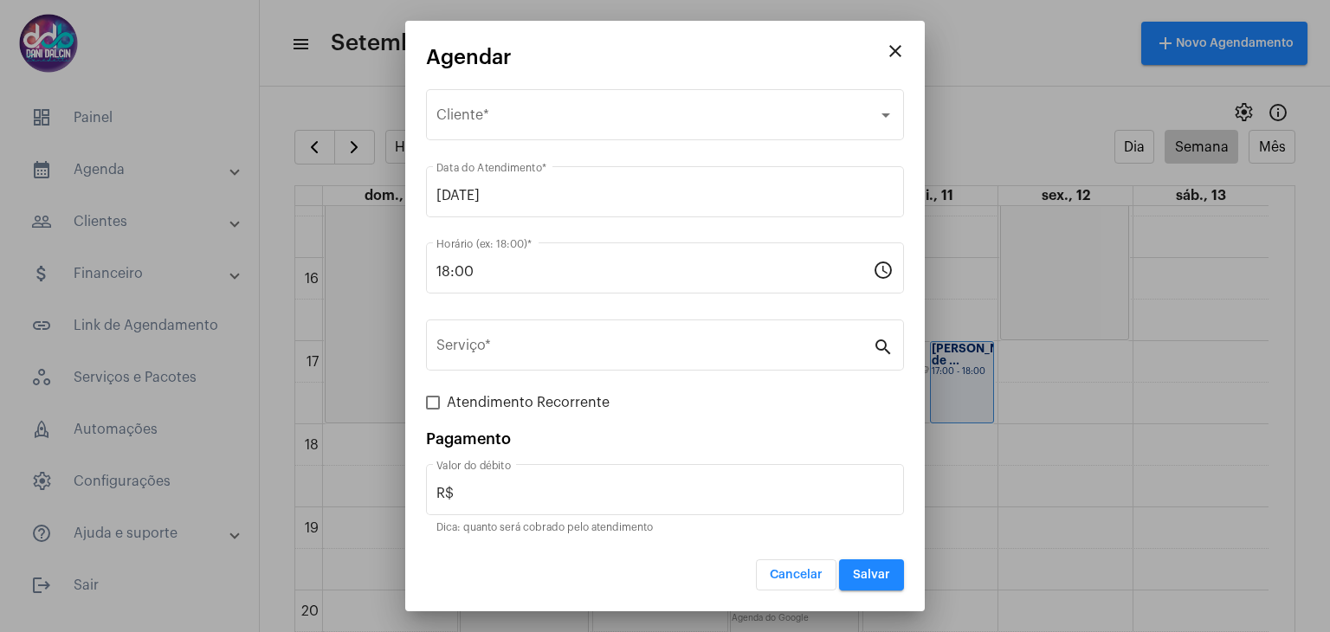
click at [897, 58] on mat-icon "close" at bounding box center [895, 51] width 21 height 21
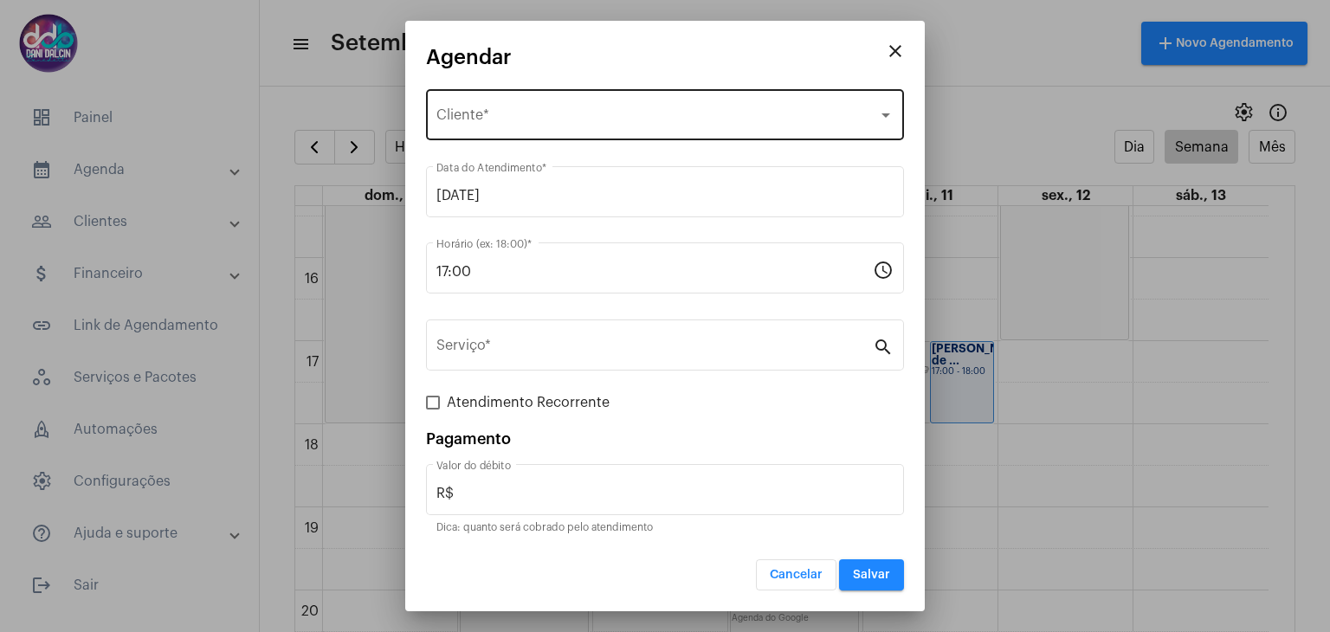
click at [545, 126] on div "Selecione o Cliente" at bounding box center [657, 119] width 442 height 16
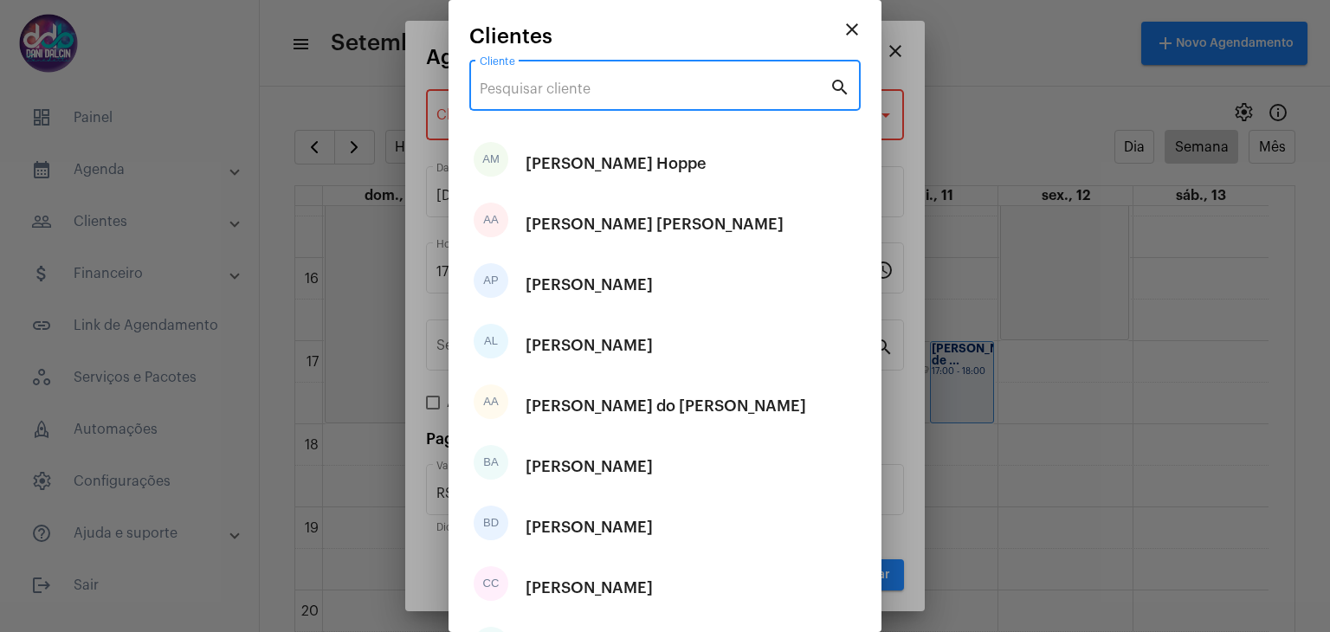
click at [550, 83] on input "Cliente" at bounding box center [655, 89] width 350 height 16
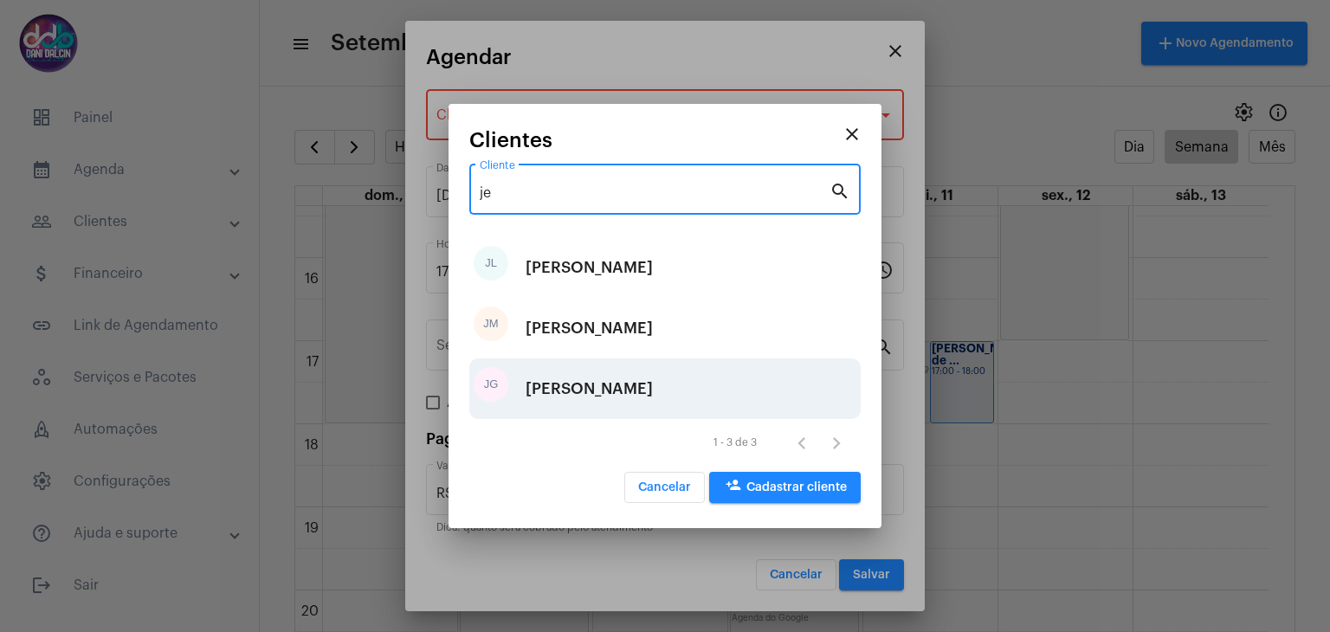
type input "je"
click at [653, 385] on div "[PERSON_NAME]" at bounding box center [589, 389] width 127 height 52
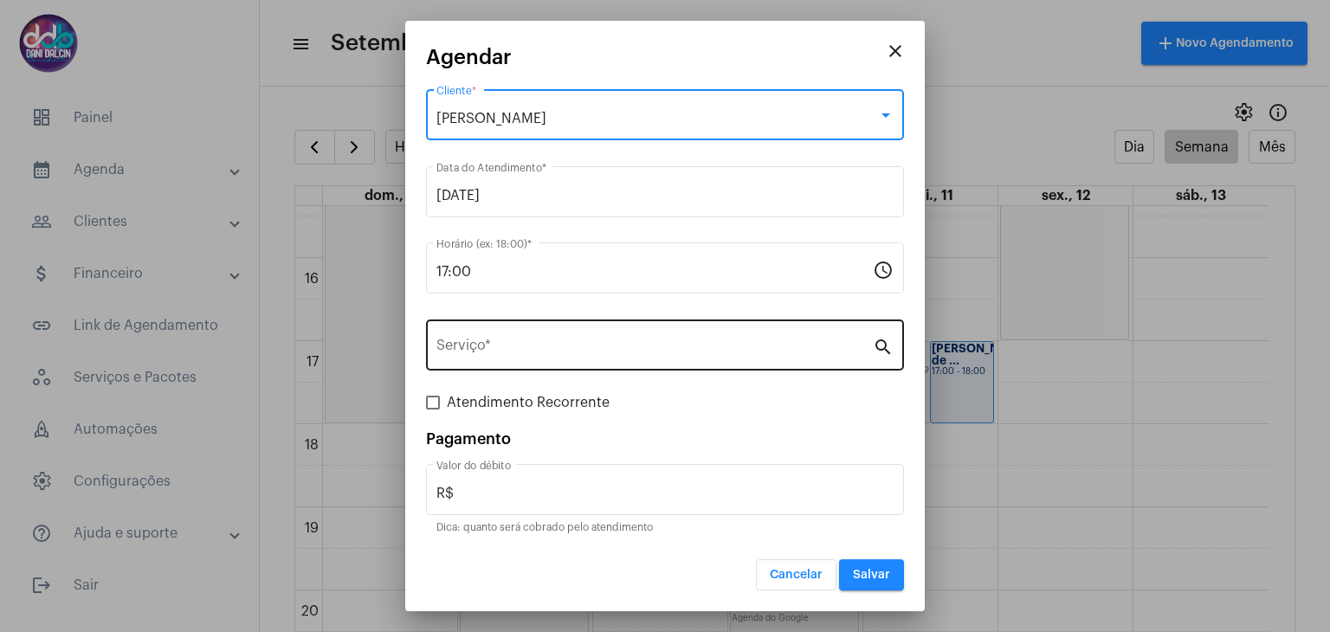
click at [582, 332] on div "Serviço *" at bounding box center [654, 343] width 436 height 55
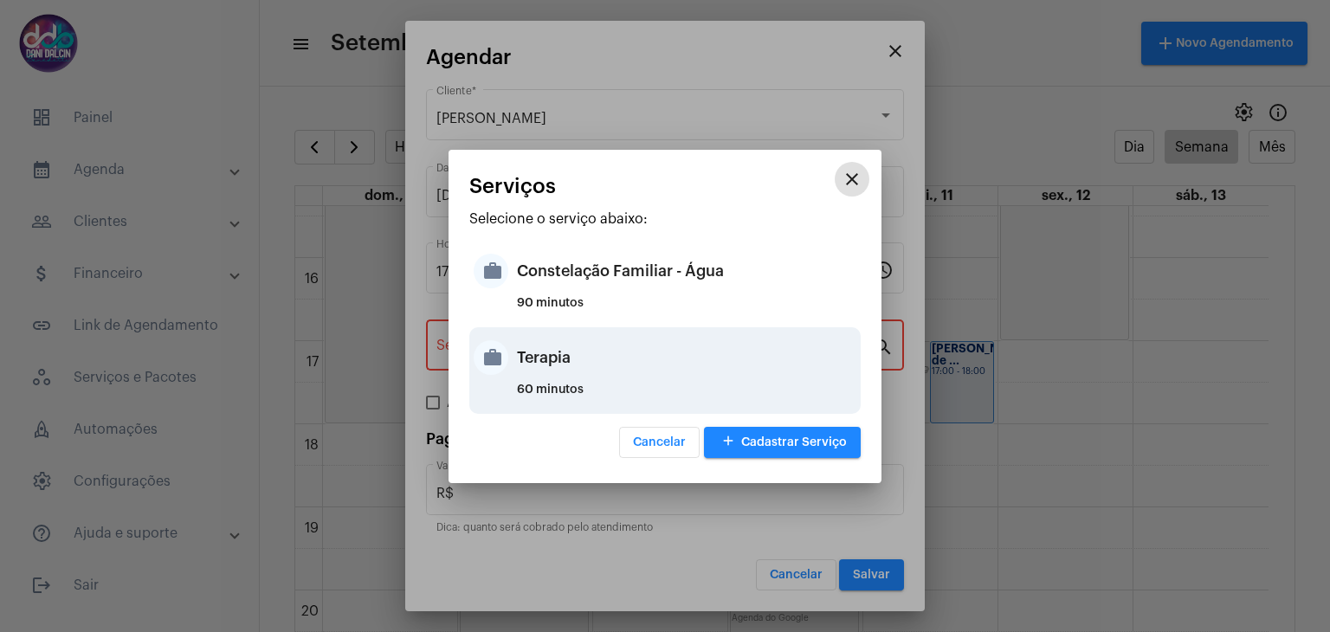
click at [567, 360] on div "Terapia" at bounding box center [686, 358] width 339 height 52
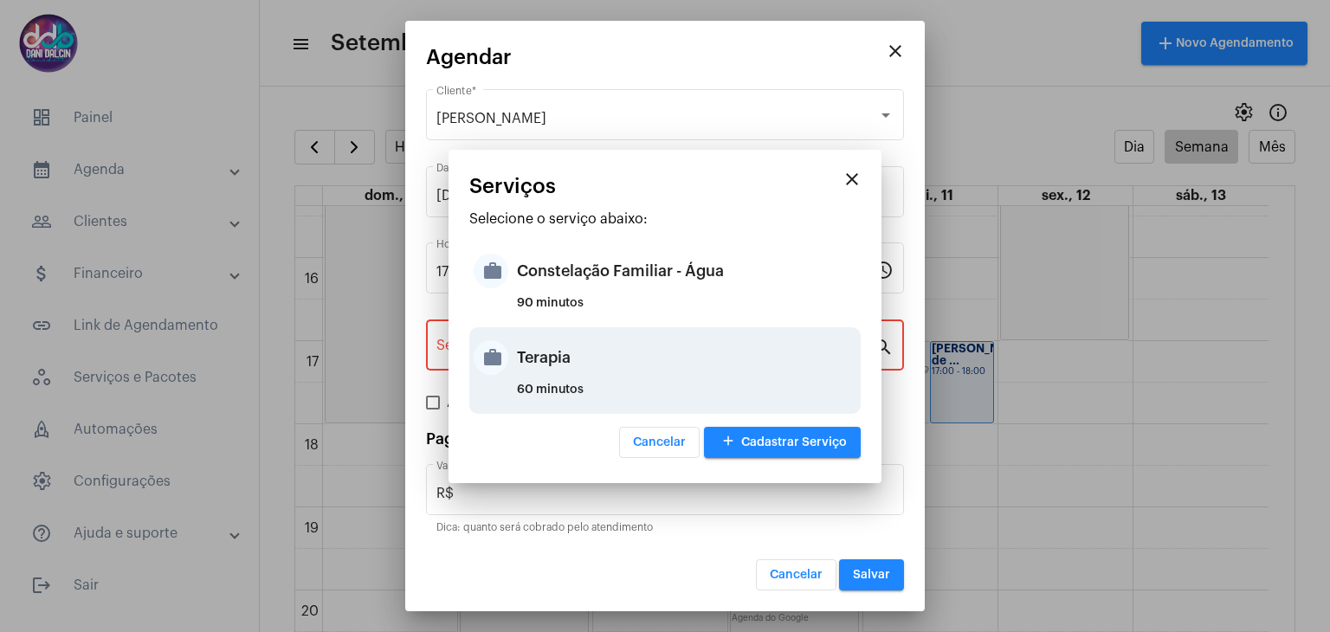
type input "Terapia"
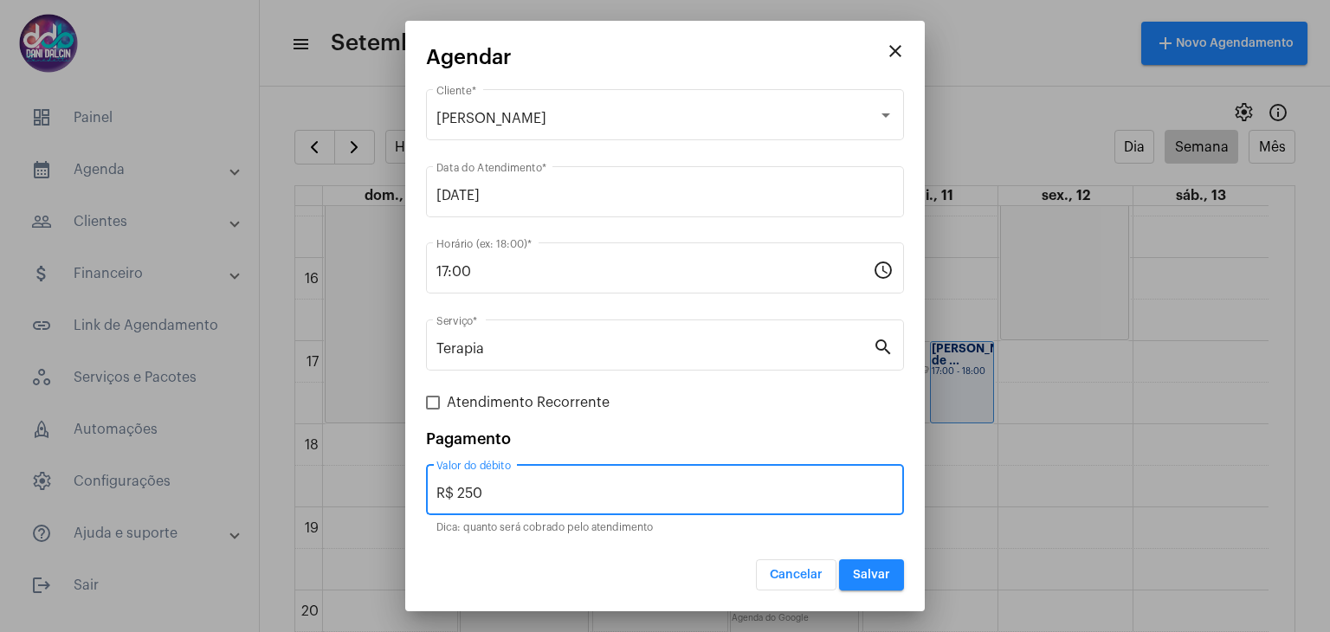
click at [516, 486] on input "R$ 250" at bounding box center [664, 494] width 457 height 16
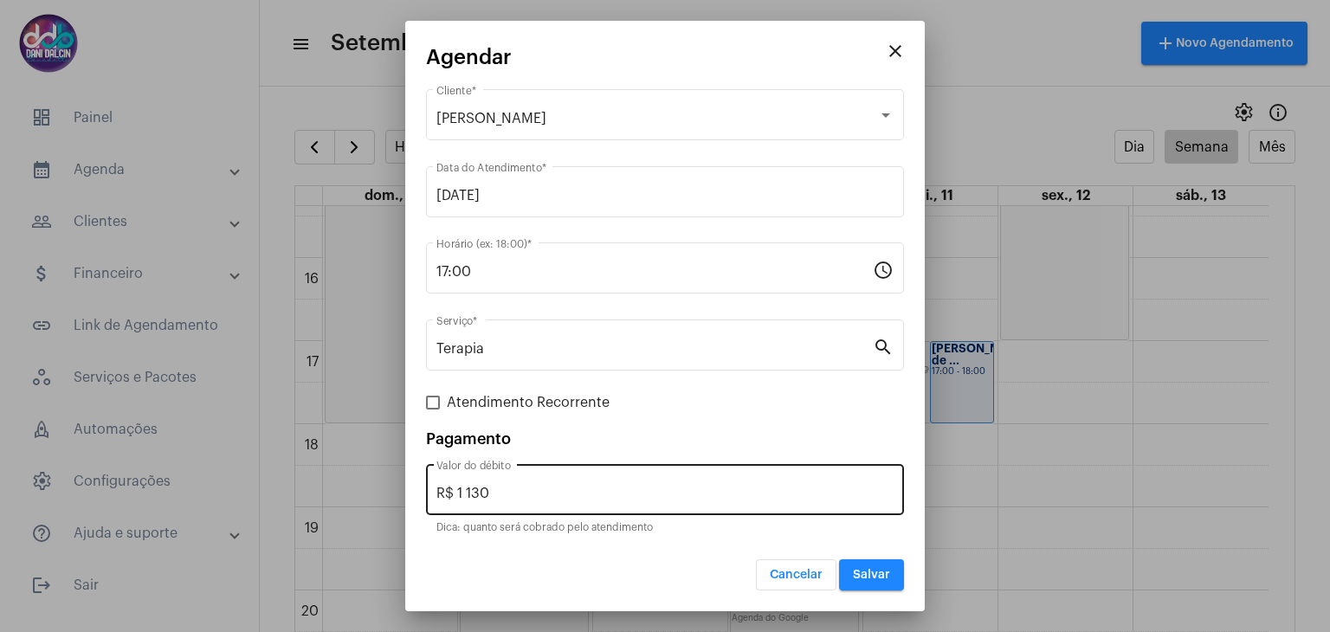
click at [510, 503] on div "R$ 1 130 Valor do débito" at bounding box center [664, 488] width 457 height 55
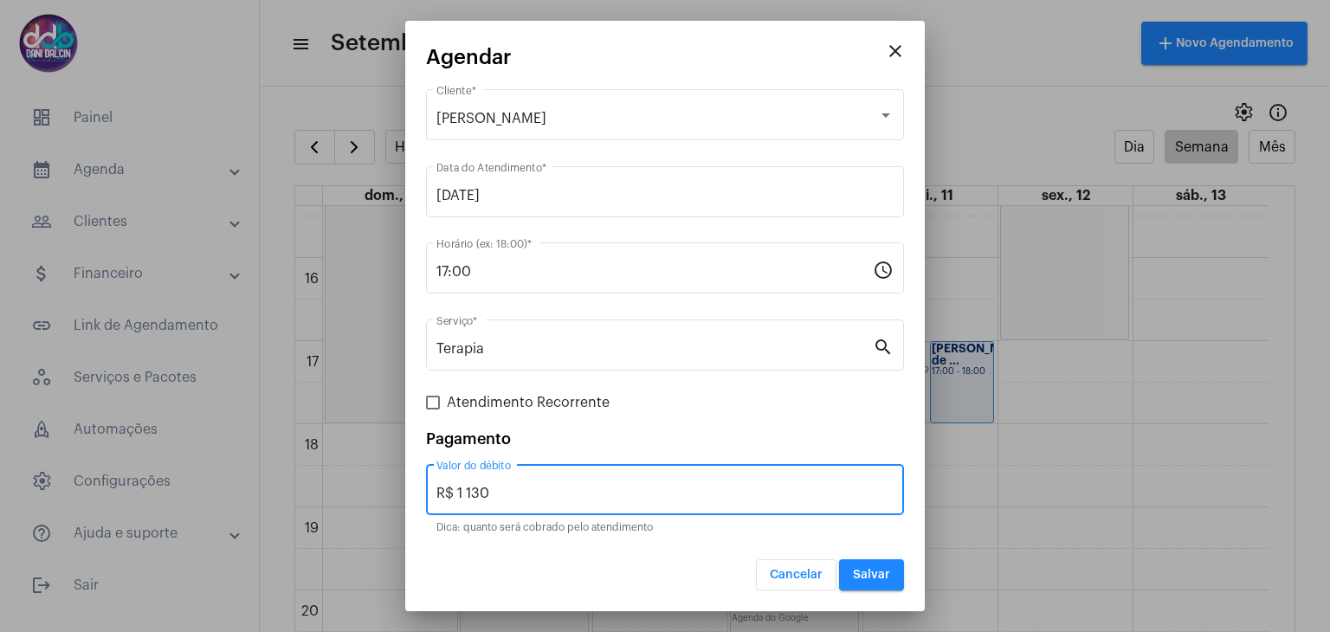
click at [501, 497] on input "R$ 1 130" at bounding box center [664, 494] width 457 height 16
click at [500, 496] on input "R$ 1 130" at bounding box center [664, 494] width 457 height 16
click at [500, 489] on input "R$ 1 130" at bounding box center [664, 494] width 457 height 16
drag, startPoint x: 497, startPoint y: 493, endPoint x: 443, endPoint y: 494, distance: 53.7
click at [443, 494] on input "R$ 1 130" at bounding box center [664, 494] width 457 height 16
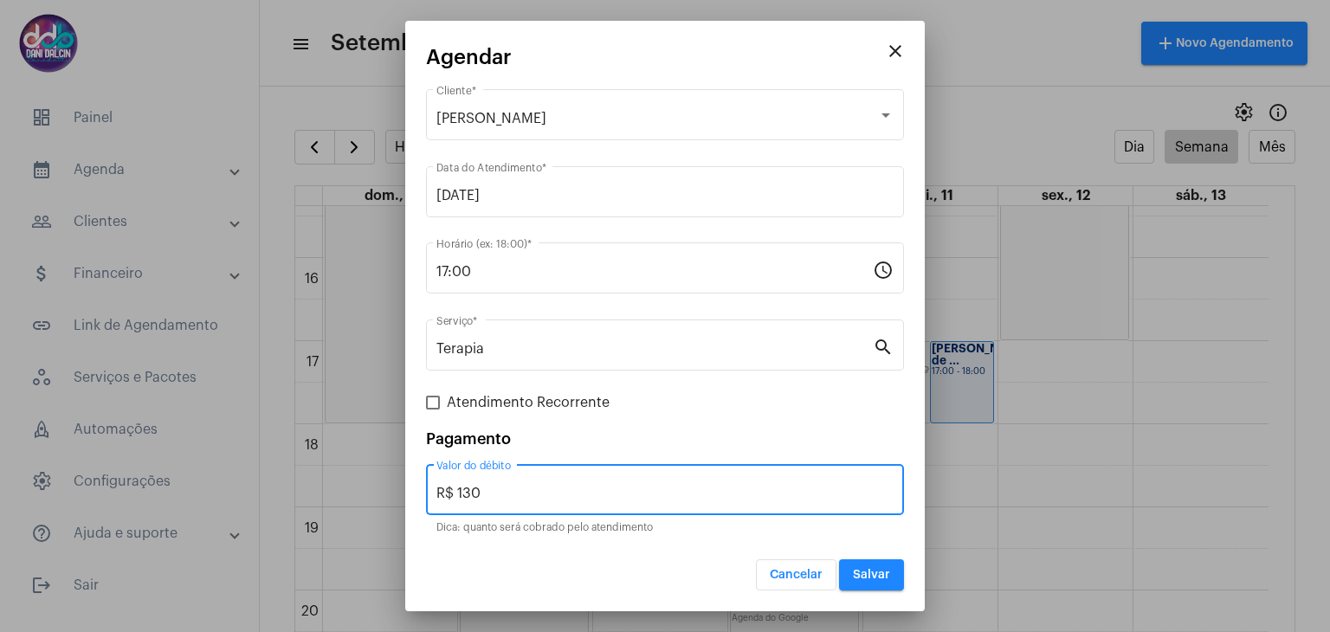
type input "R$ 130"
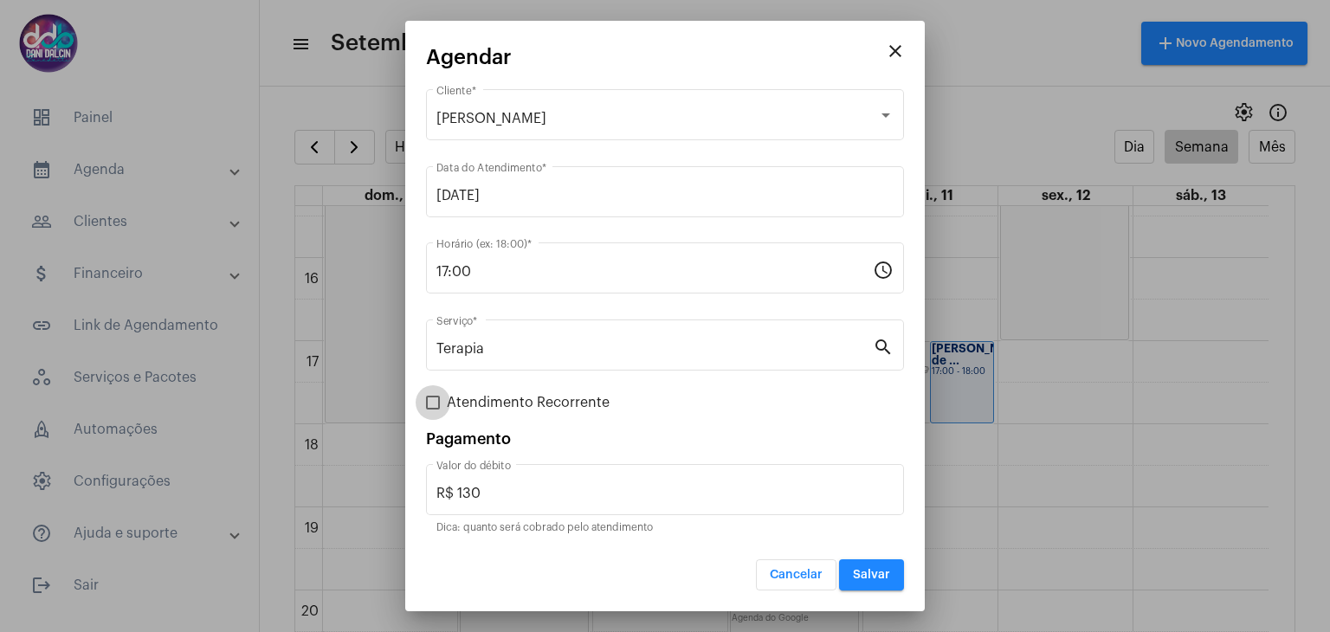
click at [436, 399] on span at bounding box center [433, 403] width 14 height 14
click at [433, 410] on input "Atendimento Recorrente" at bounding box center [432, 410] width 1 height 1
checkbox input "true"
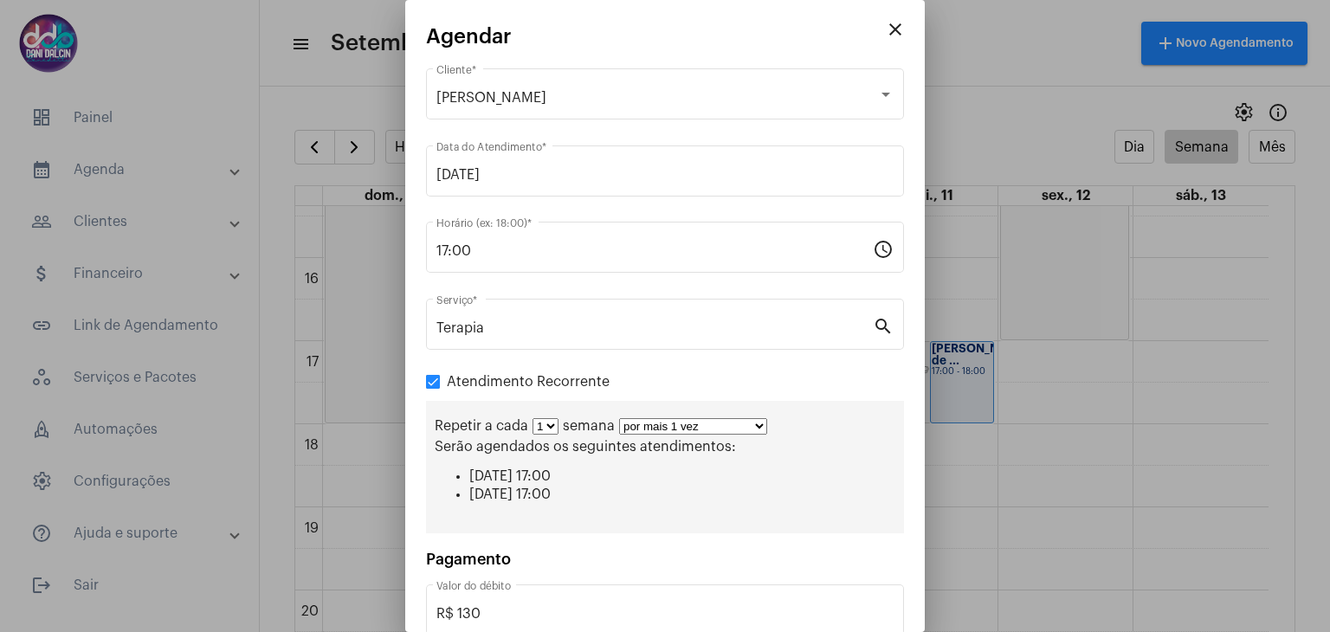
click at [554, 427] on select "1 2 3 4 5 6 7 8" at bounding box center [546, 426] width 26 height 16
select select "1: 2"
click at [533, 418] on select "1 2 3 4 5 6 7 8" at bounding box center [546, 426] width 26 height 16
click at [677, 424] on select "por mais 1 vez por mais 2 vezes por mais 3 vezes por mais 4 vezes por mais 5 ve…" at bounding box center [700, 426] width 148 height 16
select select "10: 0"
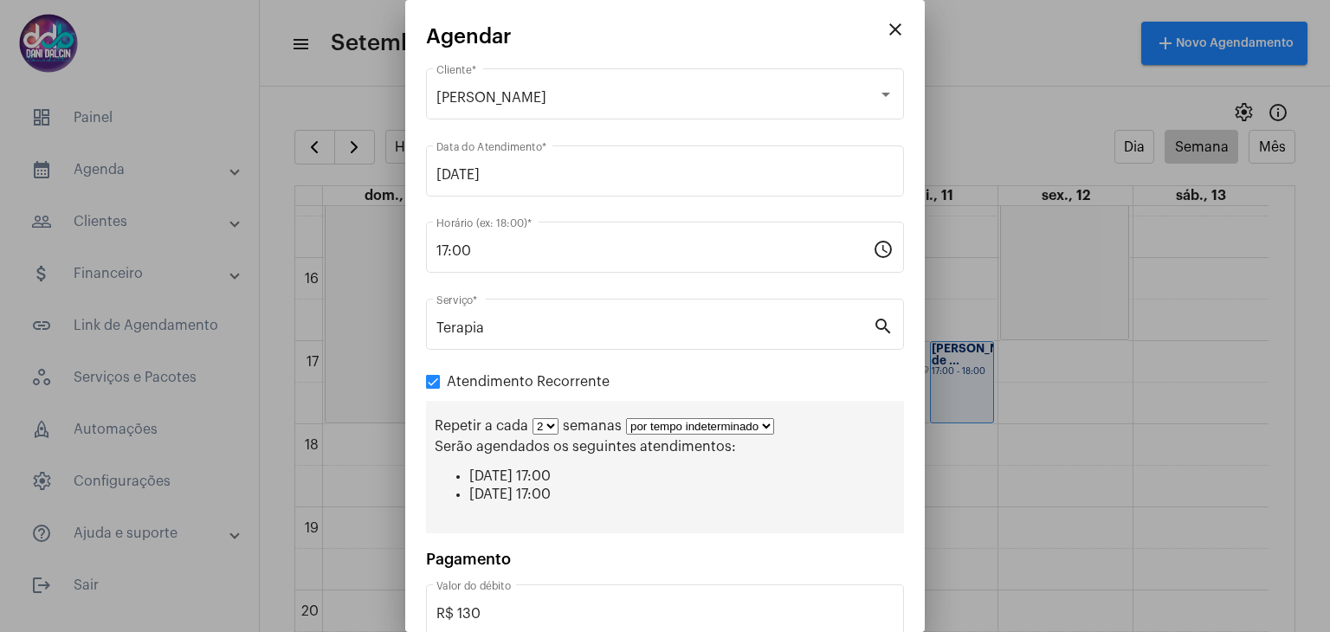
click at [626, 418] on select "por mais 1 vez por mais 2 vezes por mais 3 vezes por mais 4 vezes por mais 5 ve…" at bounding box center [700, 426] width 148 height 16
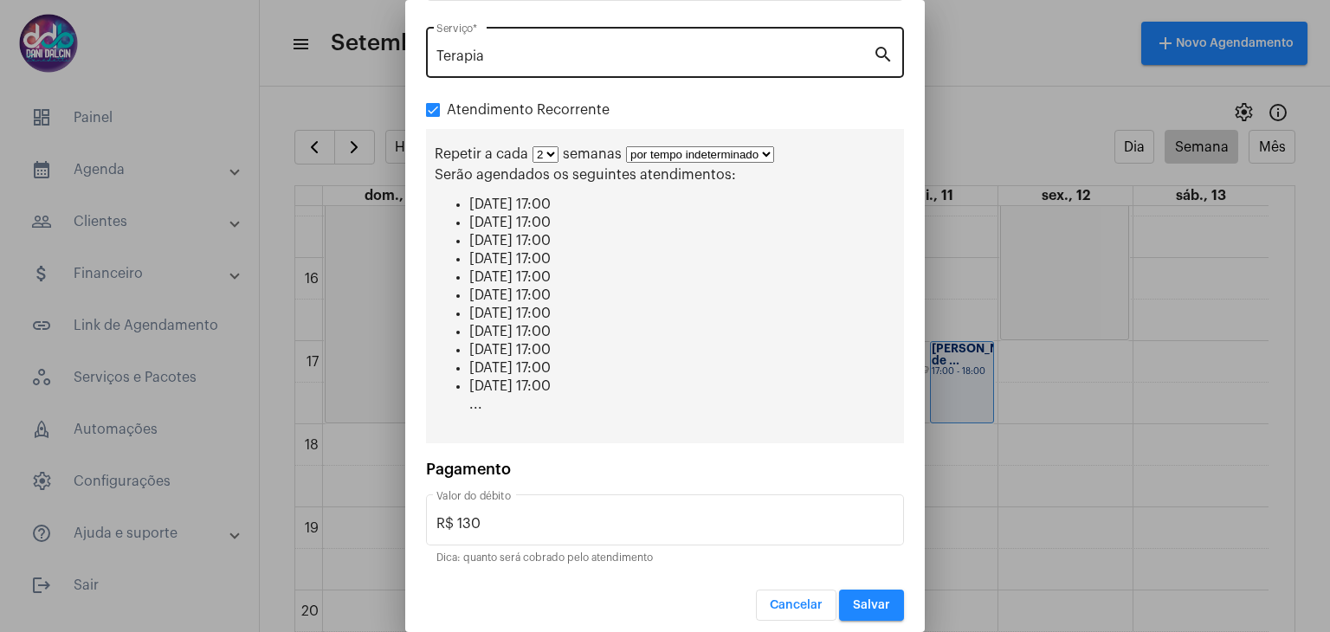
scroll to position [275, 0]
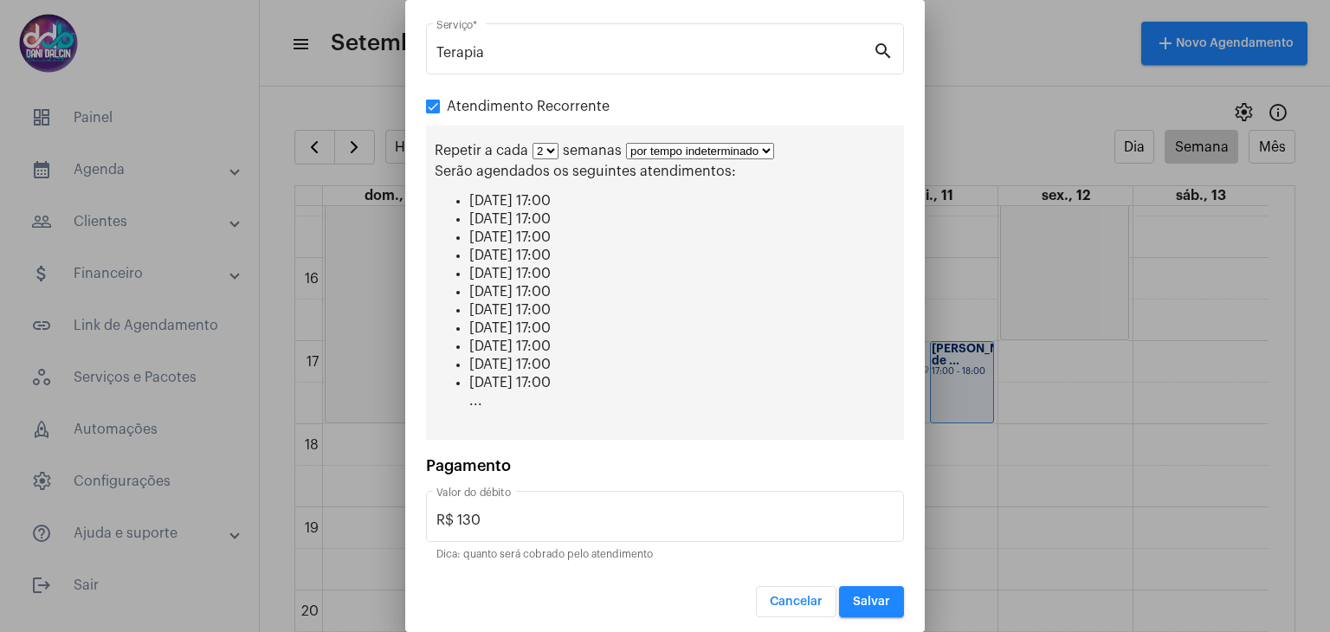
click at [866, 596] on span "Salvar" at bounding box center [871, 602] width 37 height 12
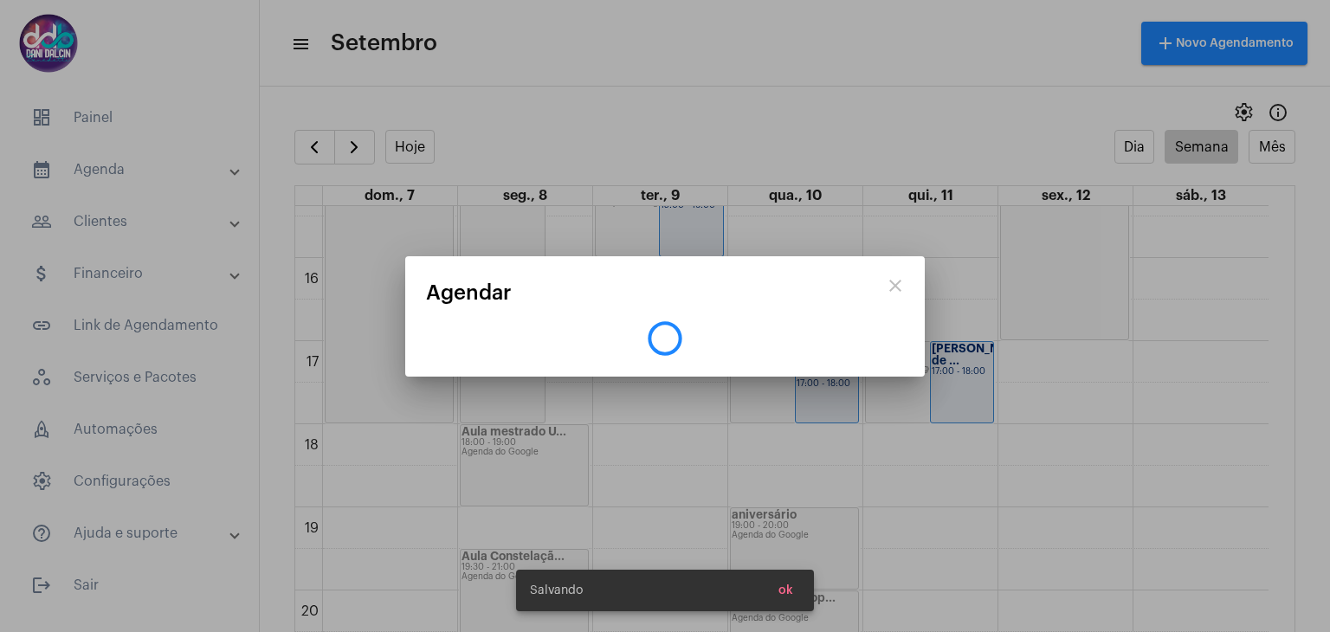
scroll to position [0, 0]
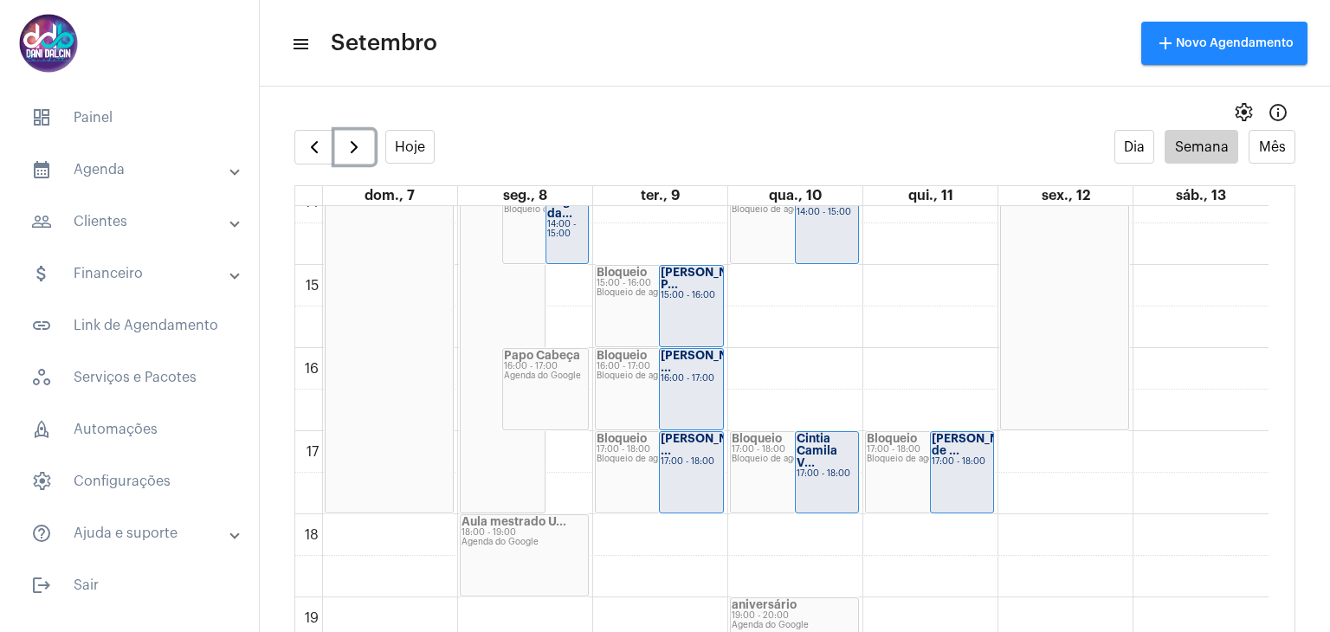
scroll to position [1187, 0]
click at [317, 152] on span "button" at bounding box center [314, 147] width 21 height 21
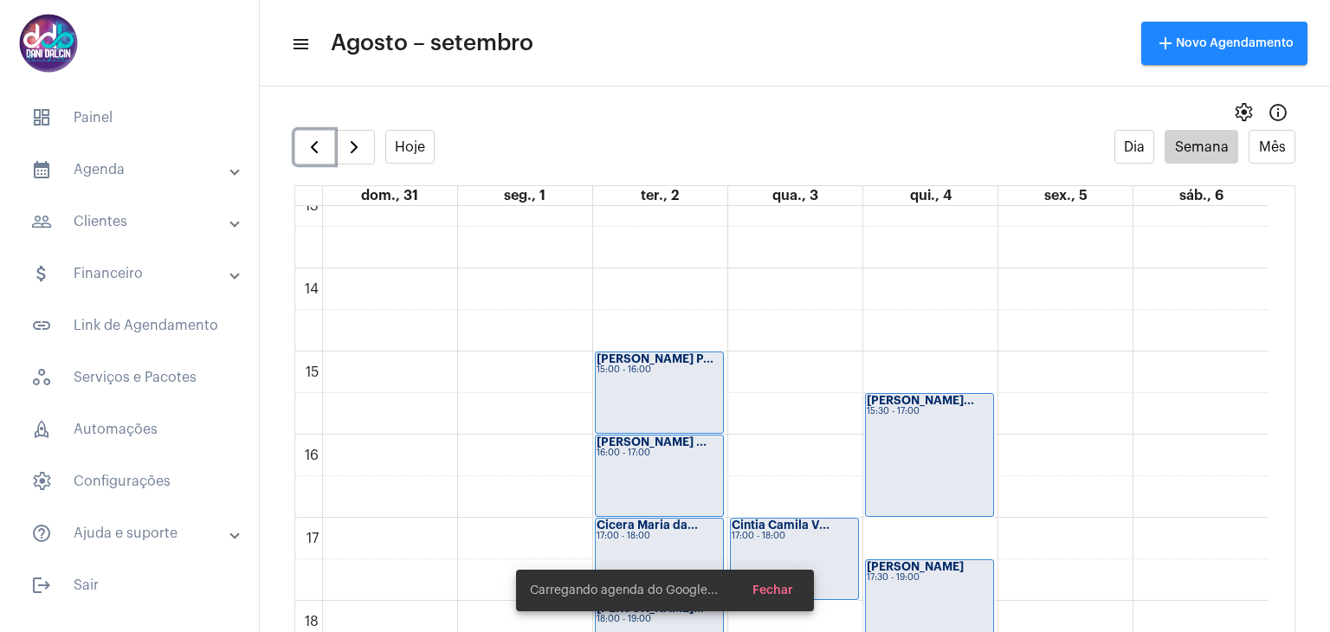
scroll to position [1365, 0]
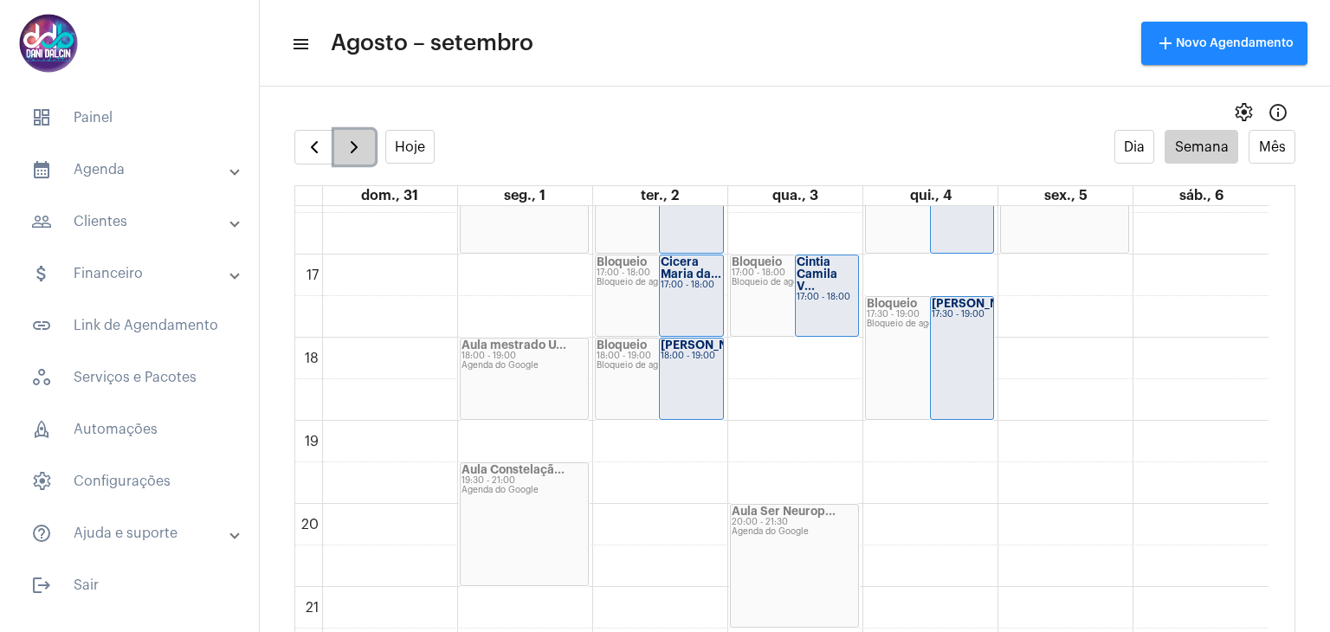
click at [353, 154] on span "button" at bounding box center [354, 147] width 21 height 21
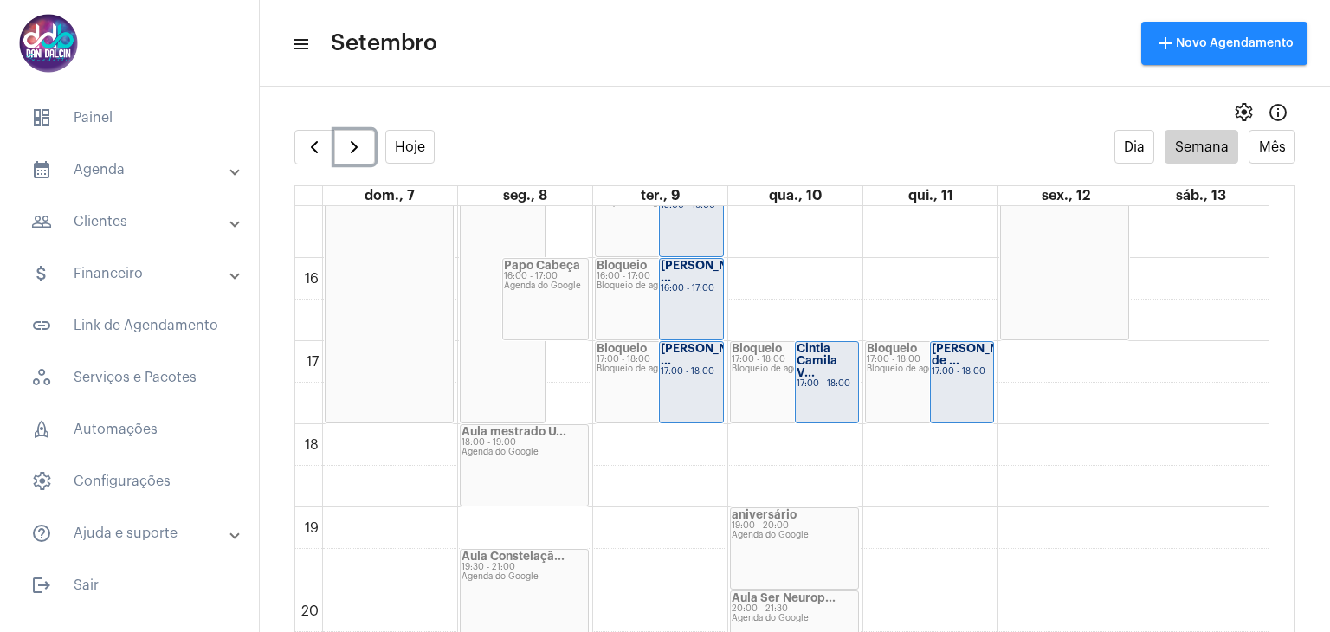
scroll to position [1365, 0]
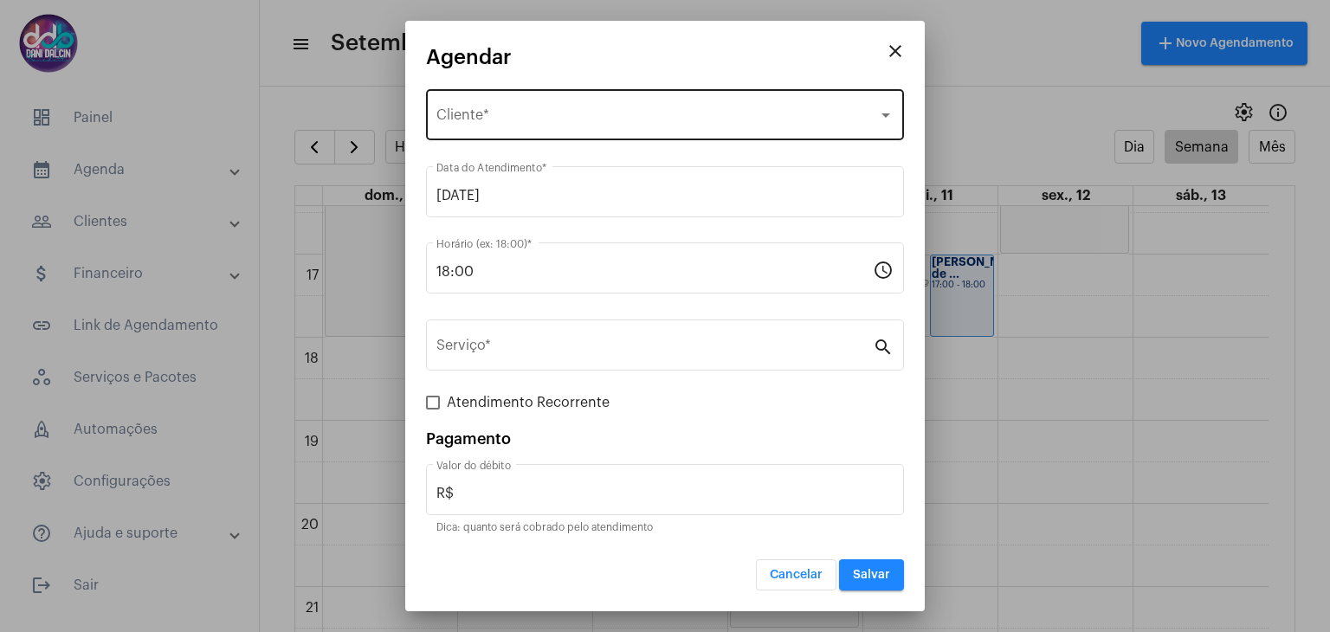
click at [506, 102] on div "Selecione o Cliente Cliente *" at bounding box center [664, 113] width 457 height 55
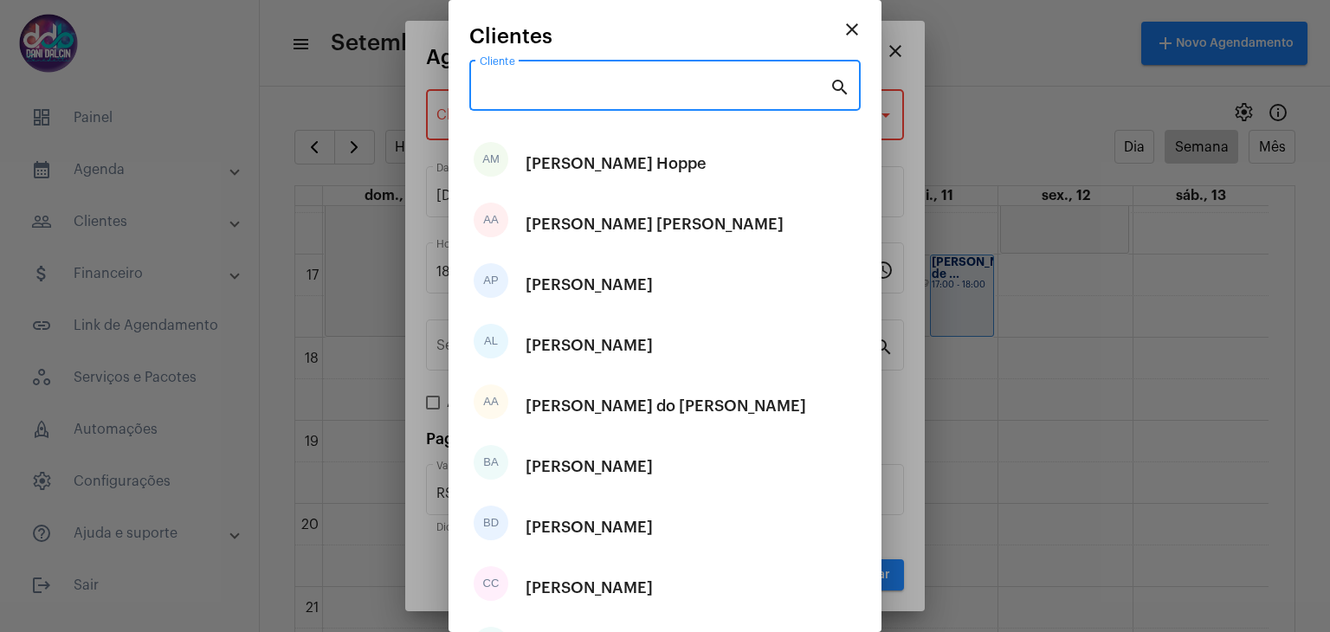
click at [519, 82] on input "Cliente" at bounding box center [655, 89] width 350 height 16
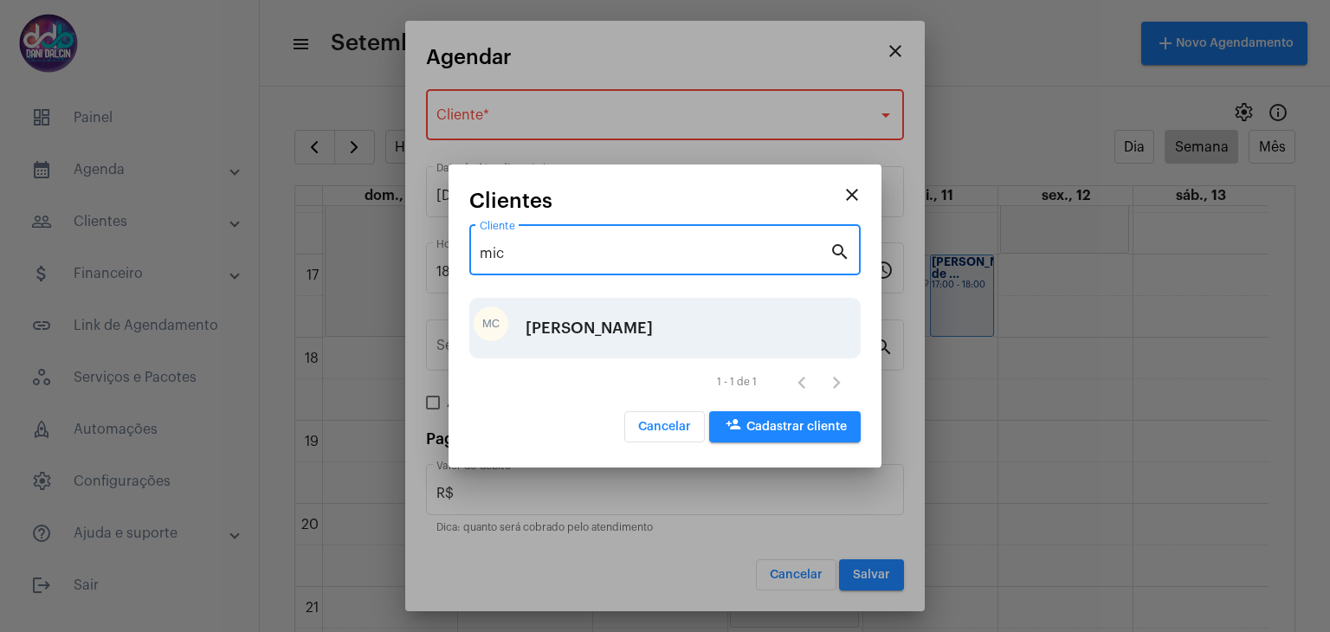
type input "mic"
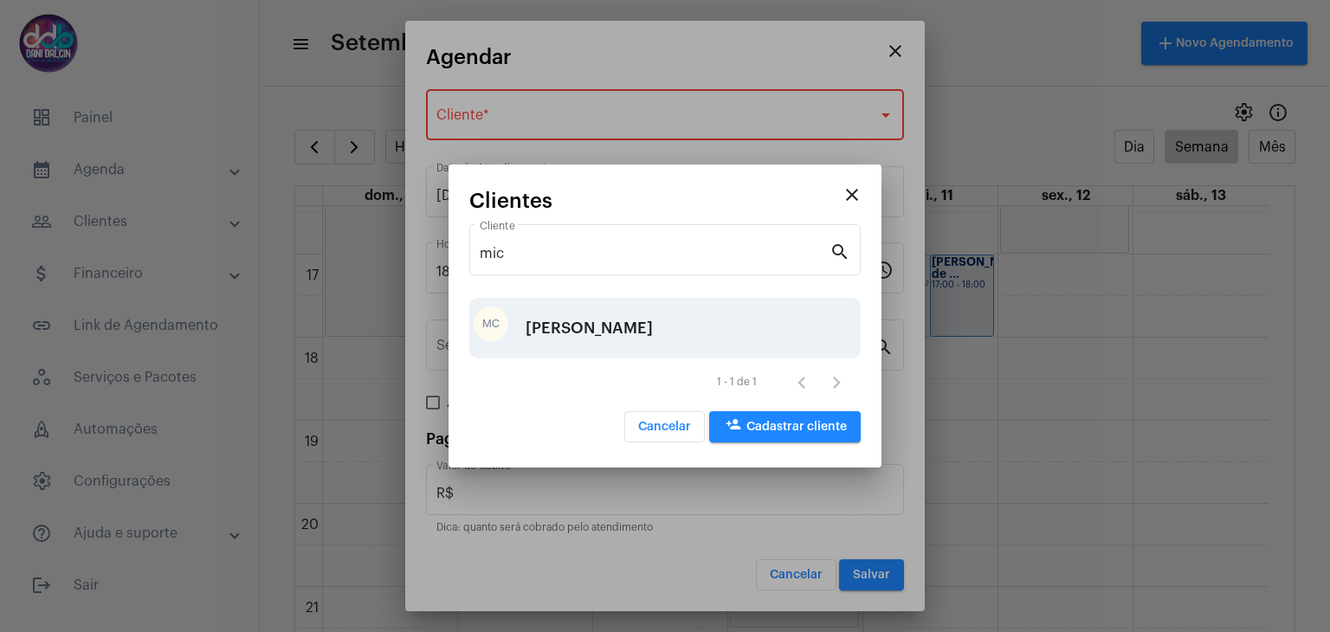
click at [581, 329] on div "[PERSON_NAME]" at bounding box center [589, 328] width 127 height 52
type input "R$ 80"
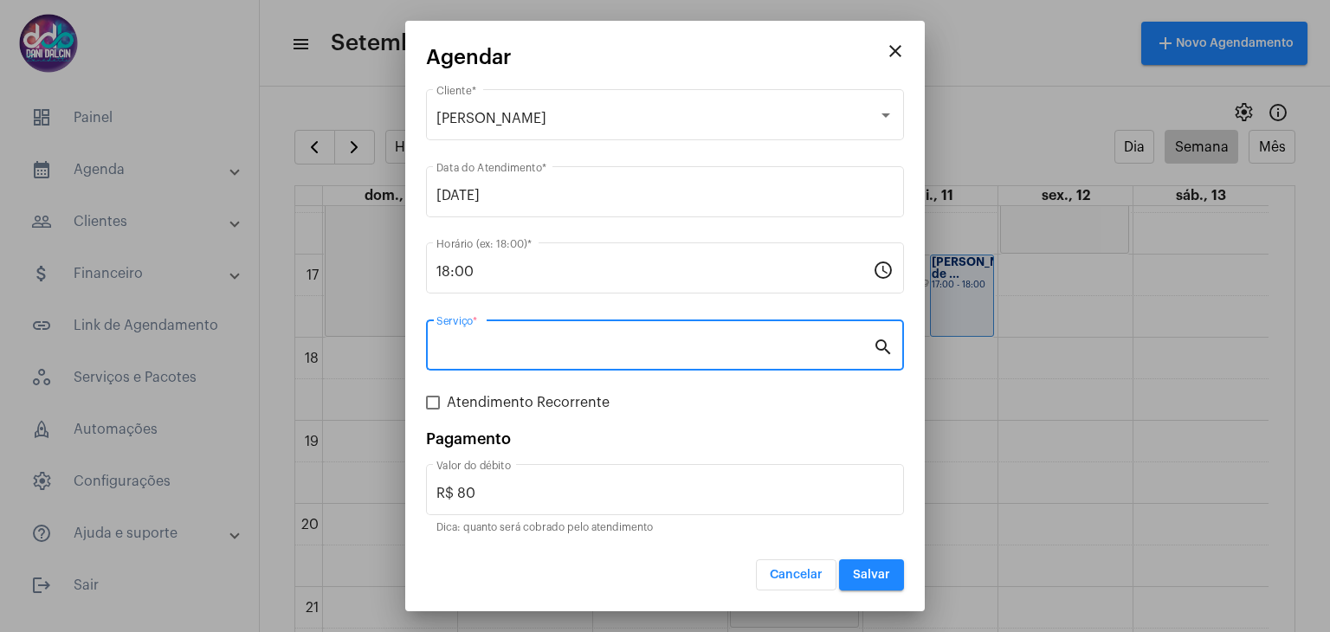
click at [495, 351] on input "Serviço *" at bounding box center [654, 349] width 436 height 16
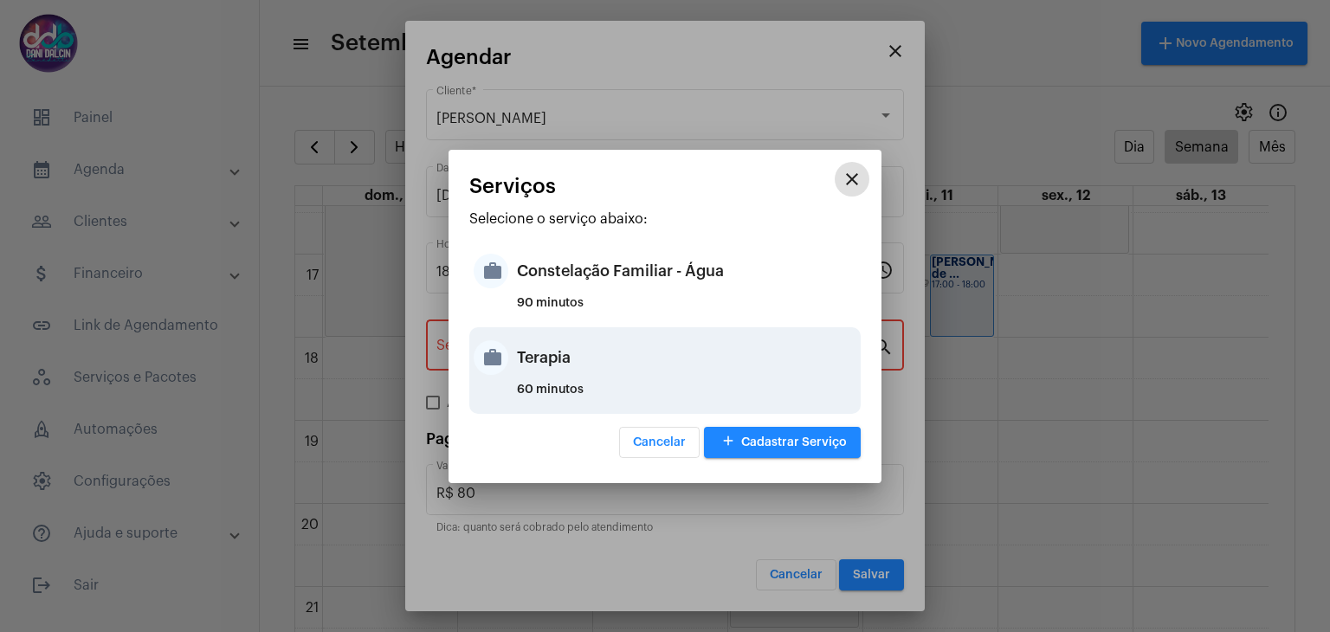
click at [533, 365] on div "Terapia" at bounding box center [686, 358] width 339 height 52
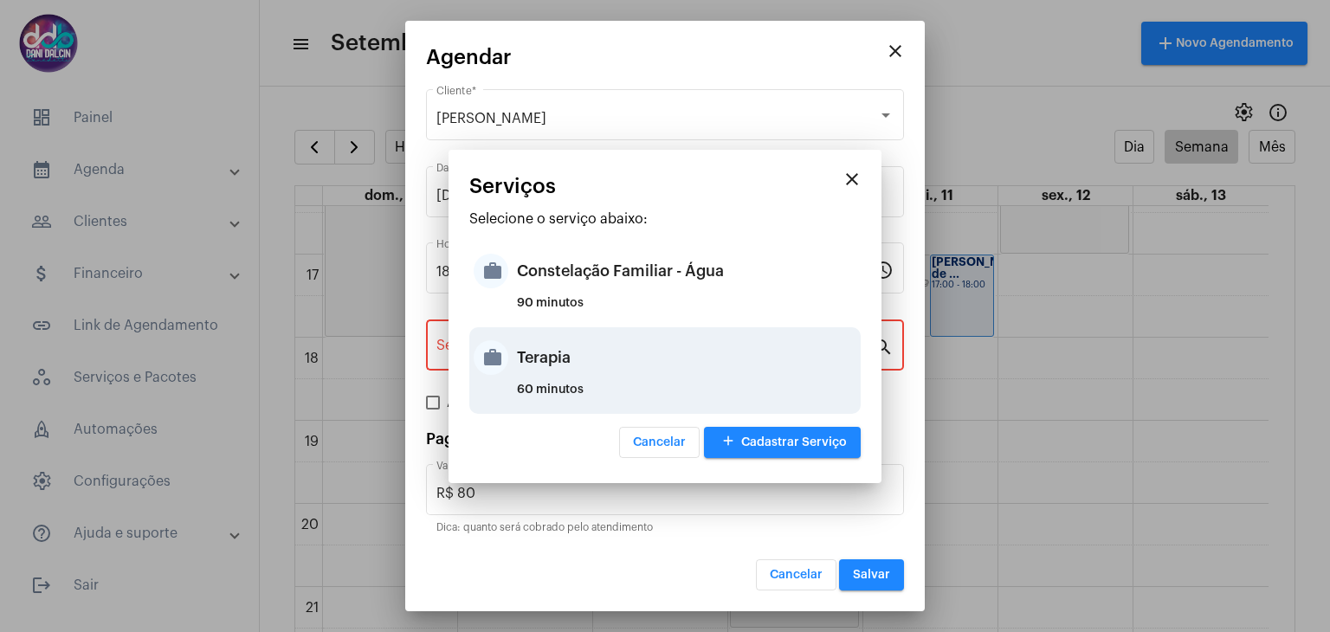
type input "Terapia"
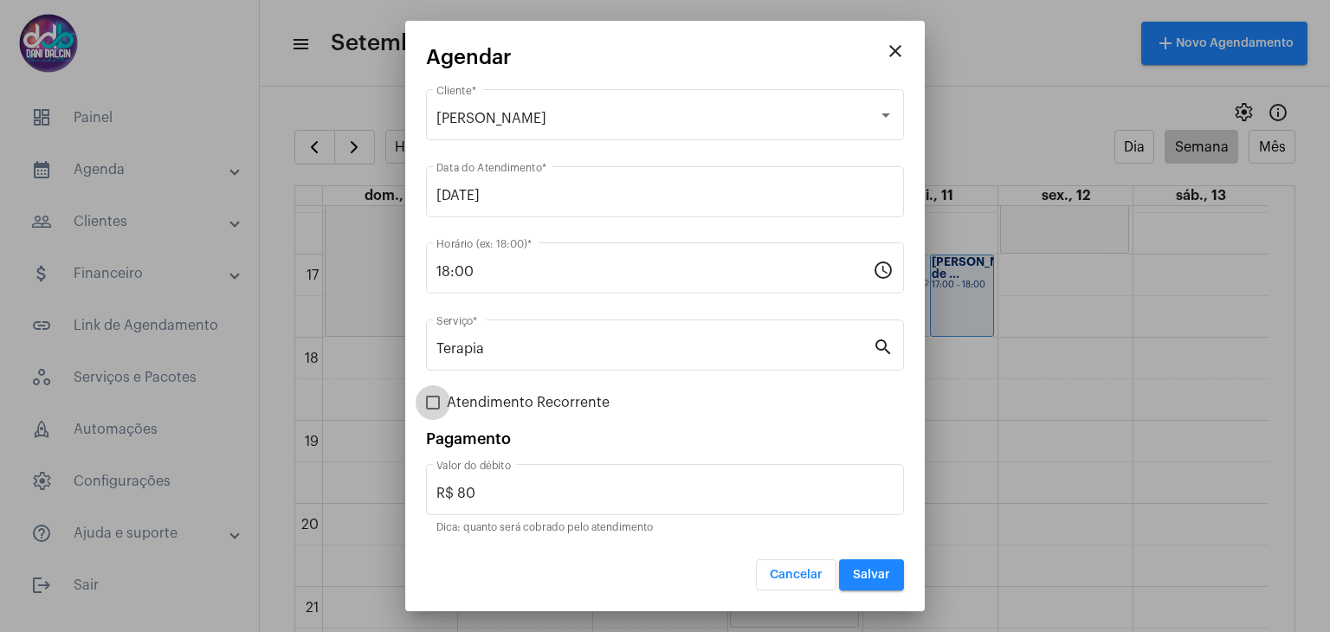
click at [439, 403] on span at bounding box center [433, 403] width 14 height 14
click at [433, 410] on input "Atendimento Recorrente" at bounding box center [432, 410] width 1 height 1
checkbox input "true"
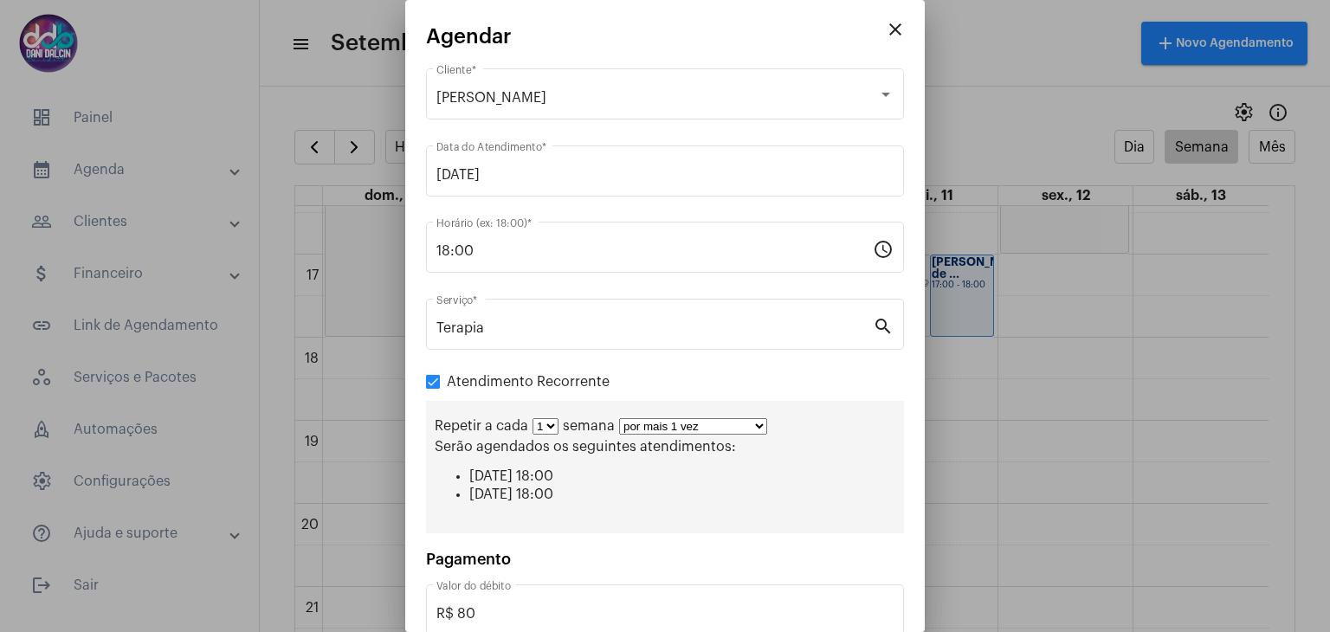
click at [745, 427] on select "por mais 1 vez por mais 2 vezes por mais 3 vezes por mais 4 vezes por mais 5 ve…" at bounding box center [693, 426] width 148 height 16
select select "10: 0"
click at [619, 418] on select "por mais 1 vez por mais 2 vezes por mais 3 vezes por mais 4 vezes por mais 5 ve…" at bounding box center [693, 426] width 148 height 16
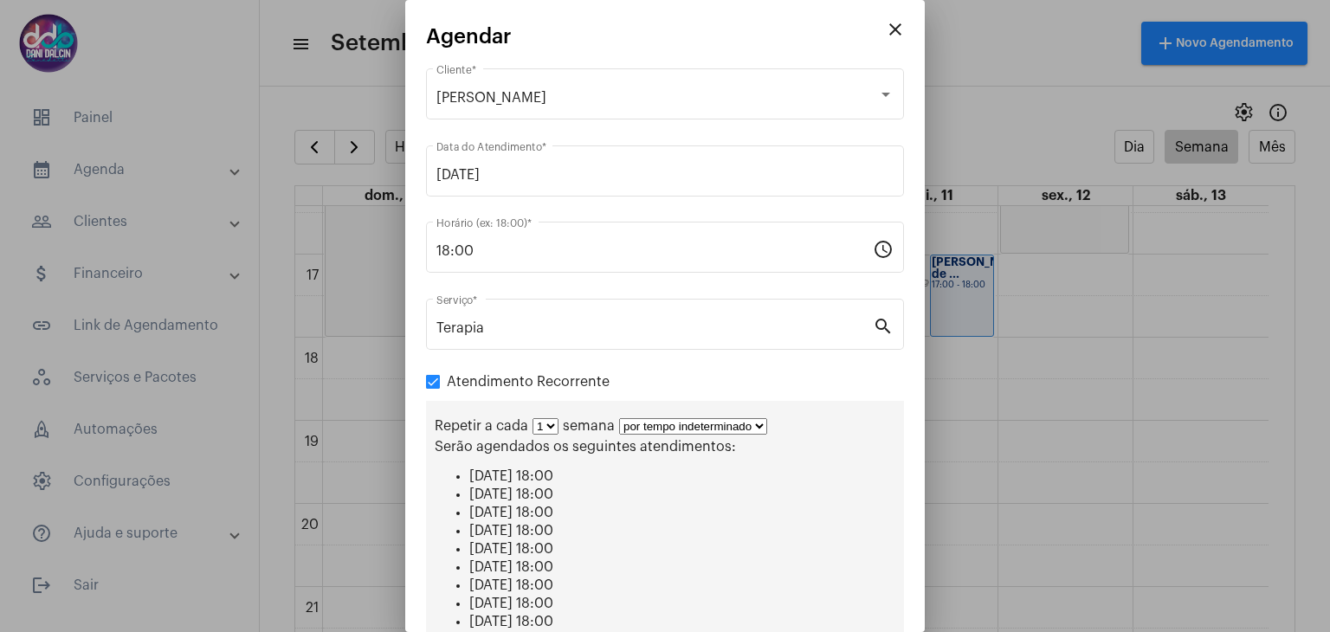
scroll to position [275, 0]
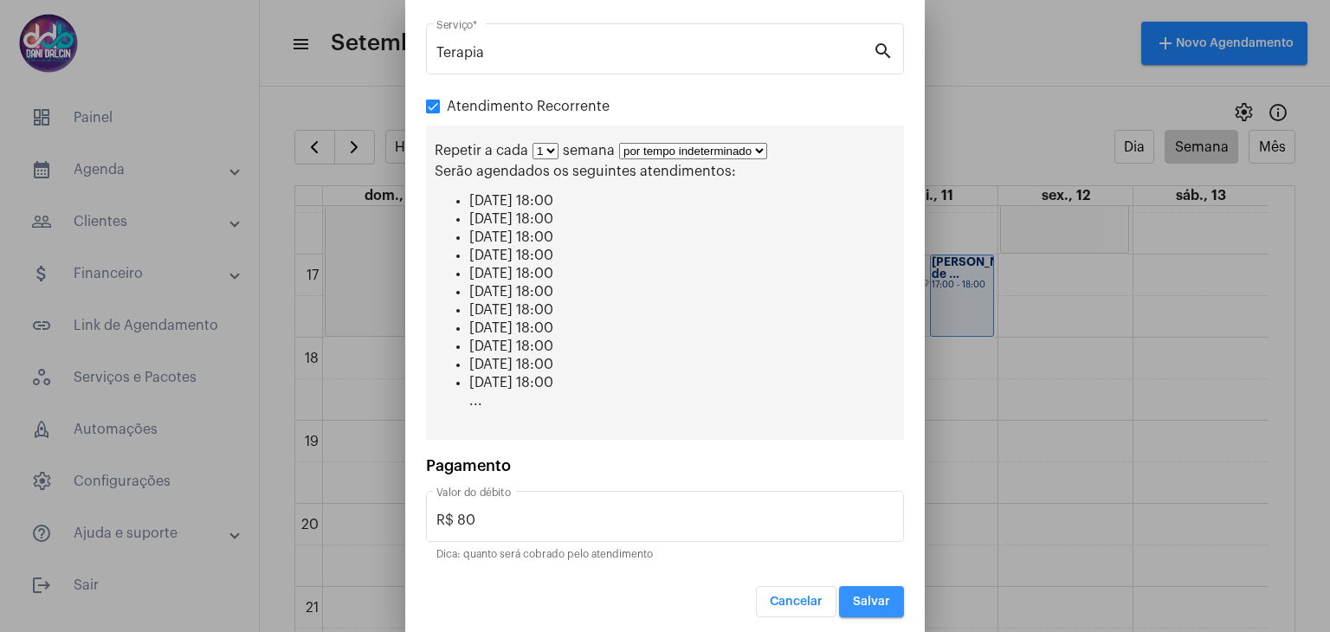
click at [855, 603] on button "Salvar" at bounding box center [871, 601] width 65 height 31
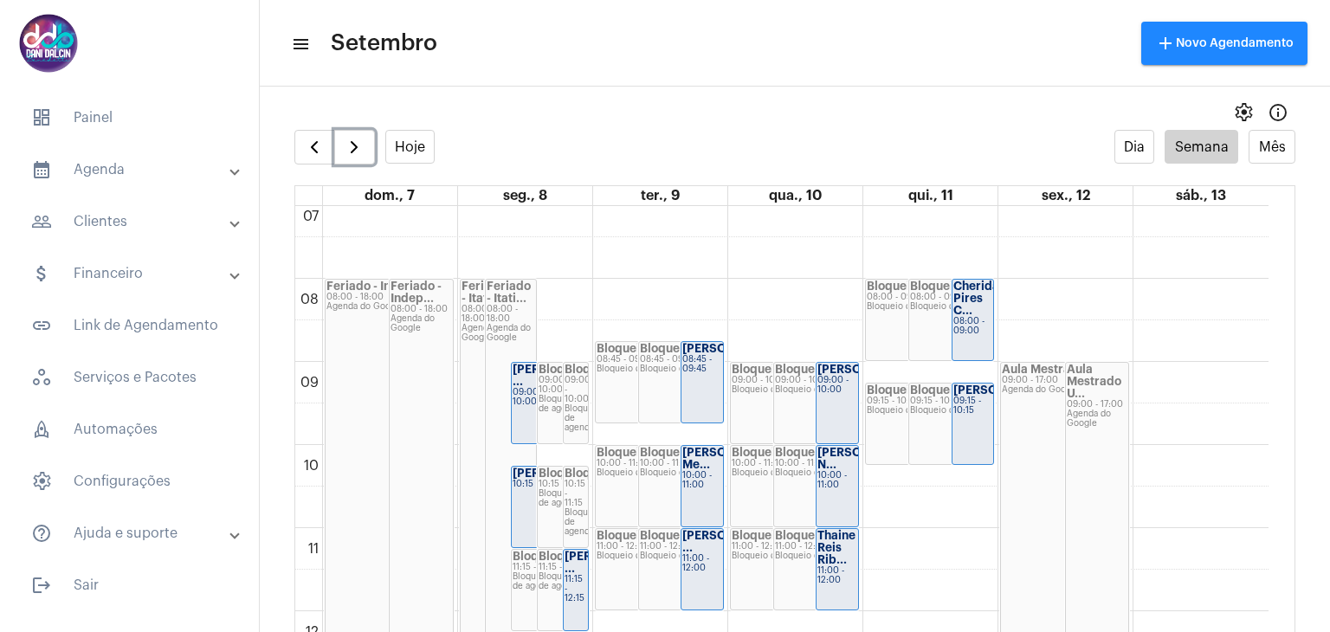
scroll to position [585, 0]
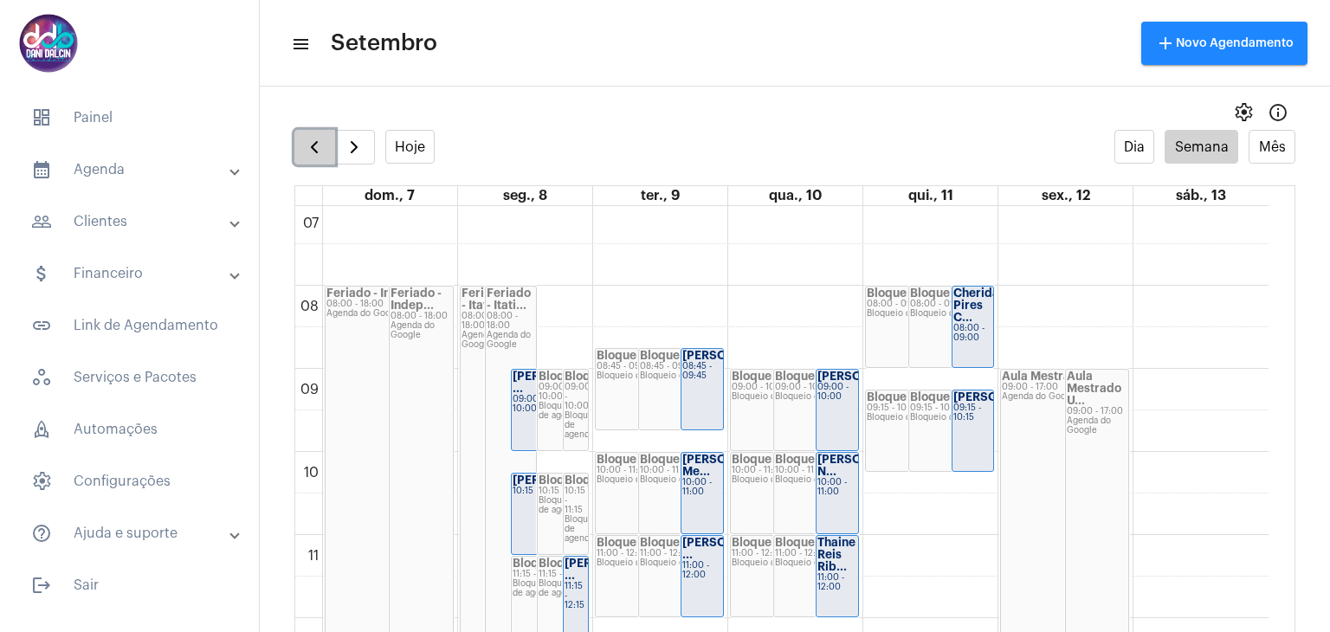
click at [303, 139] on button "button" at bounding box center [314, 147] width 41 height 35
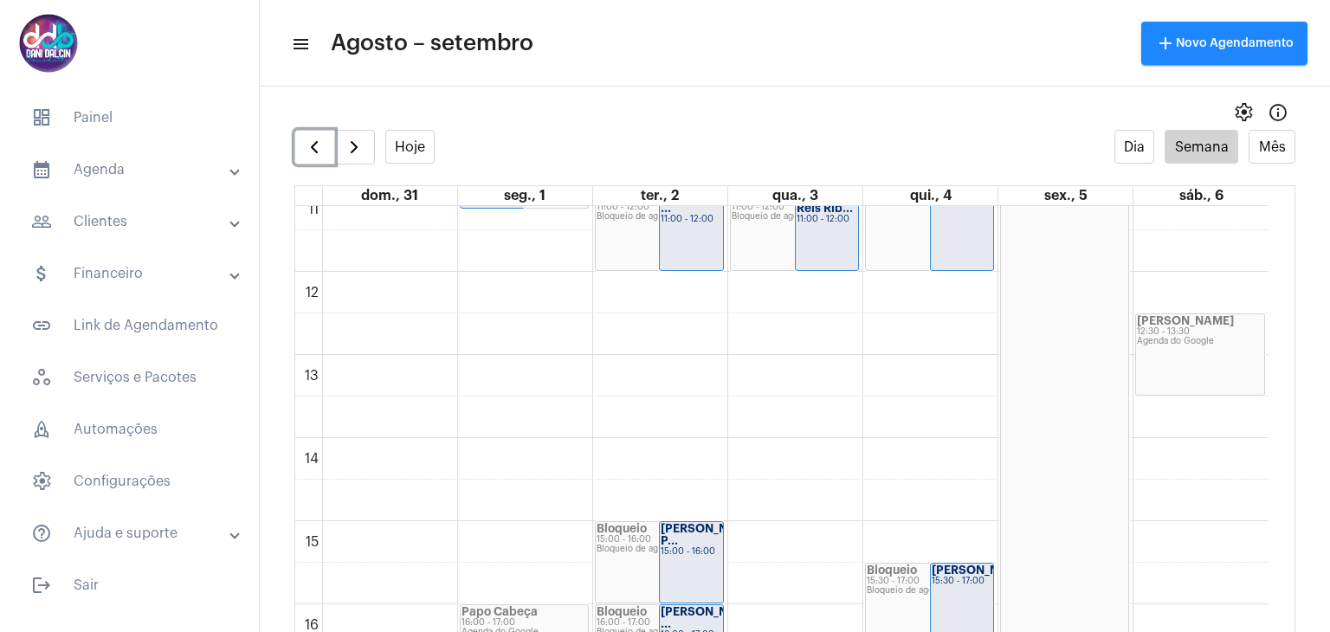
scroll to position [1365, 0]
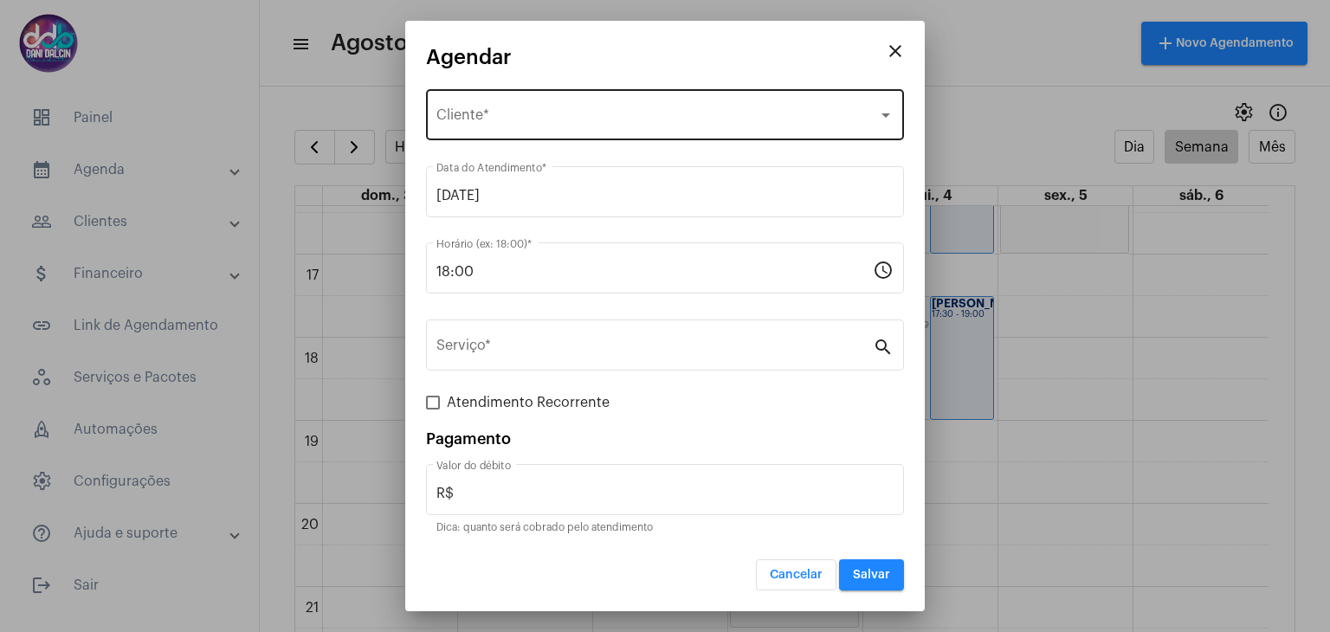
click at [470, 107] on div "Selecione o Cliente Cliente *" at bounding box center [664, 113] width 457 height 55
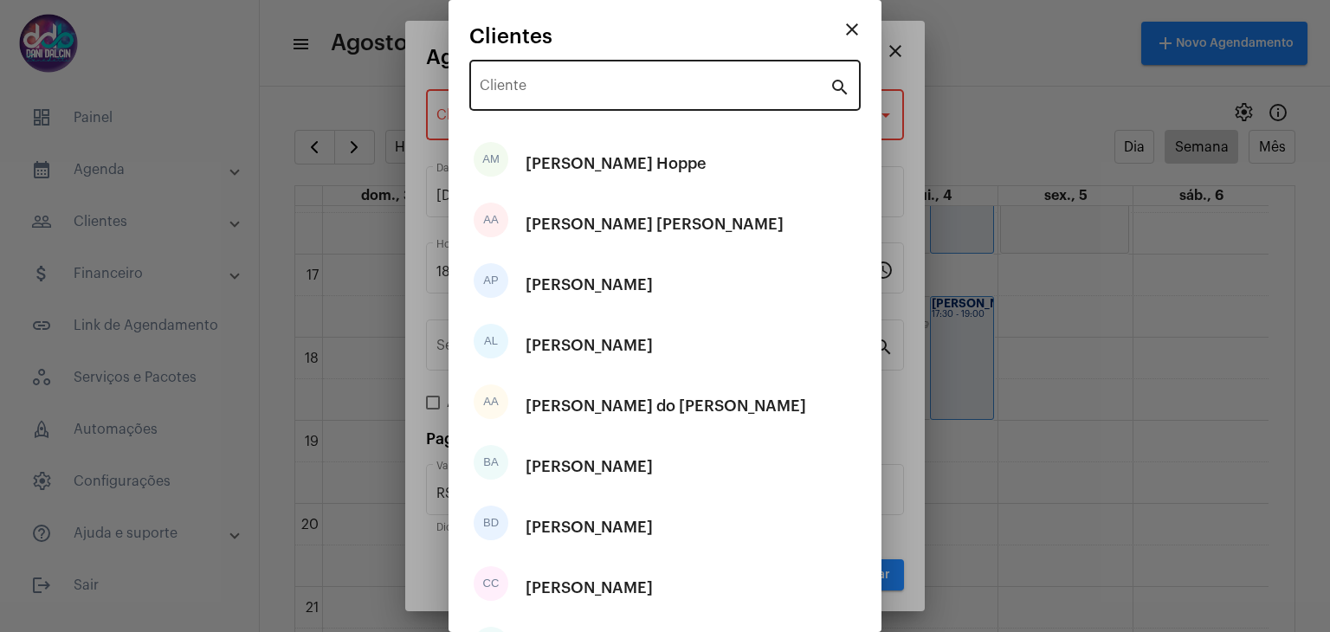
click at [527, 71] on div "Cliente" at bounding box center [655, 83] width 350 height 55
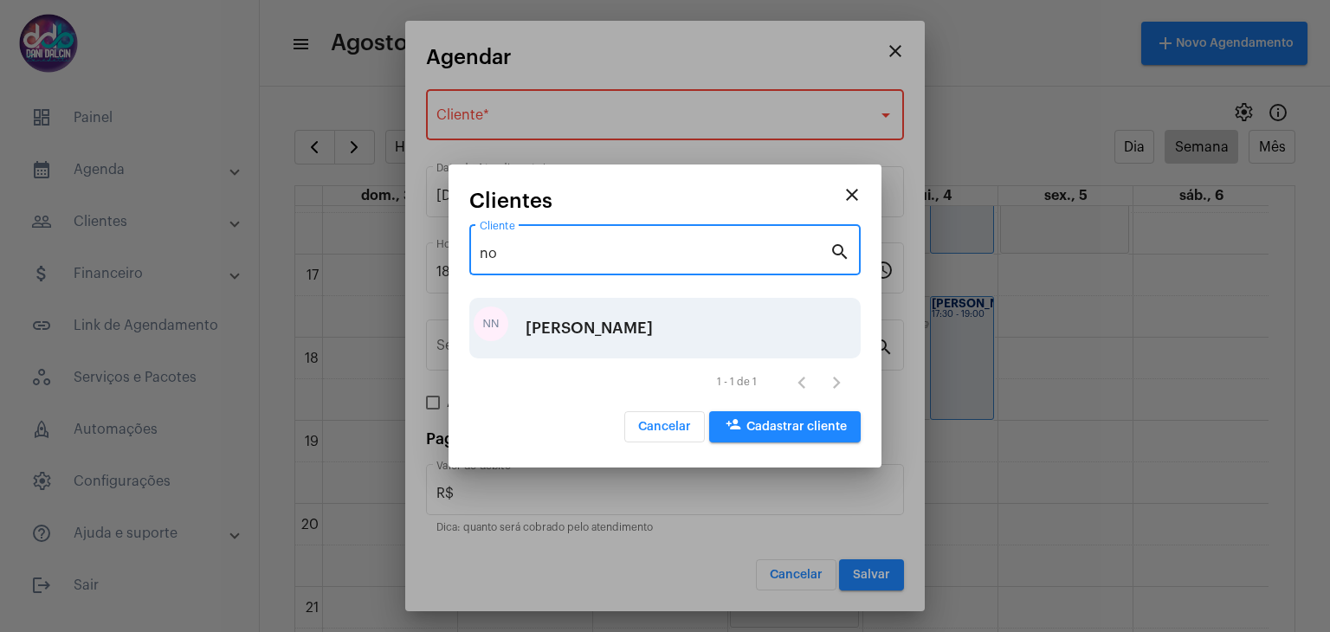
type input "no"
click at [542, 314] on div "[PERSON_NAME]" at bounding box center [589, 328] width 127 height 52
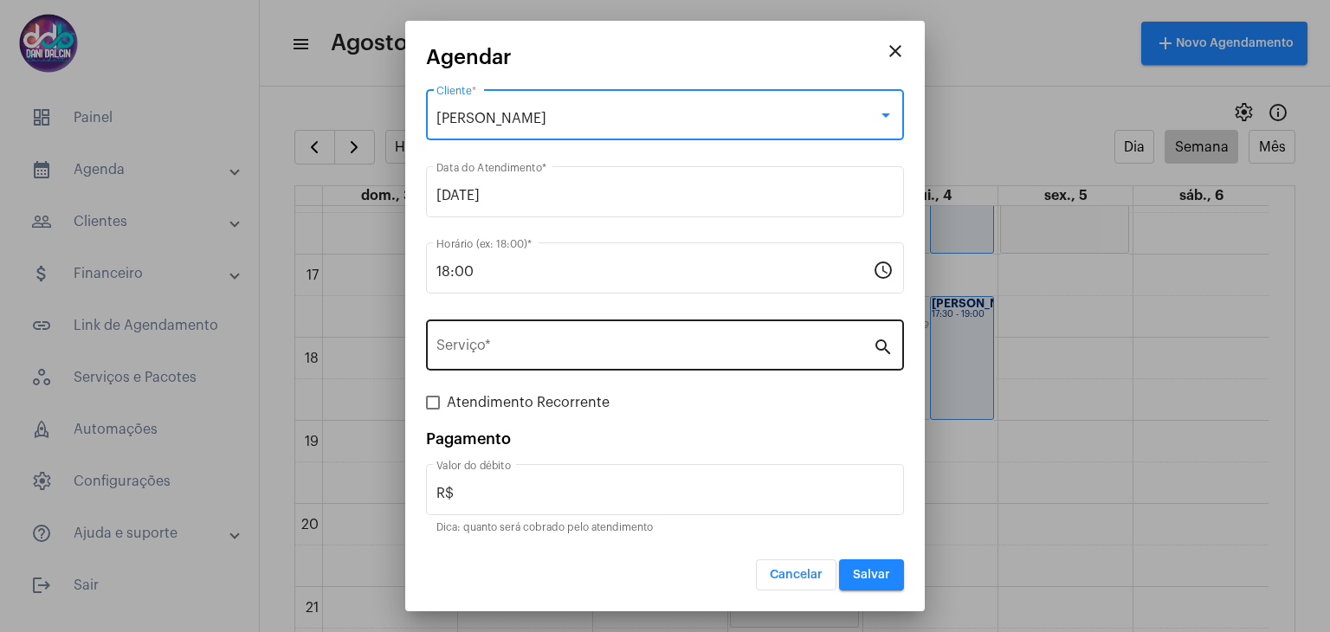
click at [503, 335] on div "Serviço *" at bounding box center [654, 343] width 436 height 55
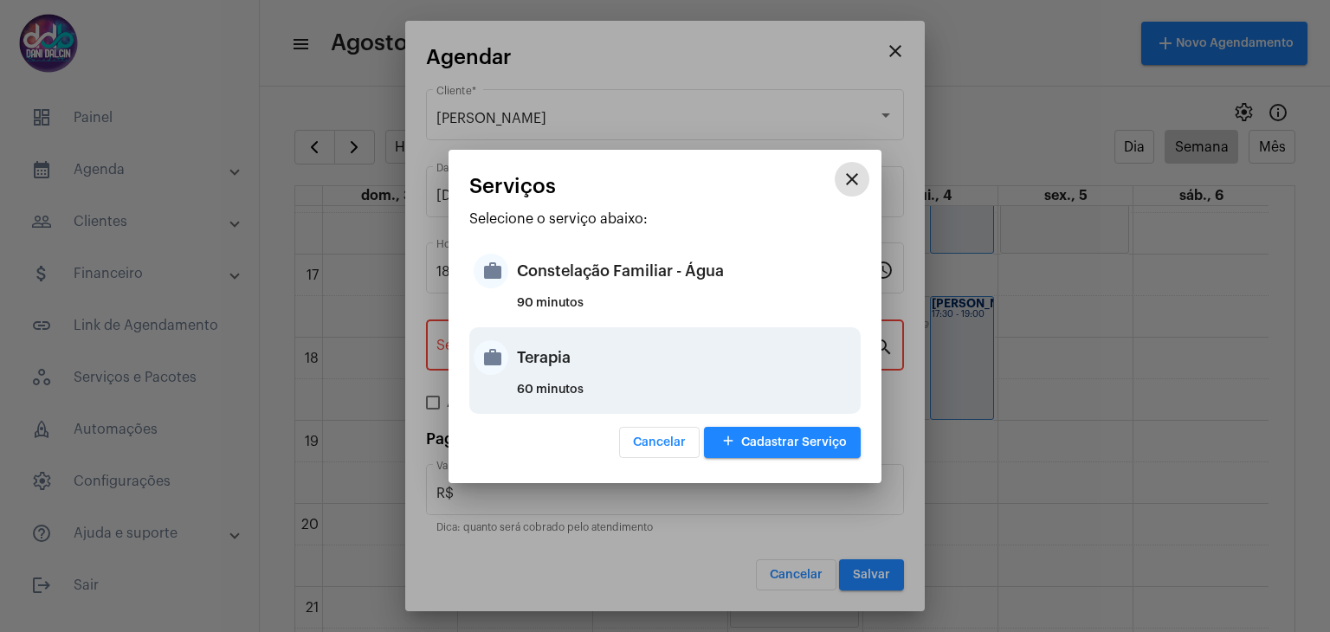
click at [533, 361] on div "Terapia" at bounding box center [686, 358] width 339 height 52
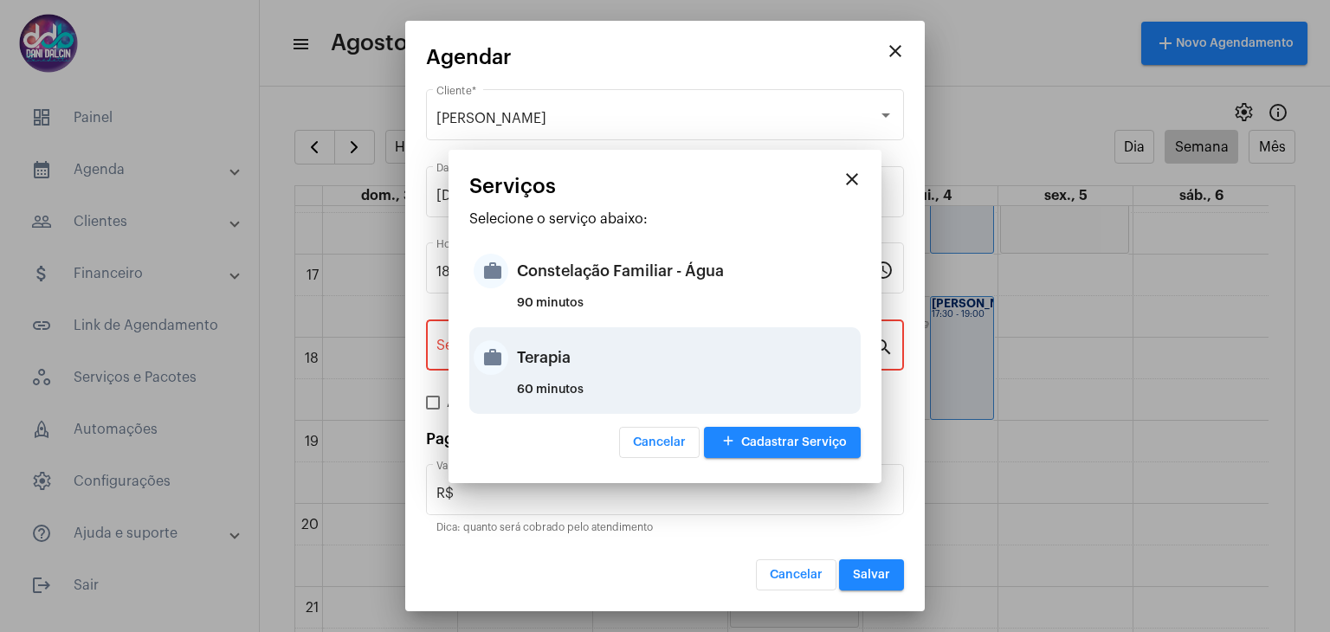
type input "Terapia"
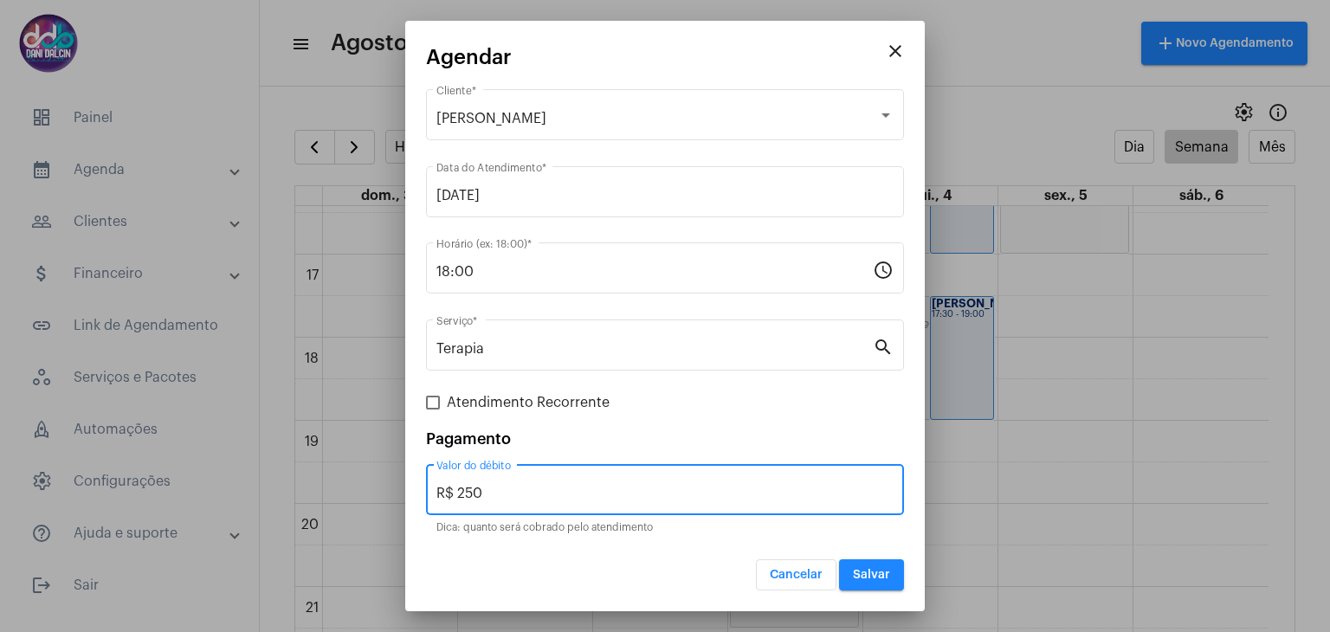
click at [530, 489] on input "R$ 250" at bounding box center [664, 494] width 457 height 16
type input "R$ 0,0"
click at [870, 569] on span "Salvar" at bounding box center [871, 575] width 37 height 12
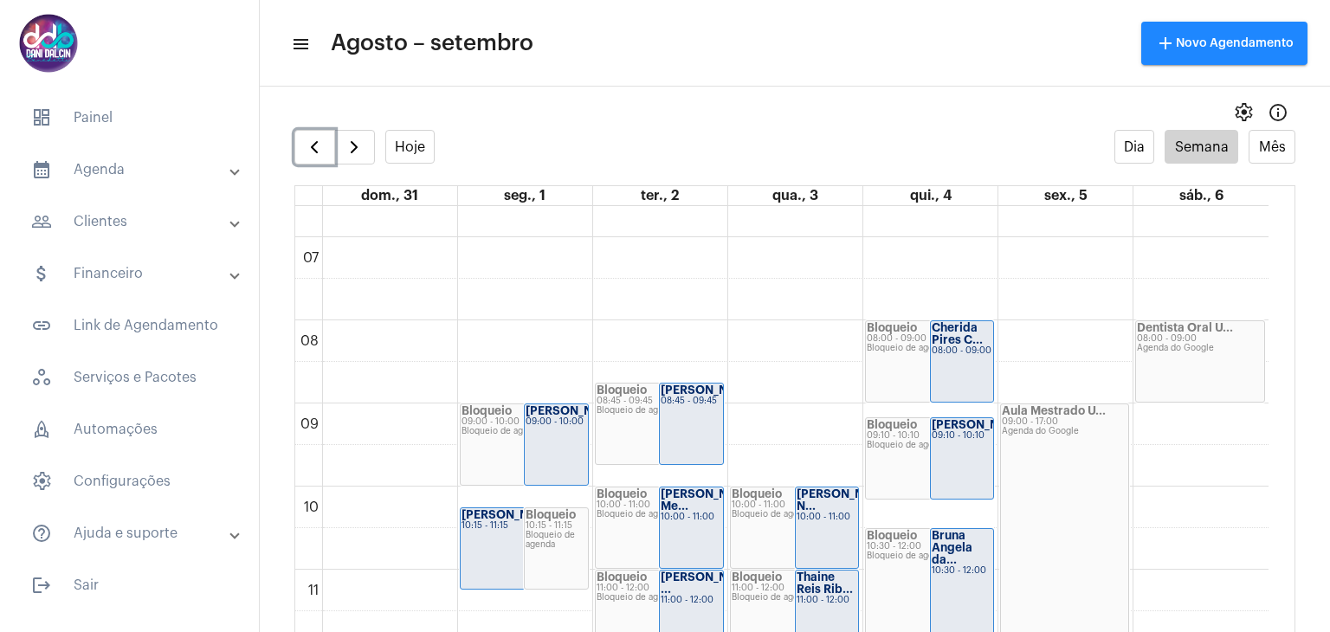
scroll to position [585, 0]
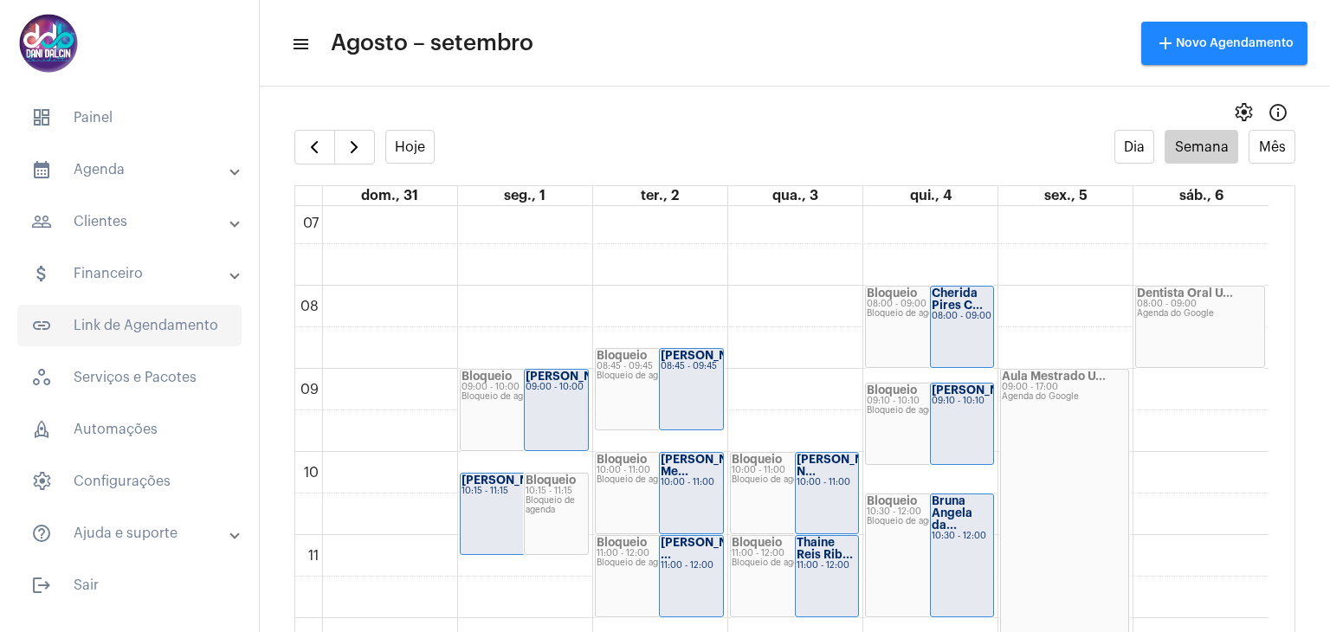
click at [162, 327] on span "link_outlined Link de Agendamento" at bounding box center [129, 326] width 224 height 42
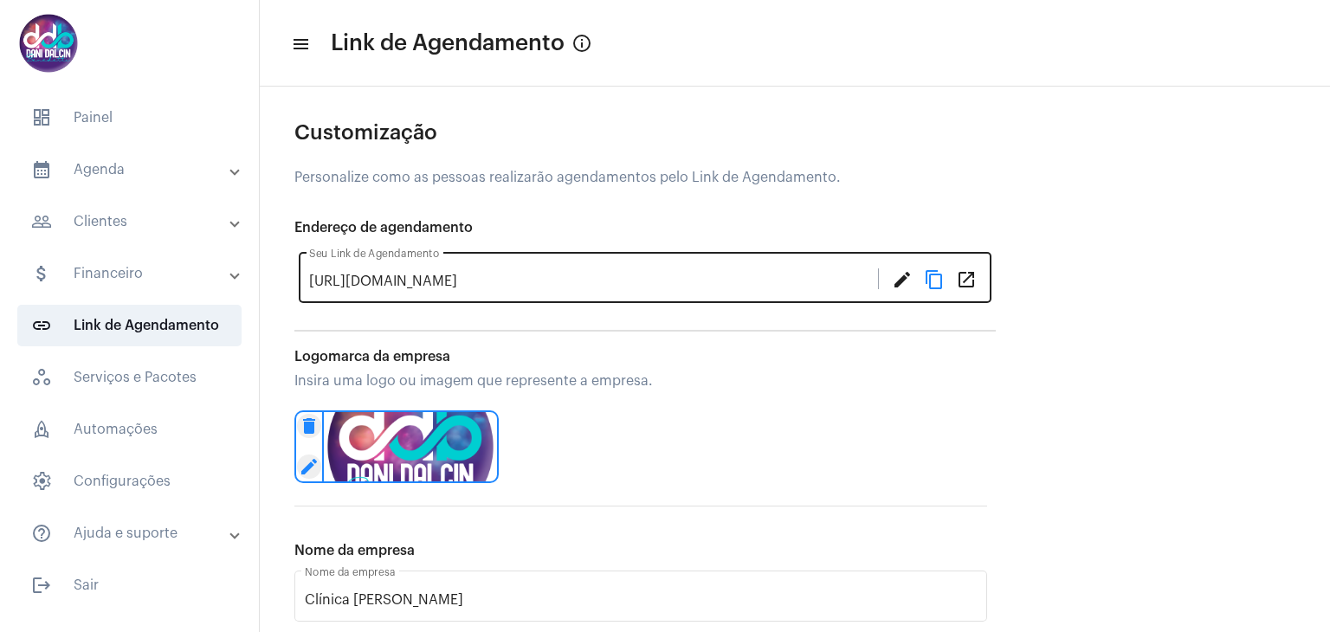
click at [937, 281] on mat-icon "content_copy" at bounding box center [934, 278] width 21 height 21
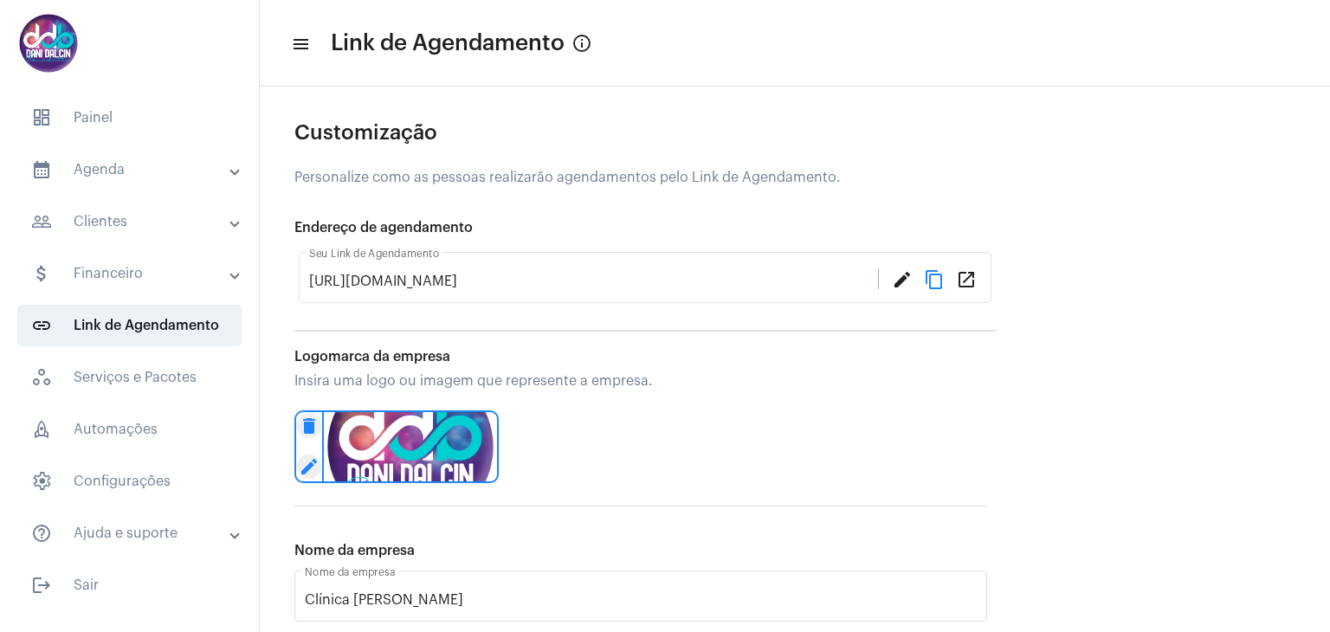
click at [173, 170] on mat-panel-title "calendar_month_outlined Agenda" at bounding box center [131, 169] width 200 height 21
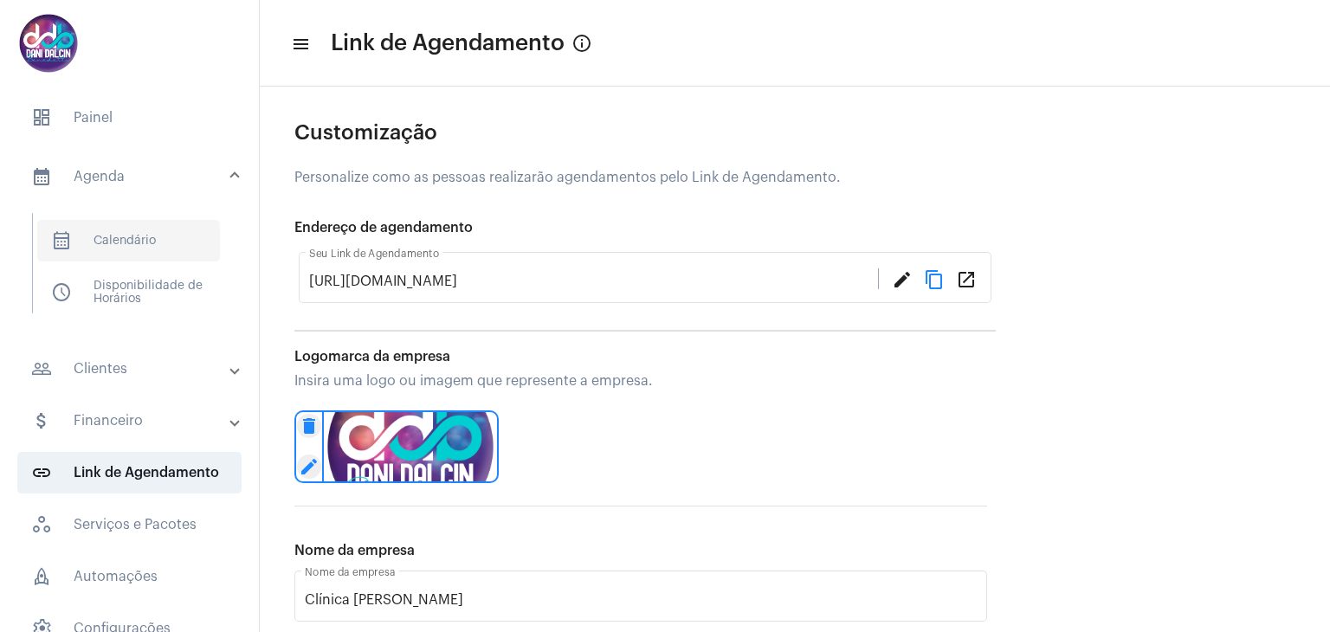
click at [166, 236] on span "calendar_month_outlined Calendário" at bounding box center [128, 241] width 183 height 42
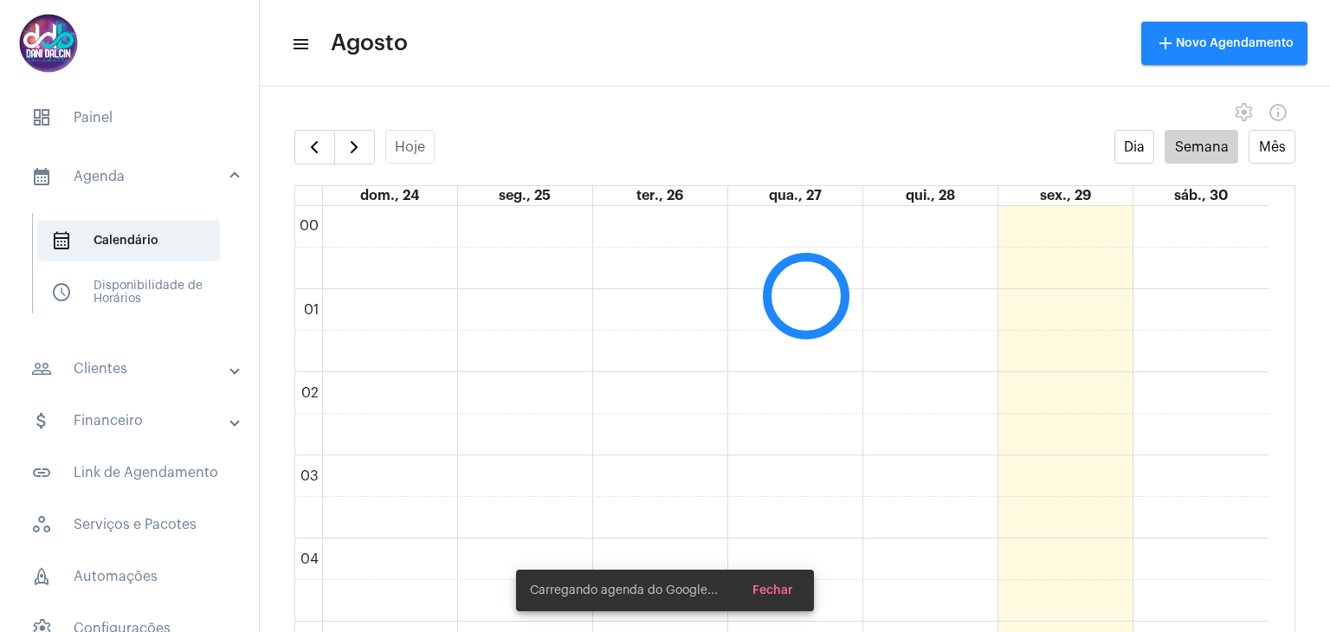
scroll to position [501, 0]
